Goal: Task Accomplishment & Management: Complete application form

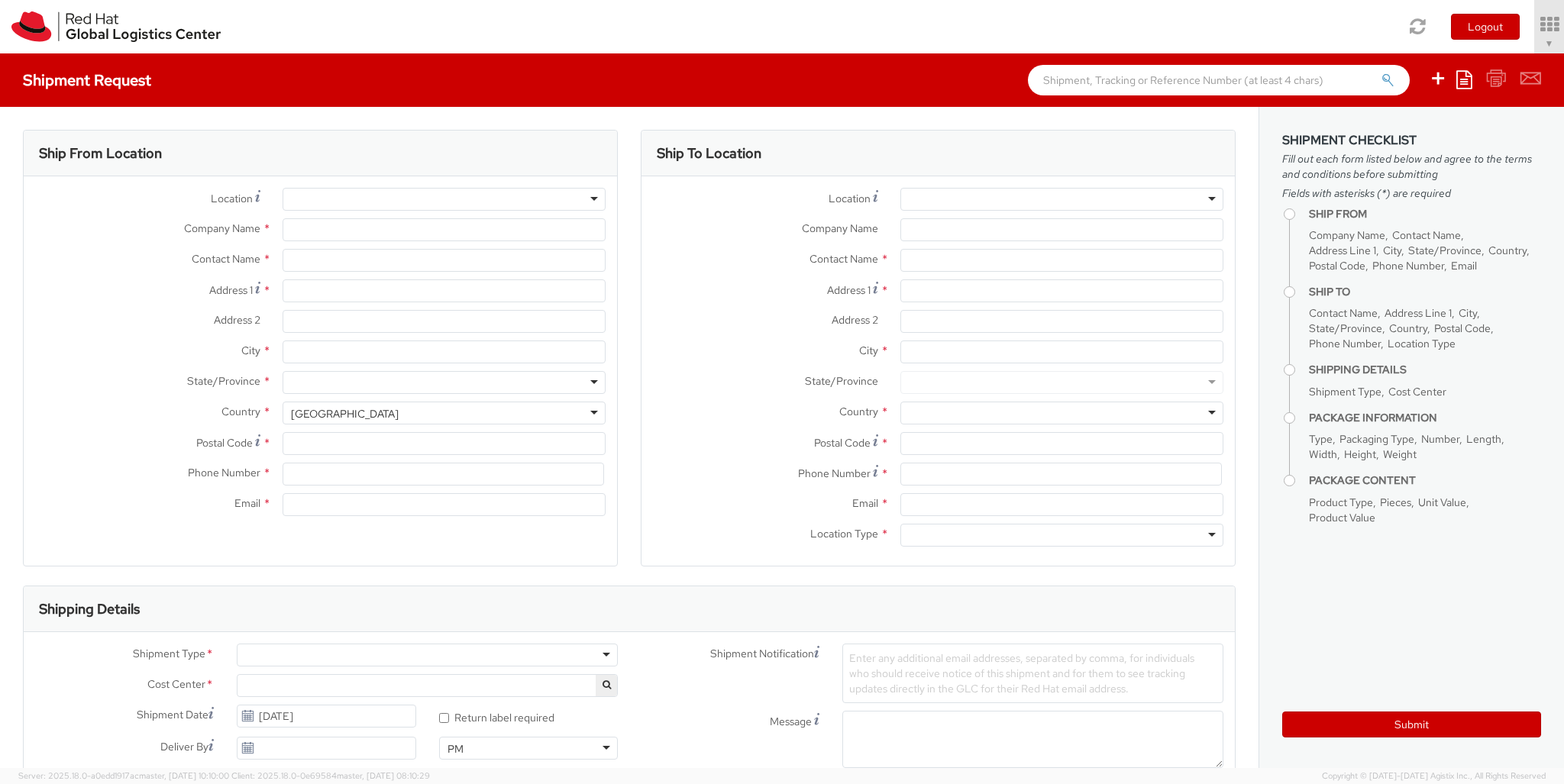
select select "850"
select select
type input "Red Hat Czech s.r.o."
type input "[PERSON_NAME]"
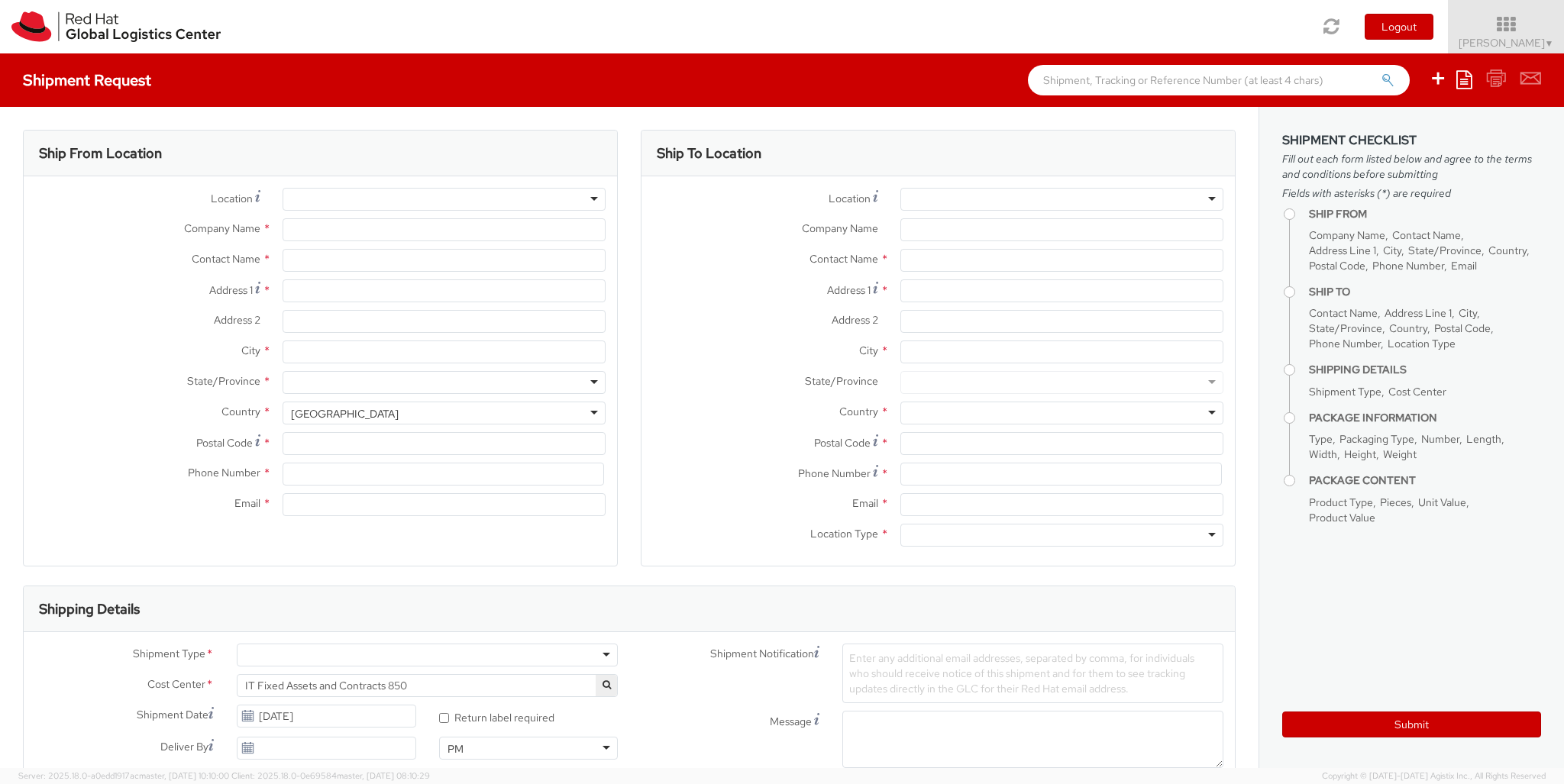
type input "Purkynova 647/111"
type input "[GEOGRAPHIC_DATA]"
type input "621 00"
type input "420 532 294 555"
type input "[EMAIL_ADDRESS][DOMAIN_NAME]"
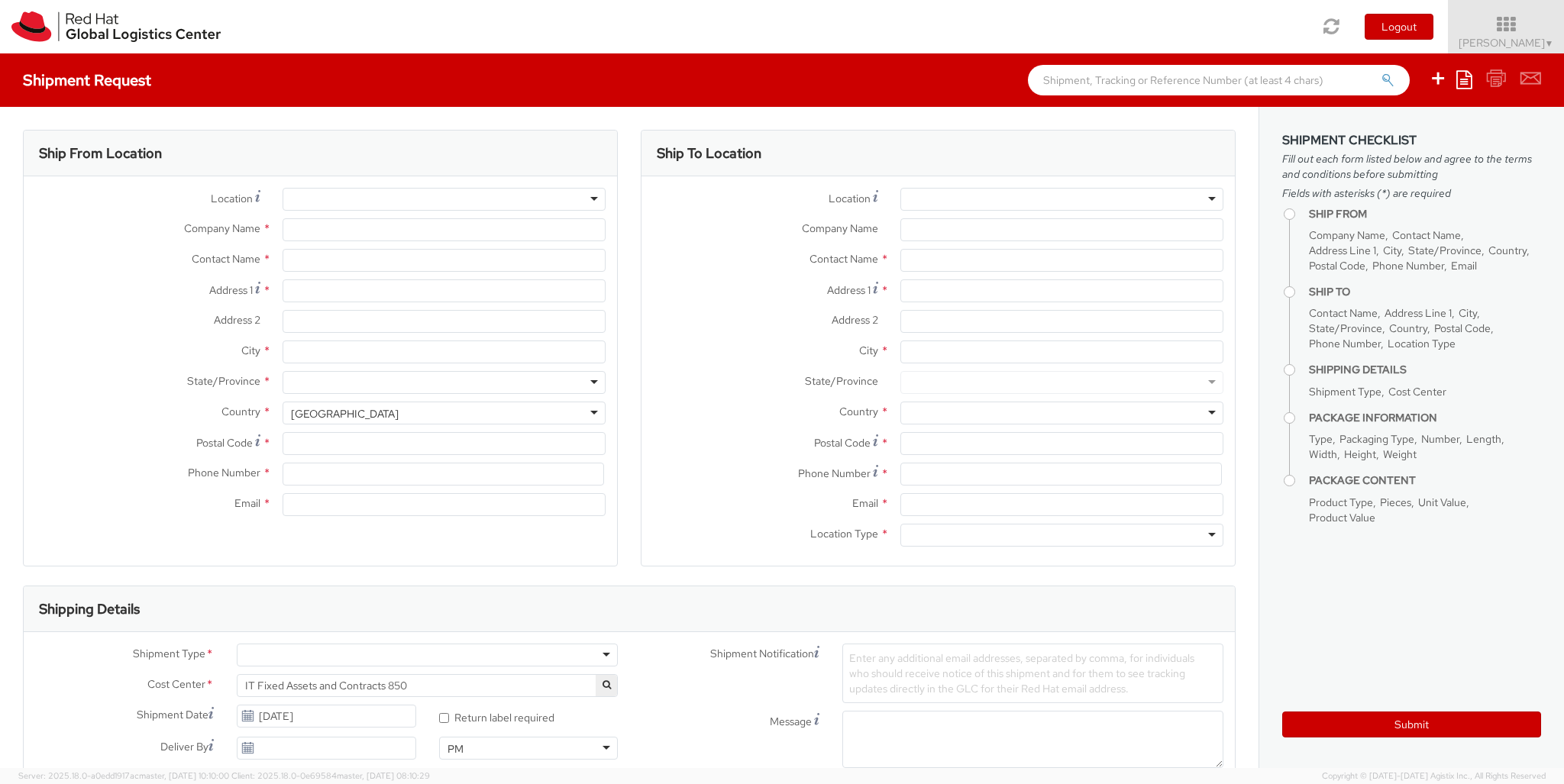
select select "CM"
select select "KGS"
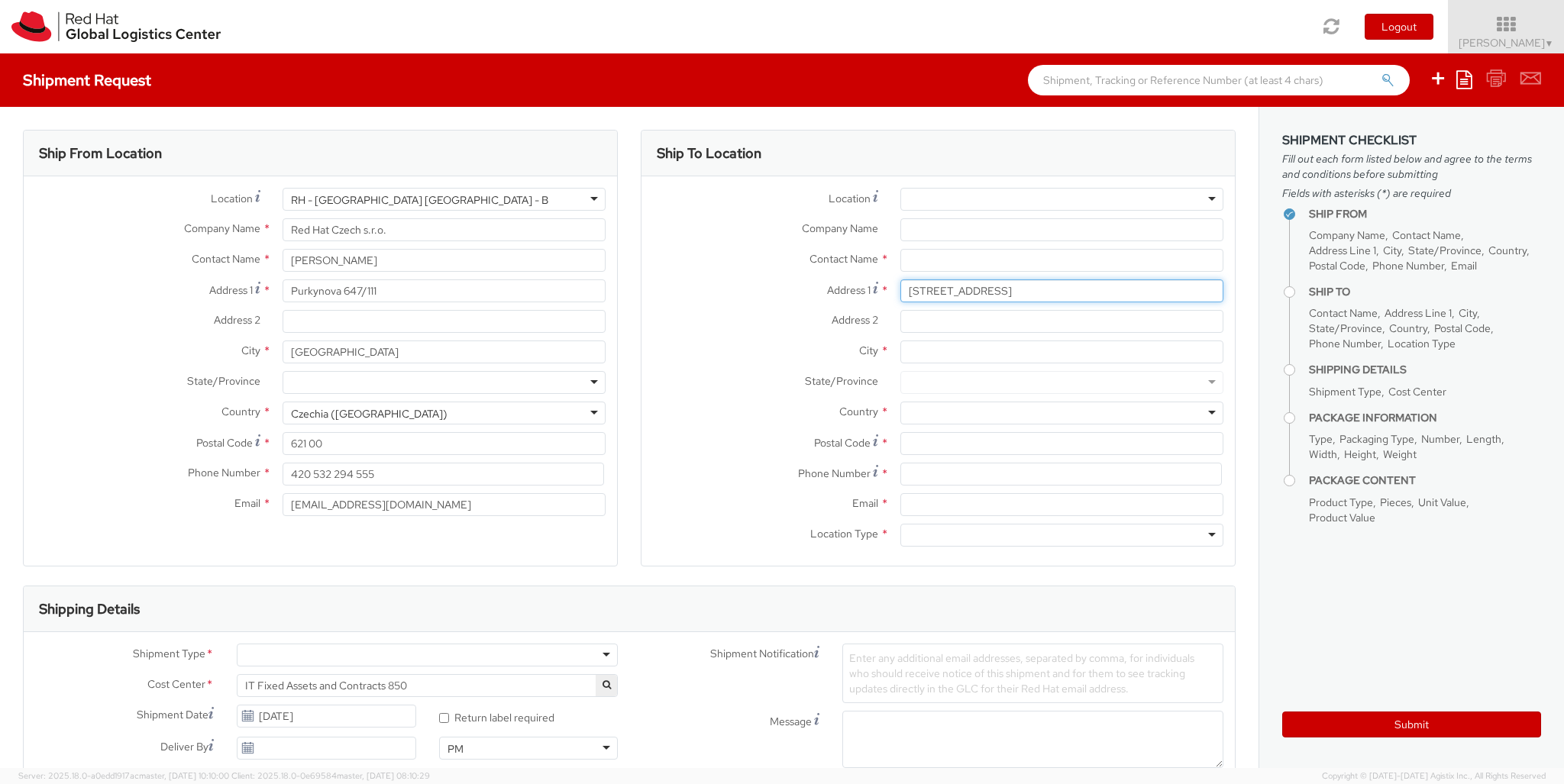
type input "[STREET_ADDRESS]"
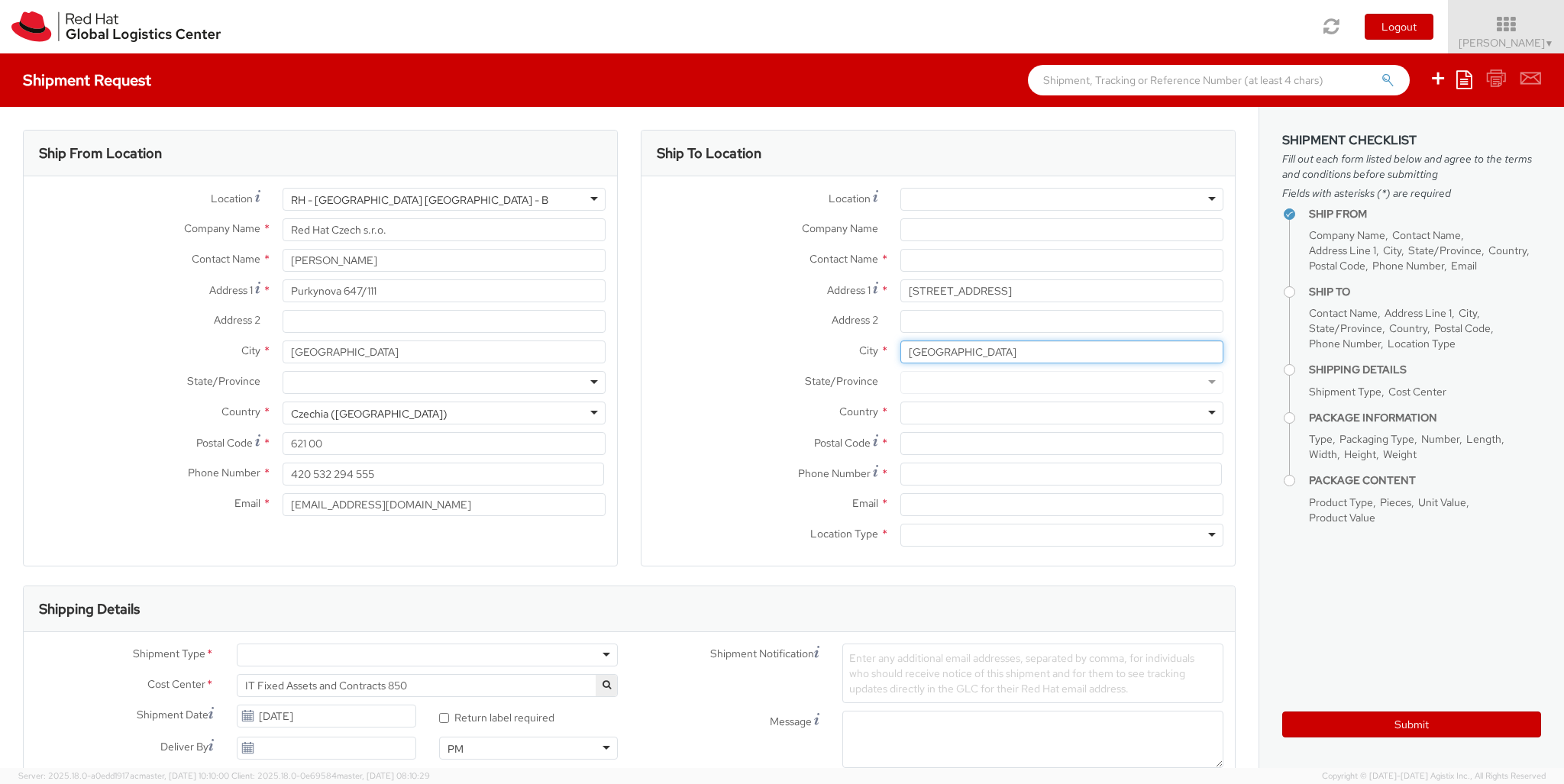
type input "[GEOGRAPHIC_DATA]"
type input "80469"
click at [1061, 413] on div at bounding box center [1061, 412] width 323 height 23
type input "[GEOGRAPHIC_DATA]"
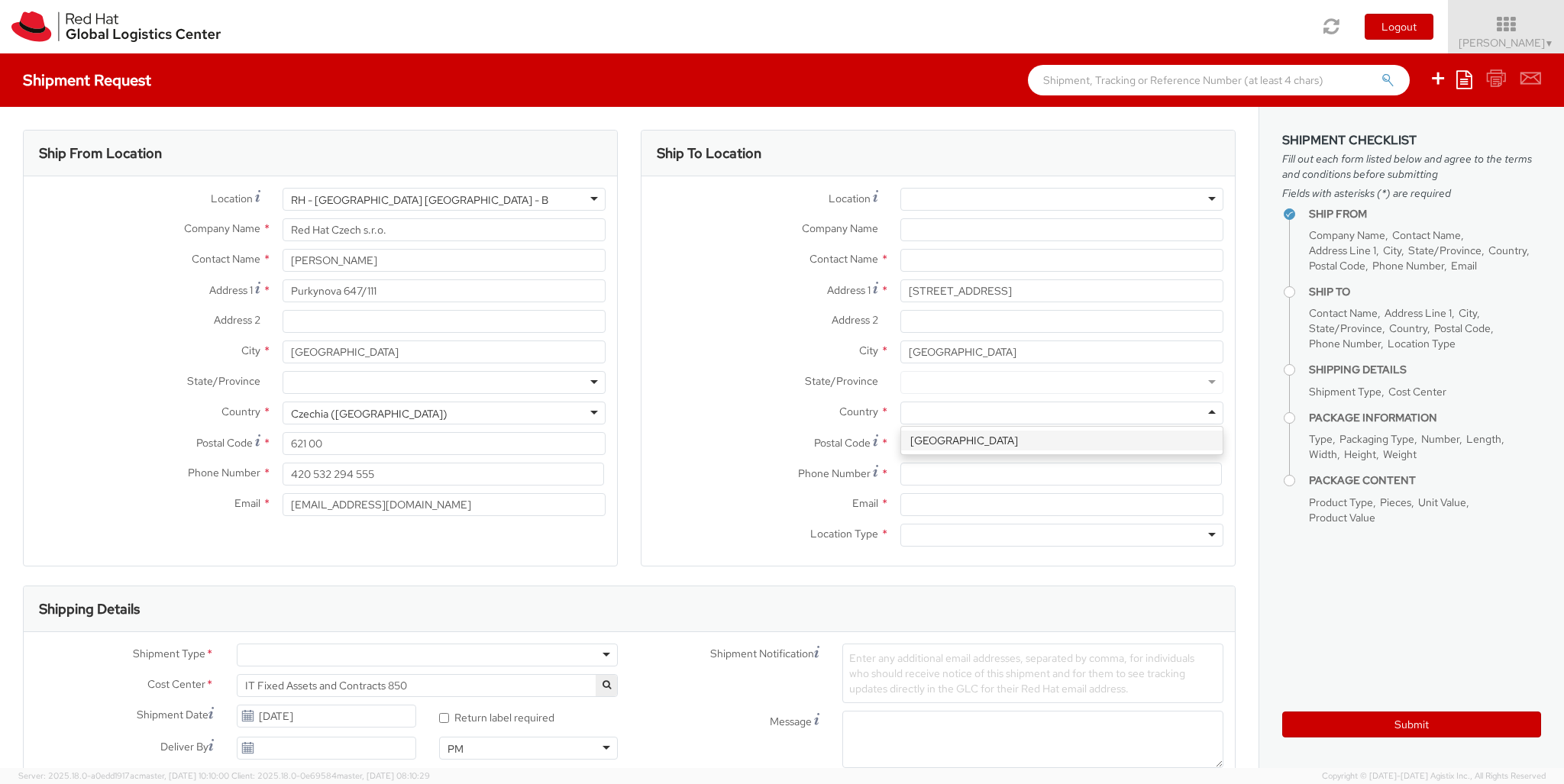
click at [1061, 535] on div at bounding box center [1061, 535] width 323 height 23
type input "r"
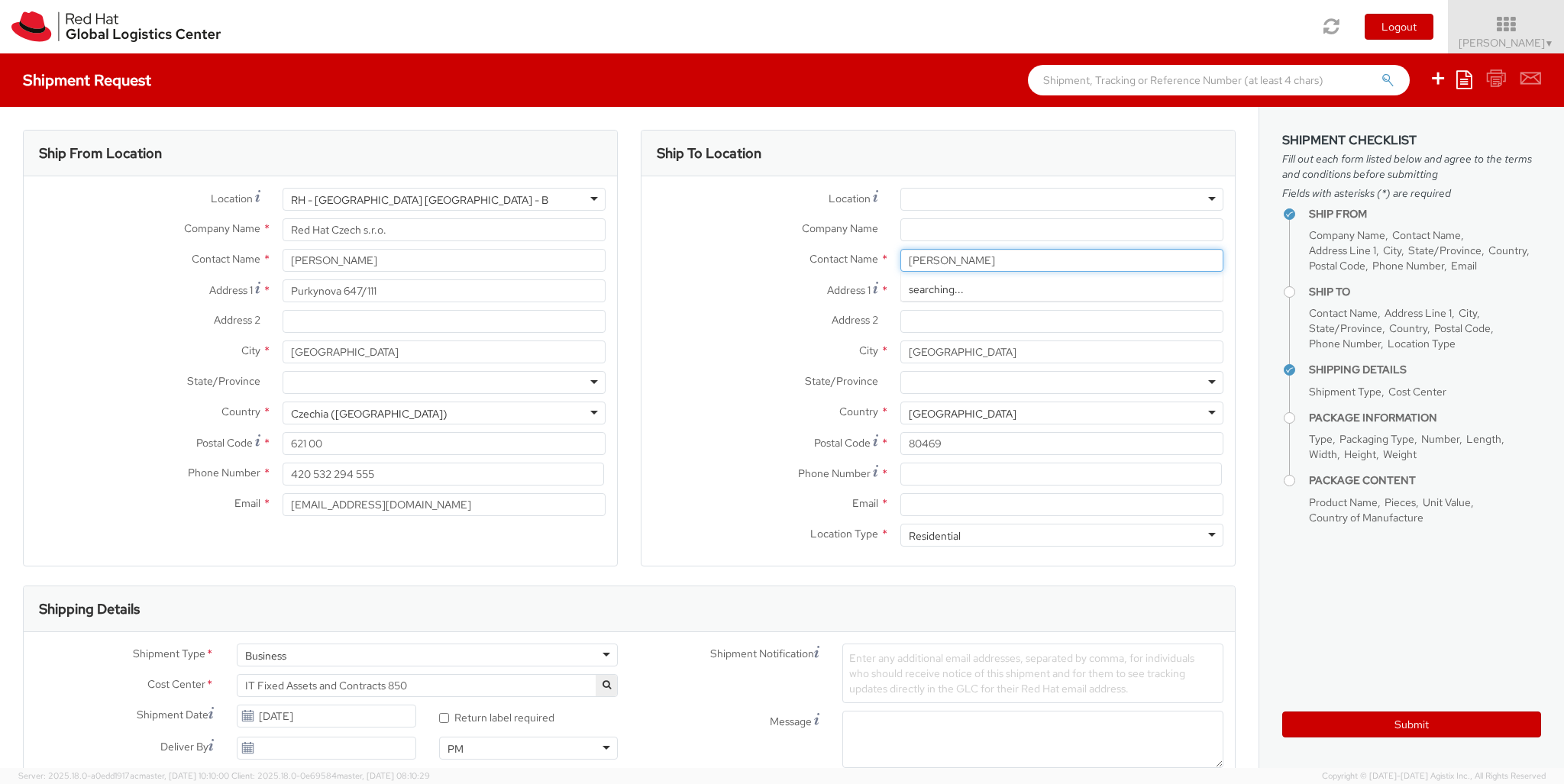
type input "[PERSON_NAME]"
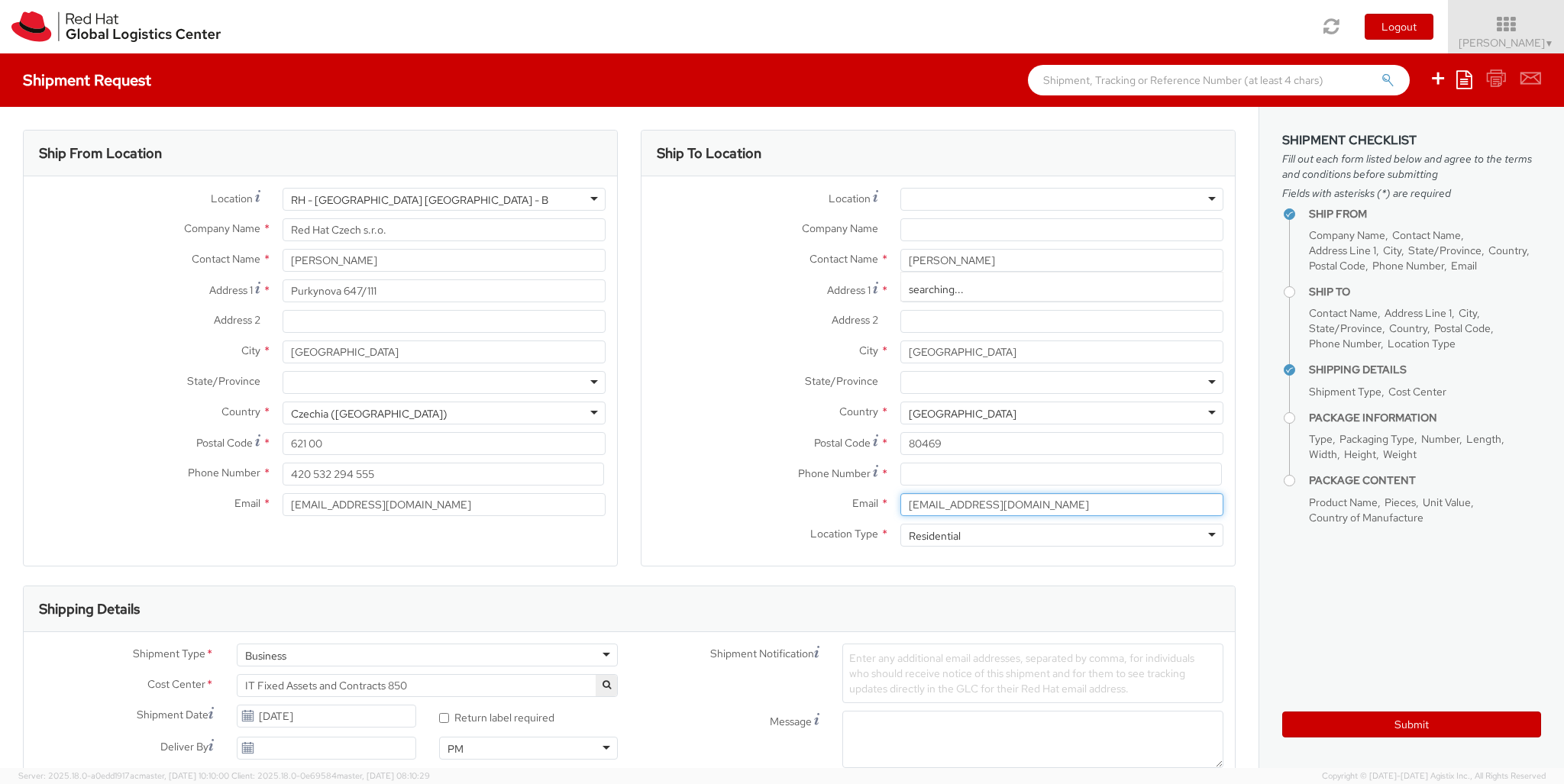
type input "[EMAIL_ADDRESS][DOMAIN_NAME]"
type input "[PHONE_NUMBER]"
click at [427, 655] on div "Business" at bounding box center [427, 655] width 381 height 23
click at [907, 775] on div at bounding box center [907, 786] width 128 height 23
type input "ref"
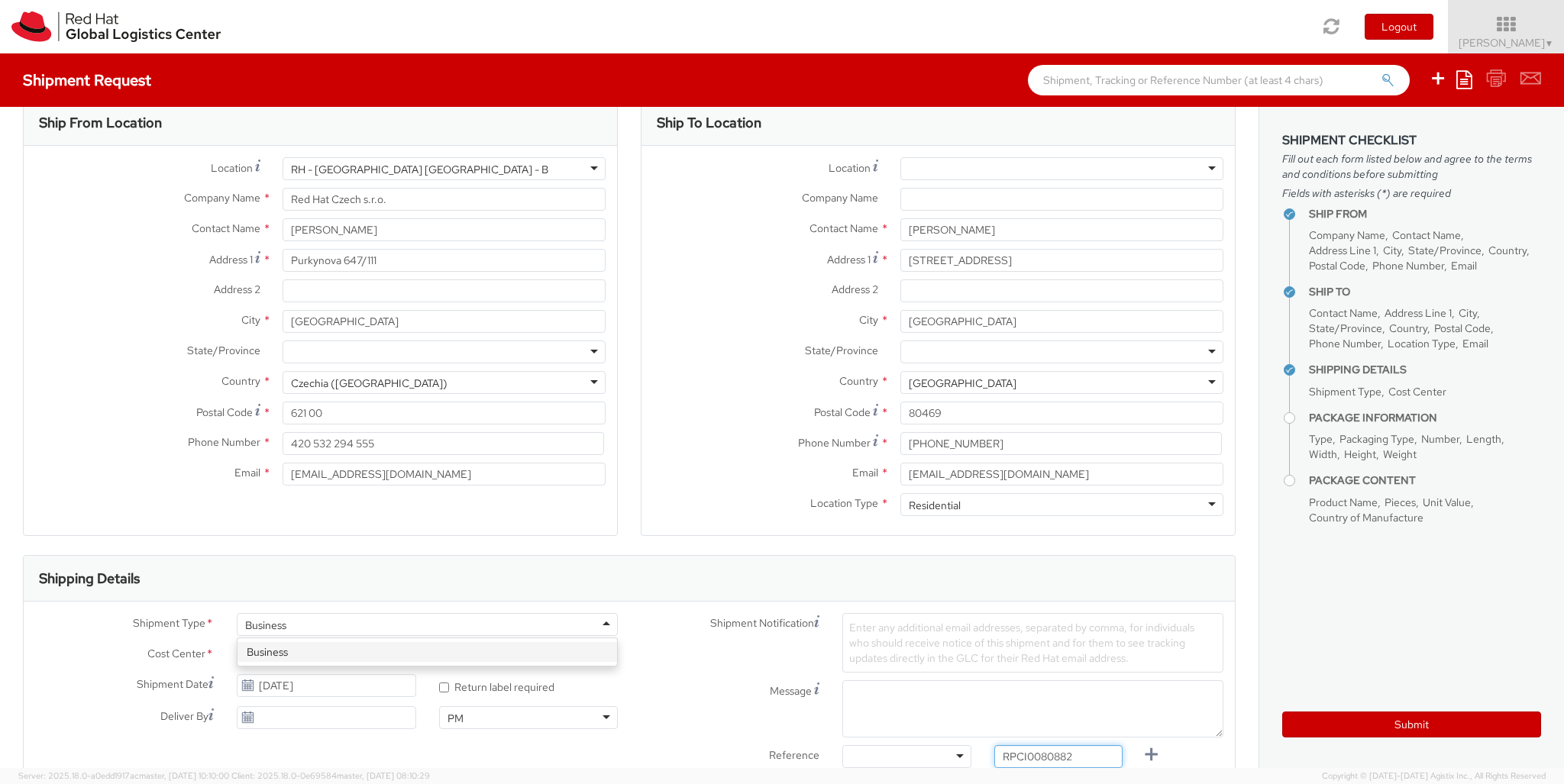
type input "RPCI0080882"
type input "[EMAIL_ADDRESS][DOMAIN_NAME]"
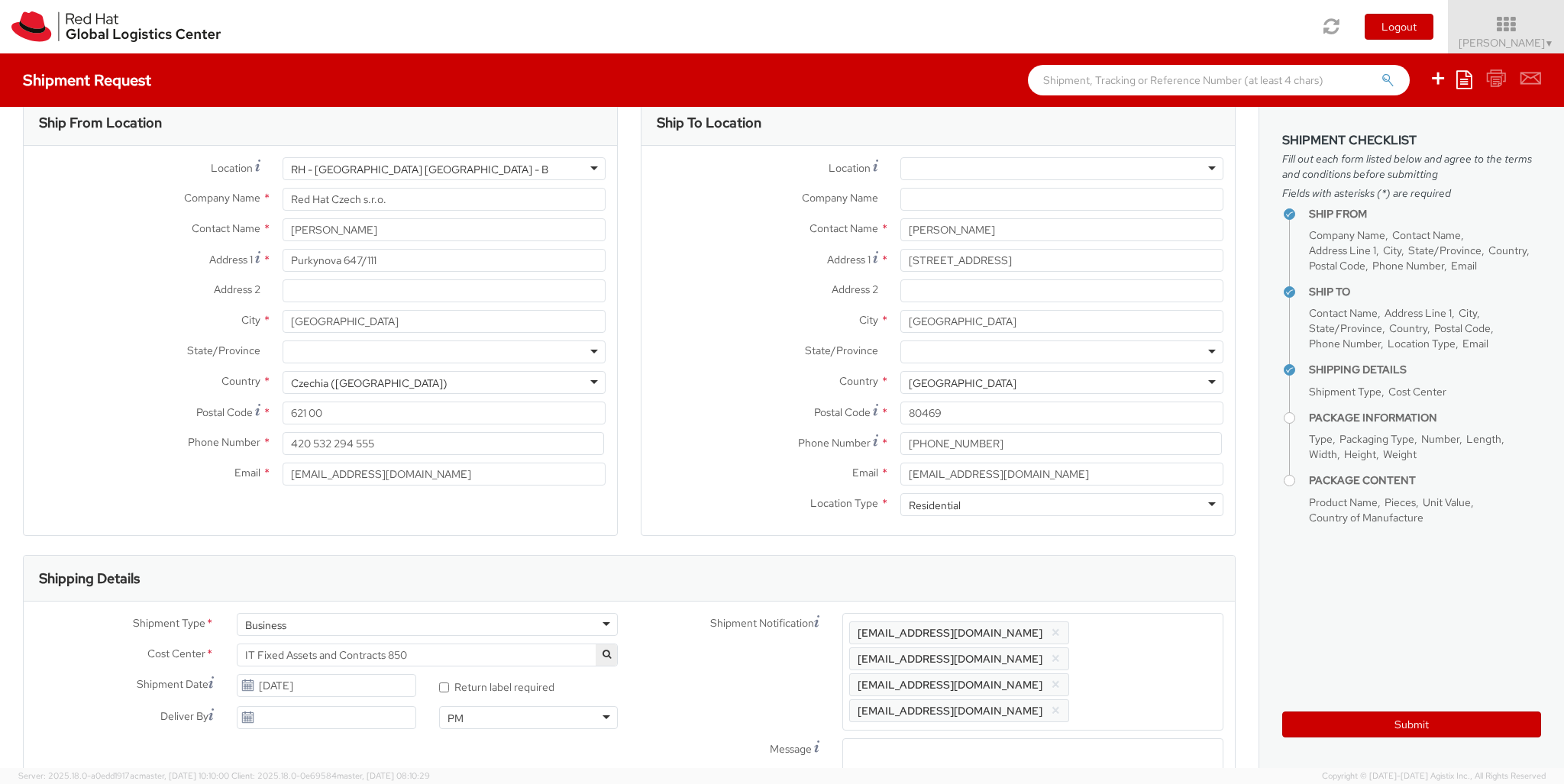
type input "lap"
select select "LAPTOP"
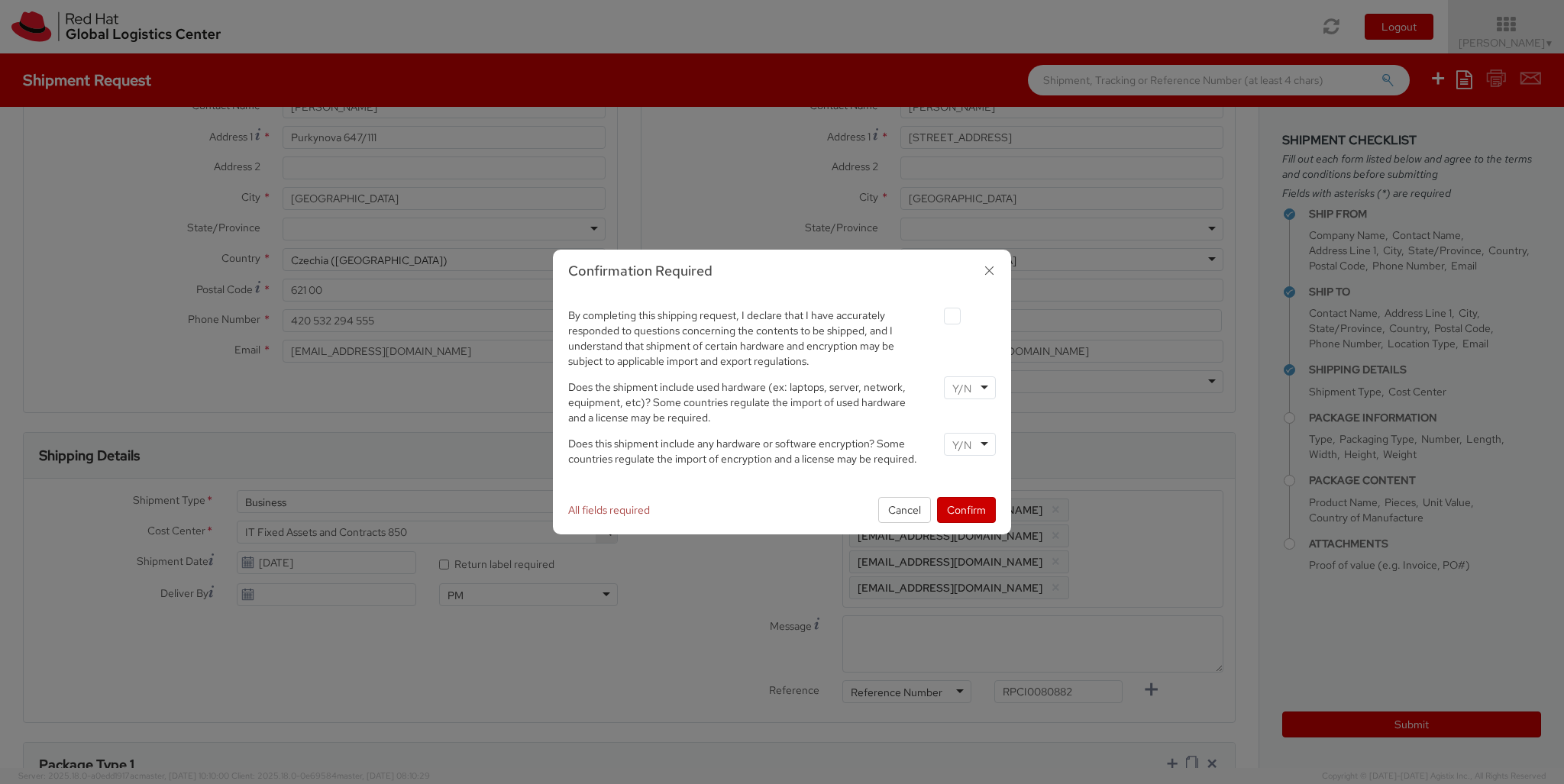
click at [952, 316] on label at bounding box center [952, 316] width 17 height 17
click at [939, 316] on input "checkbox" at bounding box center [934, 316] width 10 height 10
checkbox input "true"
click at [969, 387] on input "select-one" at bounding box center [964, 388] width 22 height 15
type input "no"
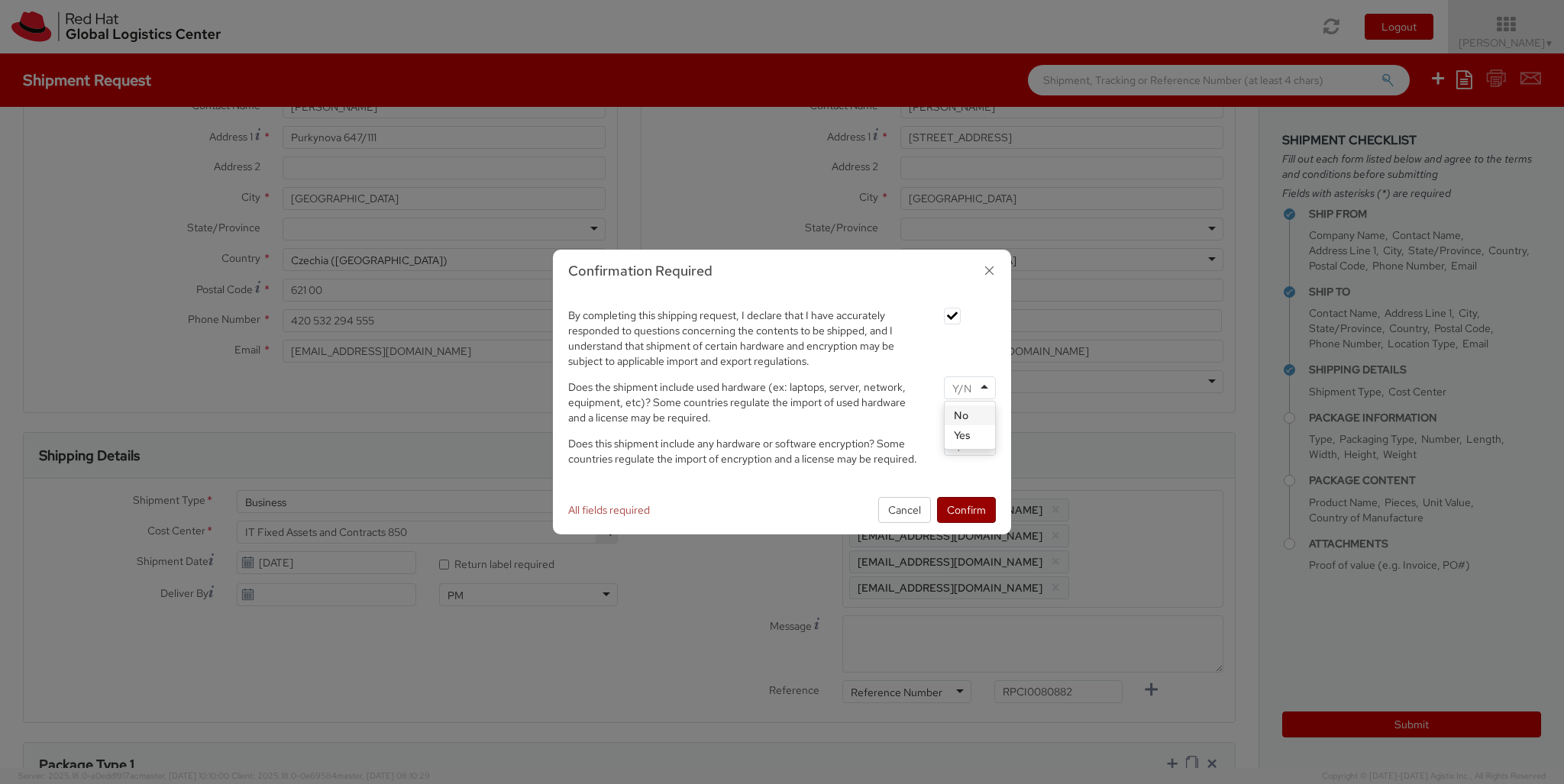
click at [969, 443] on input "select-one" at bounding box center [964, 445] width 22 height 15
click at [966, 509] on button "Confirm" at bounding box center [966, 510] width 59 height 26
type input "your"
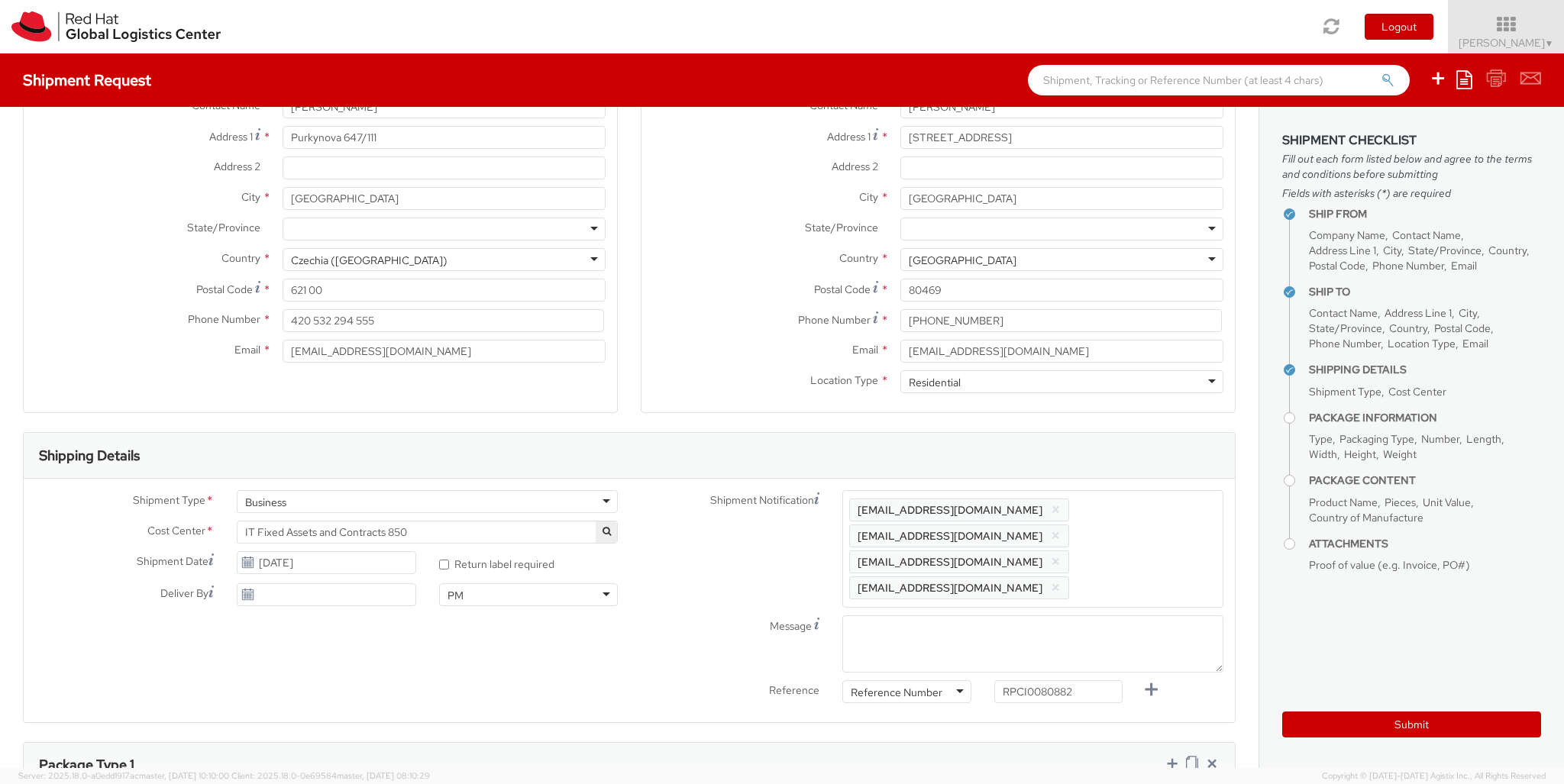
type input "1"
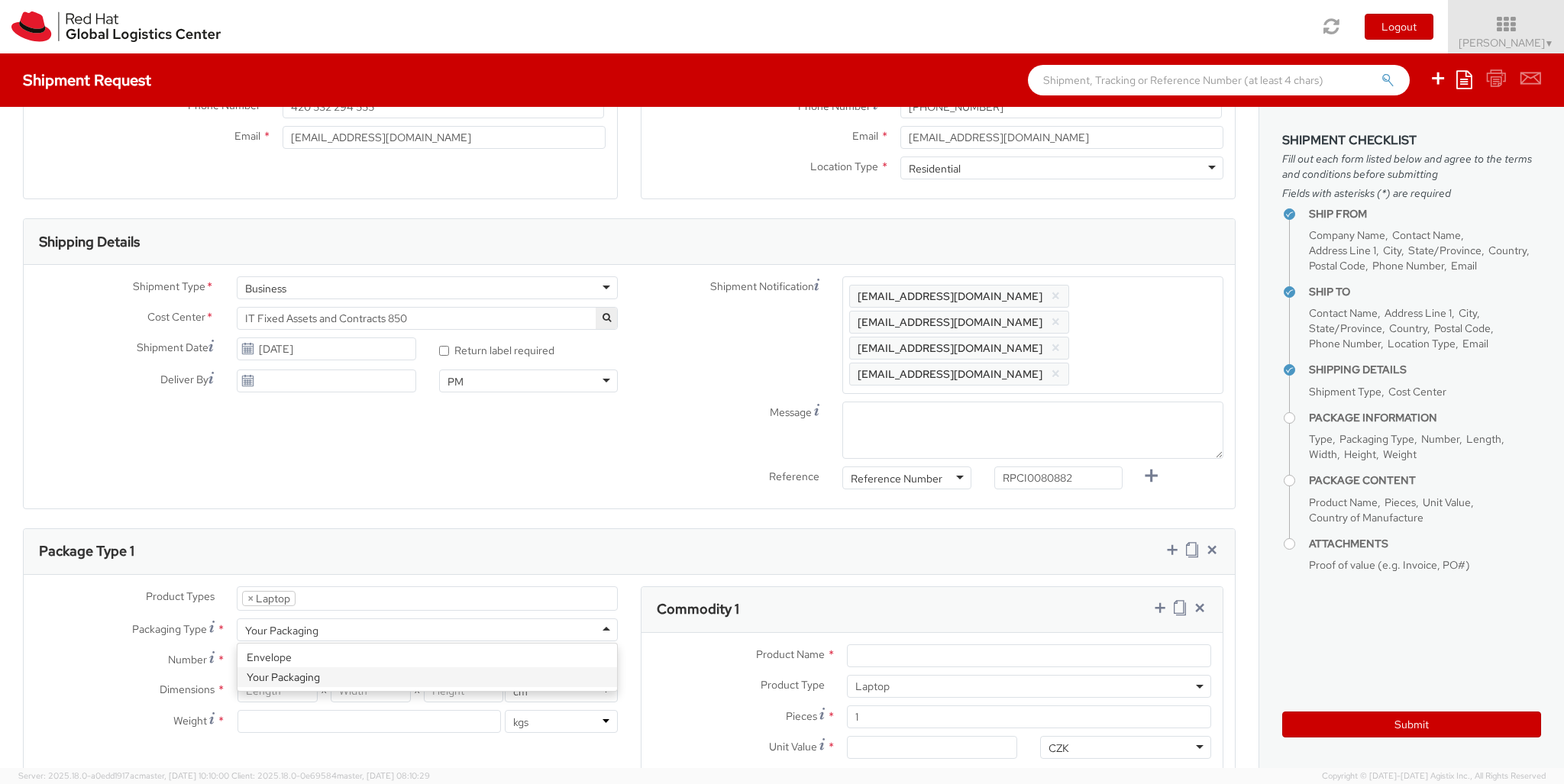
type input "[GEOGRAPHIC_DATA]"
type input "50"
type input "30"
type input "20"
type input "3.8"
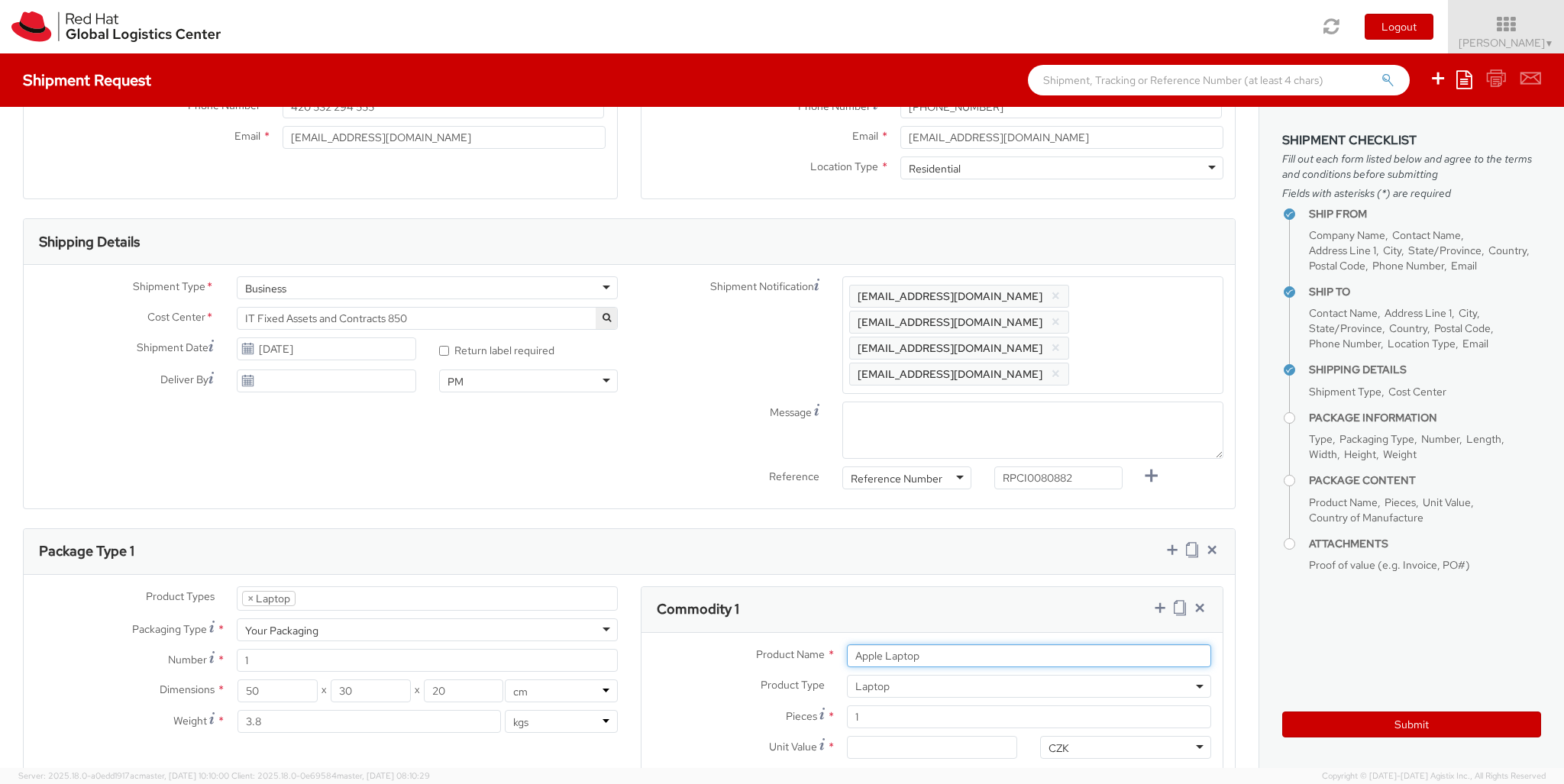
type input "Apple Laptop"
click at [932, 736] on input "Unit Value *" at bounding box center [933, 747] width 171 height 23
type input "2,480.40"
type input "EUR"
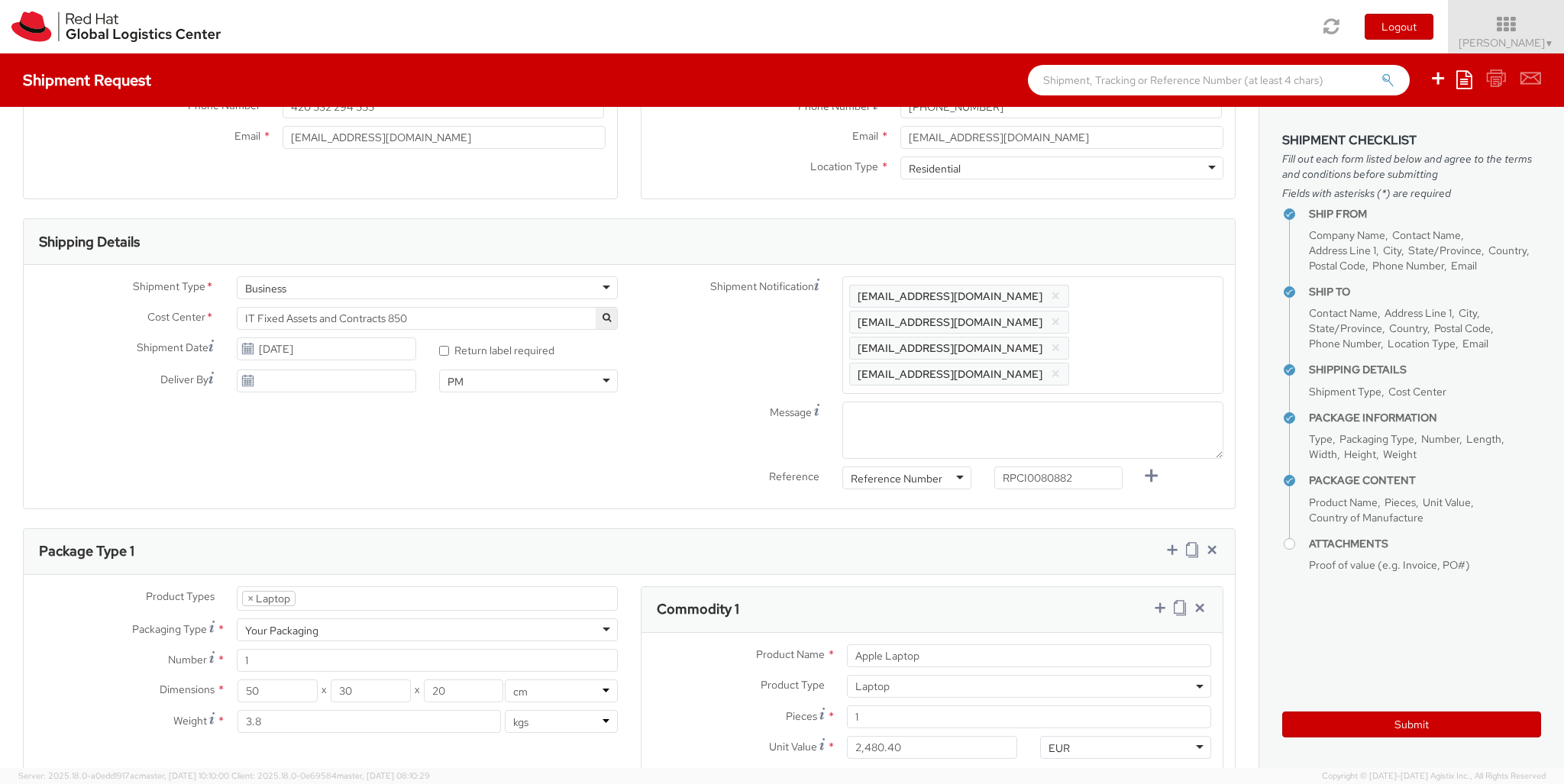
scroll to position [618, 0]
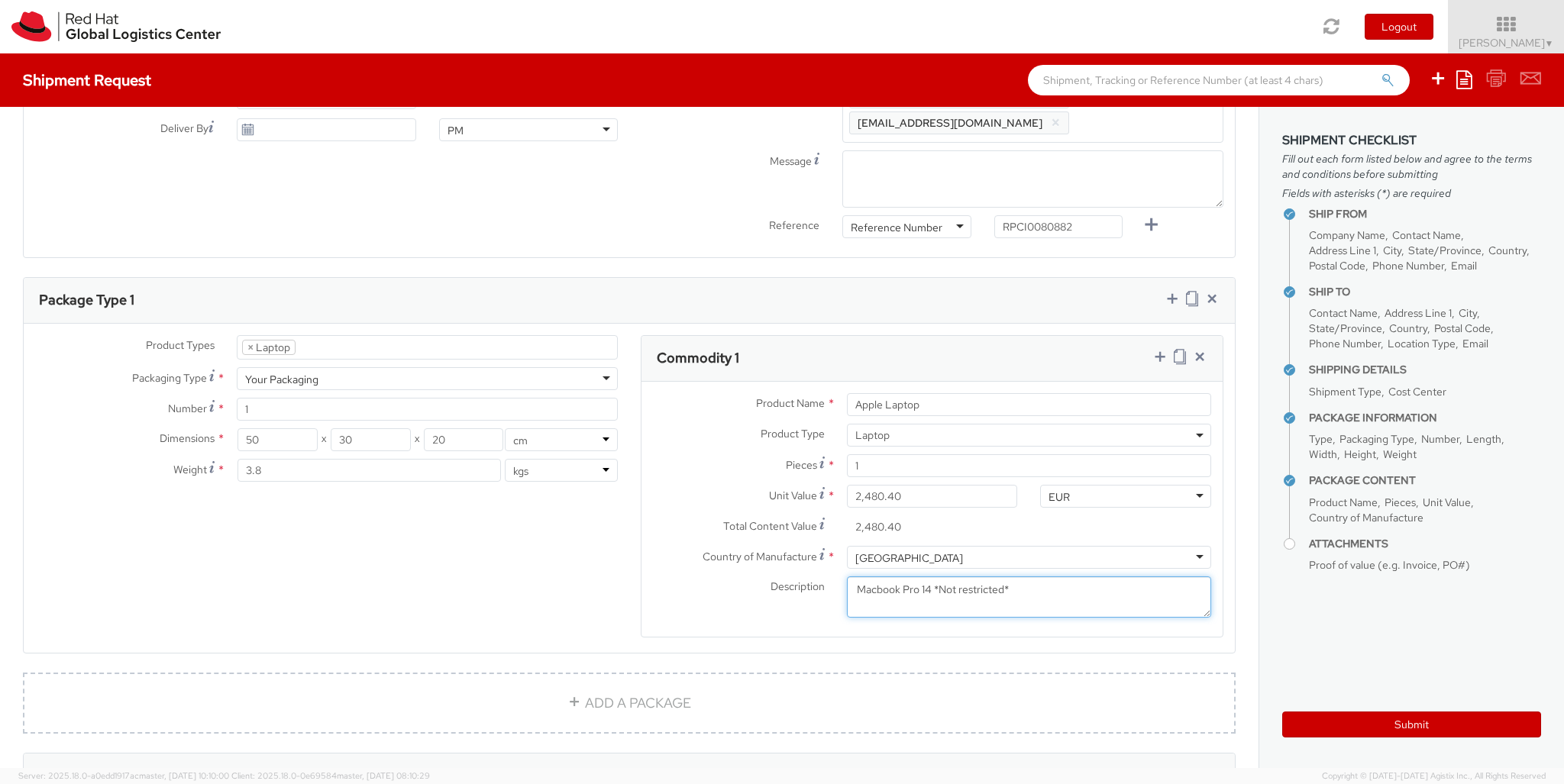
type textarea "Macbook Pro 14 *Not restricted*"
click at [1160, 349] on icon at bounding box center [1160, 356] width 15 height 15
select select "DOC_STATION"
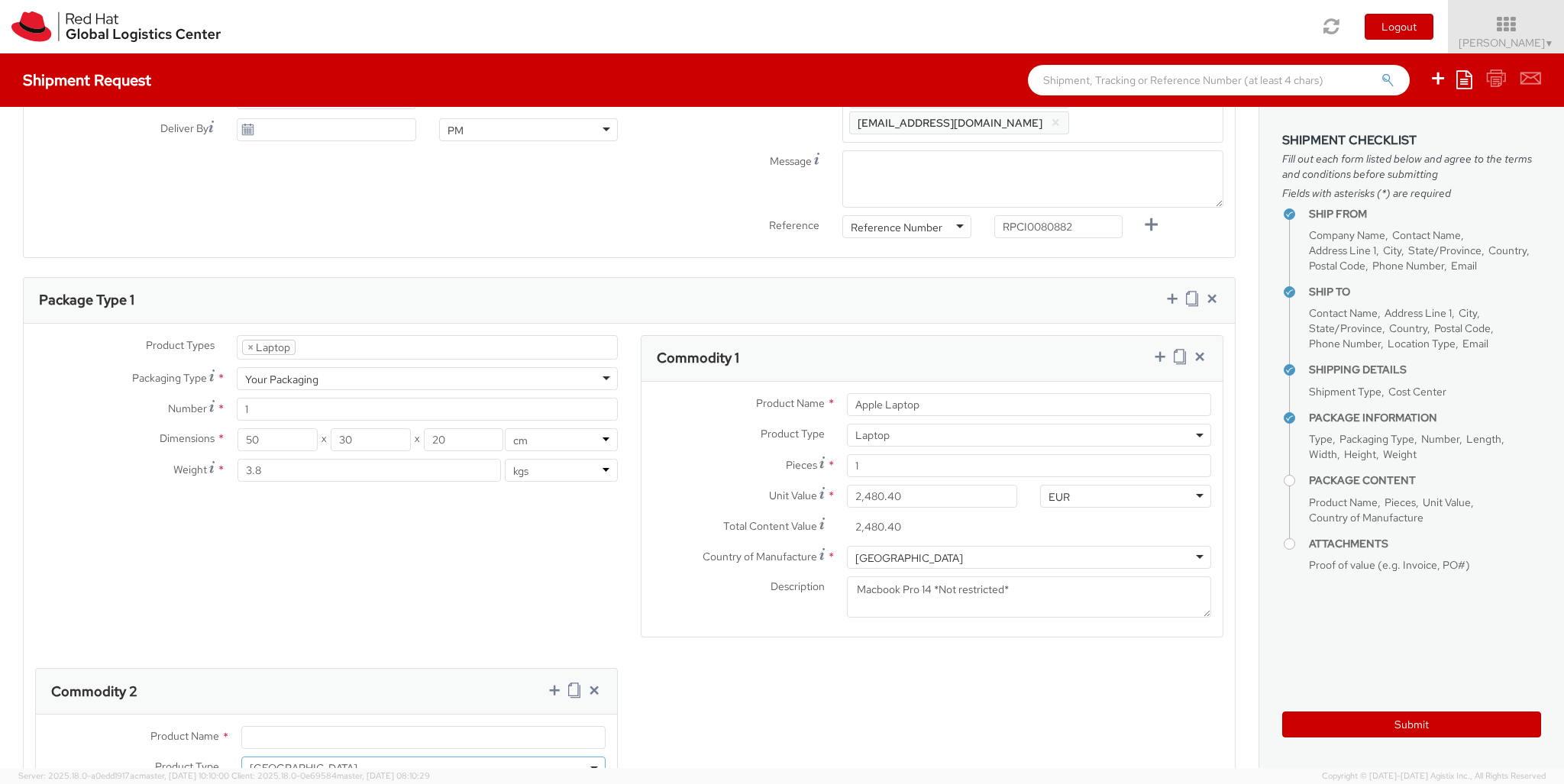
type input "59.94"
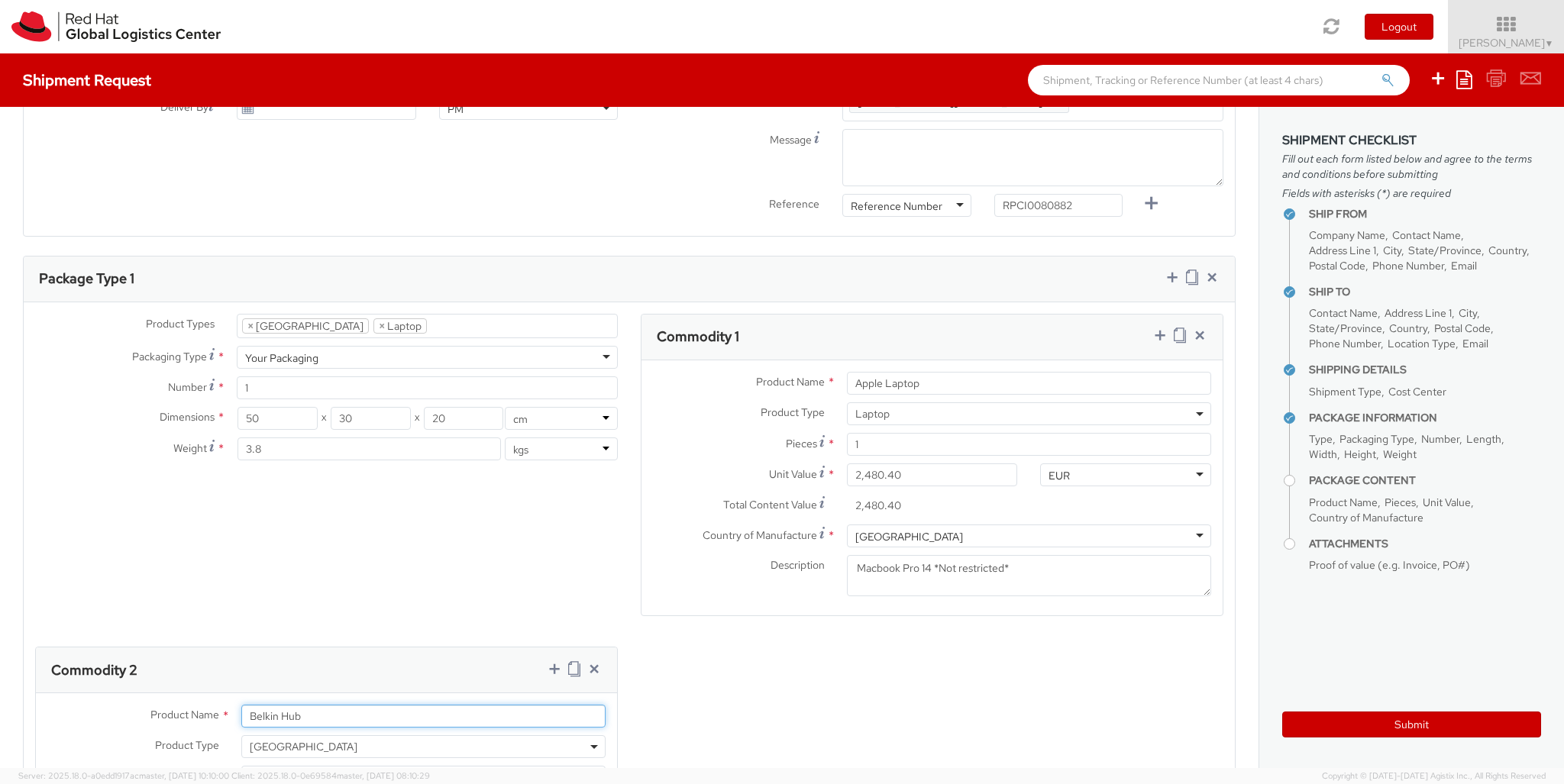
type input "Belkin Hub"
type input "[GEOGRAPHIC_DATA]"
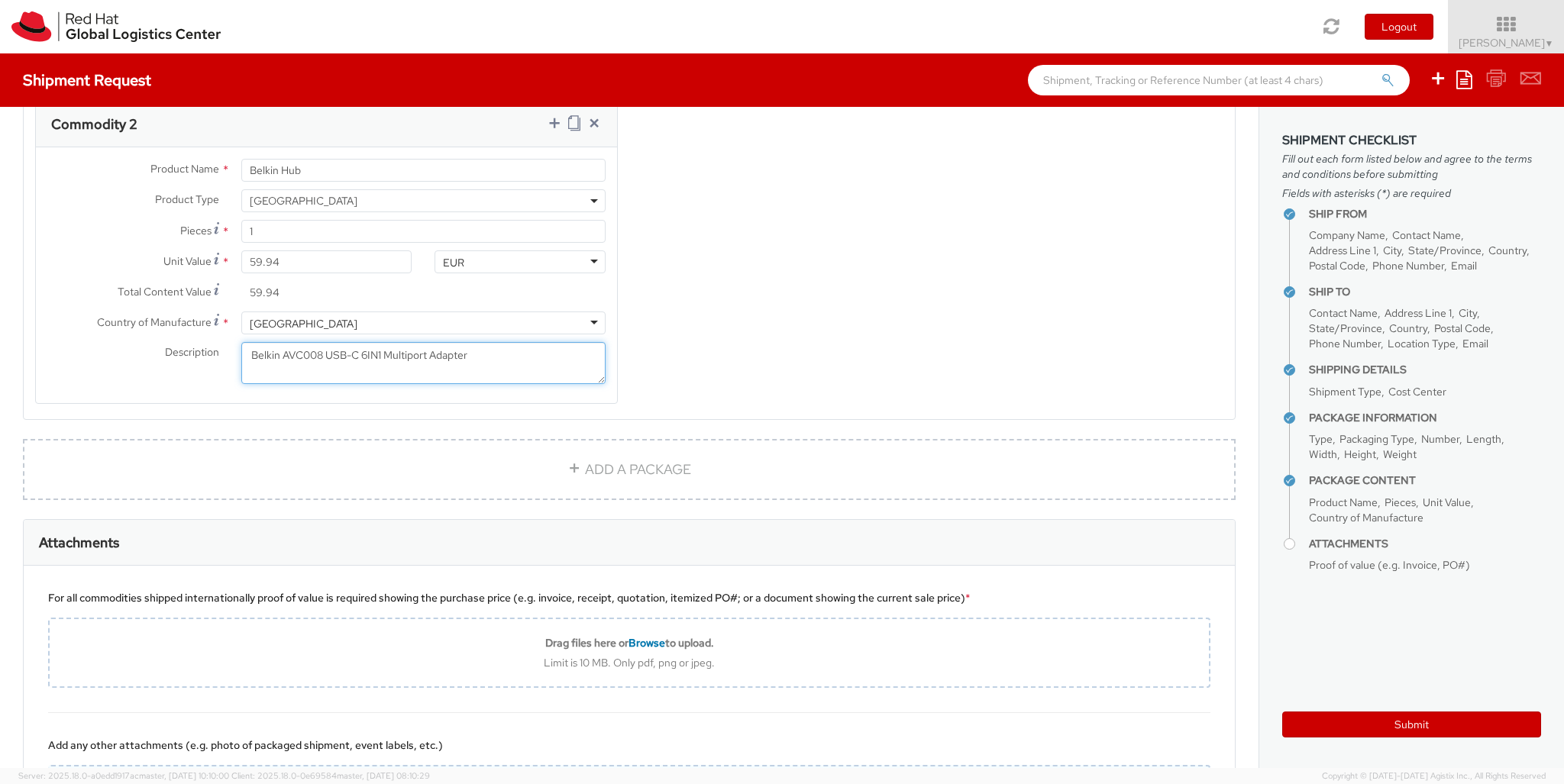
scroll to position [1306, 0]
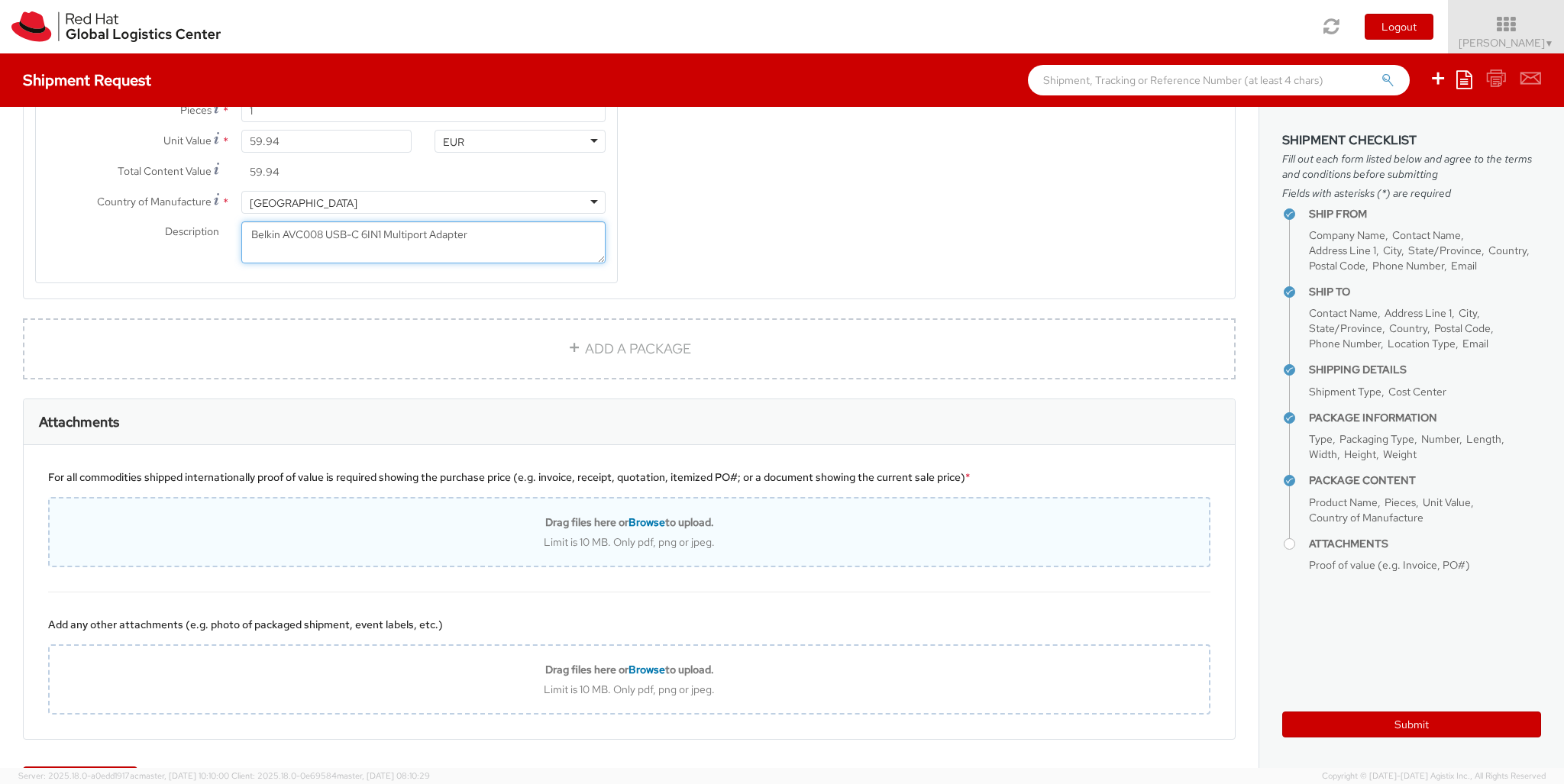
type textarea "Belkin AVC008 USB-C 6IN1 Multiport Adapter"
click at [813, 515] on div "Drag files here or Browse to upload." at bounding box center [630, 522] width 1160 height 13
type input "C:\fakepath\2025090895640920_7864B816.pdf"
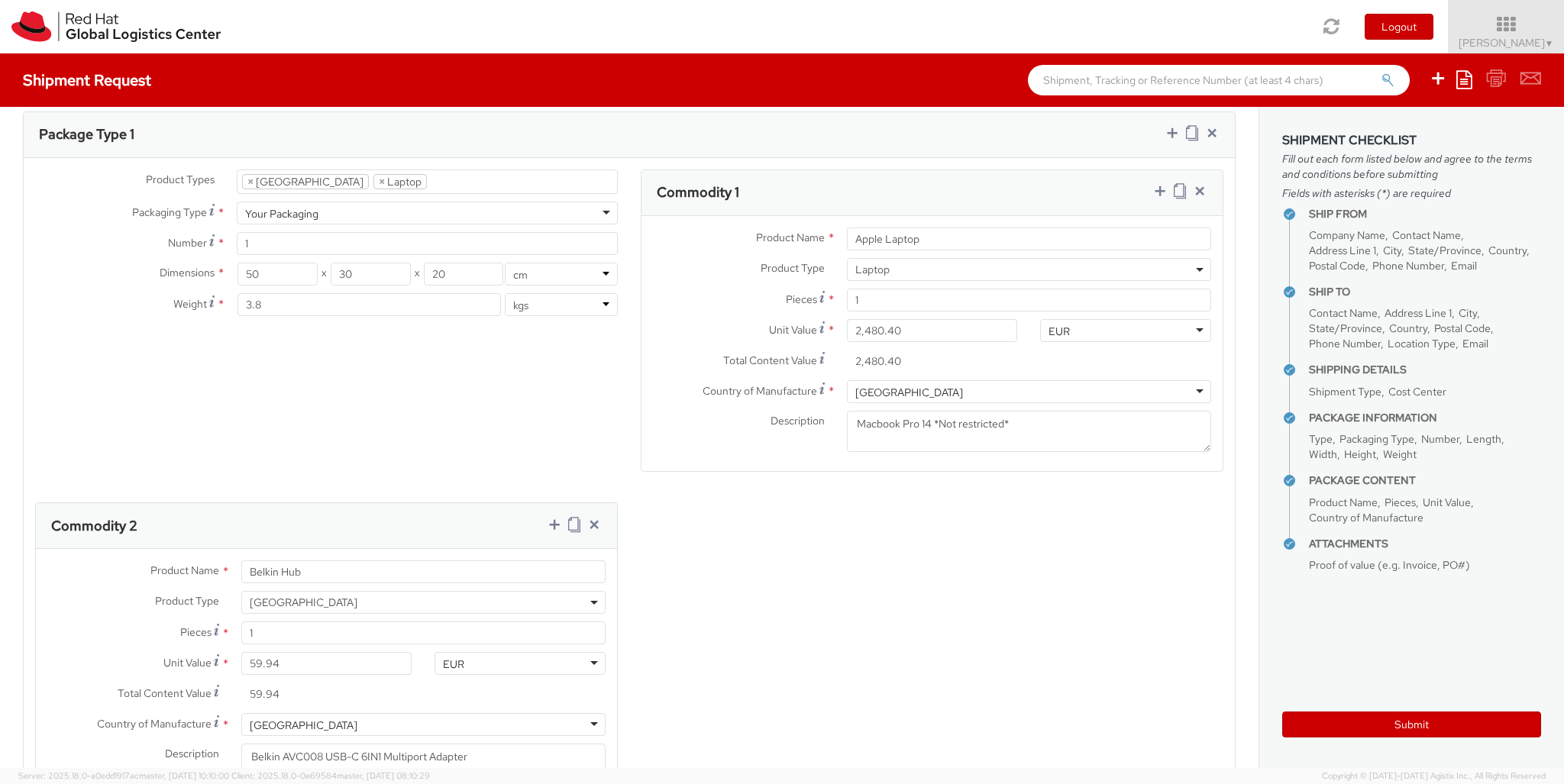
scroll to position [697, 0]
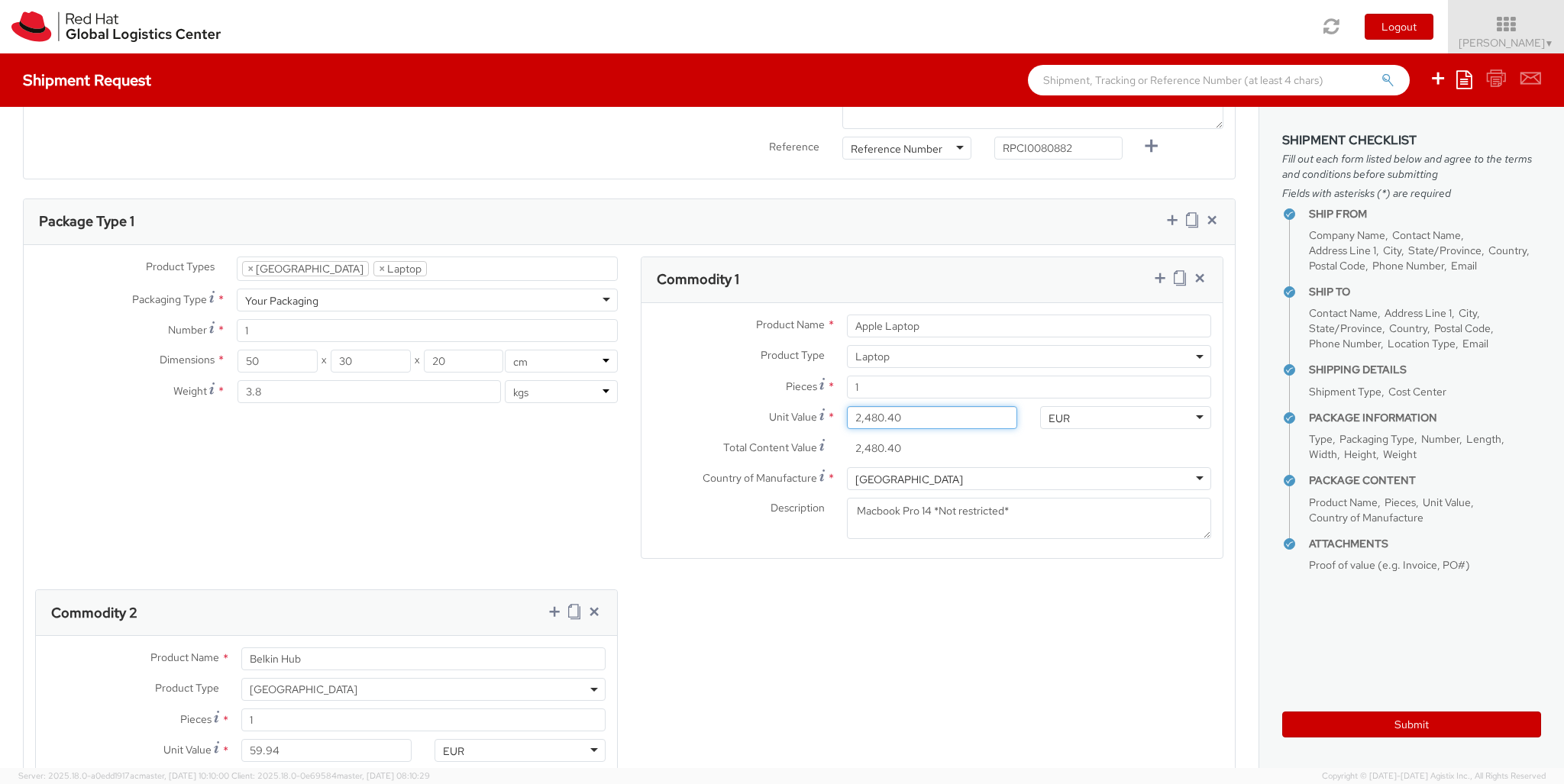
drag, startPoint x: 968, startPoint y: 370, endPoint x: 629, endPoint y: 349, distance: 339.6
click at [847, 406] on input "2,480.40" at bounding box center [933, 417] width 171 height 23
paste input "4,001.65"
type input "4,001.65"
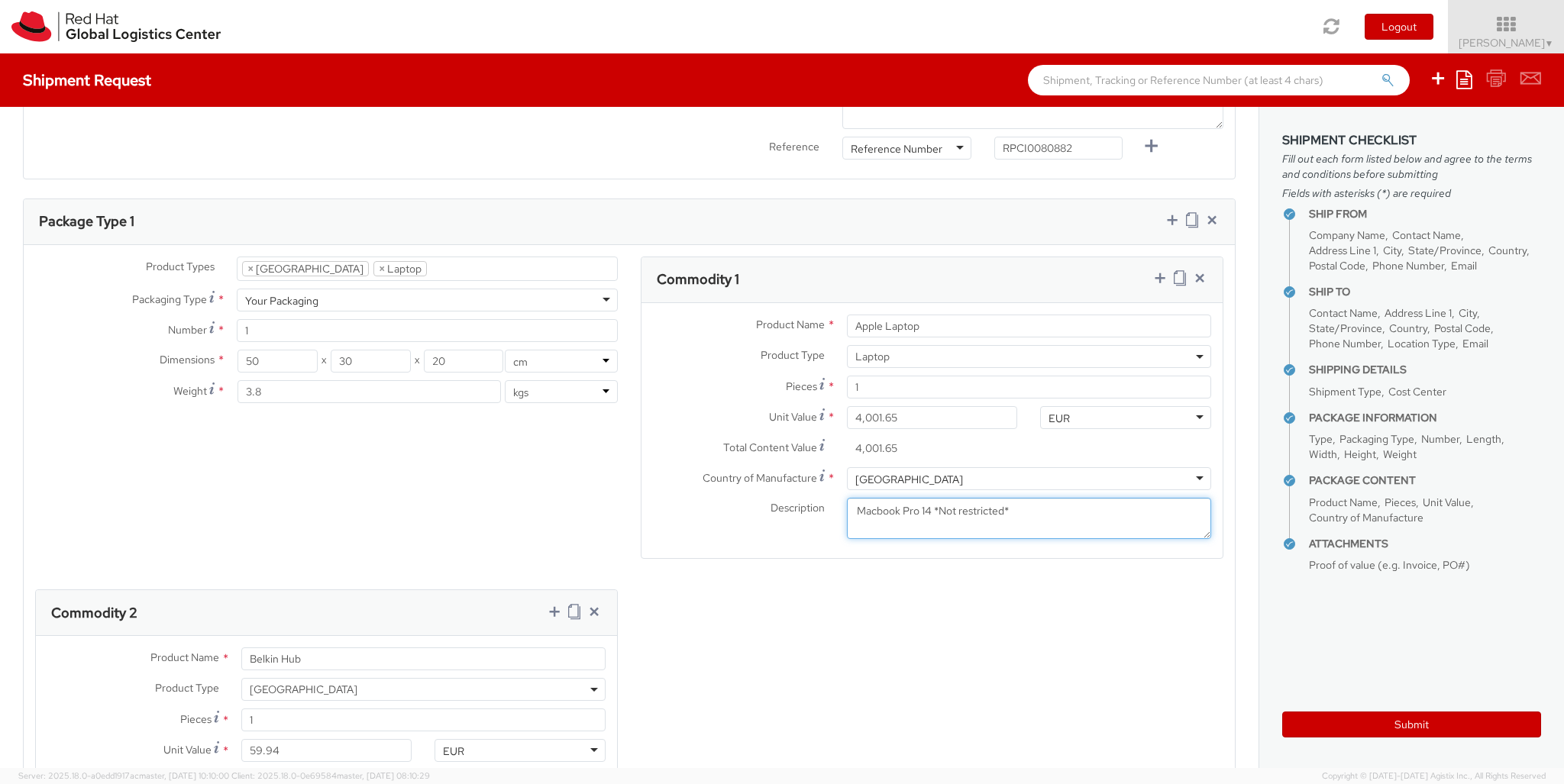
click at [930, 498] on textarea "Macbook Pro 14 *Not restricted*" at bounding box center [1029, 518] width 364 height 42
type textarea "Macbook Pro 16 *Not restricted*"
type input "[PERSON_NAME]"
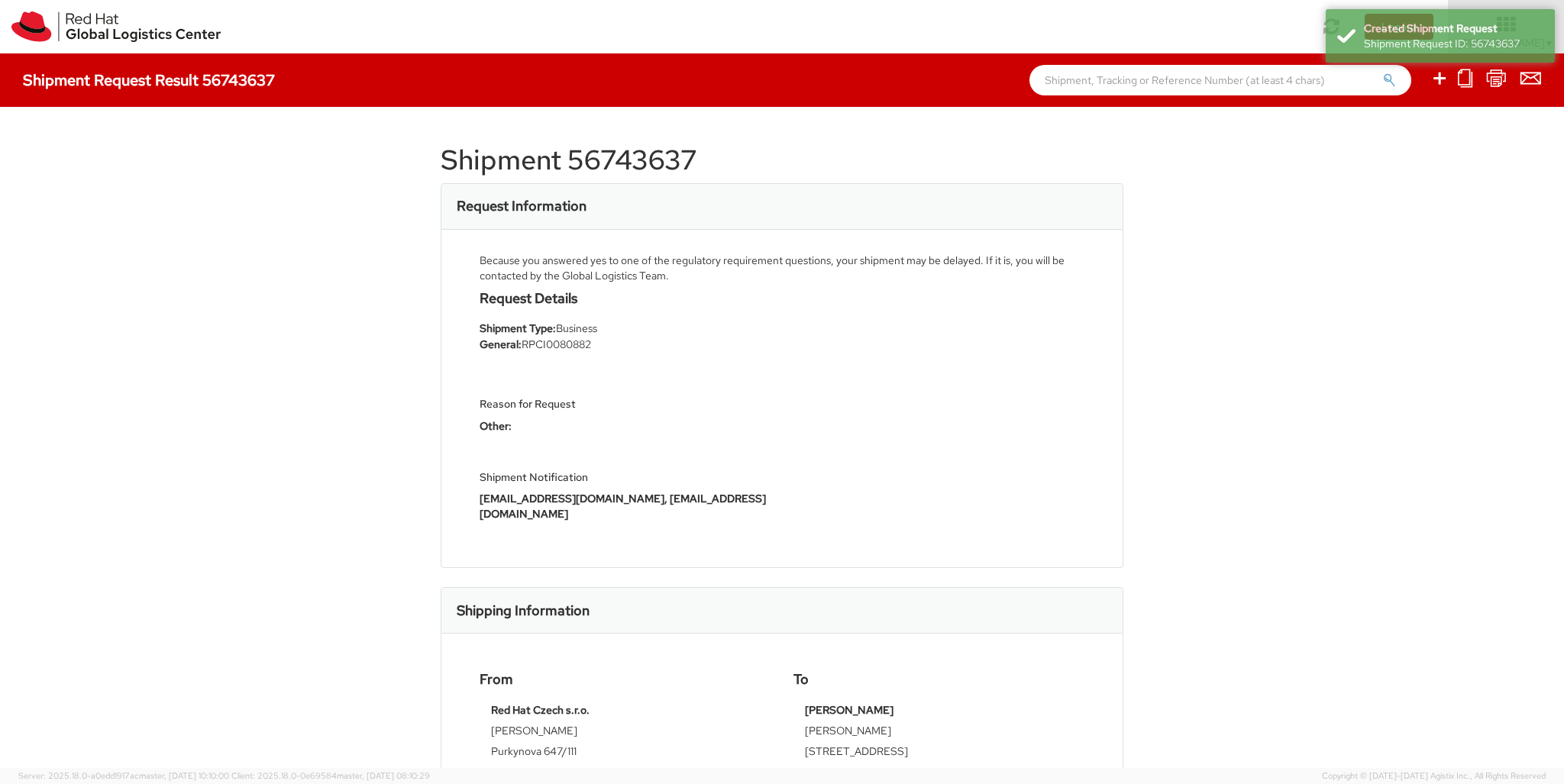
click at [1440, 80] on icon at bounding box center [1439, 78] width 18 height 19
select select
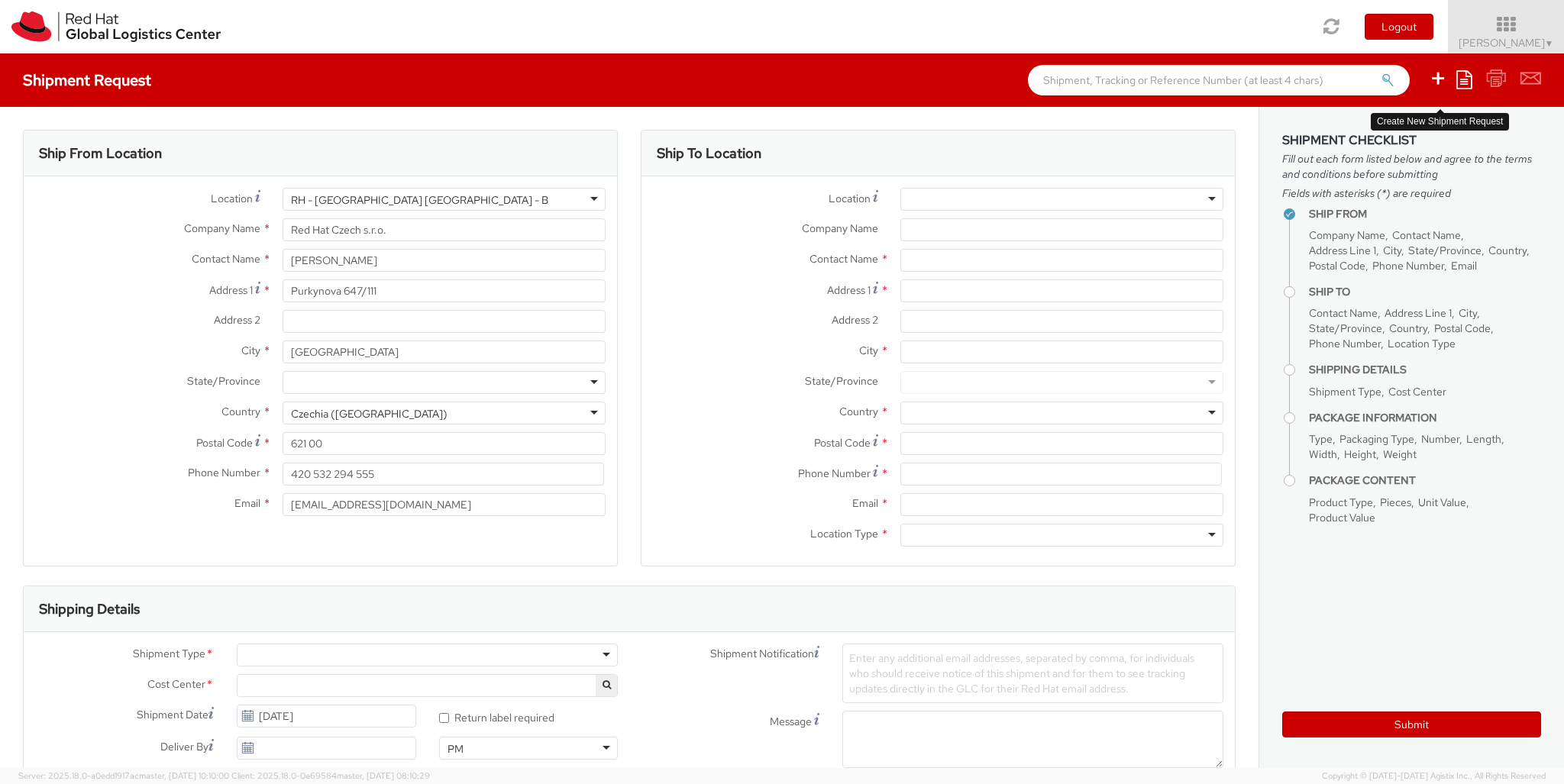
select select "850"
click at [1061, 199] on div at bounding box center [1061, 199] width 323 height 23
type input "[GEOGRAPHIC_DATA] - MSO"
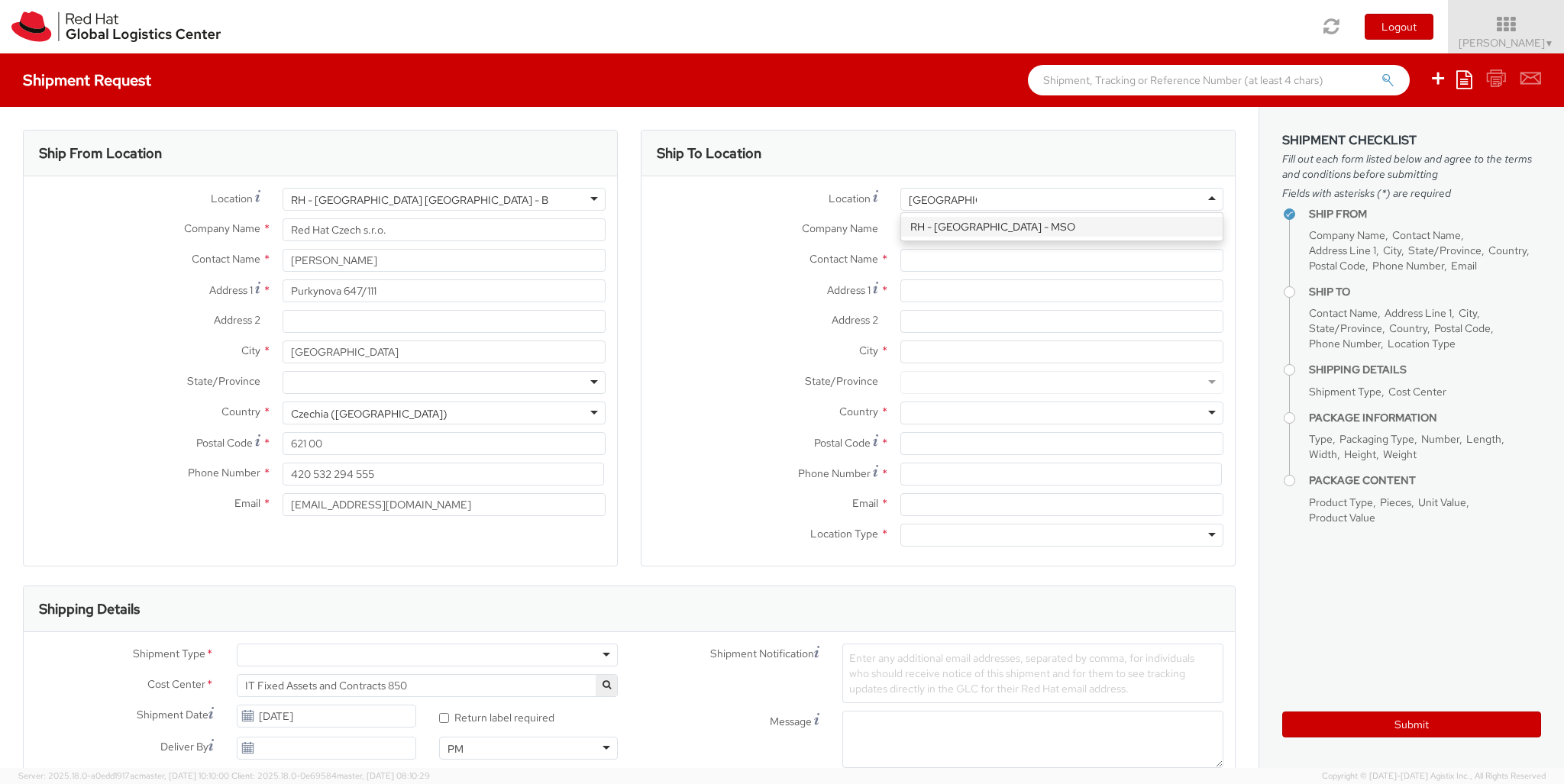
type input "Red Hat Limited"
type input "One, [GEOGRAPHIC_DATA], [GEOGRAPHIC_DATA]"
type input "Red Hat Suite 05-102"
type input "[GEOGRAPHIC_DATA]"
type input "D02 EF64"
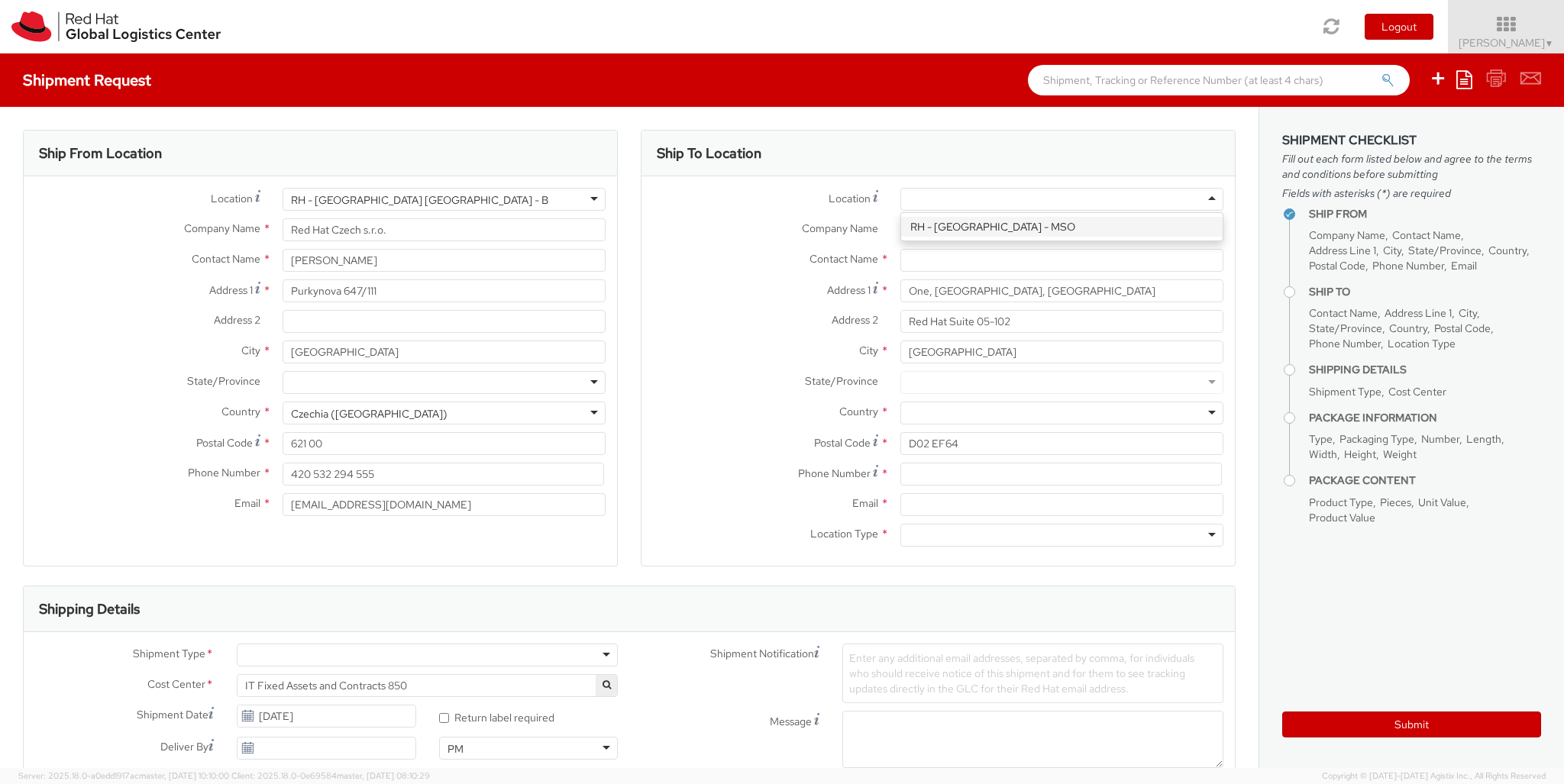
click at [1061, 535] on div at bounding box center [1061, 535] width 323 height 23
type input "b"
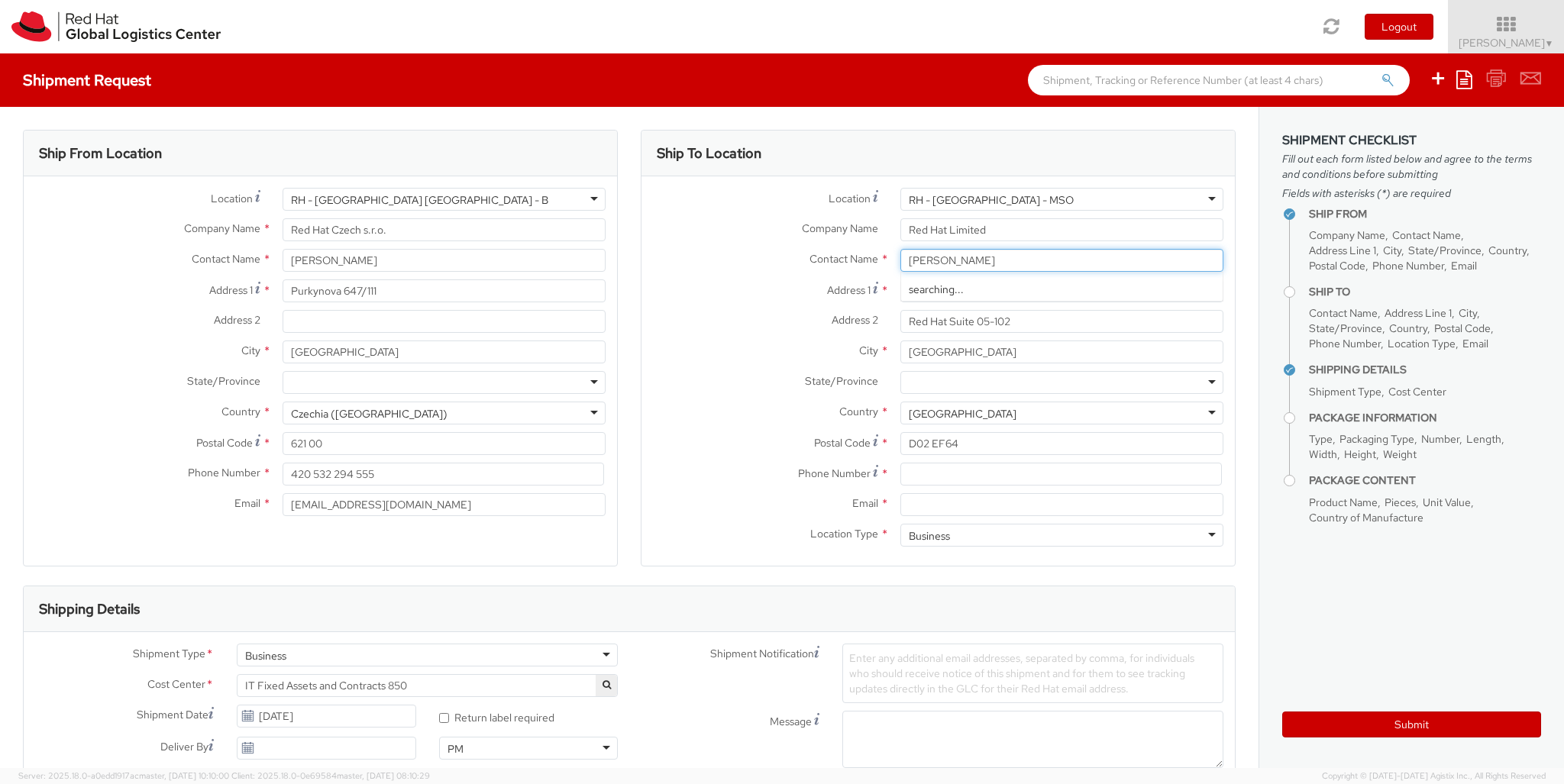
type input "[PERSON_NAME]"
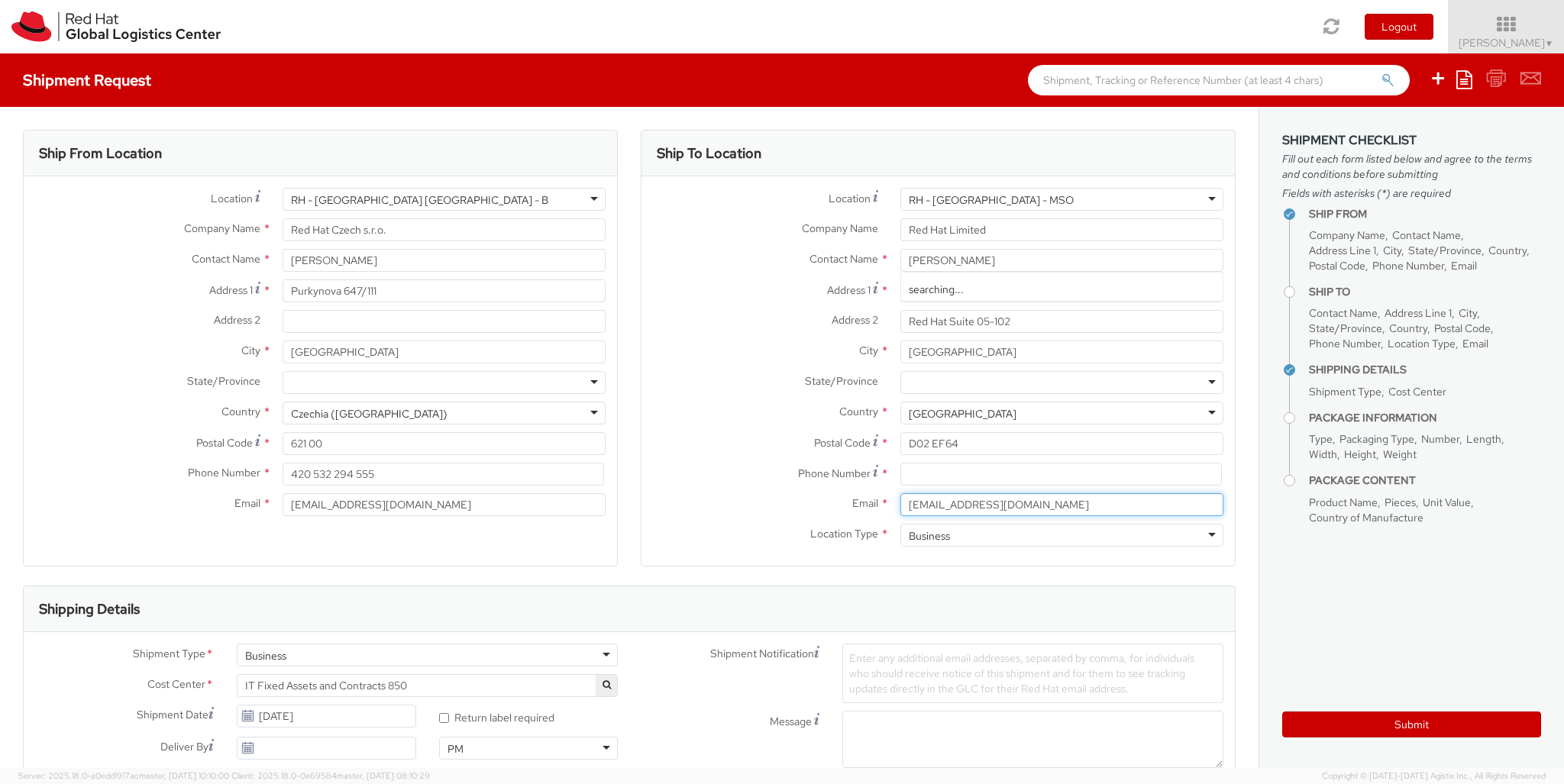
type input "[EMAIL_ADDRESS][DOMAIN_NAME]"
type input "[PHONE_NUMBER]"
click at [427, 655] on div "Business" at bounding box center [427, 655] width 381 height 23
click at [907, 775] on div at bounding box center [907, 786] width 128 height 23
type input "ref"
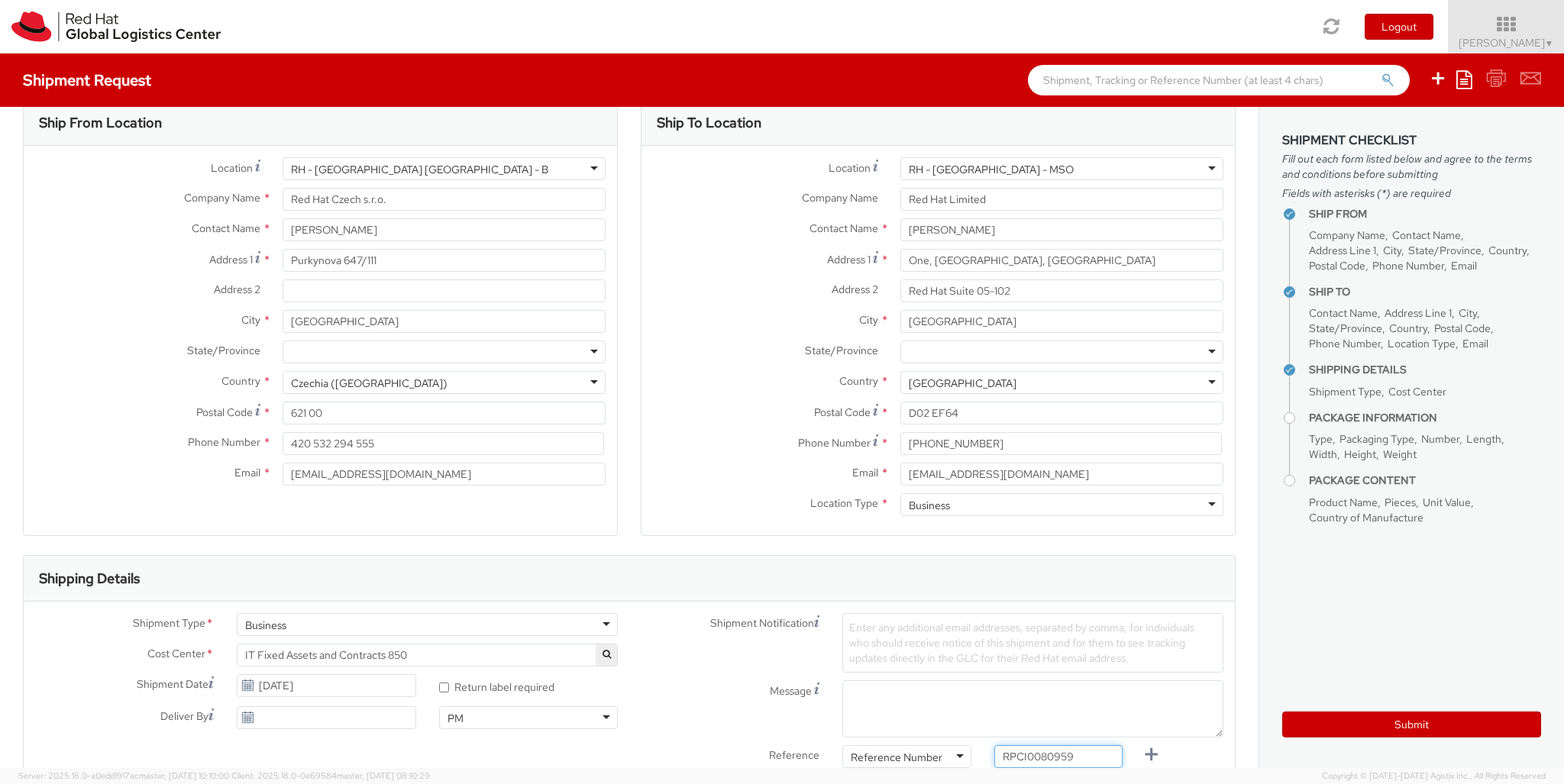
type input "RPCI0080959"
type input "[EMAIL_ADDRESS][DOMAIN_NAME]"
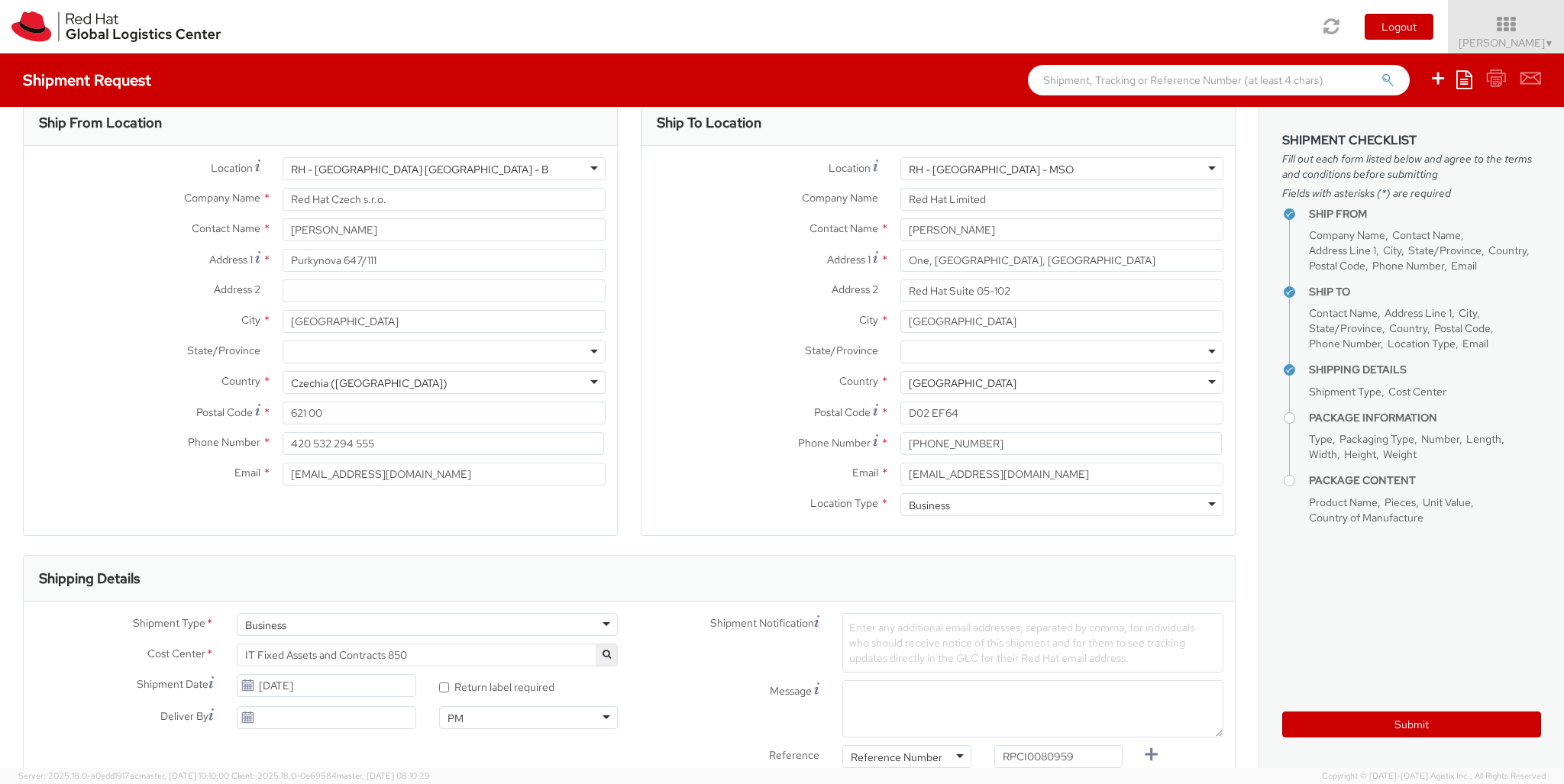
type input "lap"
checkbox input "false"
select select "LAPTOP"
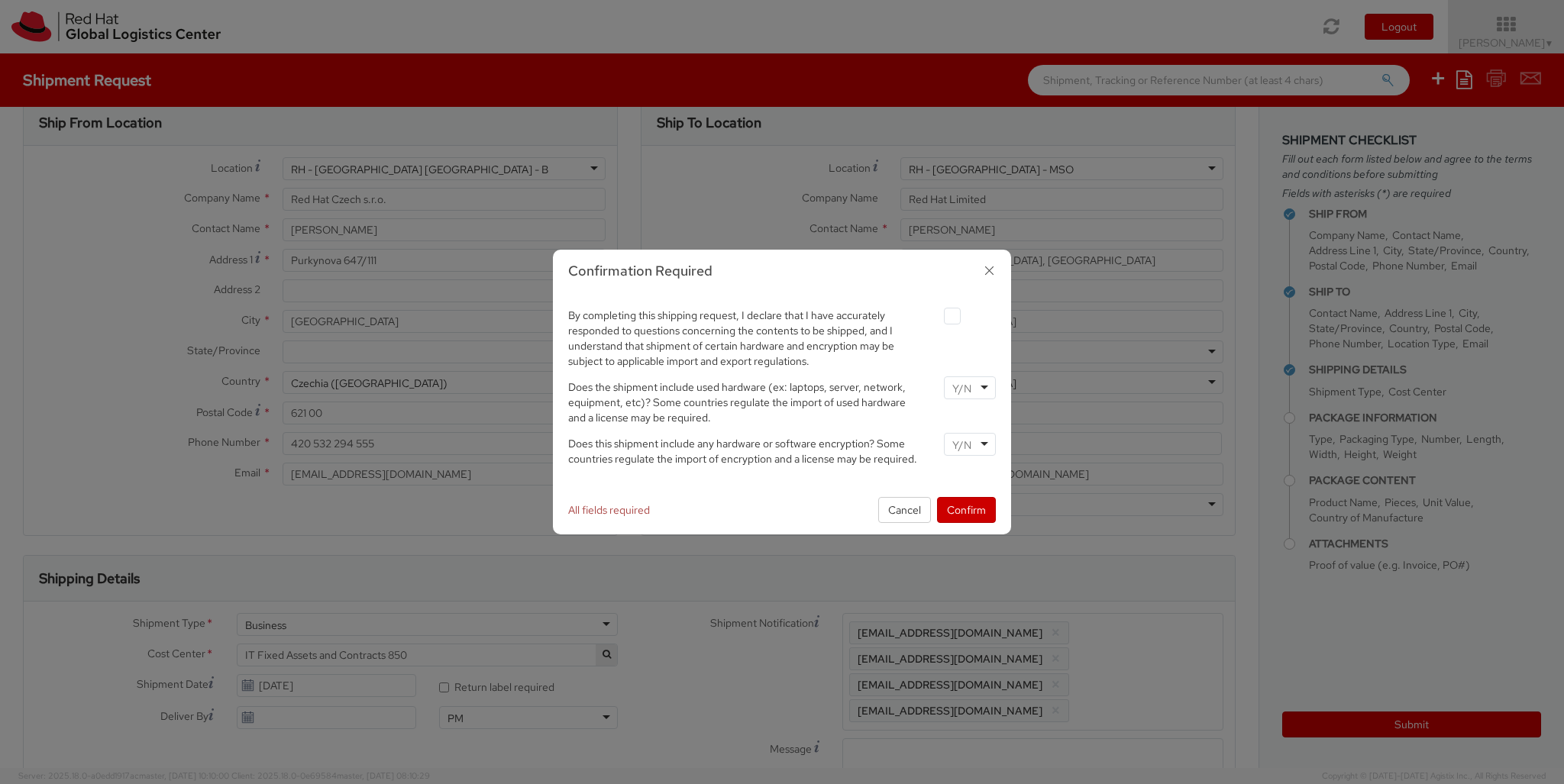
scroll to position [50, 0]
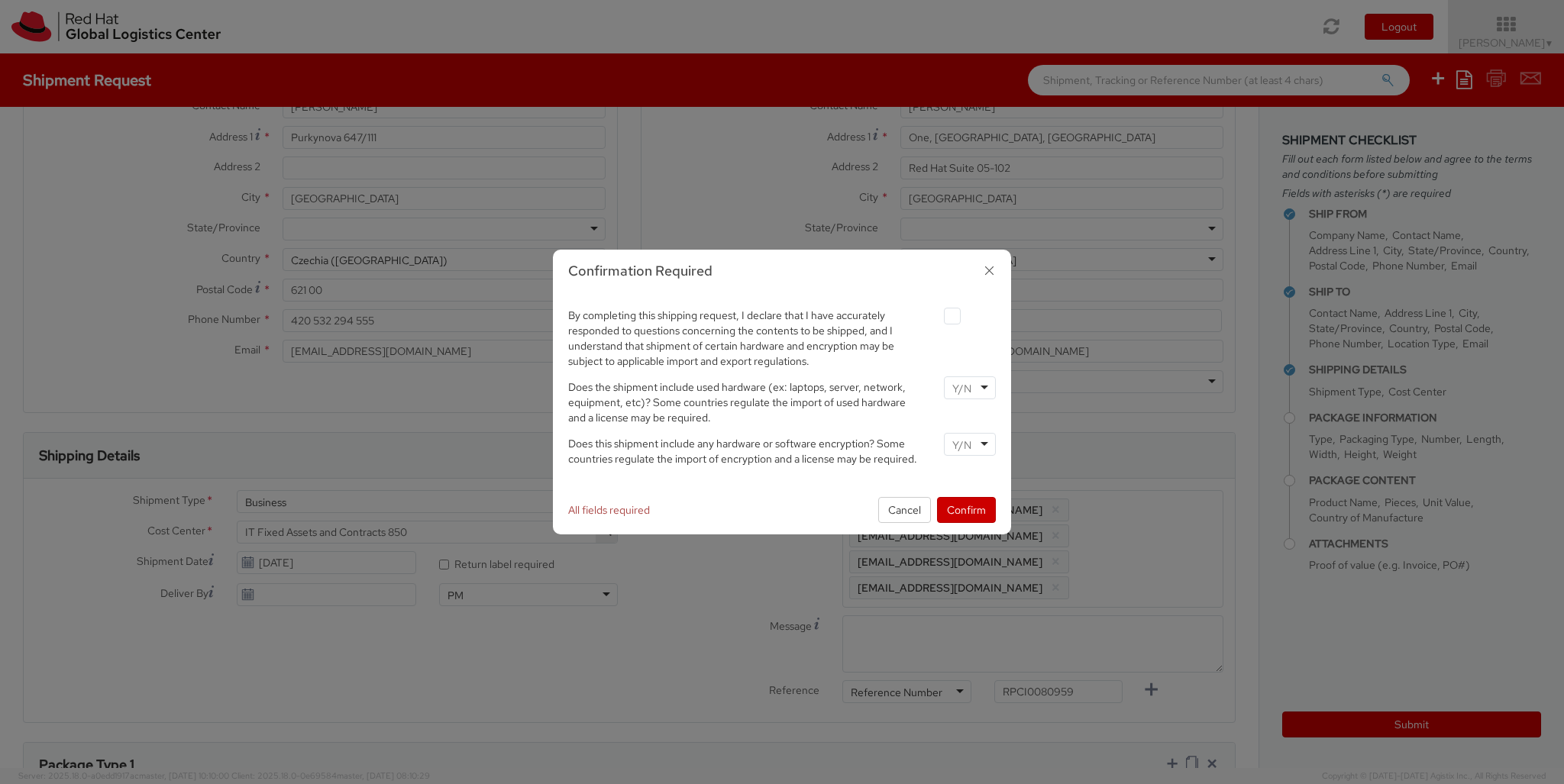
click at [952, 316] on label at bounding box center [952, 316] width 17 height 17
click at [939, 316] on input "checkbox" at bounding box center [934, 316] width 10 height 10
checkbox input "true"
click at [969, 387] on input "select-one" at bounding box center [964, 388] width 22 height 15
type input "no"
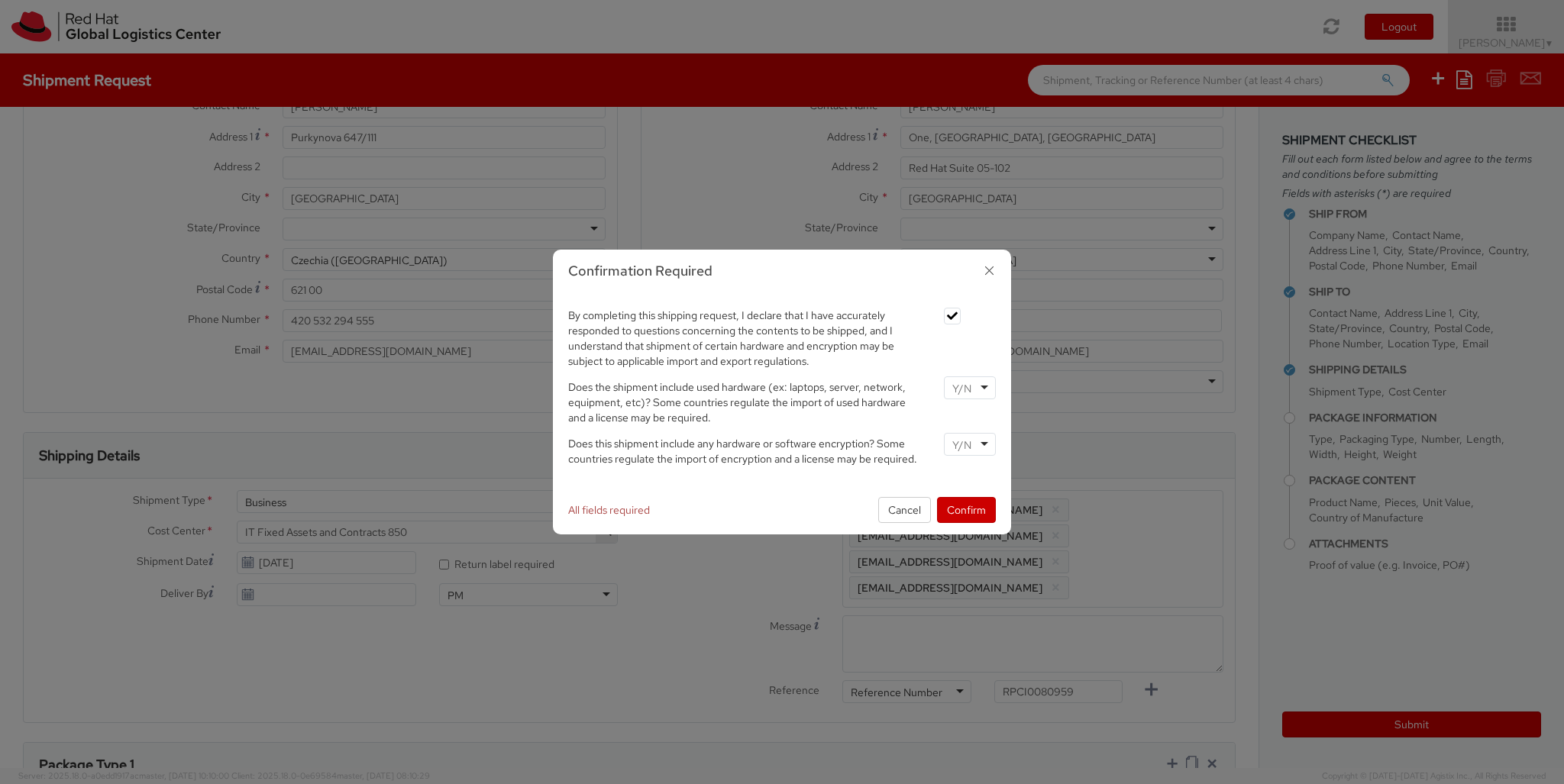
click at [969, 443] on input "select-one" at bounding box center [964, 445] width 22 height 15
click at [966, 509] on button "Confirm" at bounding box center [966, 510] width 59 height 26
type input "your"
type input "1"
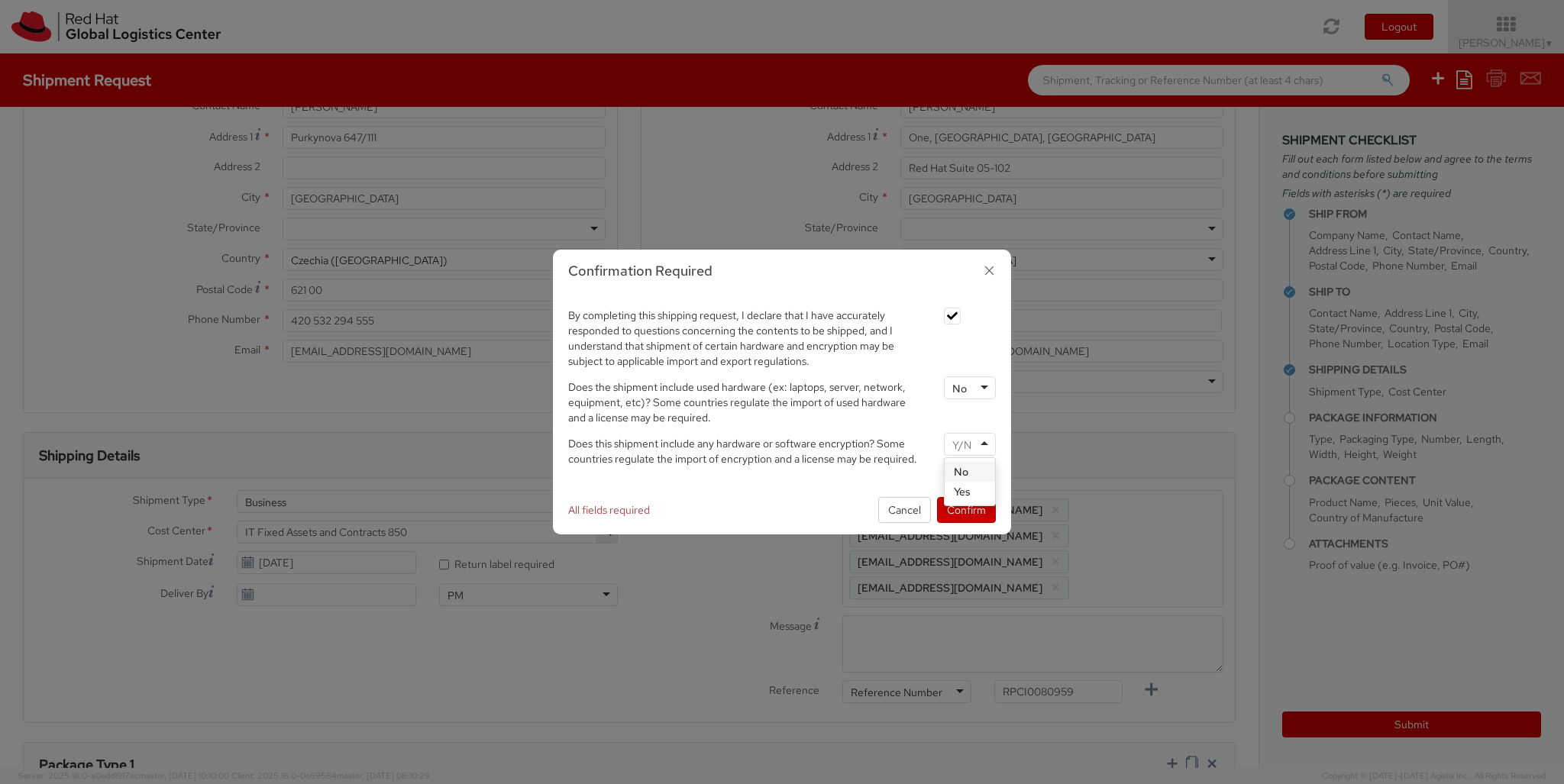
scroll to position [367, 0]
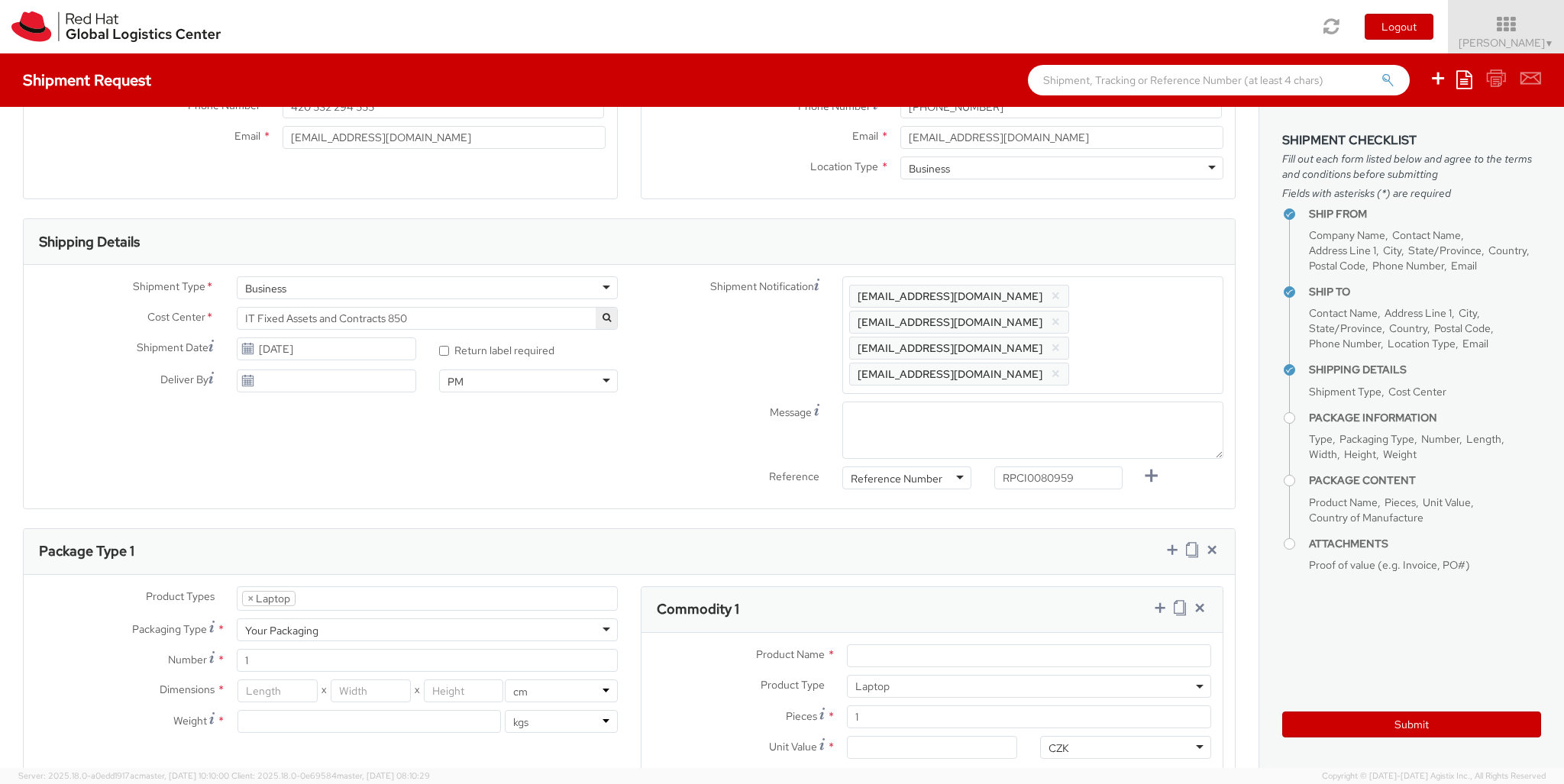
type input "[GEOGRAPHIC_DATA]"
type input "50"
type input "30"
type input "20"
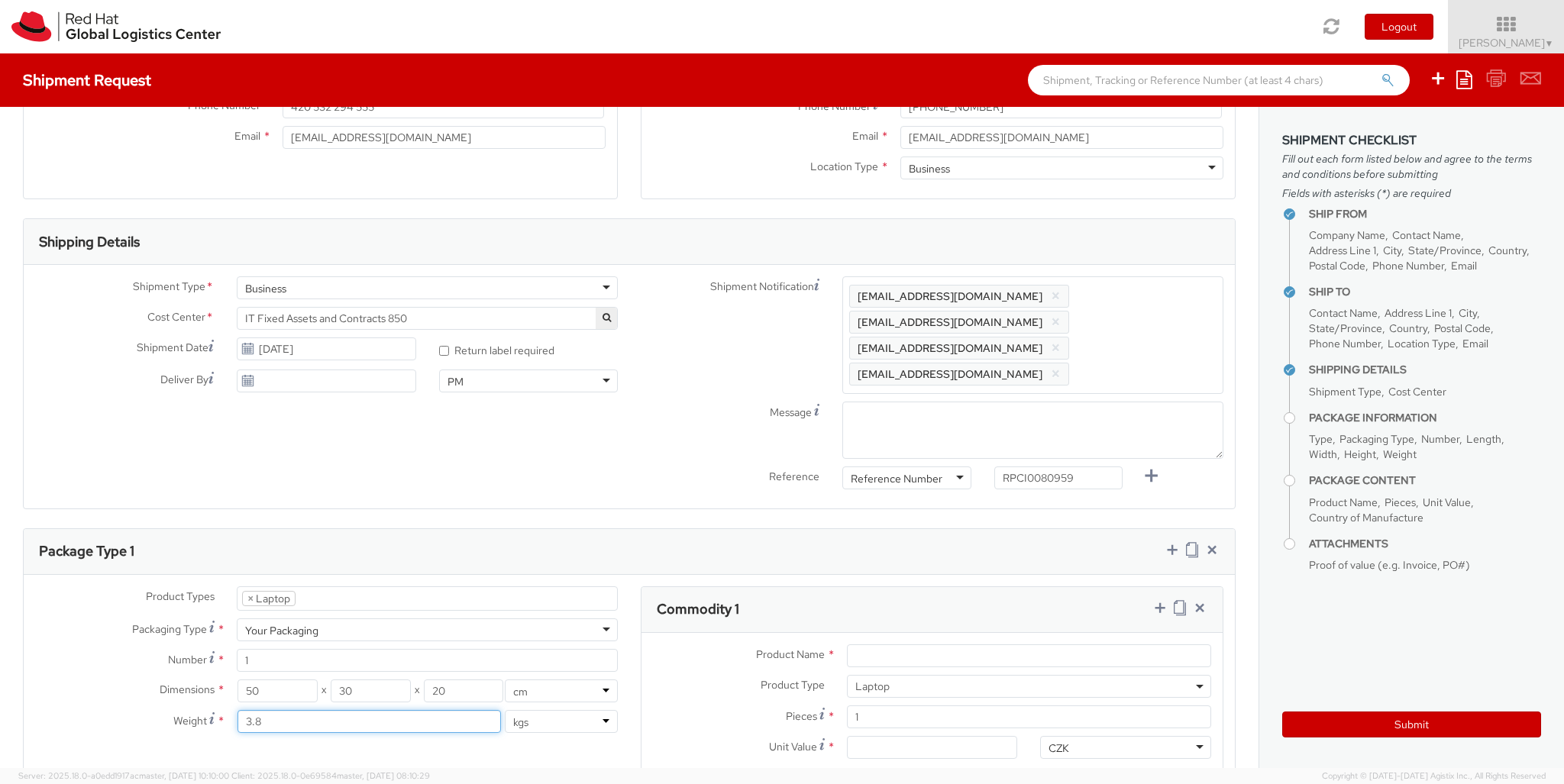
type input "3.8"
type input "Apple Laptop"
click at [932, 736] on input "Unit Value *" at bounding box center [933, 747] width 171 height 23
type input "2,480.40"
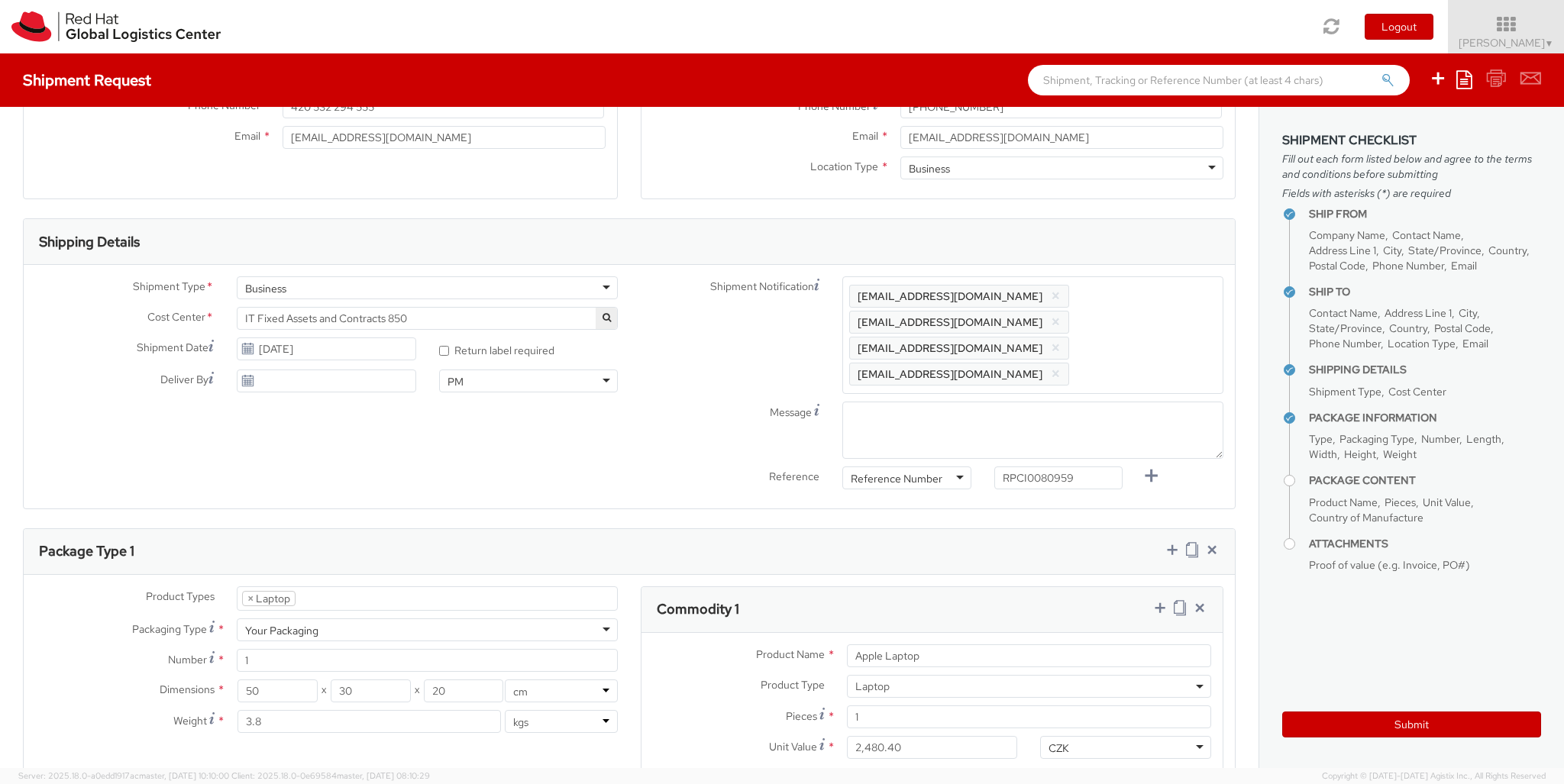
type input "EUR"
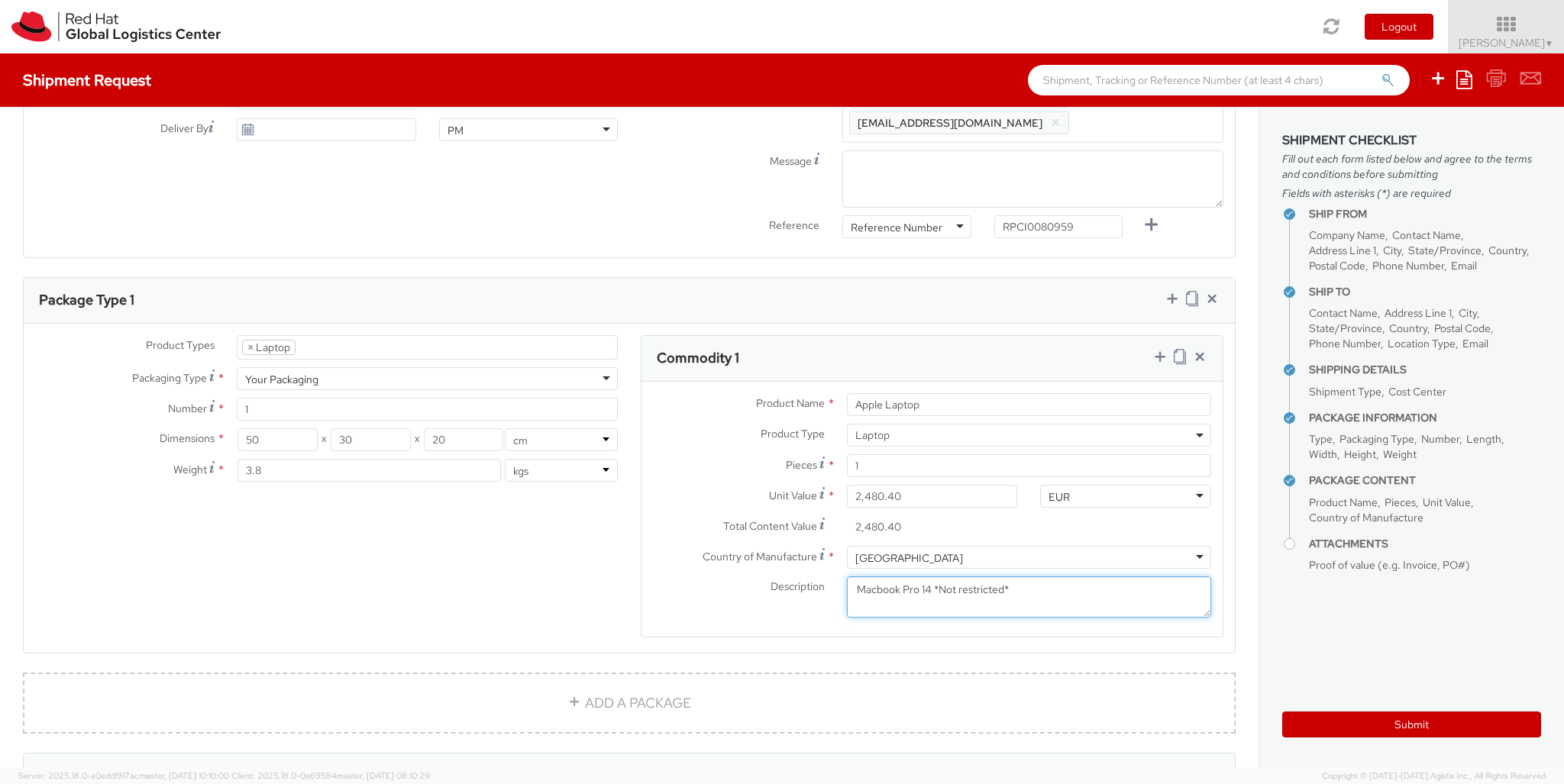
type textarea "Macbook Pro 14 *Not restricted*"
click at [1160, 349] on icon at bounding box center [1160, 356] width 15 height 15
select select "DOC_STATION"
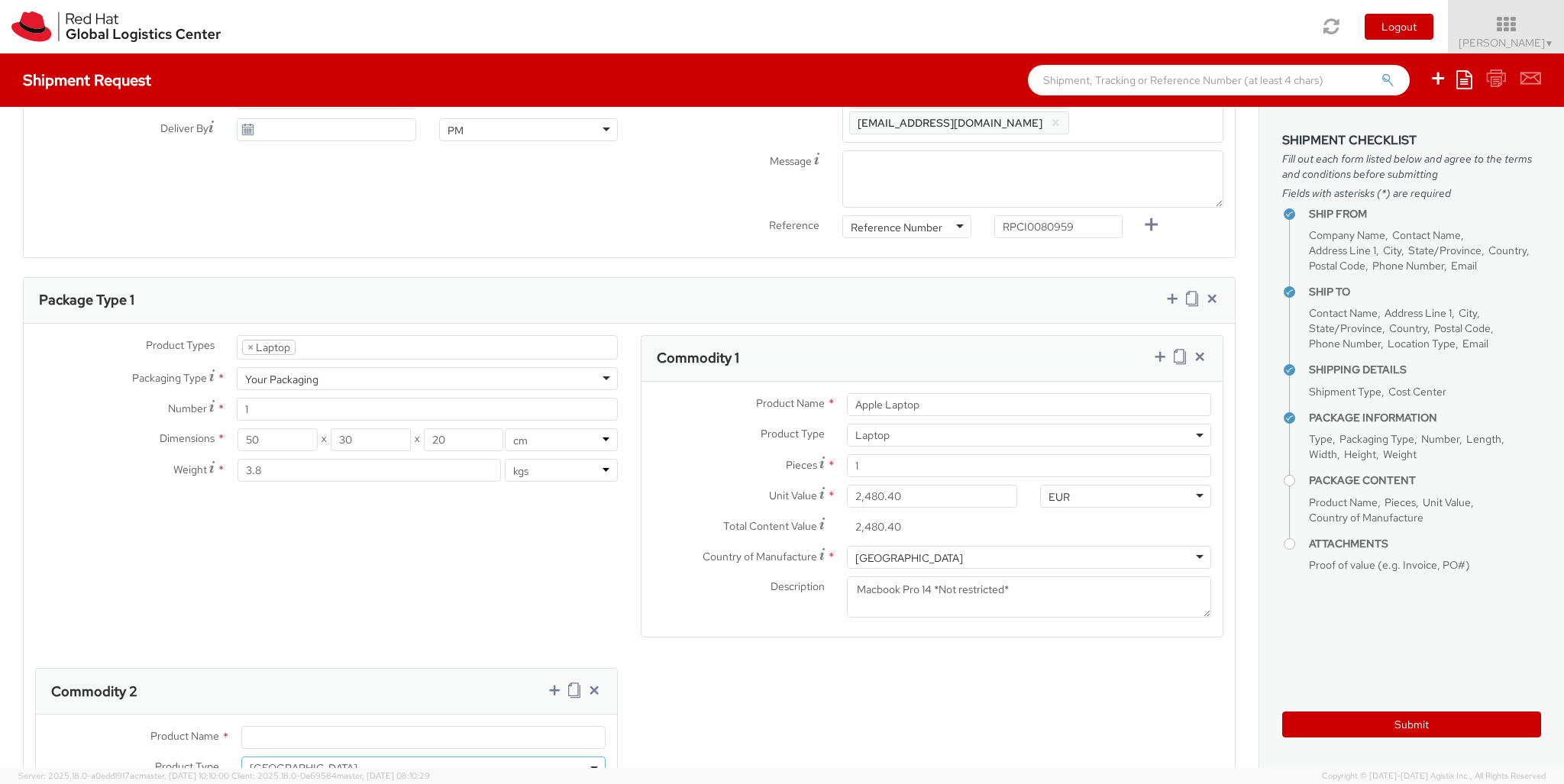
scroll to position [49, 0]
type input "59.94"
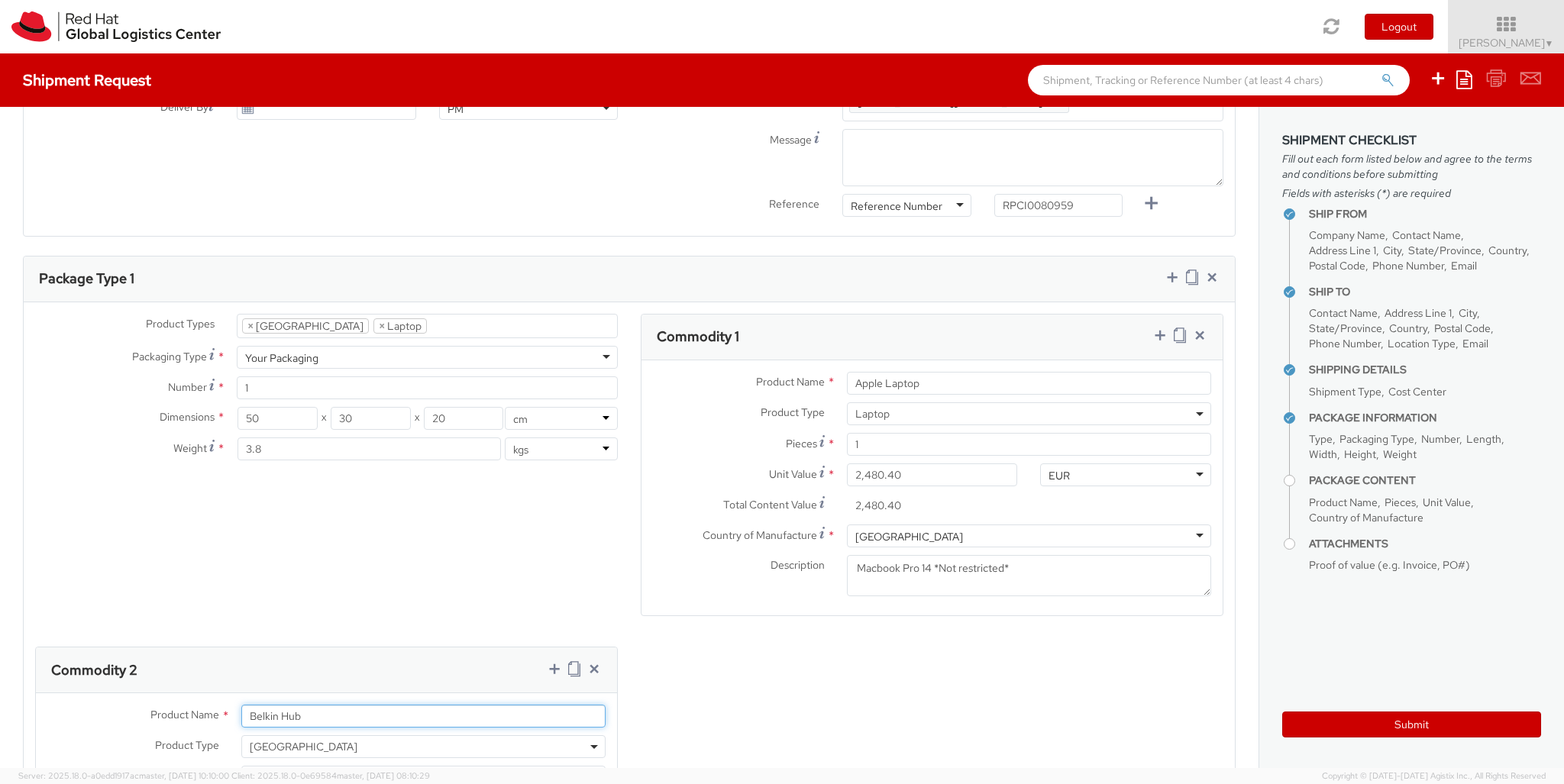
type input "Belkin Hub"
type input "[GEOGRAPHIC_DATA]"
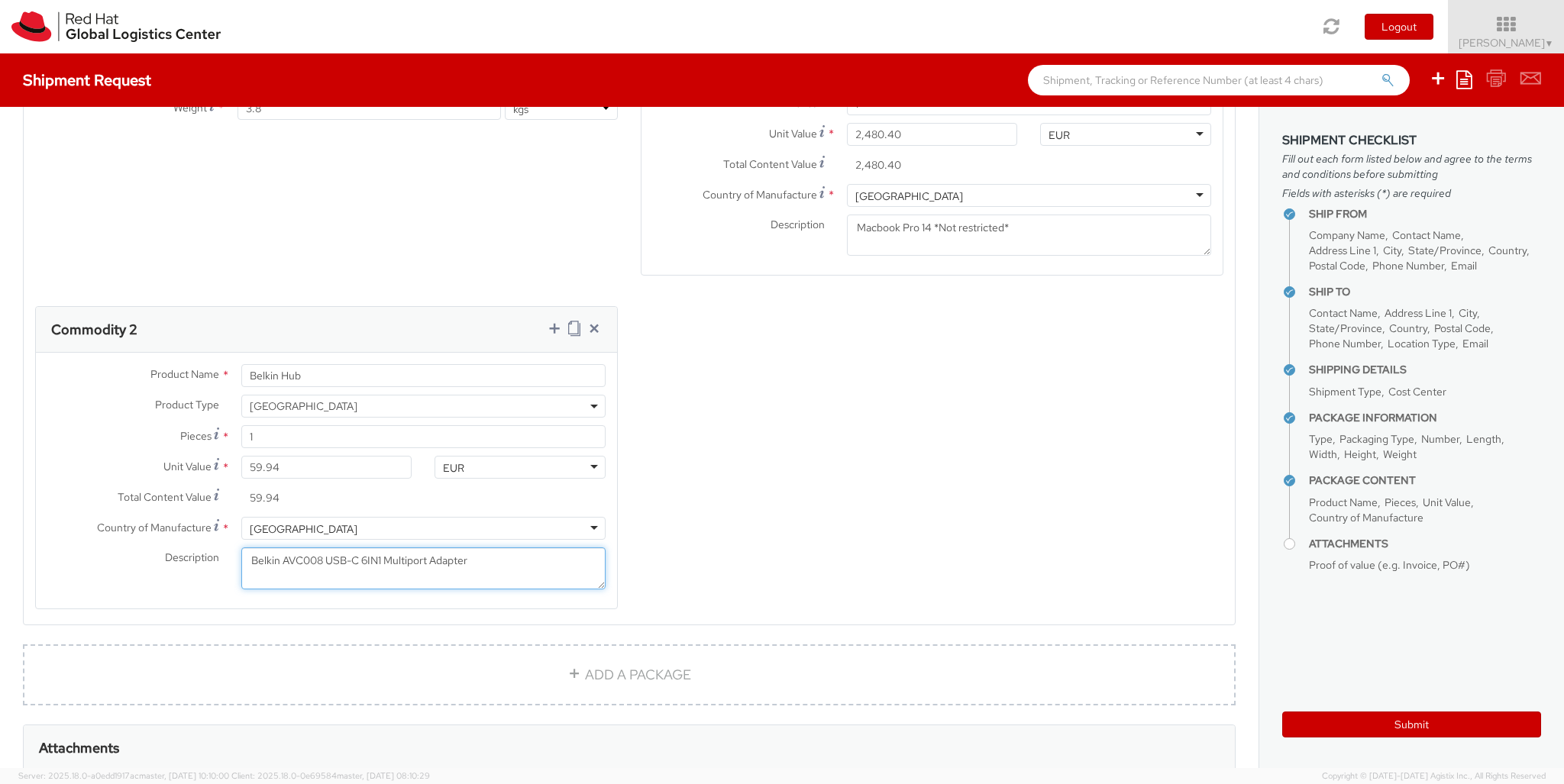
scroll to position [1272, 0]
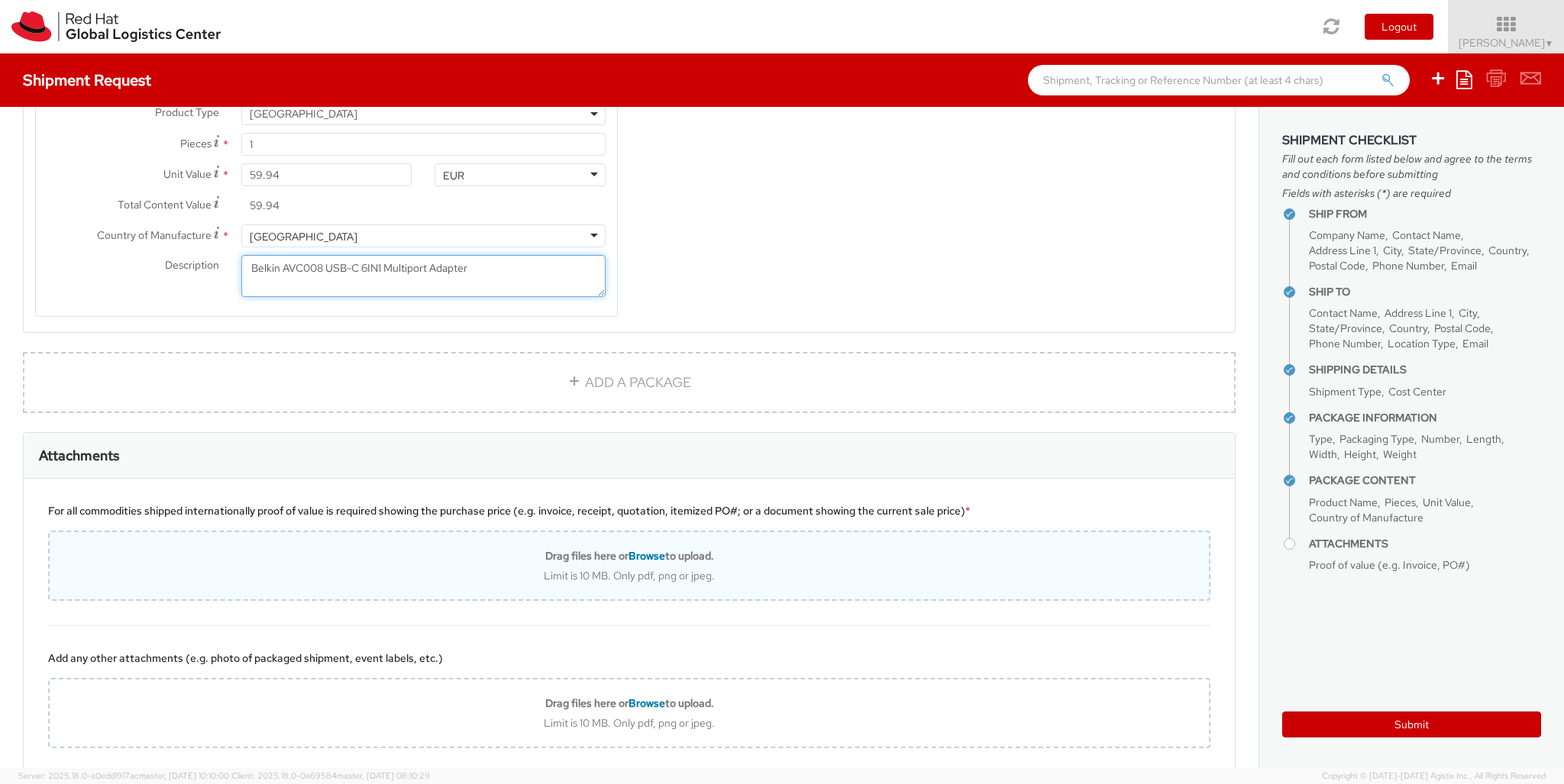
type textarea "Belkin AVC008 USB-C 6IN1 Multiport Adapter"
click at [774, 568] on div "Limit is 10 MB. Only pdf, png or jpeg." at bounding box center [630, 575] width 1160 height 13
type input "C:\fakepath\2025090895743430_B64E505E.pdf"
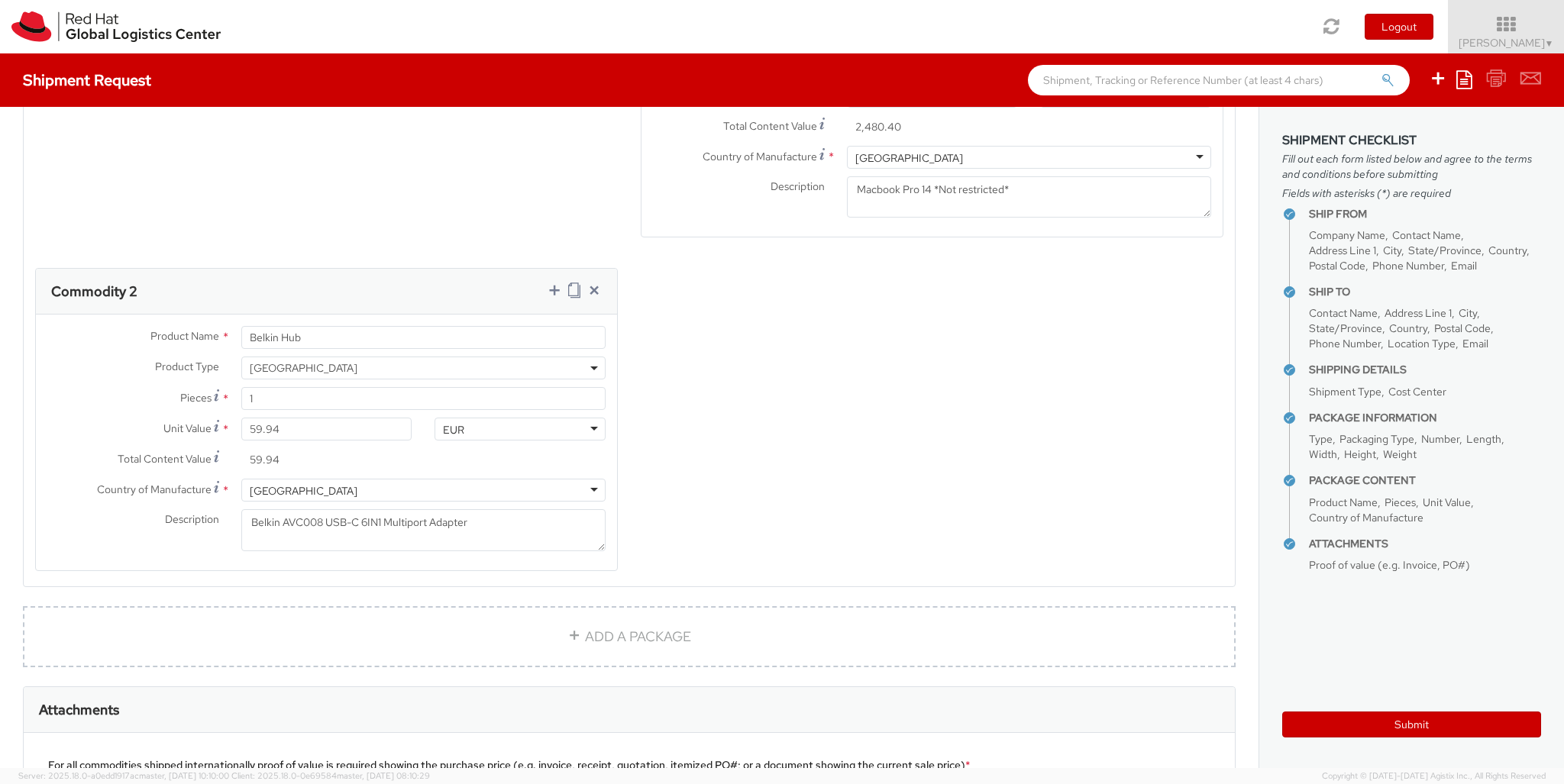
scroll to position [664, 0]
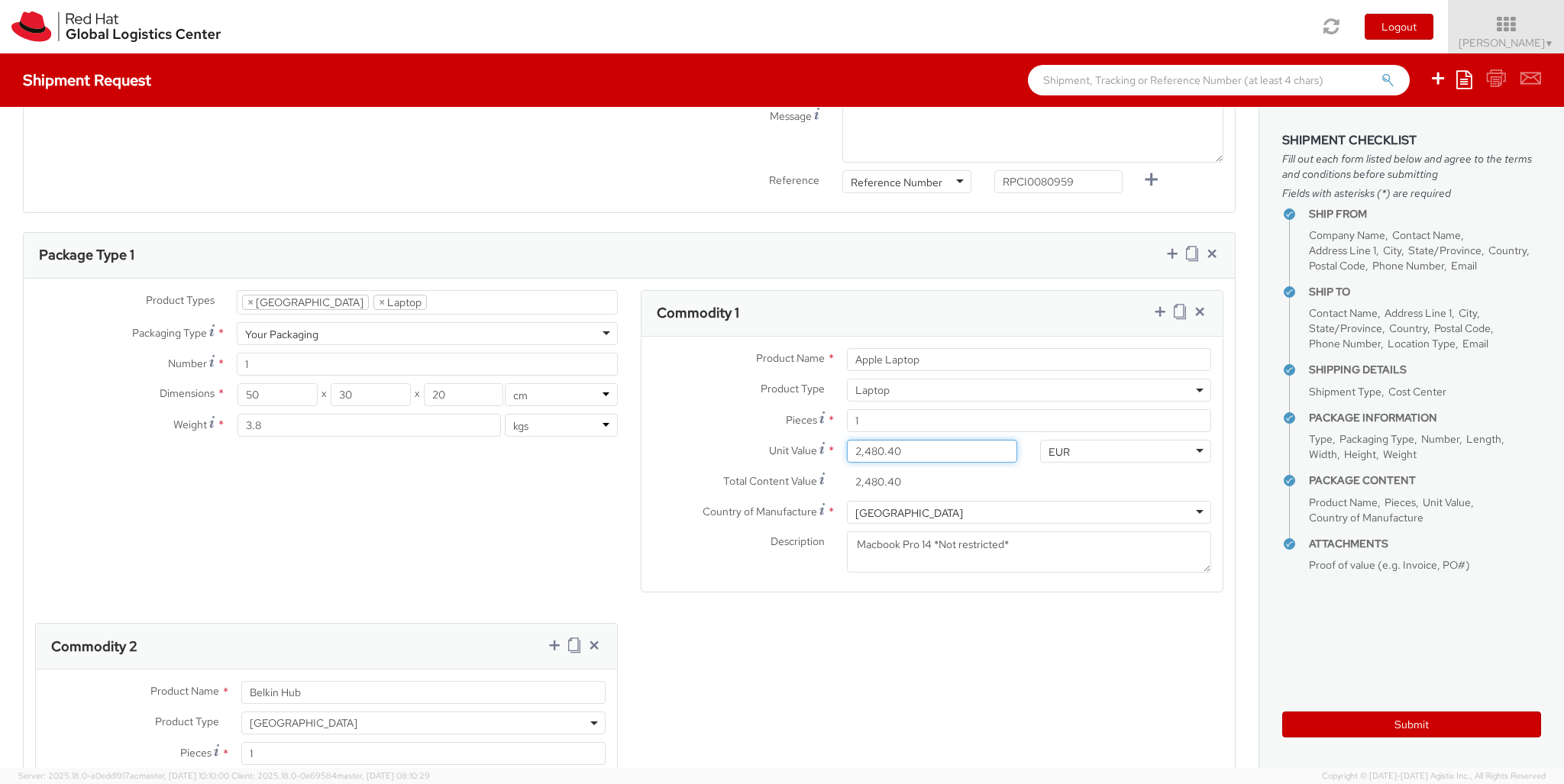
drag, startPoint x: 964, startPoint y: 396, endPoint x: 808, endPoint y: 377, distance: 157.2
click at [847, 440] on input "2,480.40" at bounding box center [933, 451] width 171 height 23
paste input "9"
type input "2,980.40"
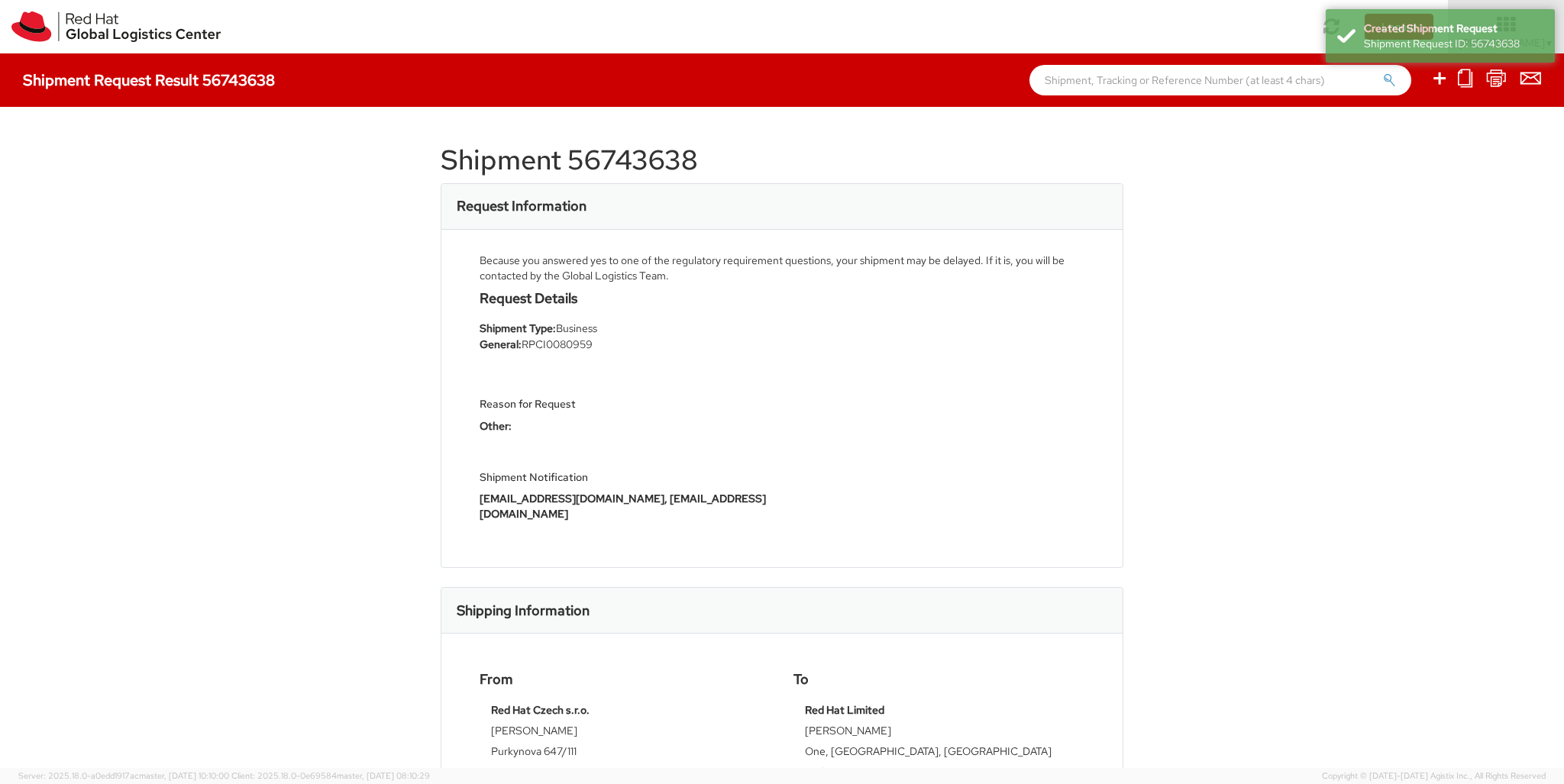
click at [1440, 80] on icon at bounding box center [1439, 78] width 18 height 19
select select
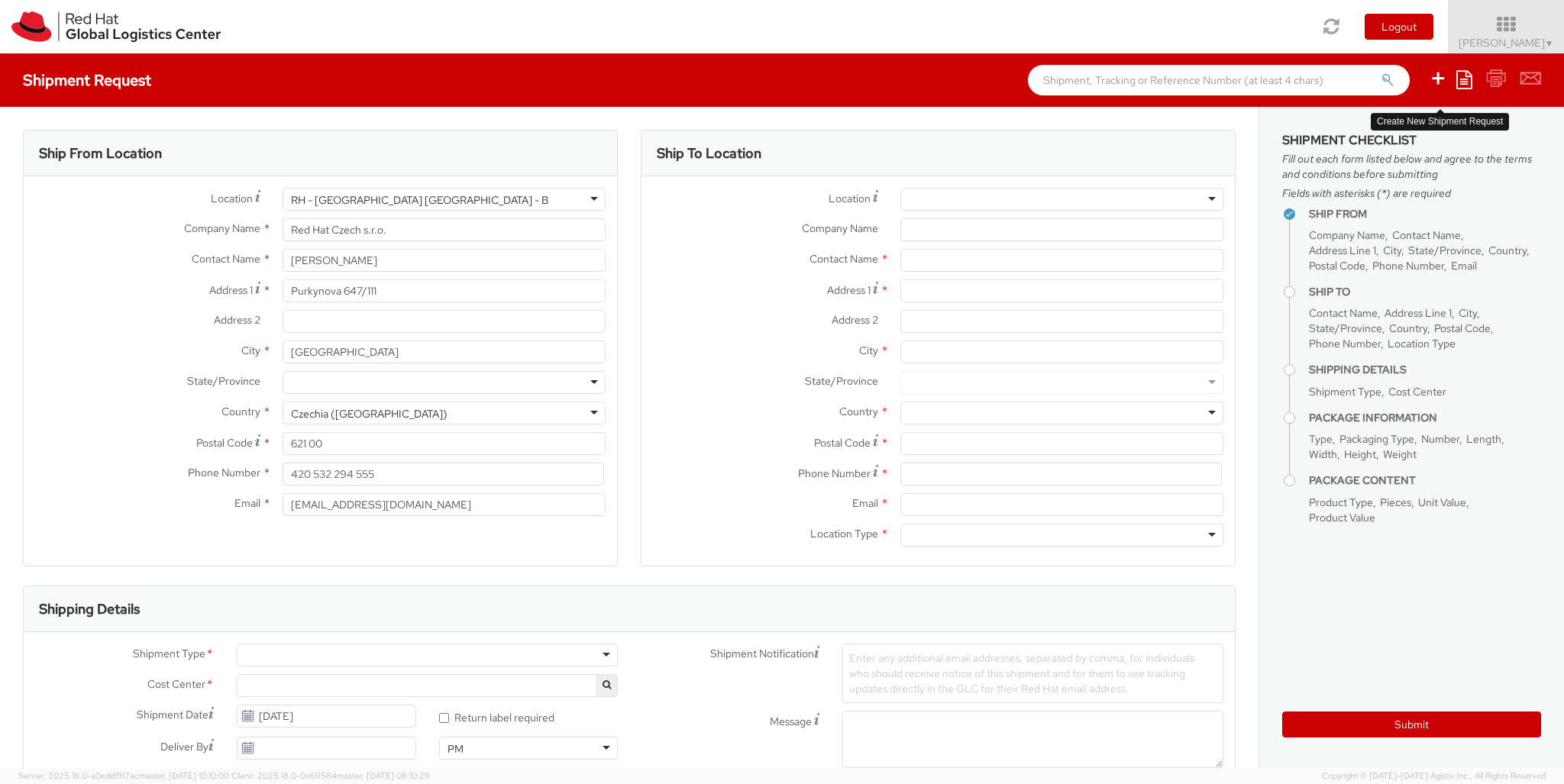
select select "850"
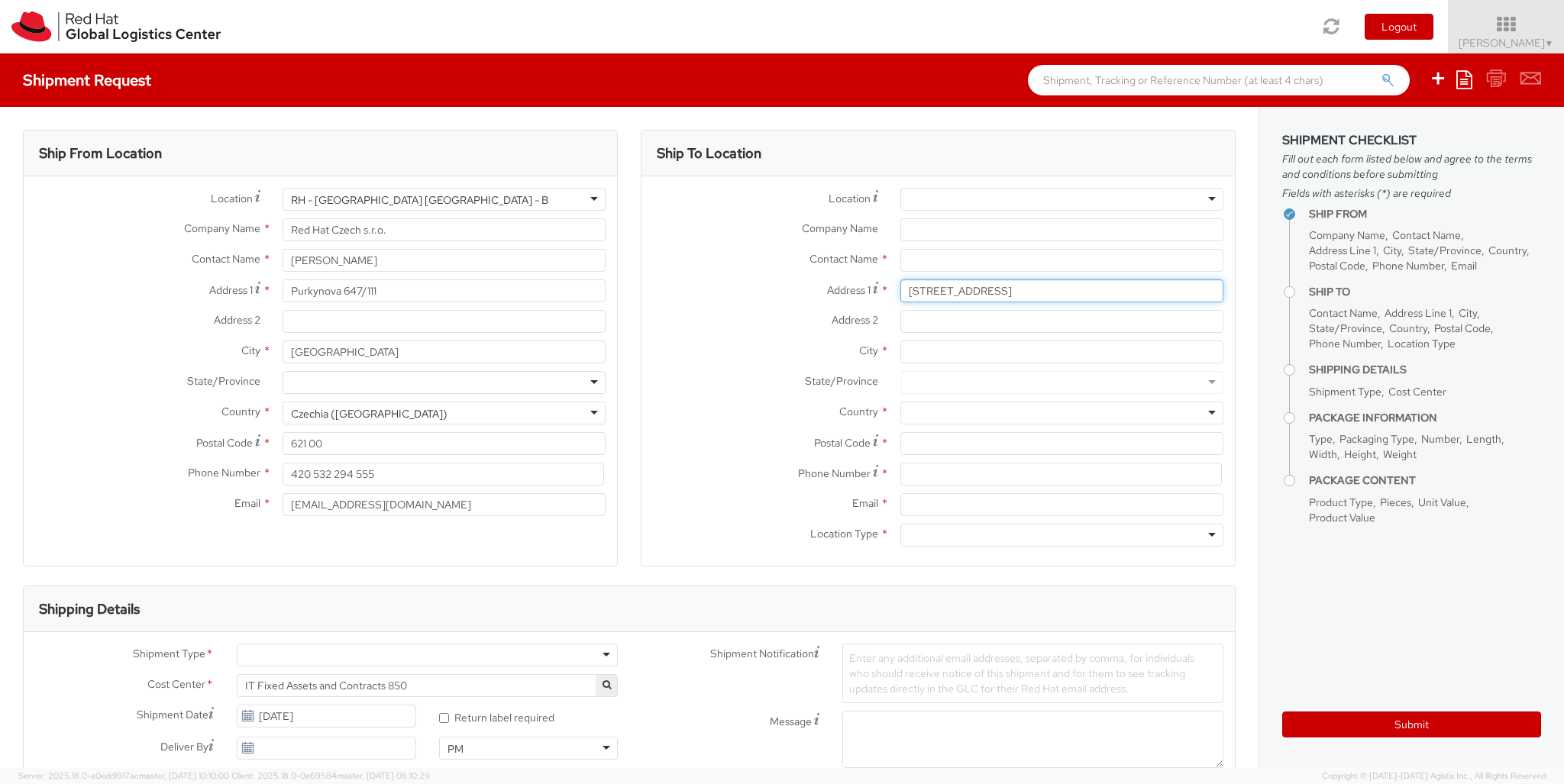
type input "[STREET_ADDRESS]"
type input "Herrenberg"
type input "71083"
click at [1061, 413] on div at bounding box center [1061, 412] width 323 height 23
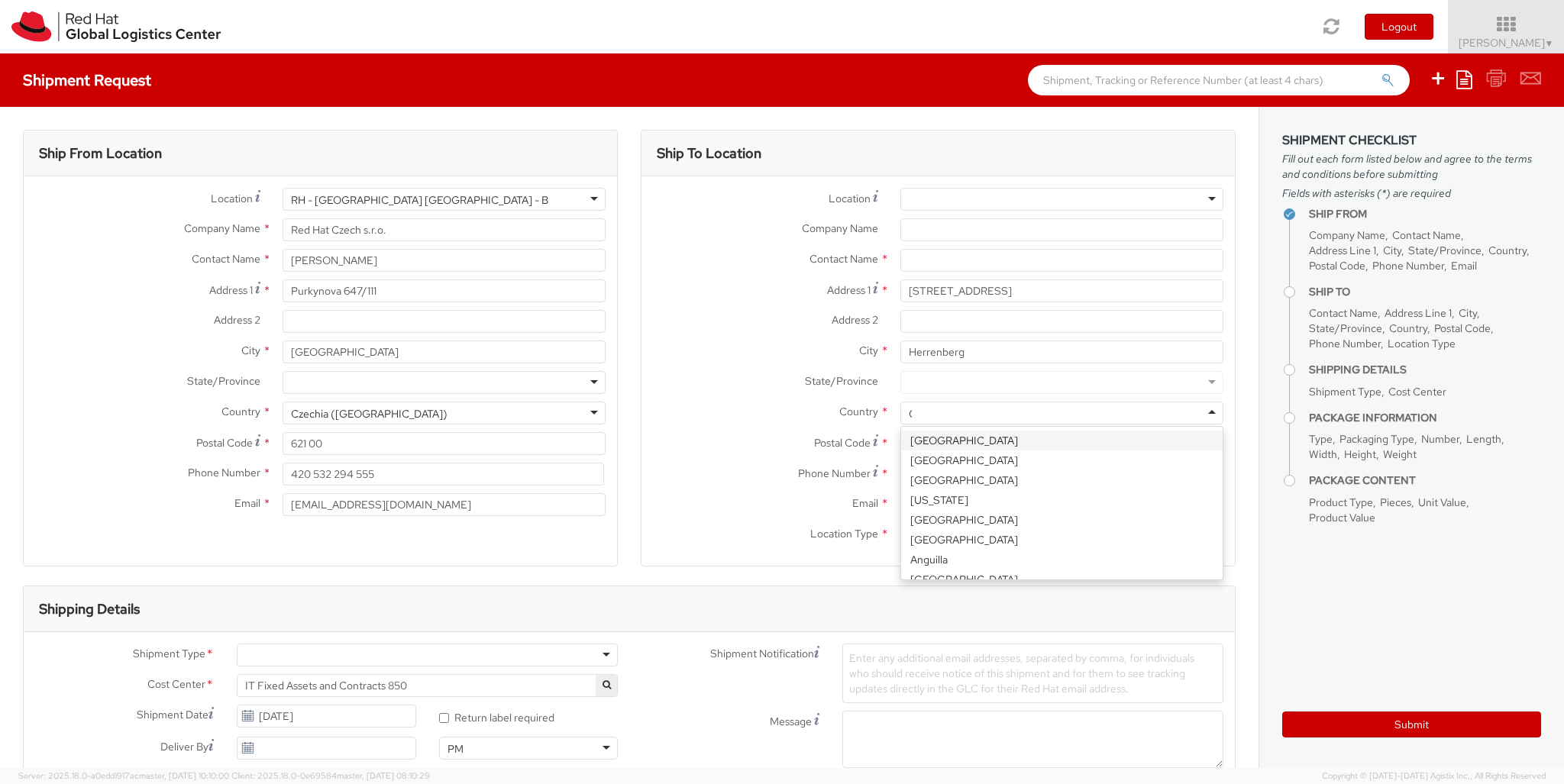
type input "[GEOGRAPHIC_DATA]"
click at [1061, 535] on div at bounding box center [1061, 535] width 323 height 23
type input "r"
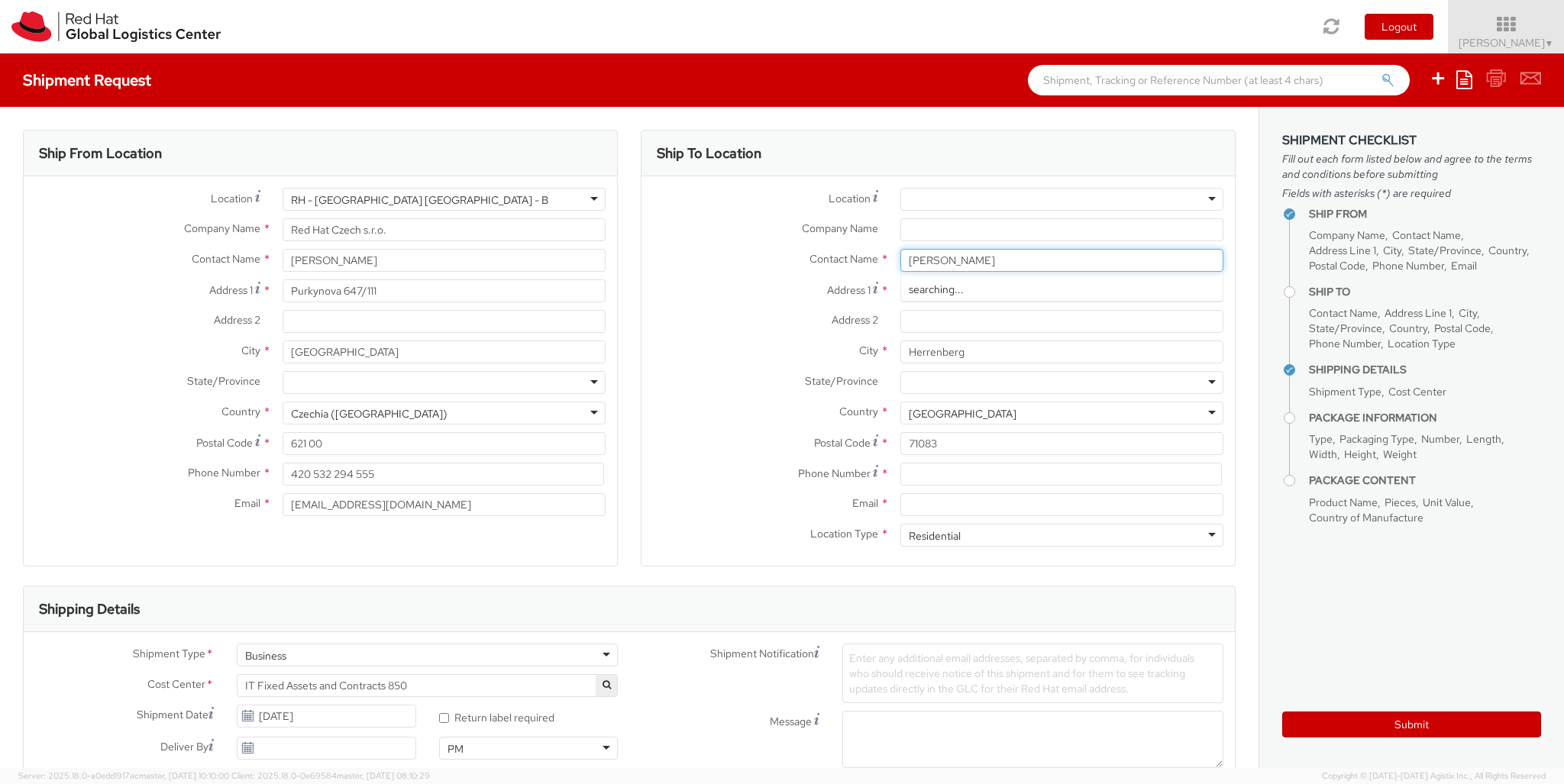
type input "[PERSON_NAME]"
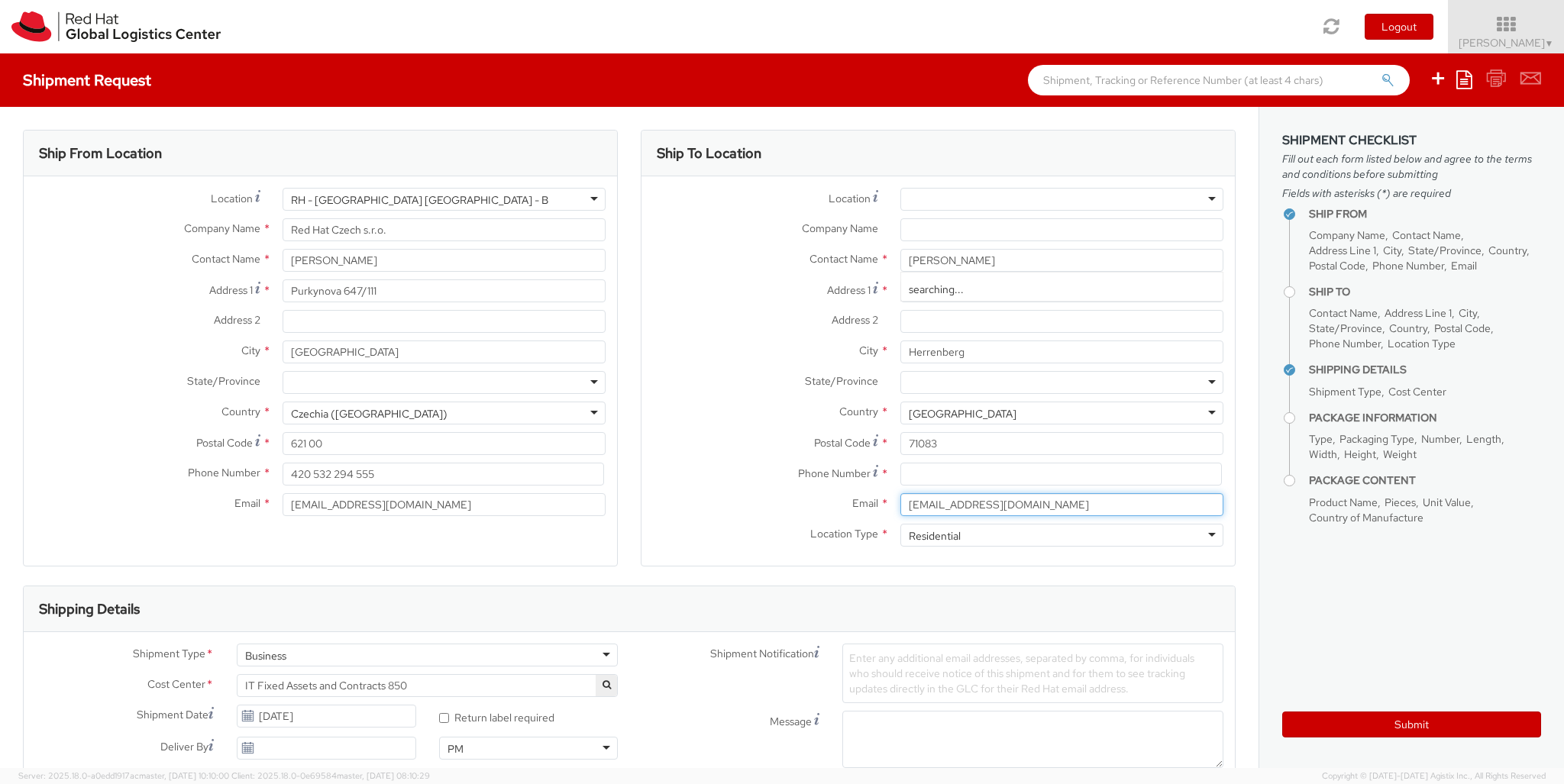
type input "[EMAIL_ADDRESS][DOMAIN_NAME]"
type input "[PHONE_NUMBER]"
click at [427, 655] on div "Business" at bounding box center [427, 655] width 381 height 23
click at [907, 775] on div at bounding box center [907, 786] width 128 height 23
type input "ref"
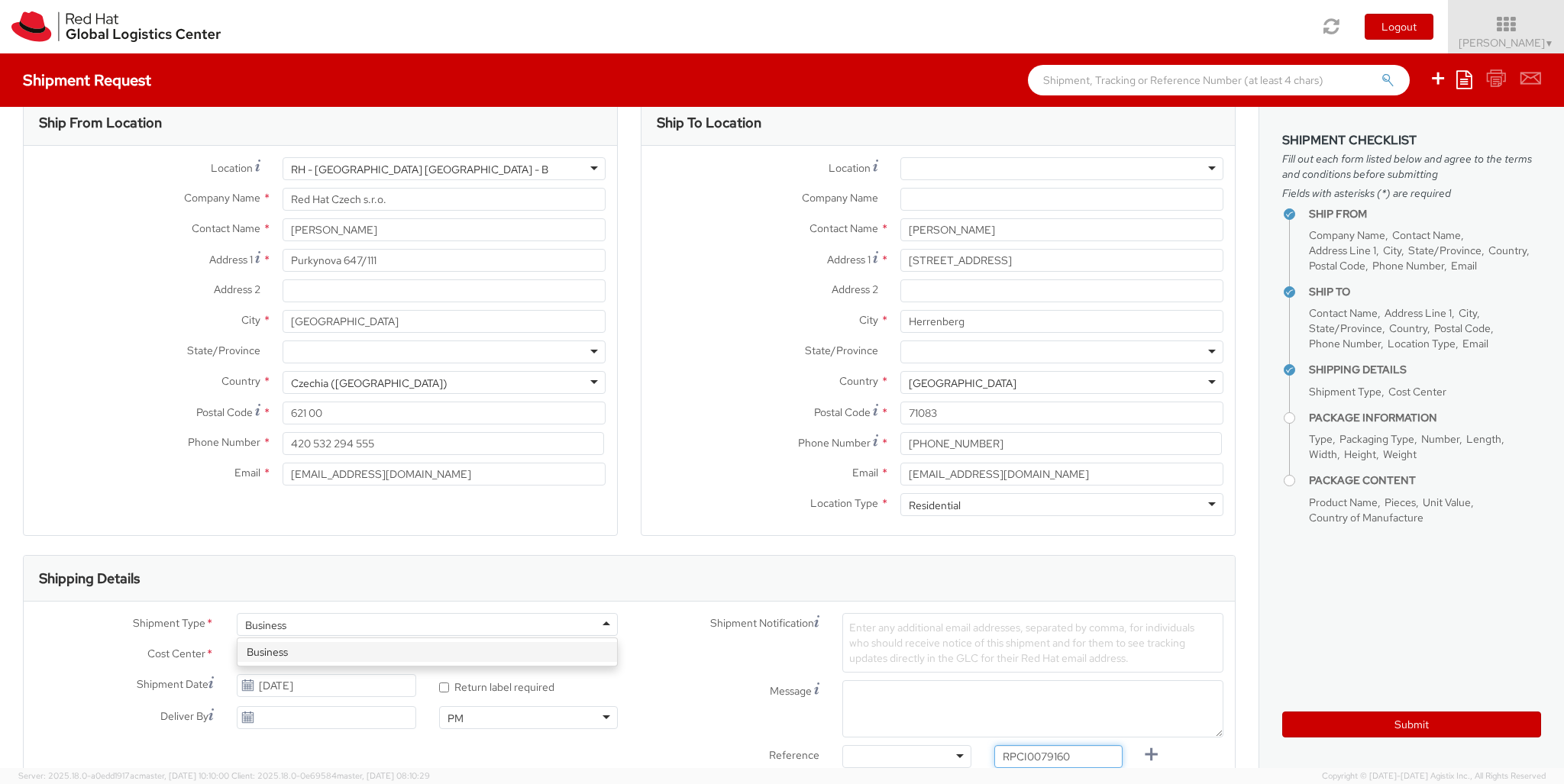
type input "RPCI0079160"
type input "[EMAIL_ADDRESS][DOMAIN_NAME]"
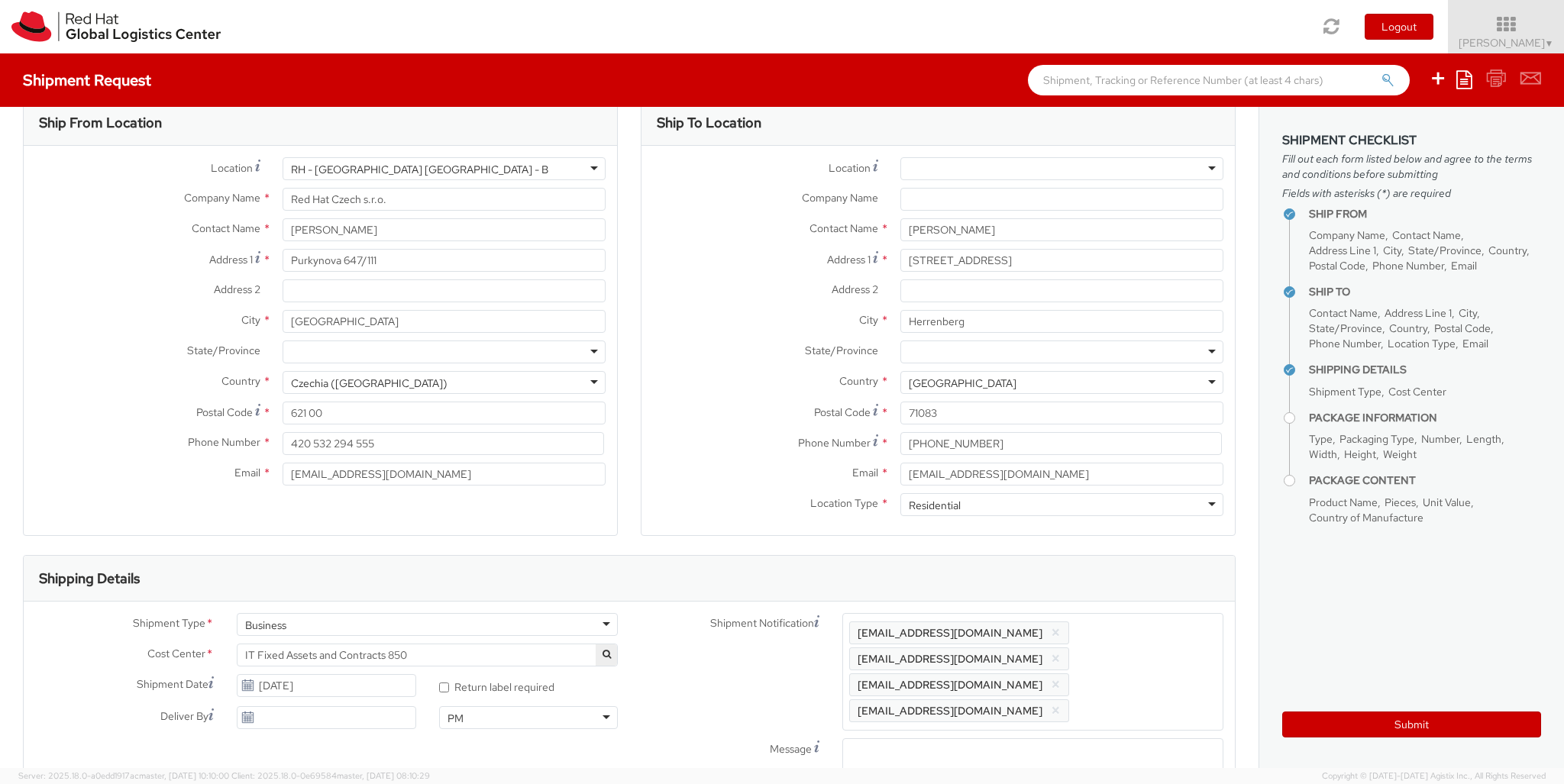
type input "lap"
checkbox input "false"
select select "LAPTOP"
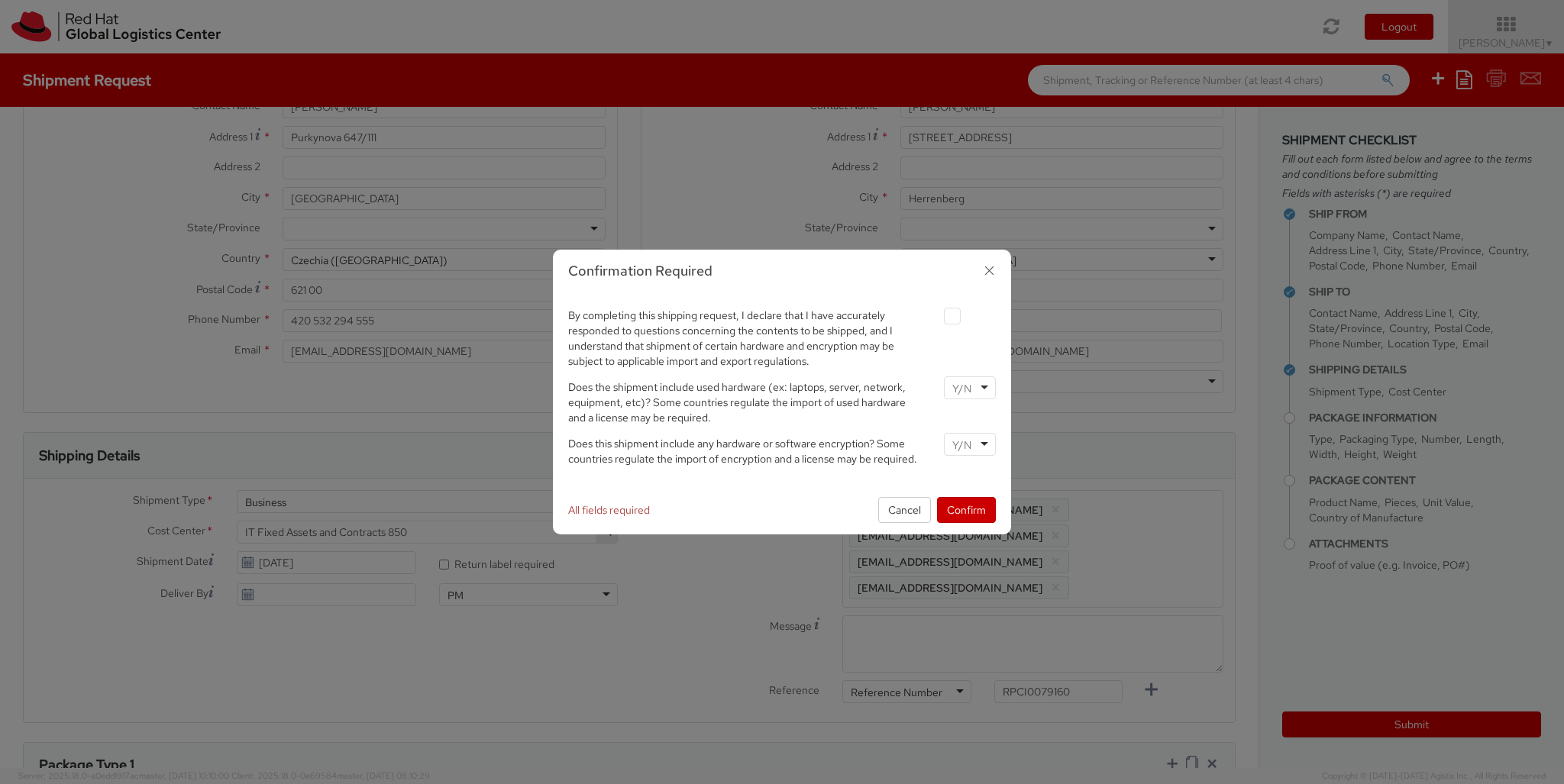
click at [952, 316] on label at bounding box center [952, 316] width 17 height 17
click at [939, 316] on input "checkbox" at bounding box center [934, 316] width 10 height 10
checkbox input "true"
click at [969, 387] on input "select-one" at bounding box center [964, 388] width 22 height 15
type input "no"
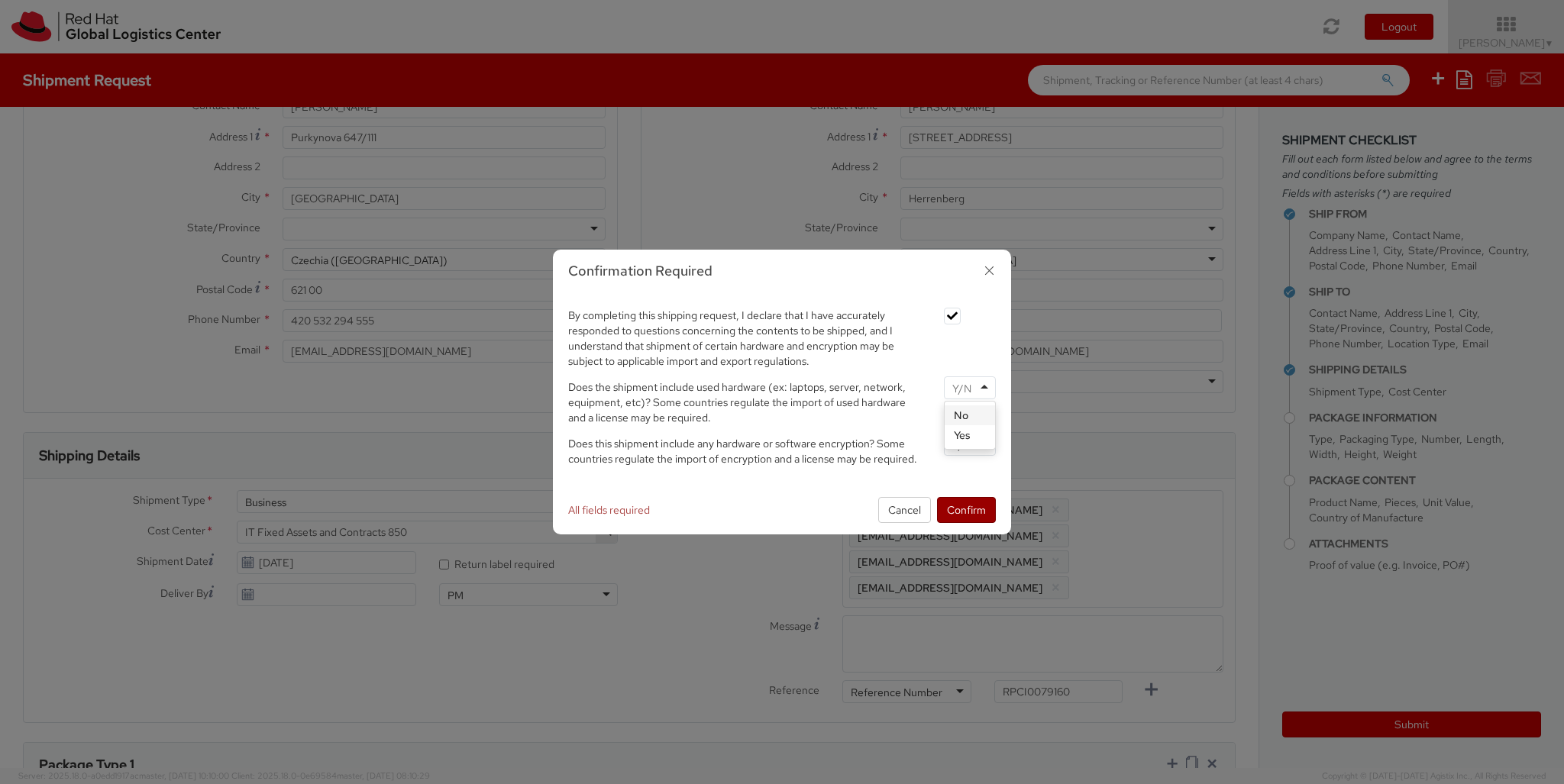
click at [969, 443] on input "select-one" at bounding box center [964, 445] width 22 height 15
click at [966, 509] on button "Confirm" at bounding box center [966, 510] width 59 height 26
type input "your"
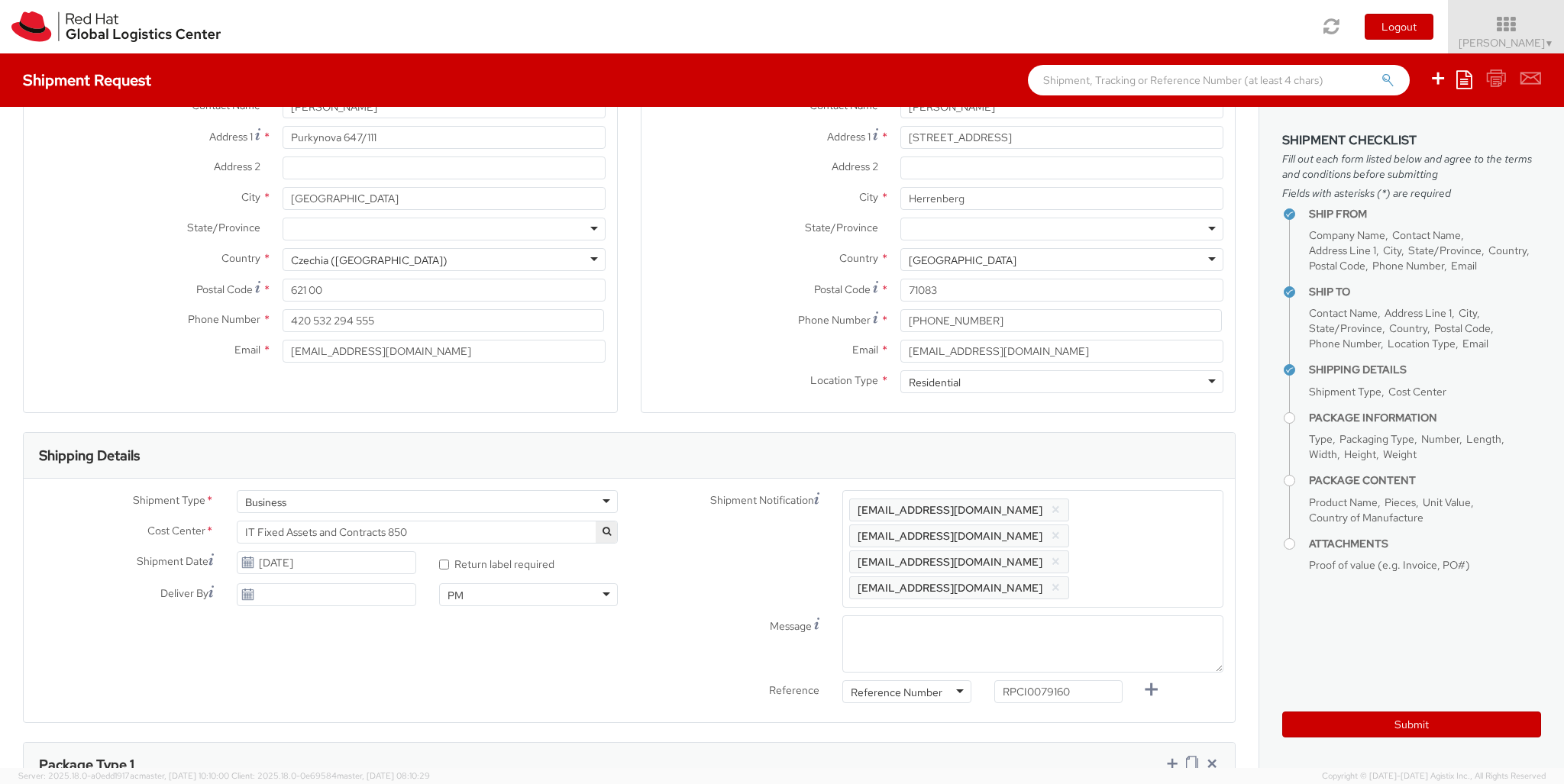
type input "1"
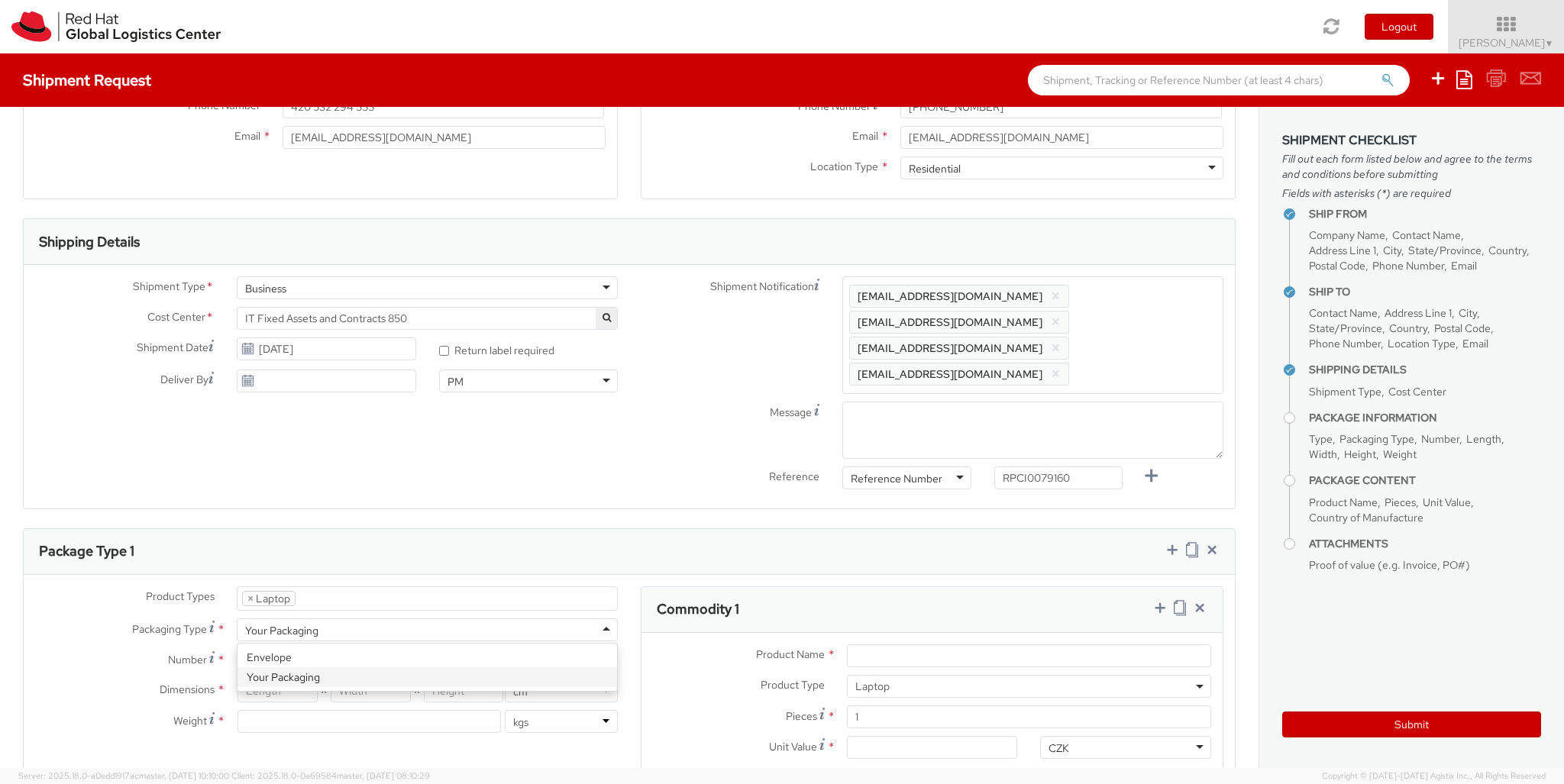
type input "[GEOGRAPHIC_DATA]"
type input "50"
type input "30"
type input "20"
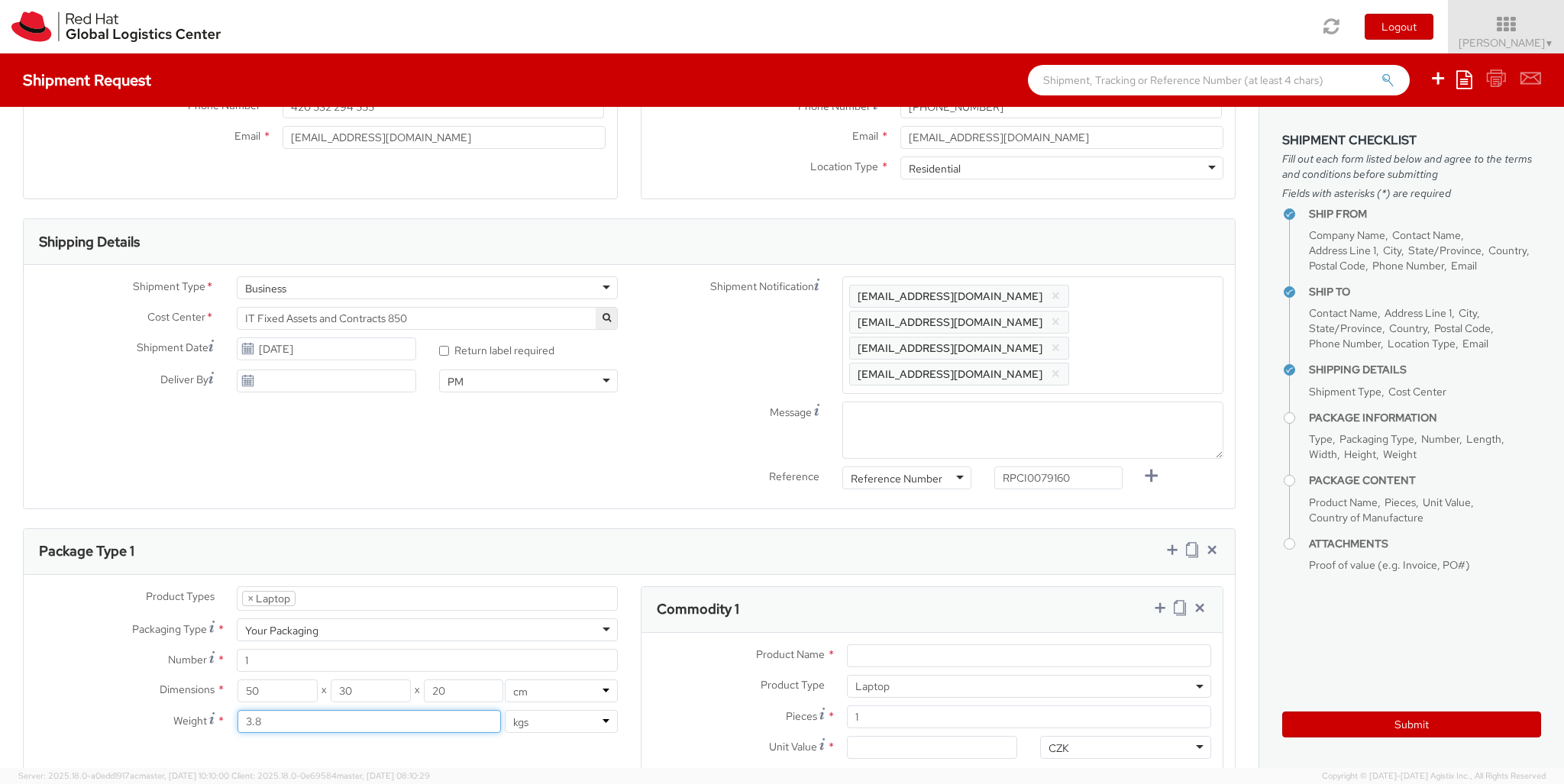
type input "3.8"
type input "Apple Laptop"
click at [932, 736] on input "Unit Value *" at bounding box center [933, 747] width 171 height 23
type input "2,480.40"
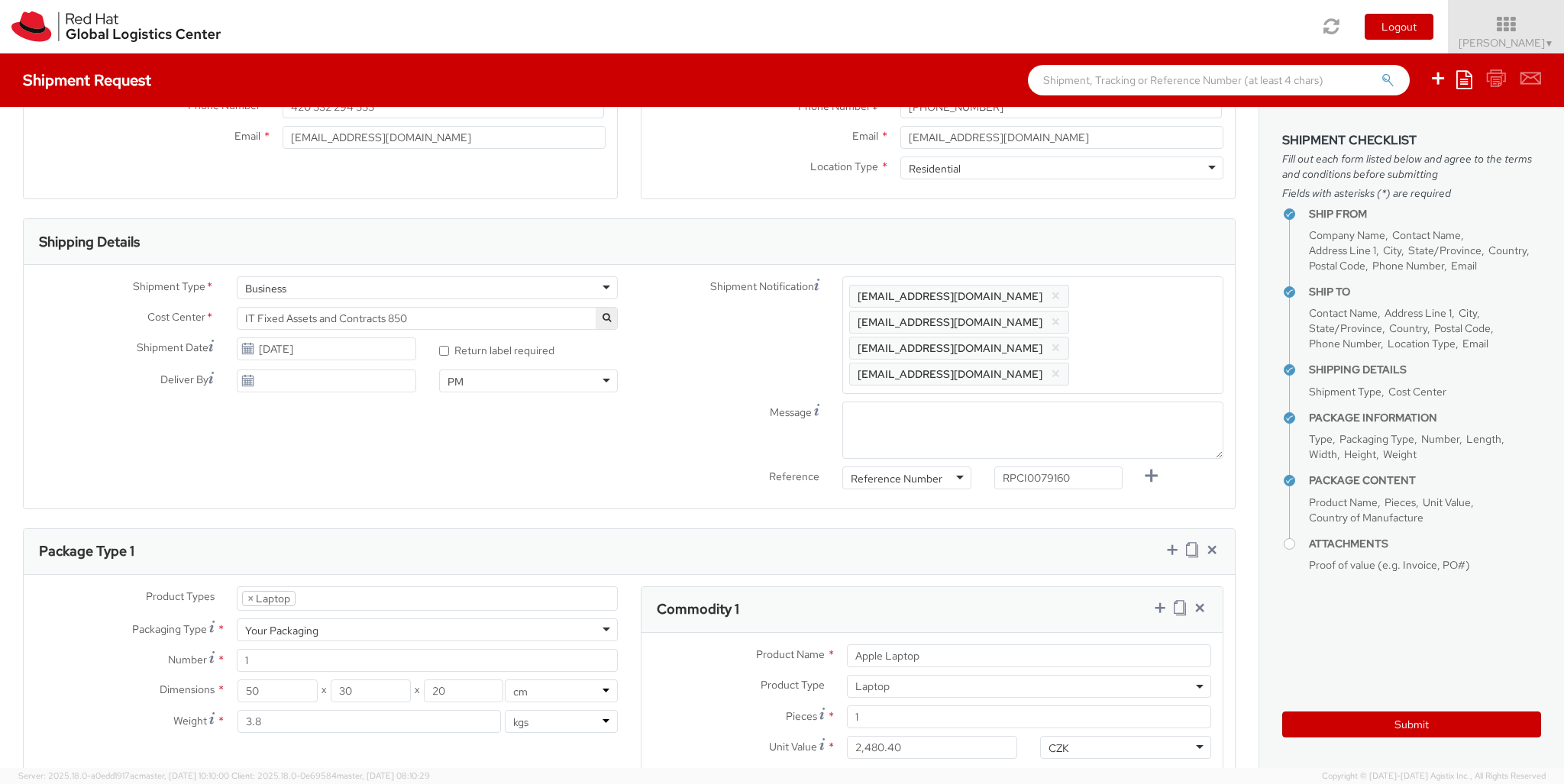
type input "EUR"
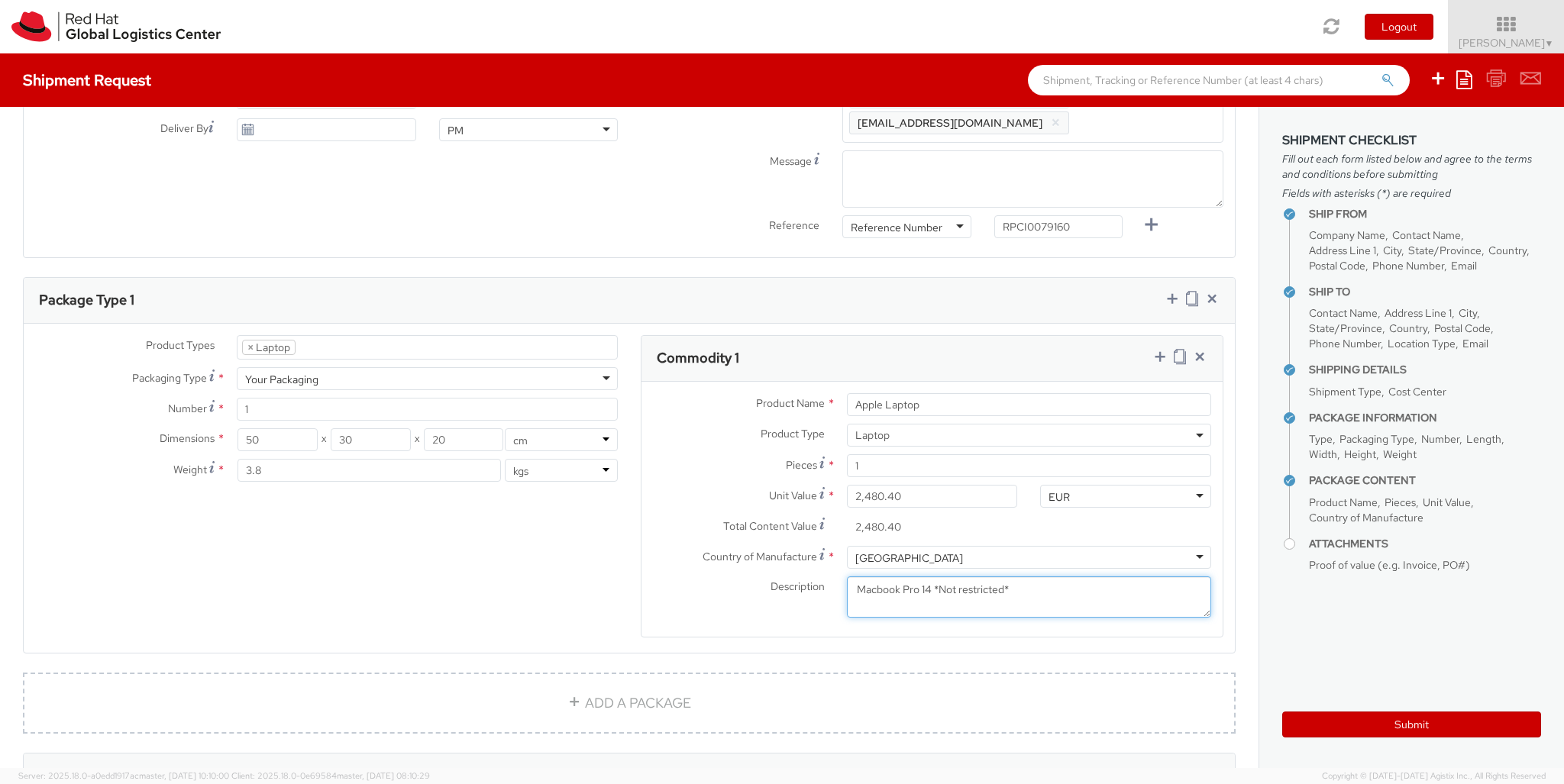
type textarea "Macbook Pro 14 *Not restricted*"
click at [1160, 349] on icon at bounding box center [1160, 356] width 15 height 15
select select "DOC_STATION"
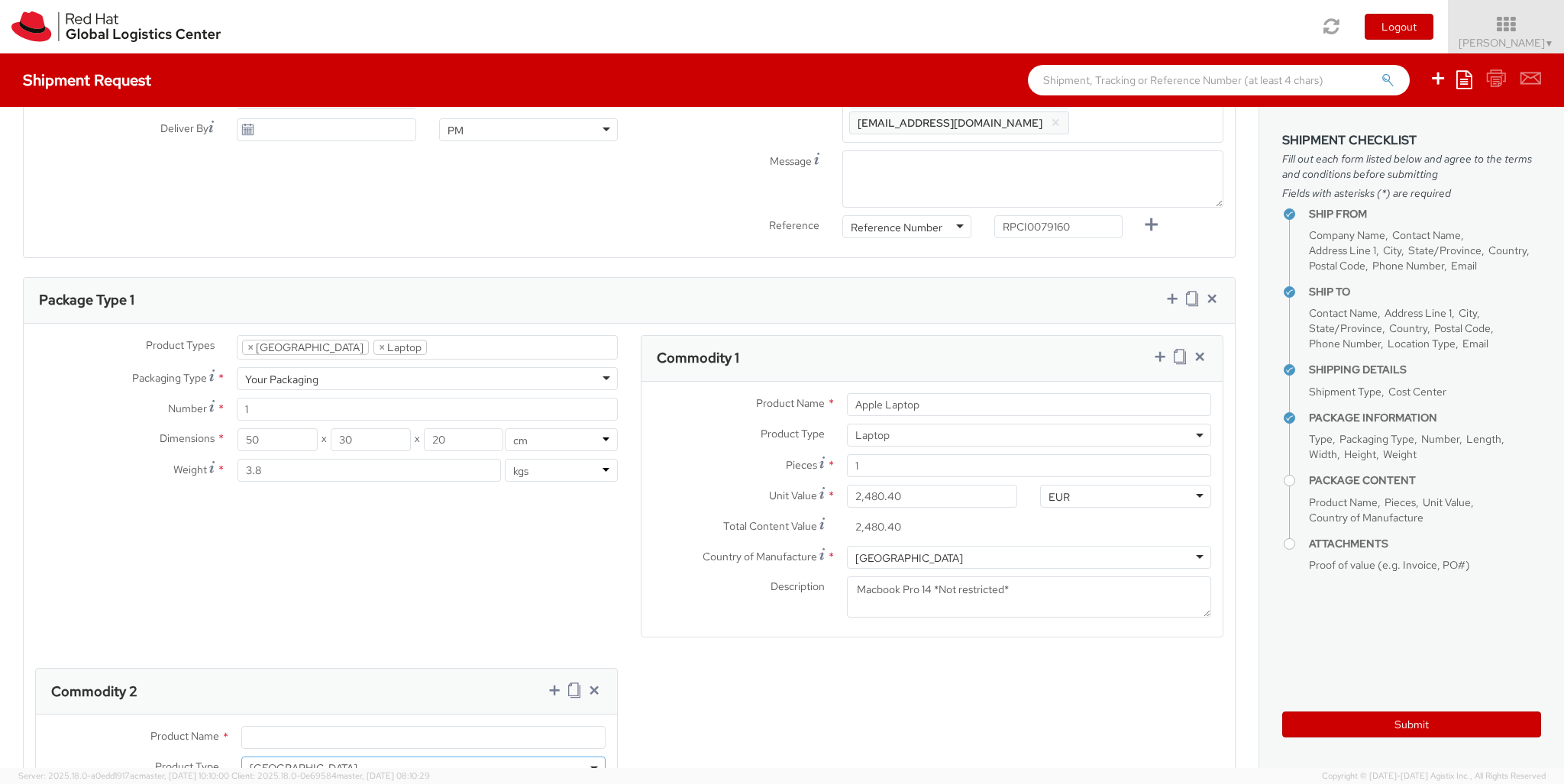
scroll to position [49, 0]
type input "59.94"
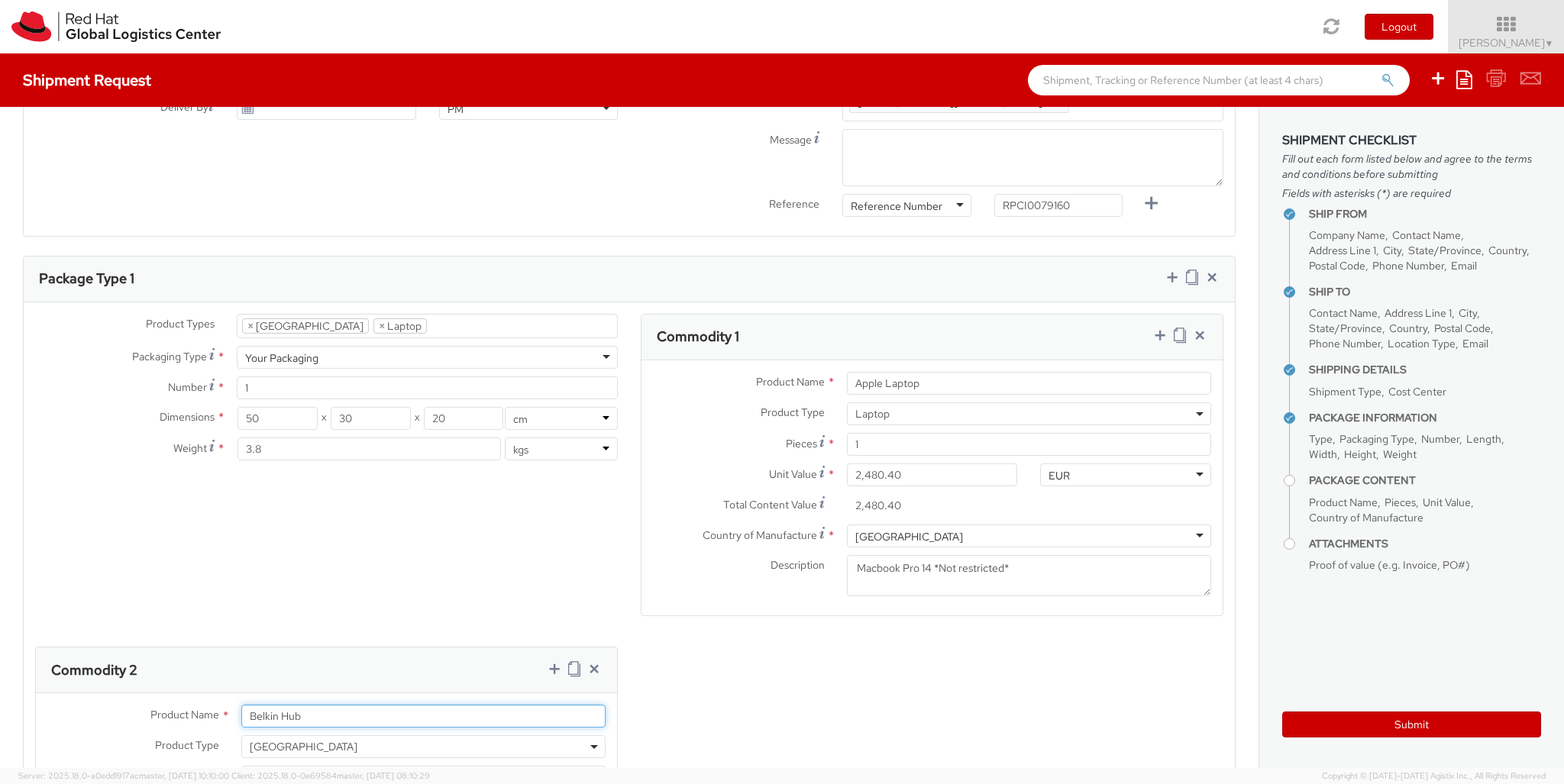
type input "Belkin Hub"
type input "[GEOGRAPHIC_DATA]"
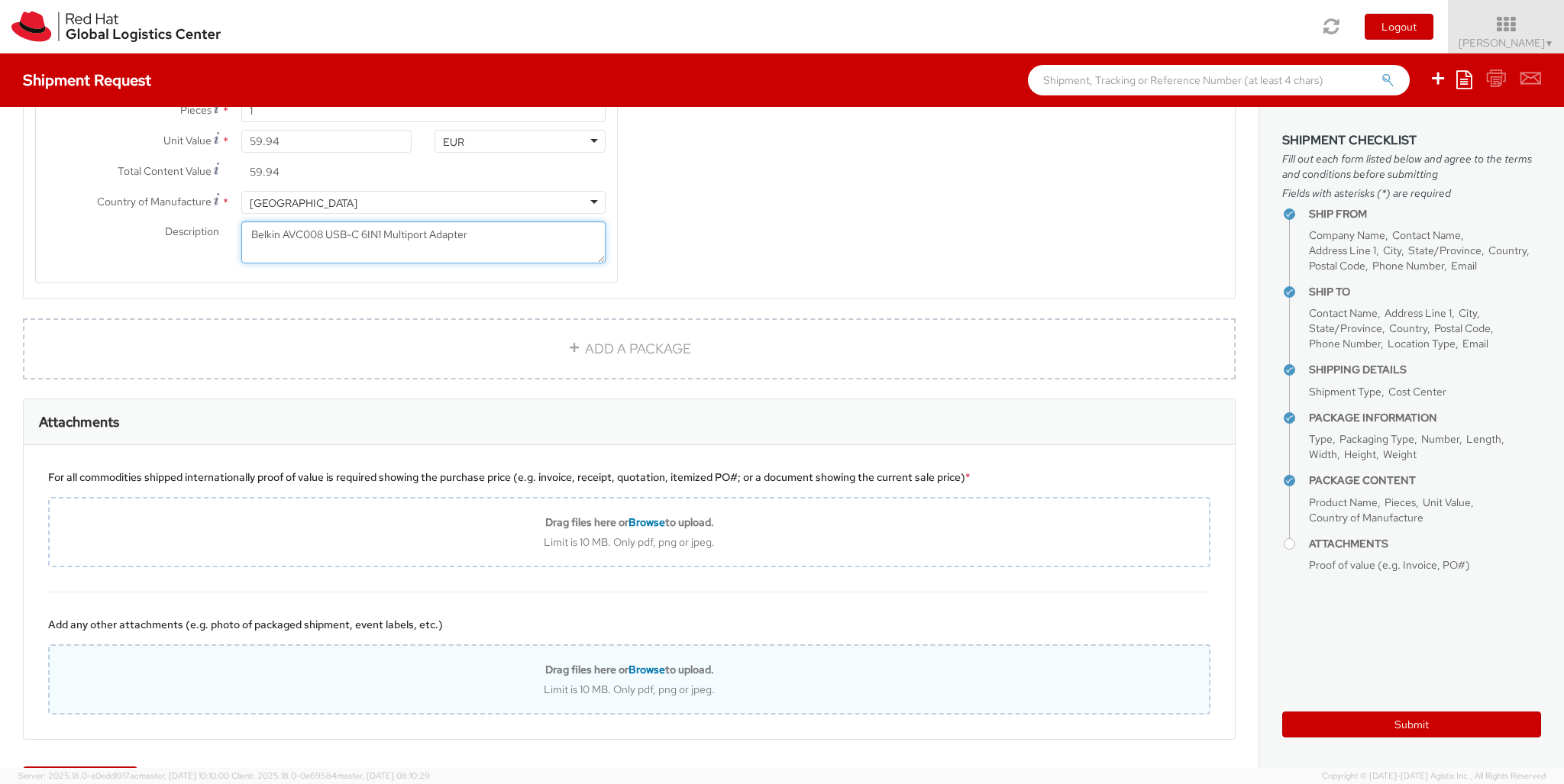
scroll to position [1306, 0]
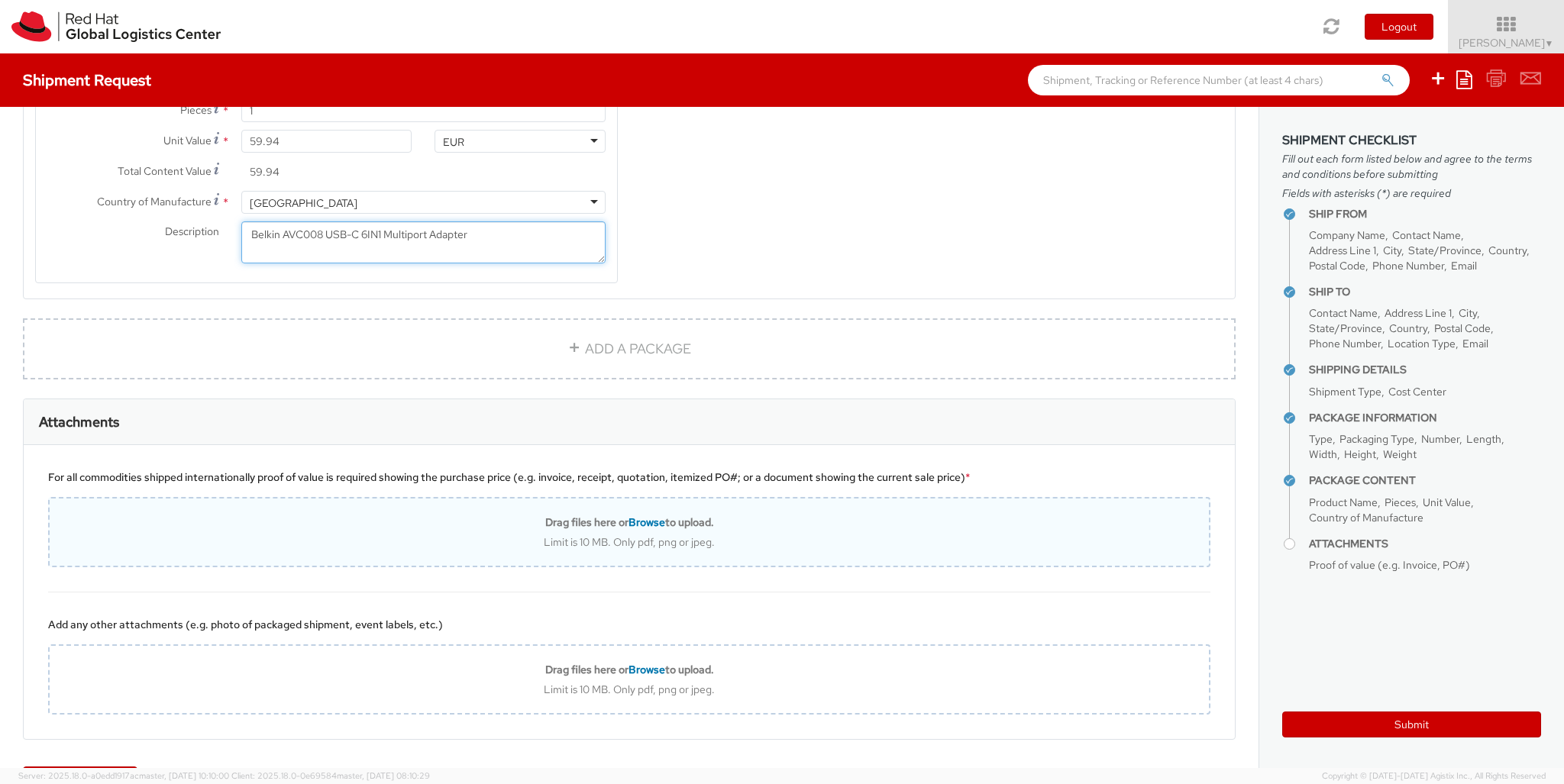
type textarea "Belkin AVC008 USB-C 6IN1 Multiport Adapter"
click at [712, 497] on div "Drag files here or Browse to upload. Limit is 10 MB. Only pdf, png or jpeg." at bounding box center [629, 532] width 1162 height 71
type input "C:\fakepath\2025090895851978_87E55FCA.pdf"
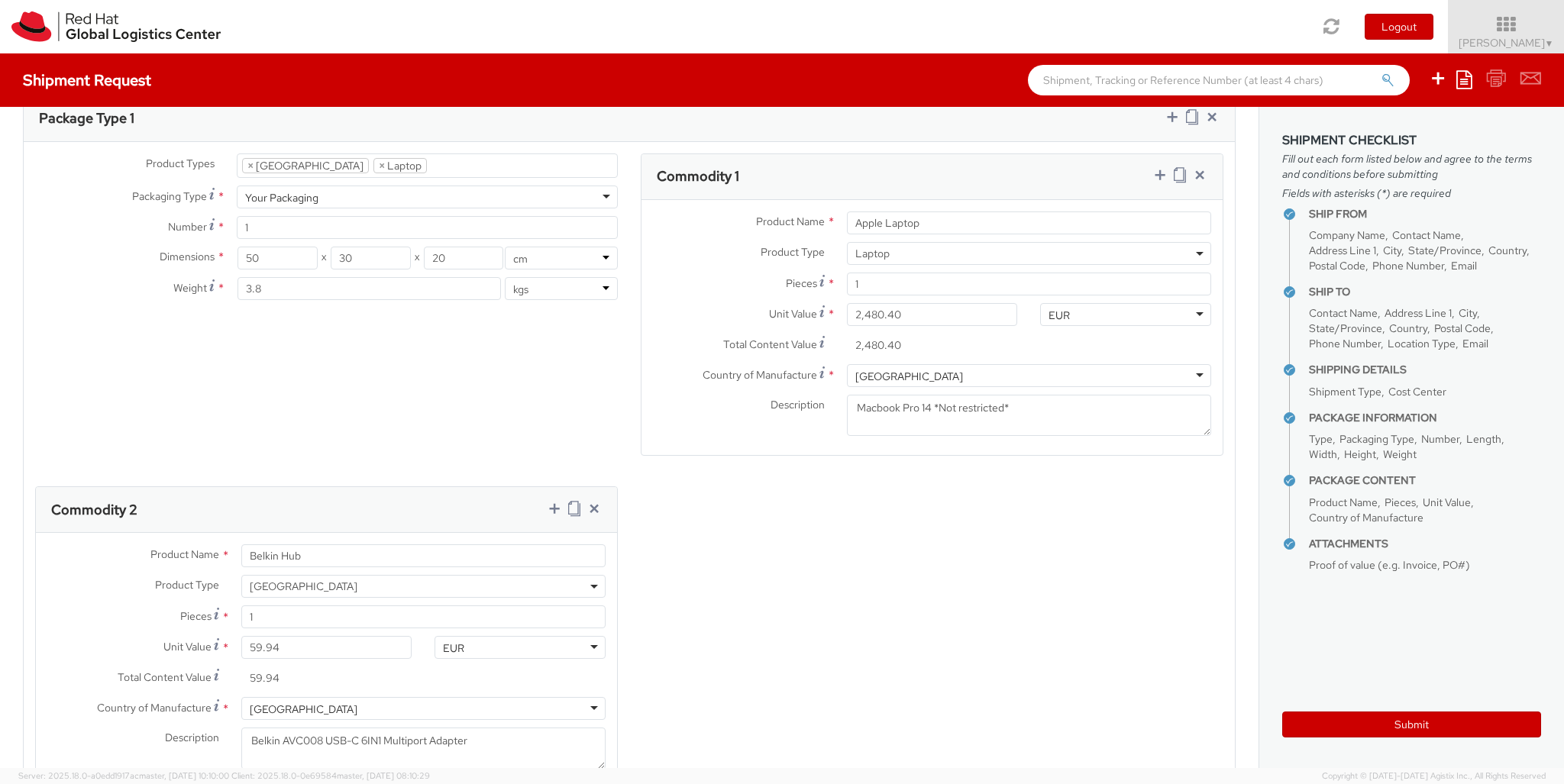
scroll to position [697, 0]
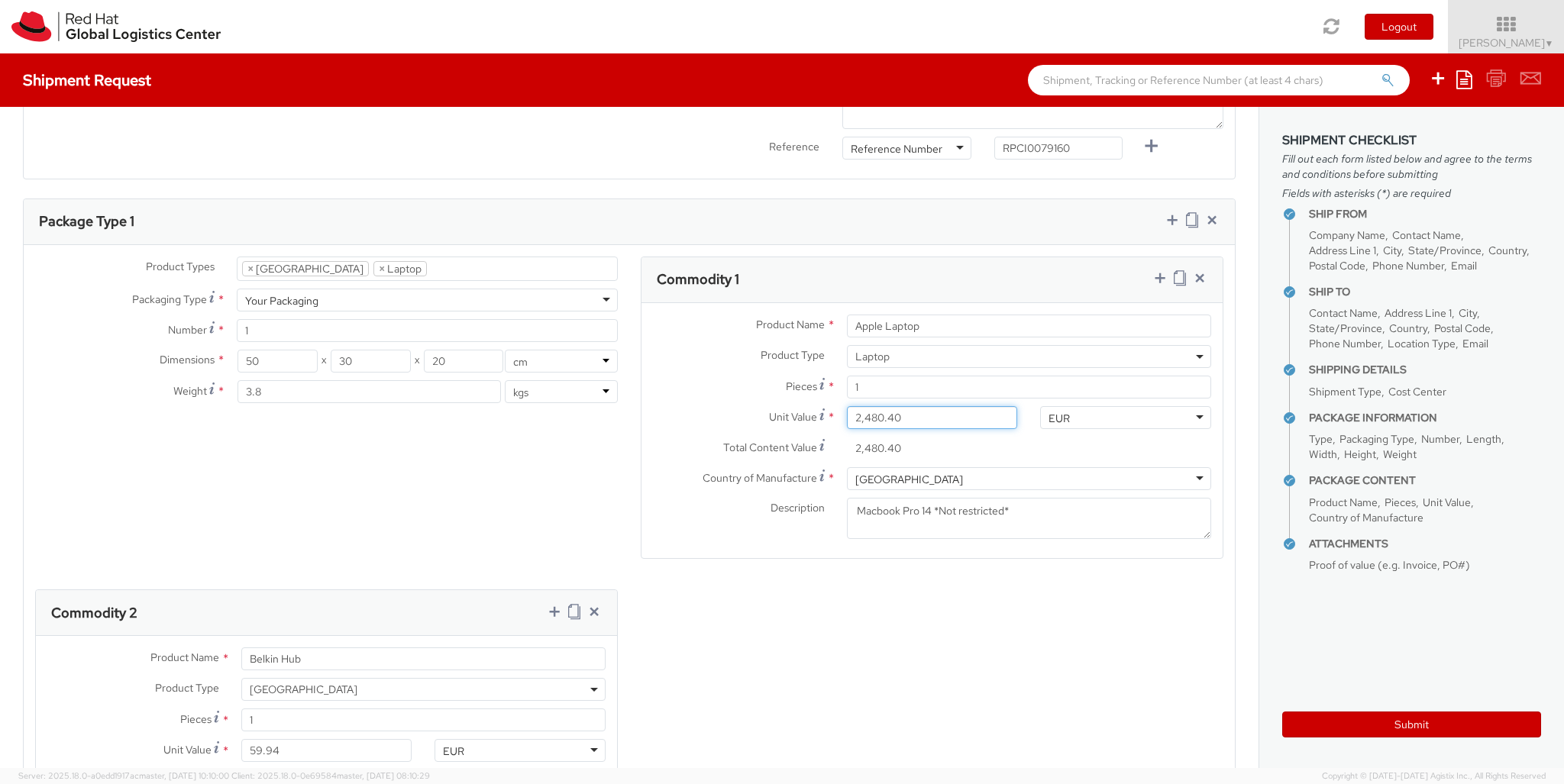
drag, startPoint x: 933, startPoint y: 364, endPoint x: 648, endPoint y: 280, distance: 297.1
click at [847, 406] on input "2,480.40" at bounding box center [933, 417] width 171 height 23
paste input "715.87"
type input "2,715.87"
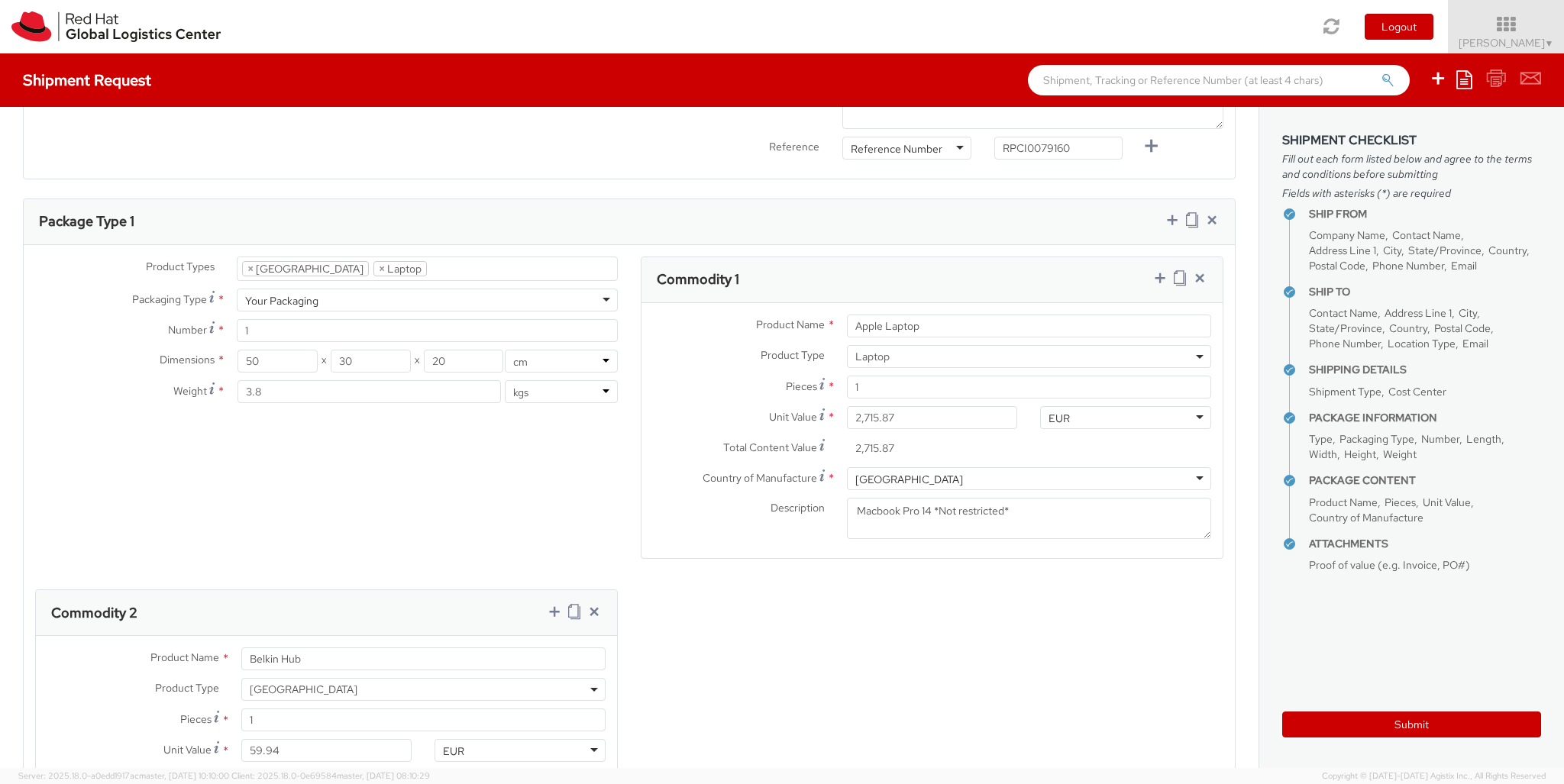
type input "[PERSON_NAME]"
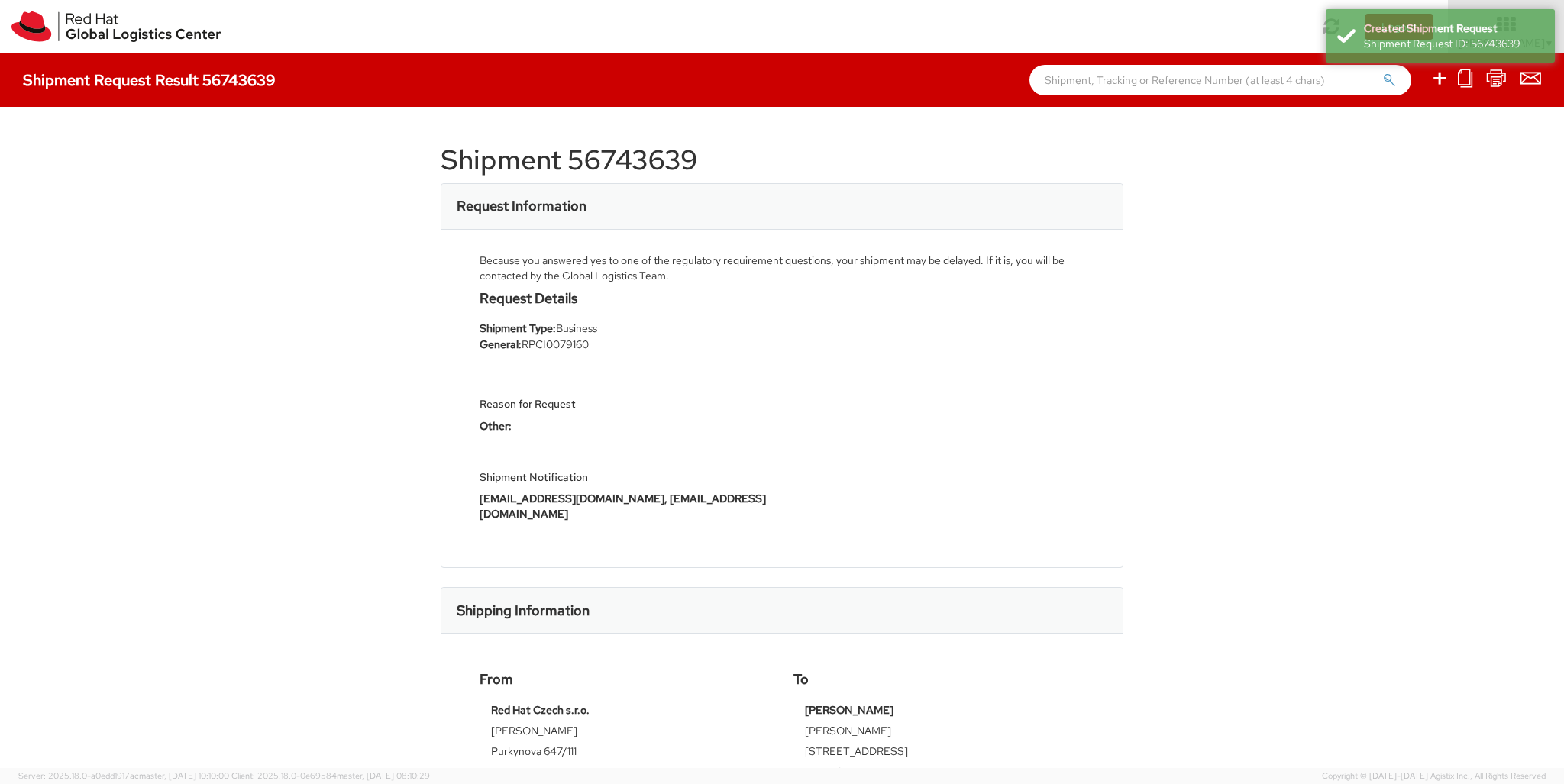
click at [1440, 80] on icon at bounding box center [1439, 78] width 18 height 19
select select
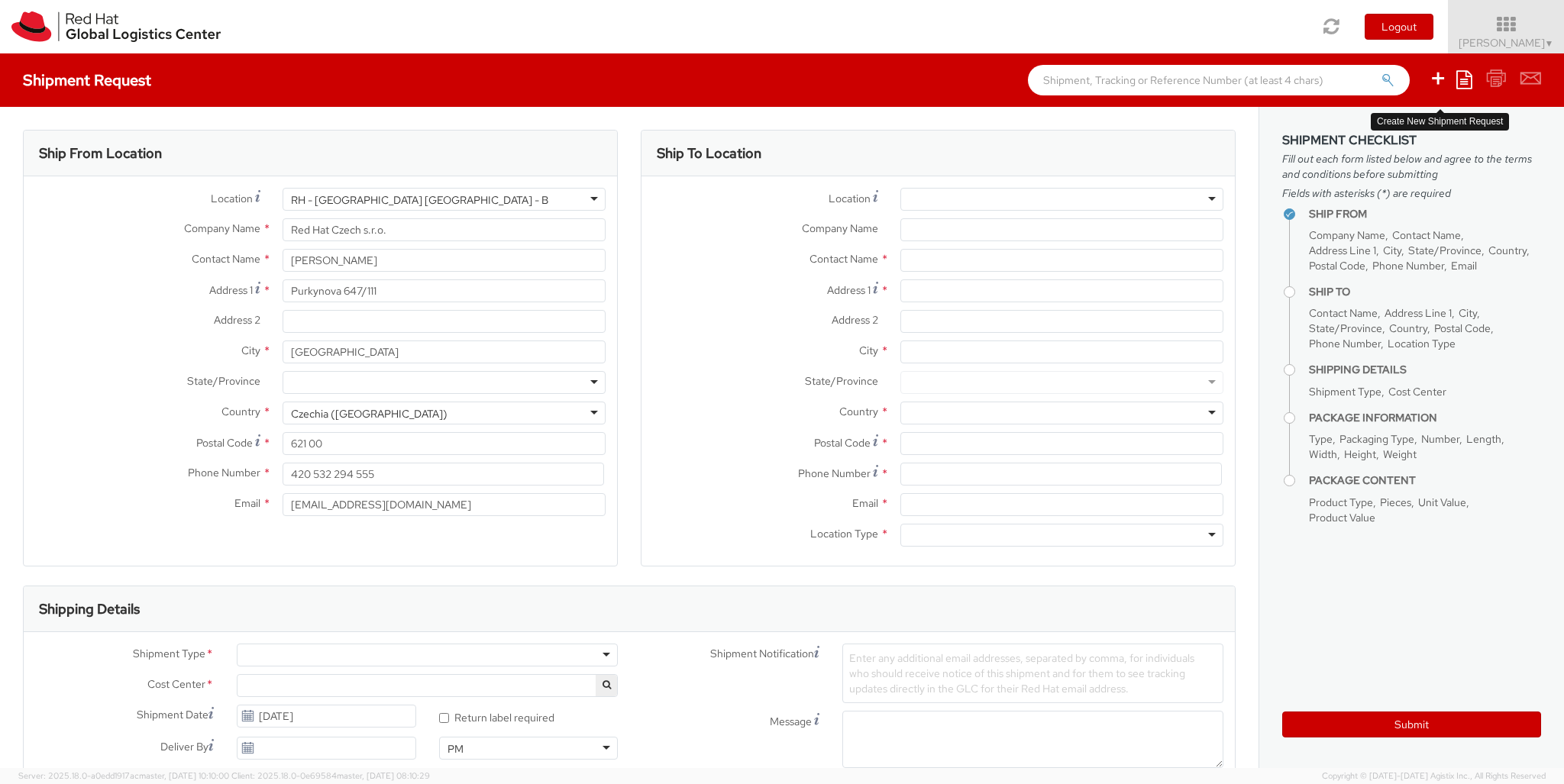
select select "850"
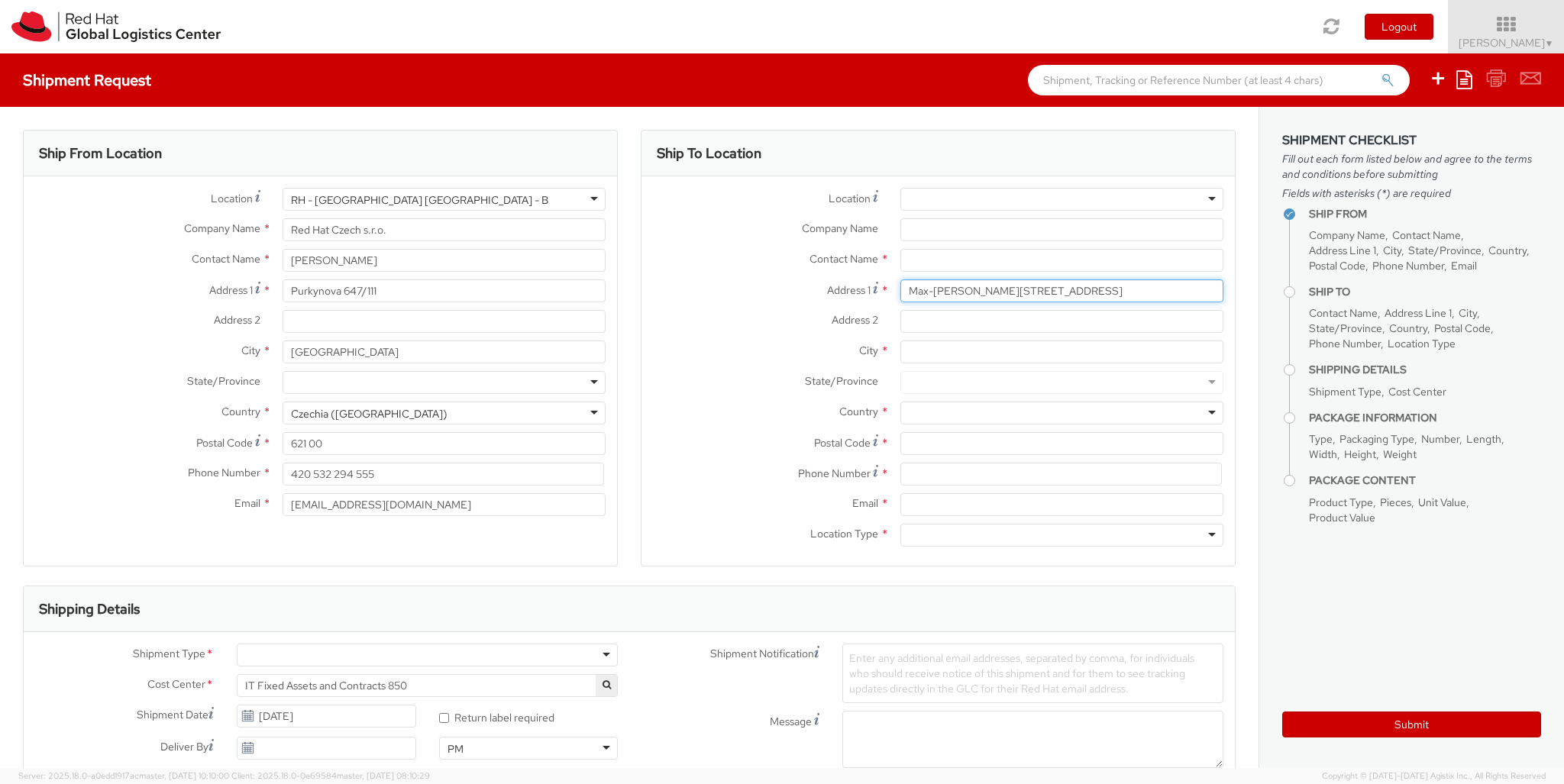
type input "Max-[PERSON_NAME][STREET_ADDRESS]"
type input "Erding"
type input "85435"
click at [1061, 413] on div at bounding box center [1061, 412] width 323 height 23
type input "[GEOGRAPHIC_DATA]"
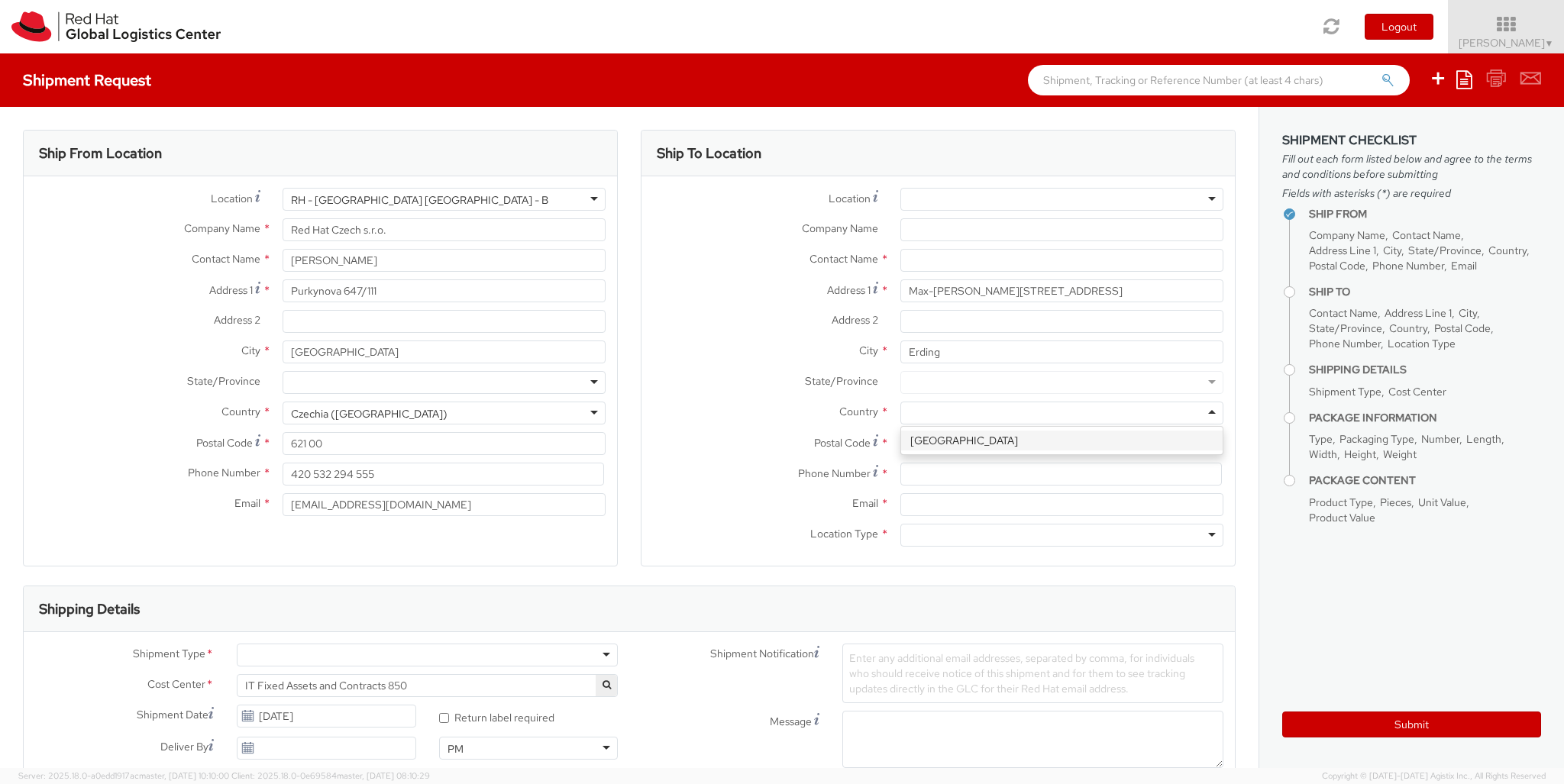
click at [1061, 535] on div at bounding box center [1061, 535] width 323 height 23
type input "r"
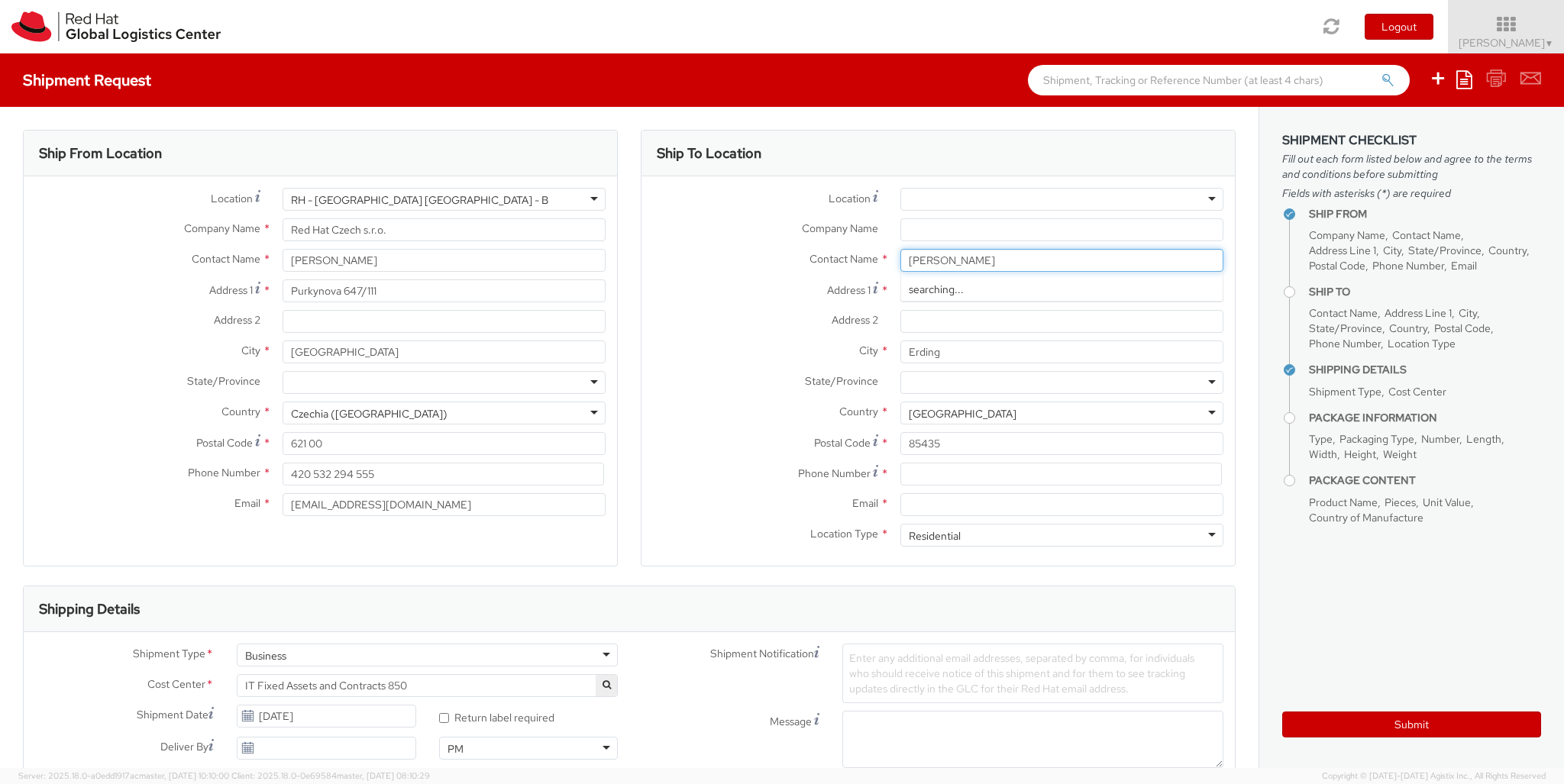
type input "[PERSON_NAME]"
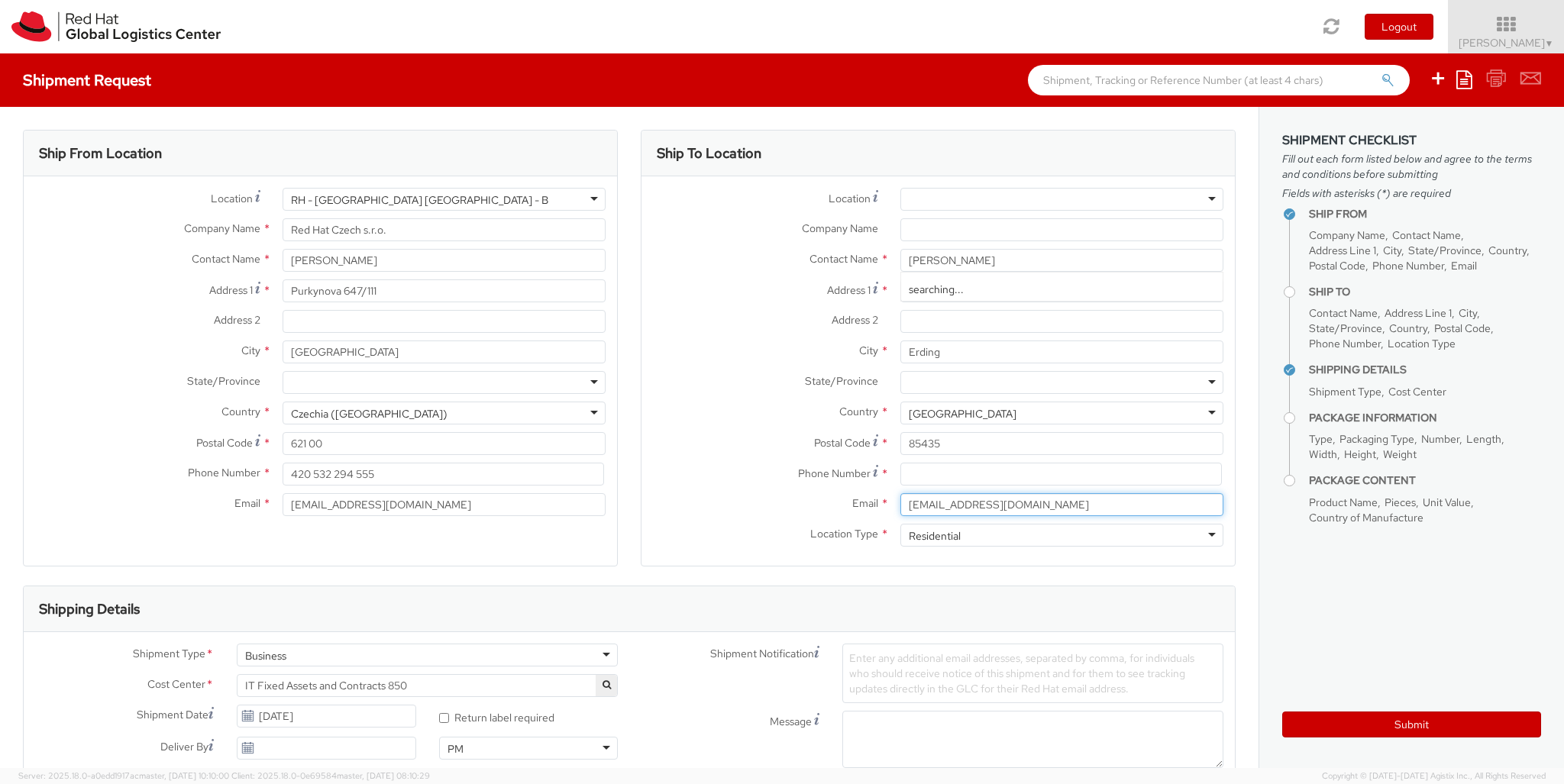
type input "[EMAIL_ADDRESS][DOMAIN_NAME]"
type input "[PHONE_NUMBER]"
click at [427, 655] on div "Business" at bounding box center [427, 655] width 381 height 23
click at [907, 775] on div at bounding box center [907, 786] width 128 height 23
type input "ref"
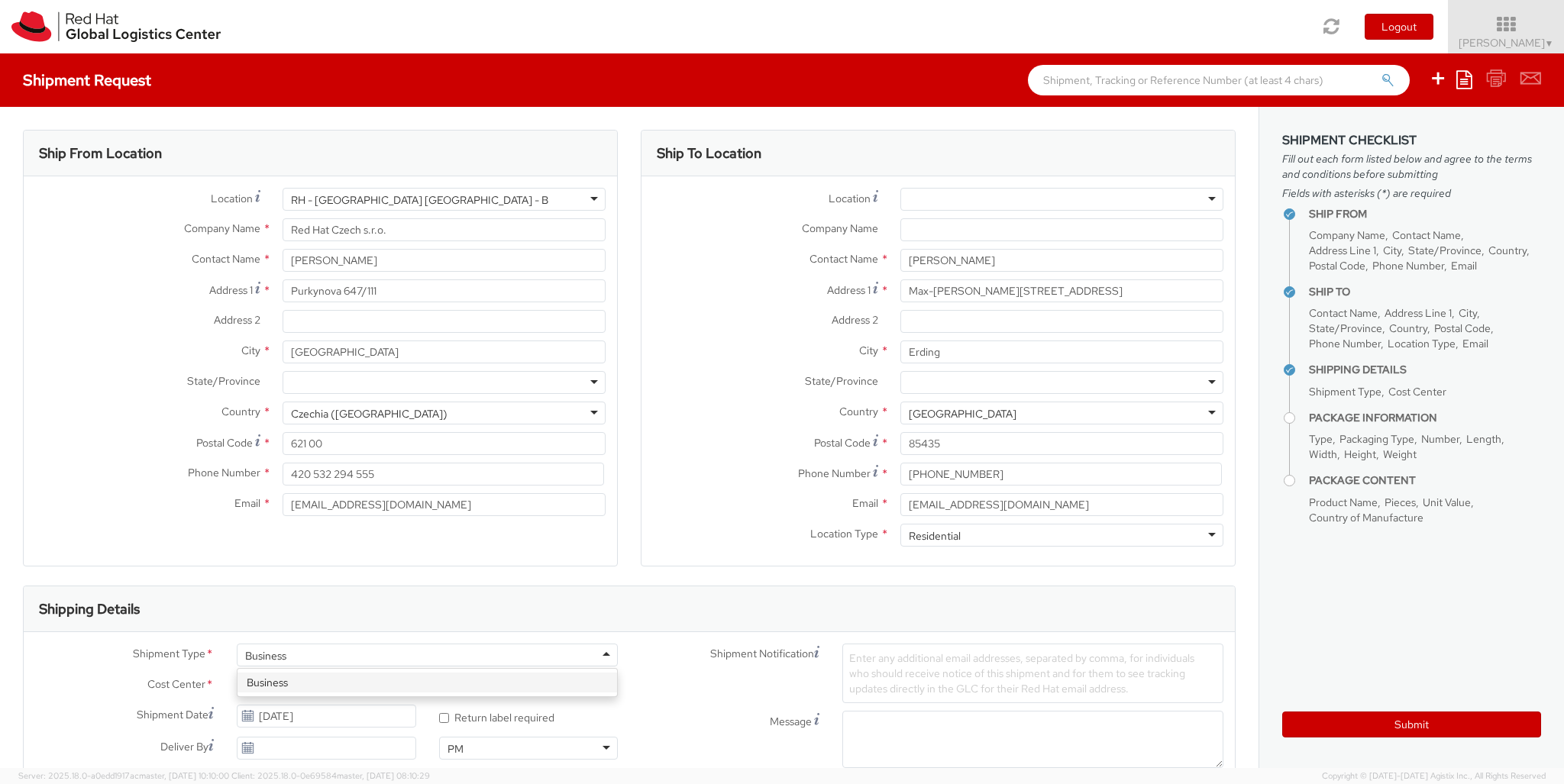
type input "RPCI0079253"
type input "[EMAIL_ADDRESS][DOMAIN_NAME]"
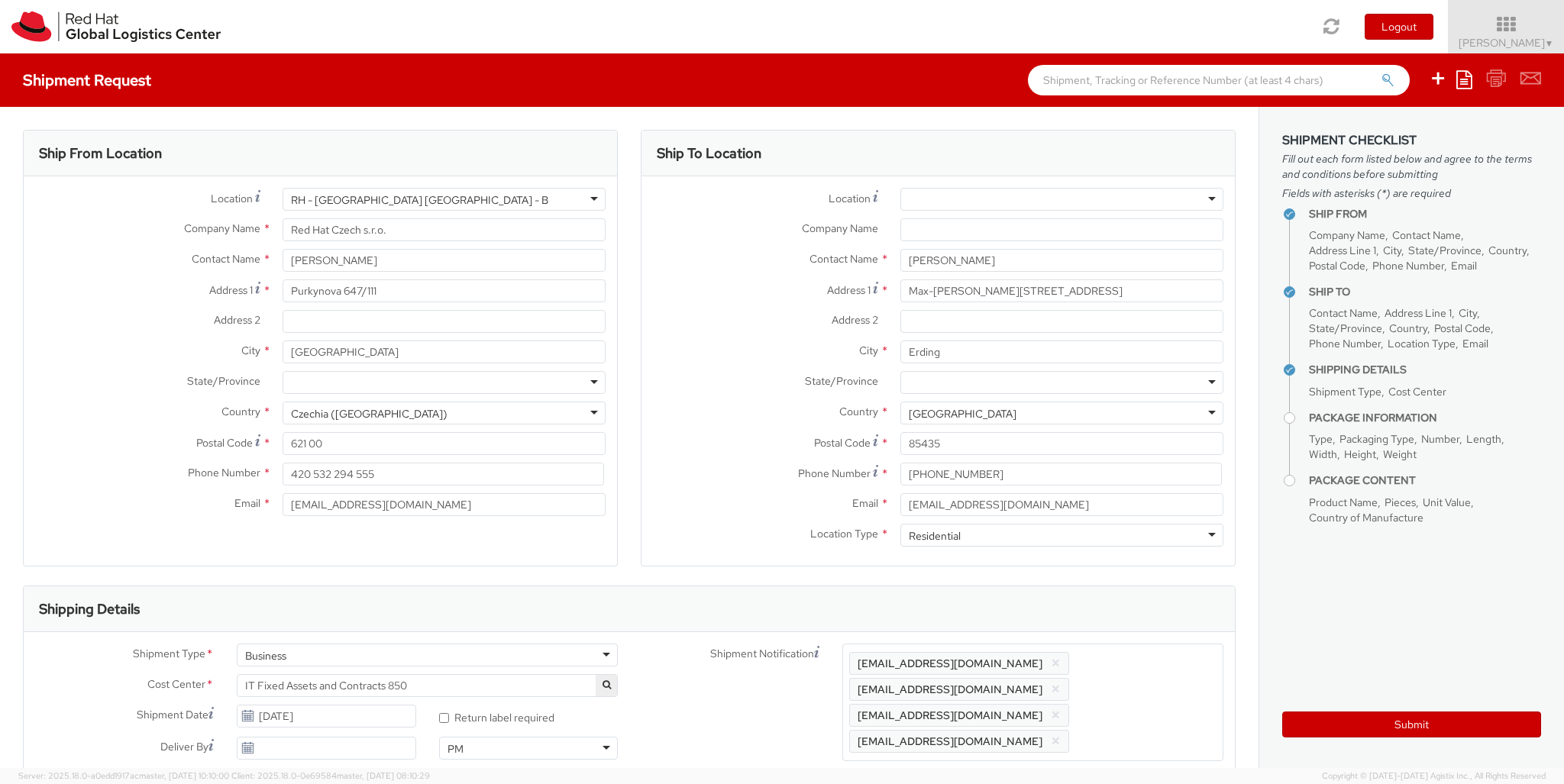
scroll to position [154, 0]
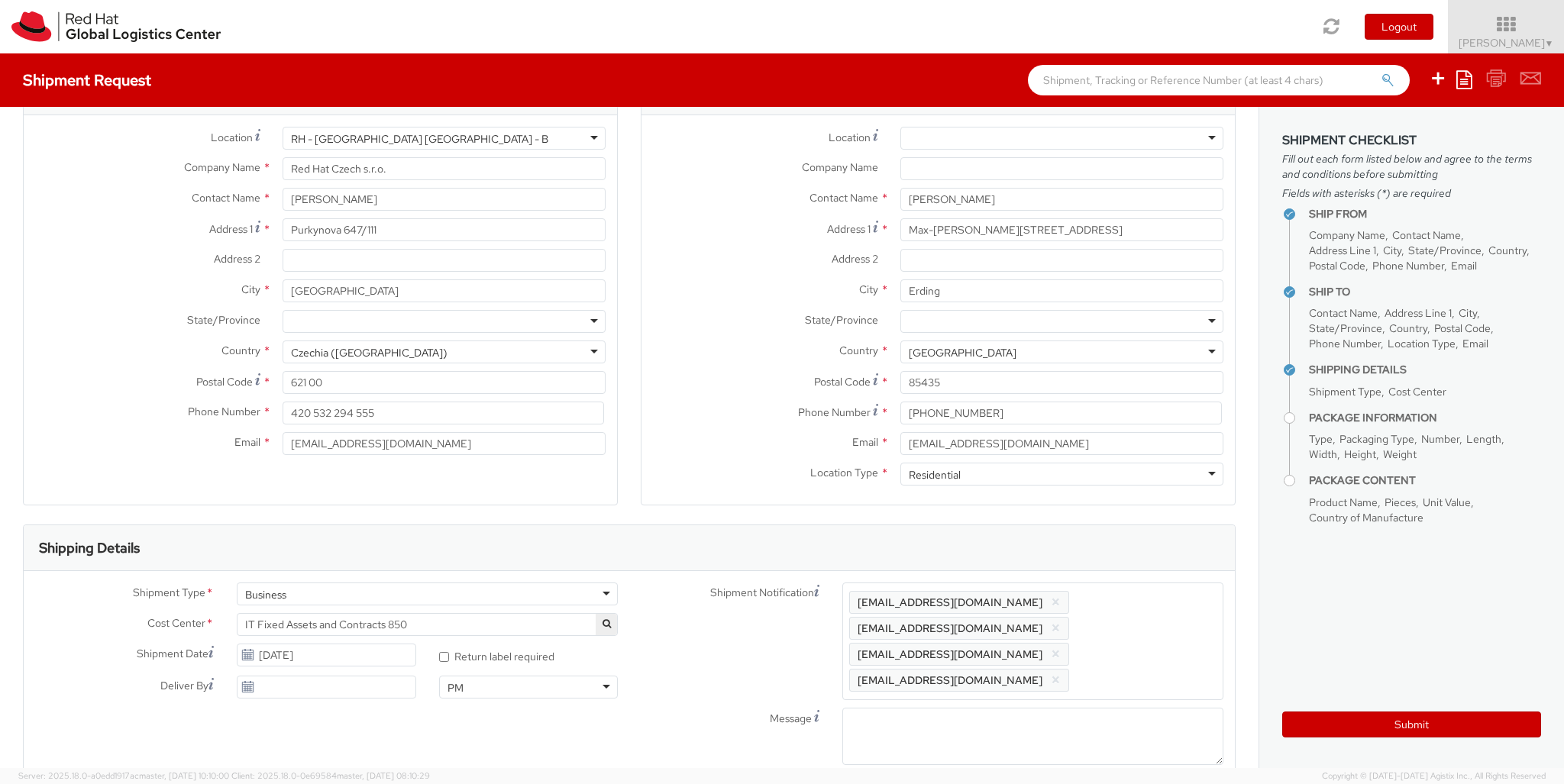
type input "lap"
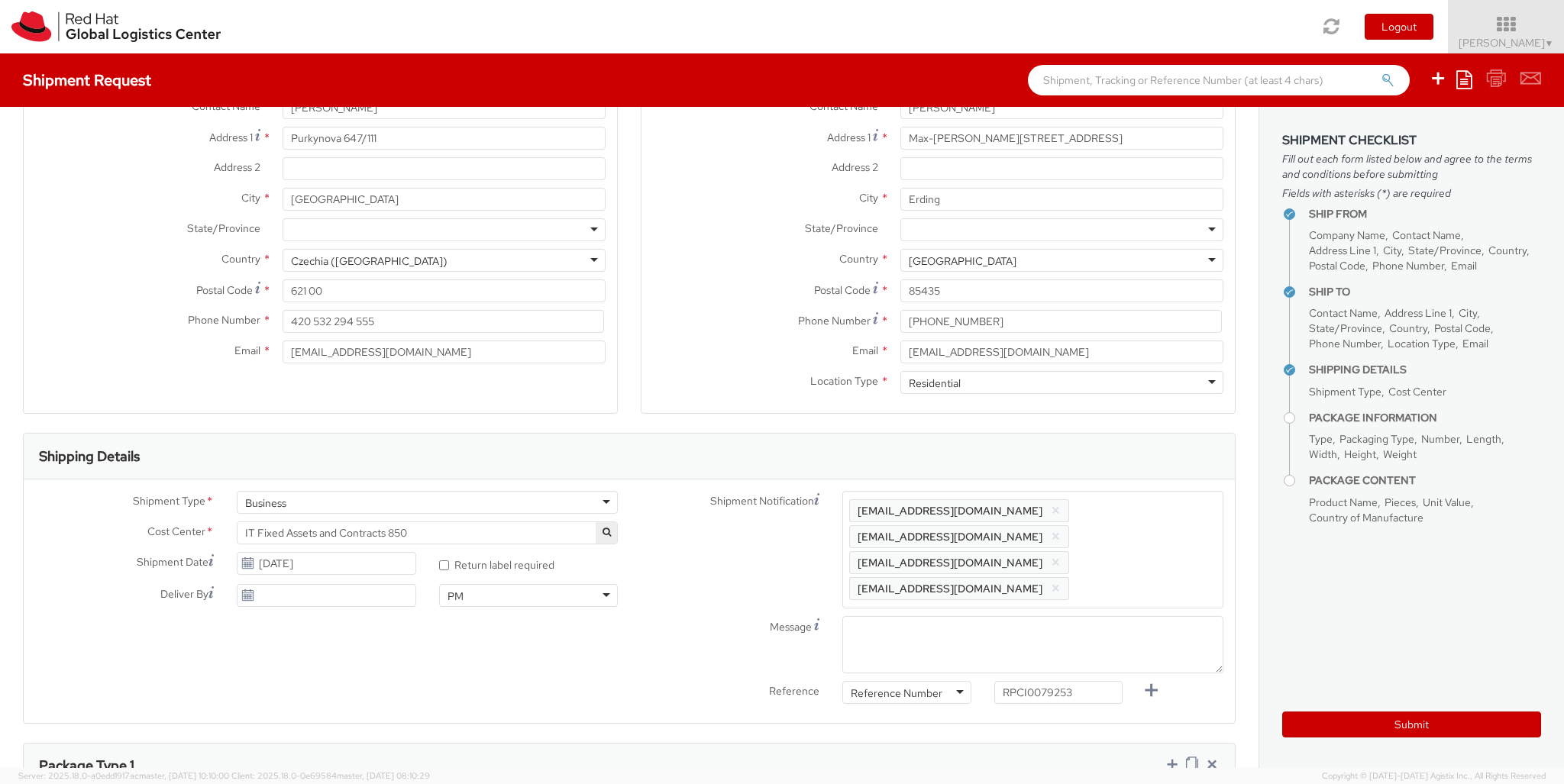
scroll to position [50, 0]
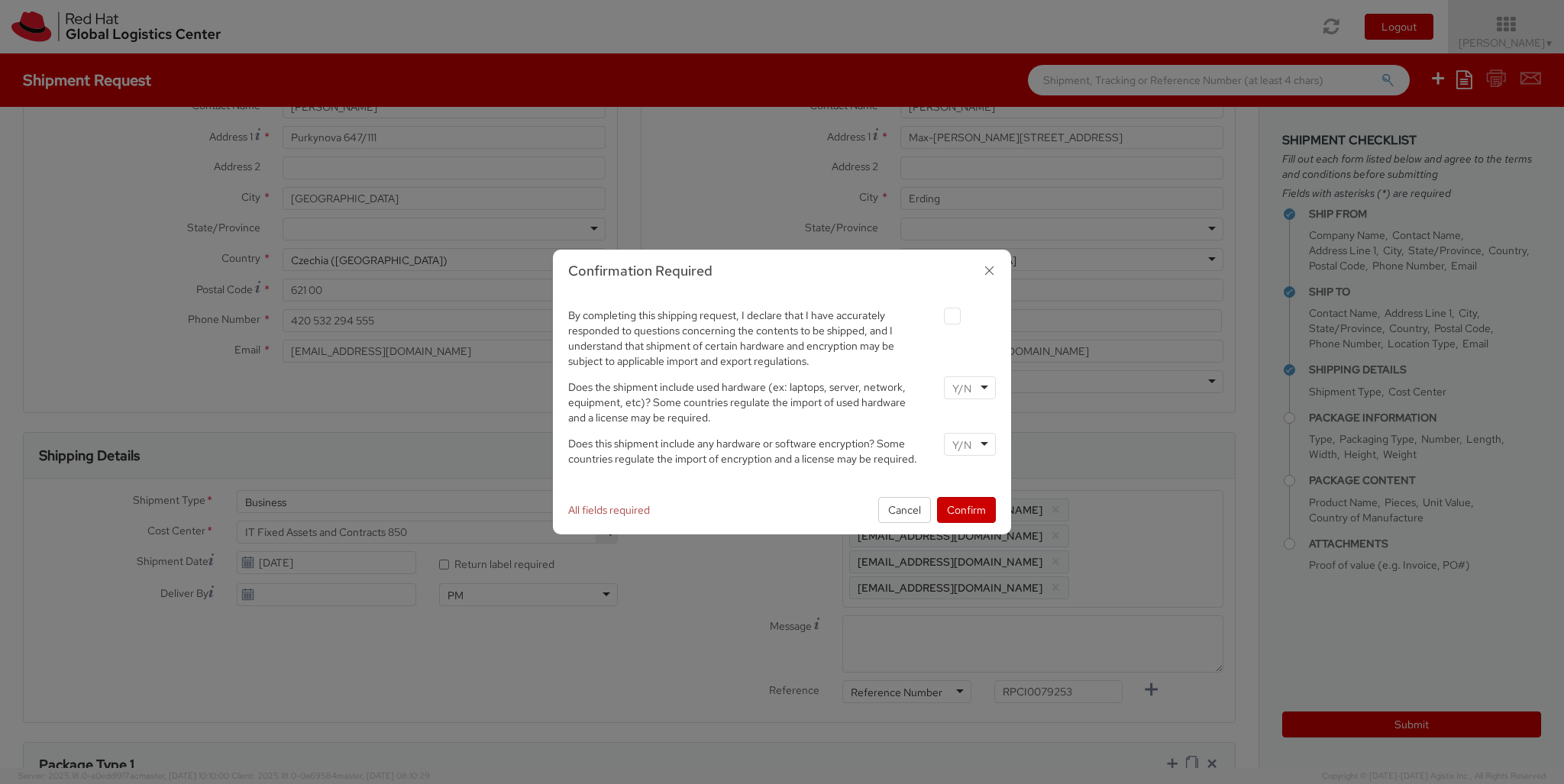
click at [952, 316] on label at bounding box center [952, 316] width 17 height 17
click at [939, 316] on input "checkbox" at bounding box center [934, 316] width 10 height 10
click at [969, 387] on input "select-one" at bounding box center [964, 388] width 22 height 15
click at [969, 443] on input "select-one" at bounding box center [964, 445] width 22 height 15
click at [966, 509] on button "Confirm" at bounding box center [966, 510] width 59 height 26
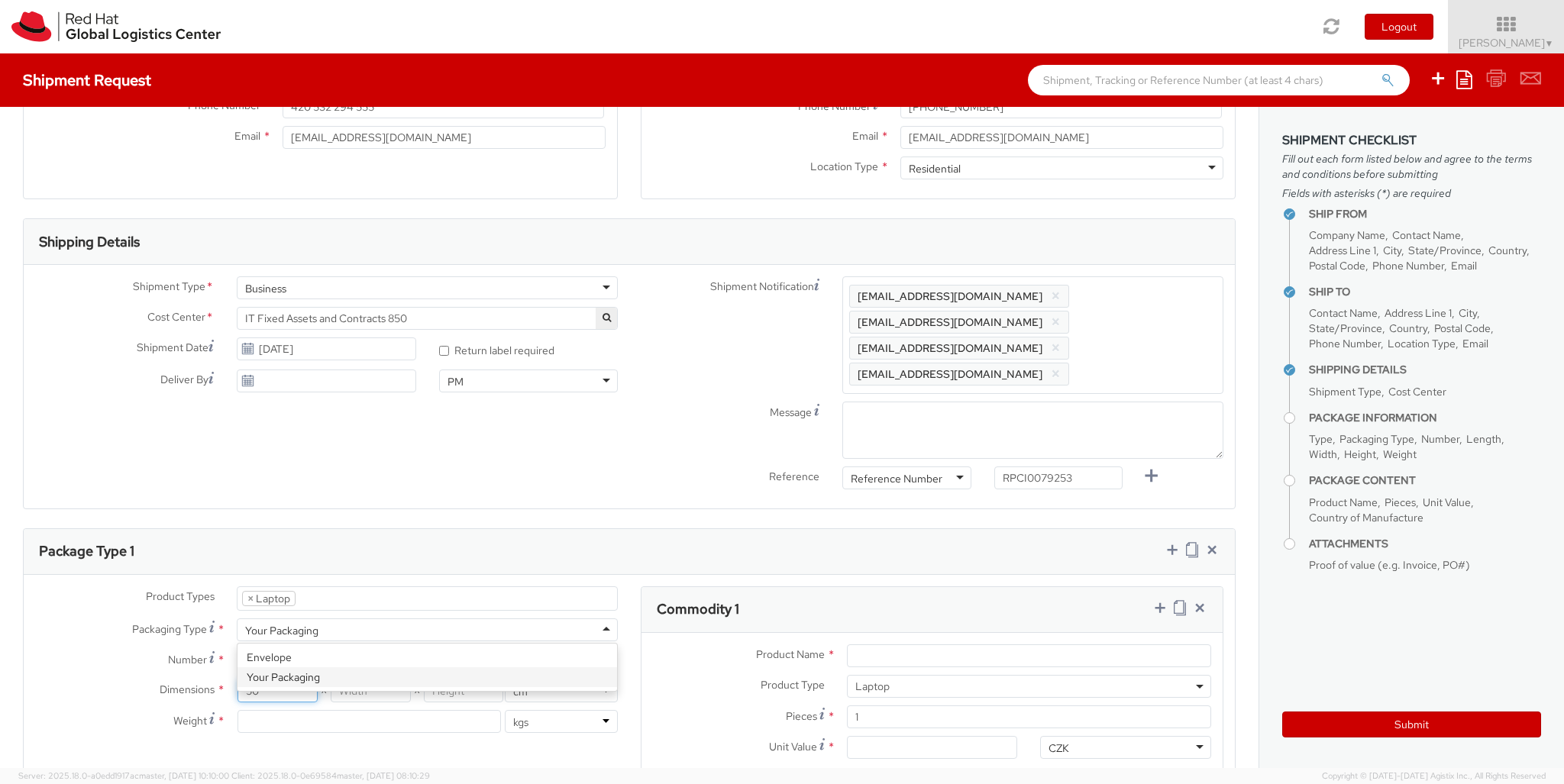
scroll to position [0, 0]
click at [932, 736] on input "Unit Value *" at bounding box center [933, 747] width 171 height 23
click at [1160, 600] on icon at bounding box center [1160, 607] width 15 height 15
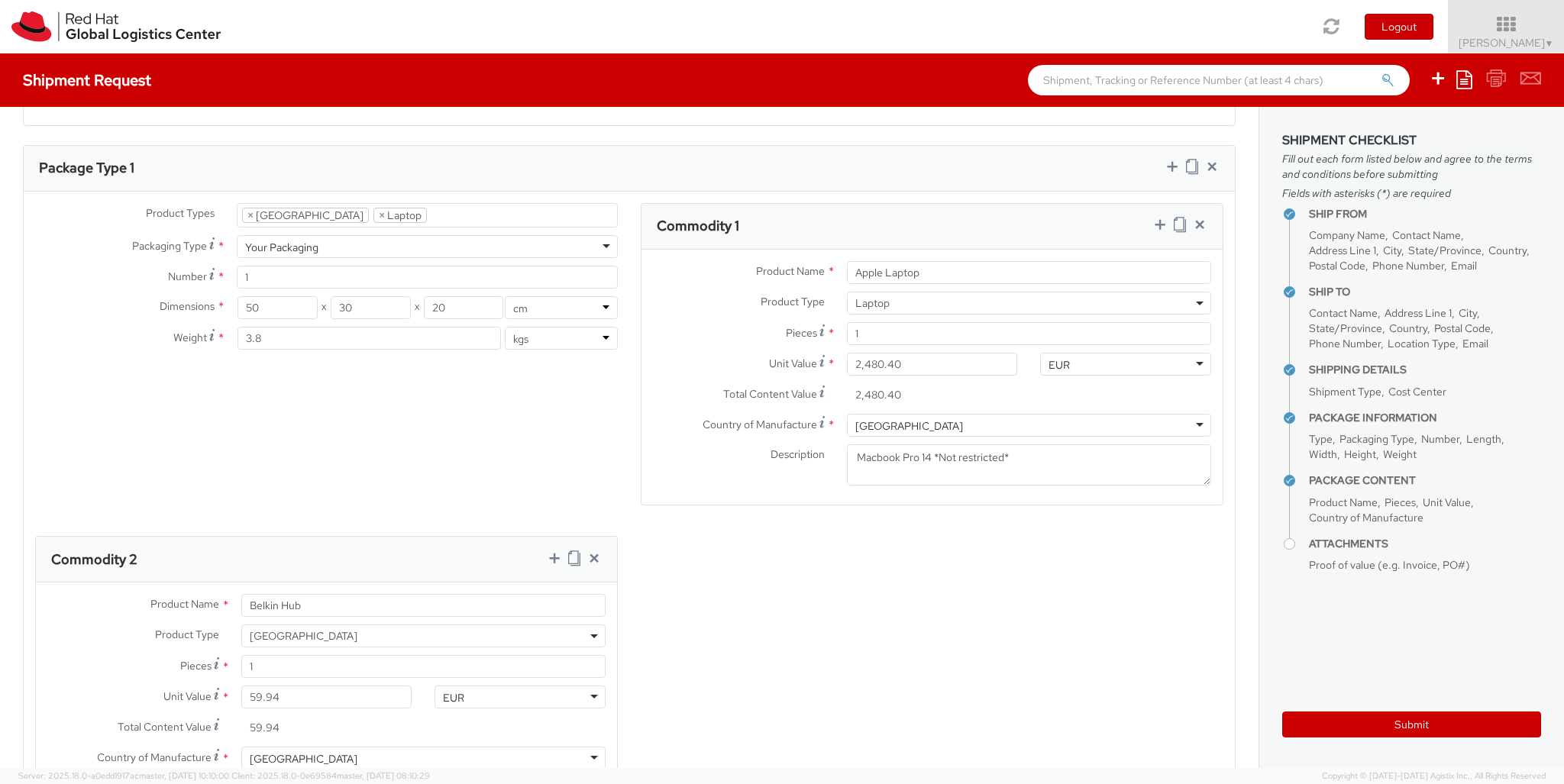
scroll to position [1306, 0]
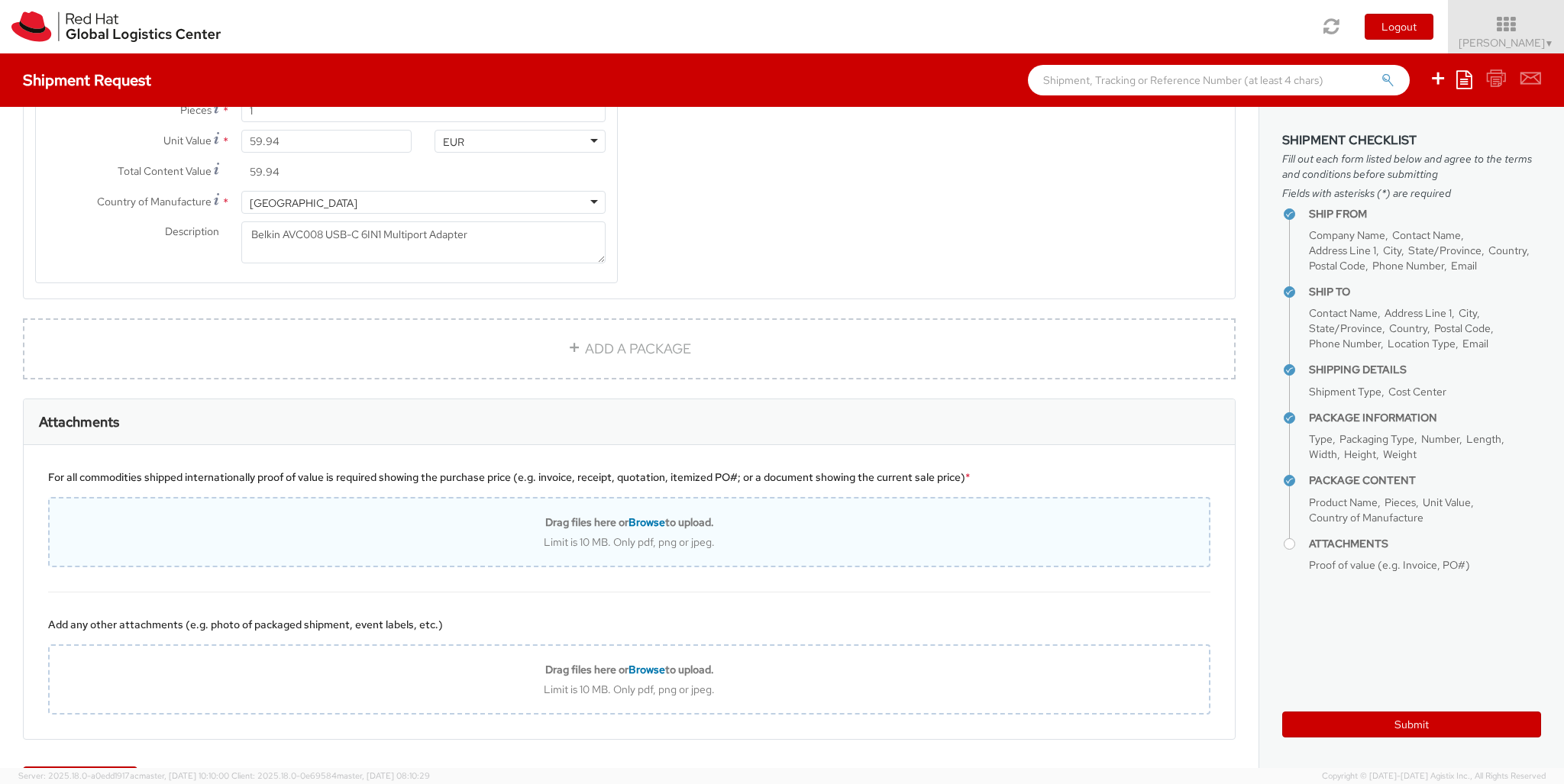
click at [715, 515] on div "Drag files here or Browse to upload. Limit is 10 MB. Only pdf, png or jpeg." at bounding box center [630, 532] width 1160 height 33
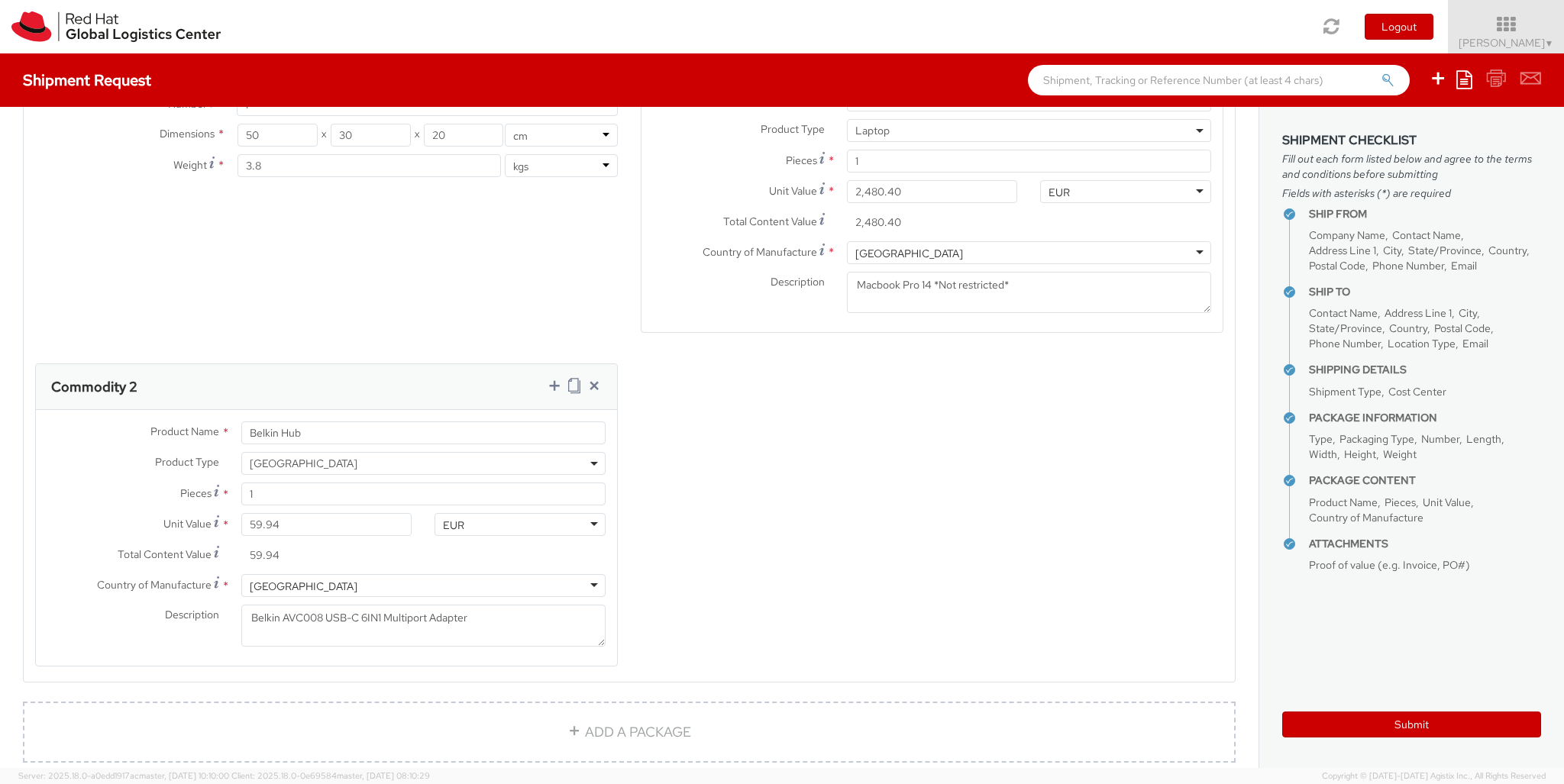
scroll to position [784, 0]
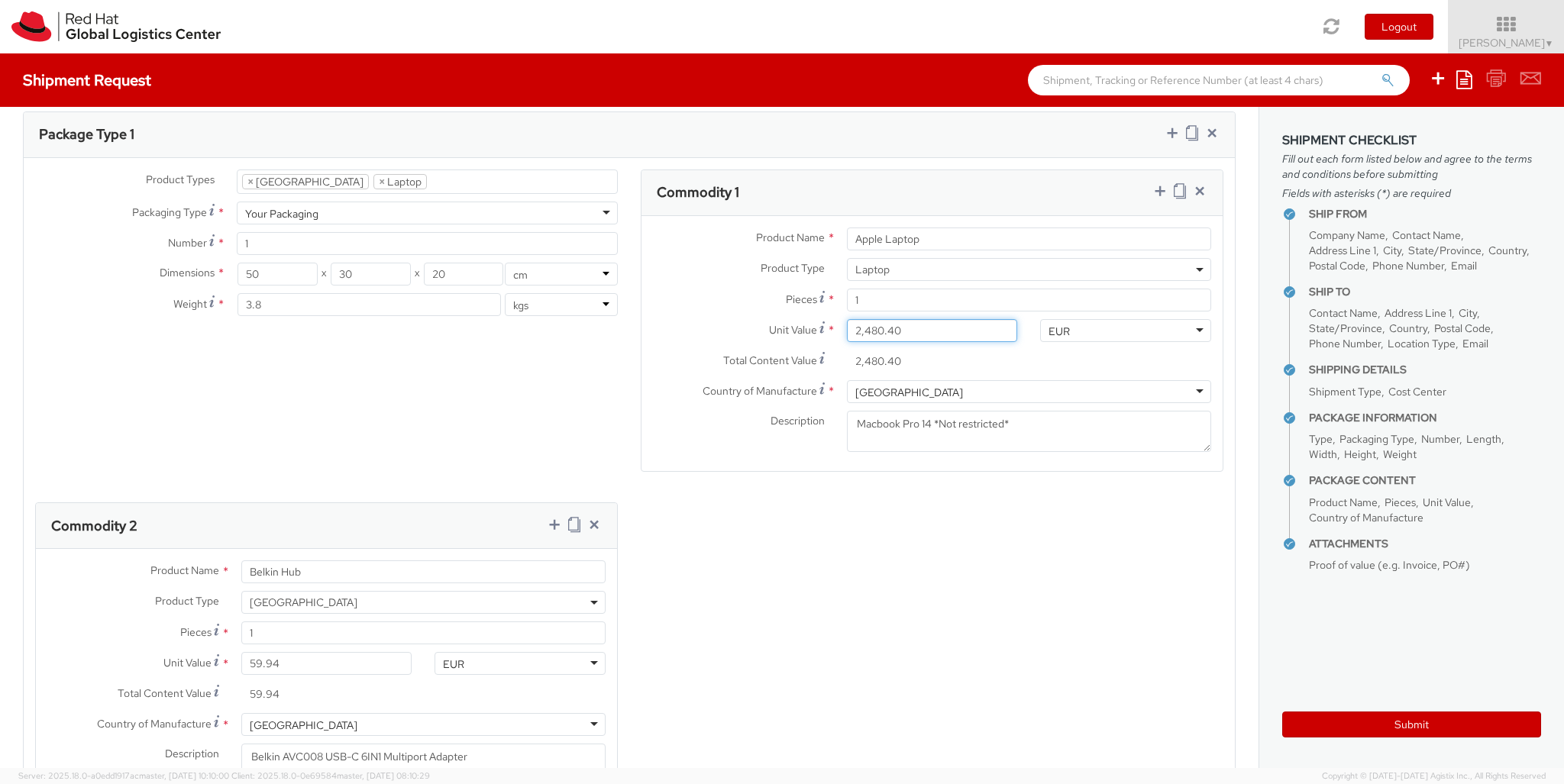
drag, startPoint x: 945, startPoint y: 270, endPoint x: 711, endPoint y: 243, distance: 235.6
click at [847, 319] on input "2,480.40" at bounding box center [933, 330] width 171 height 23
drag, startPoint x: 692, startPoint y: 245, endPoint x: 648, endPoint y: 236, distance: 44.9
click at [847, 319] on input "2,480.40" at bounding box center [933, 330] width 171 height 23
paste input "715.87"
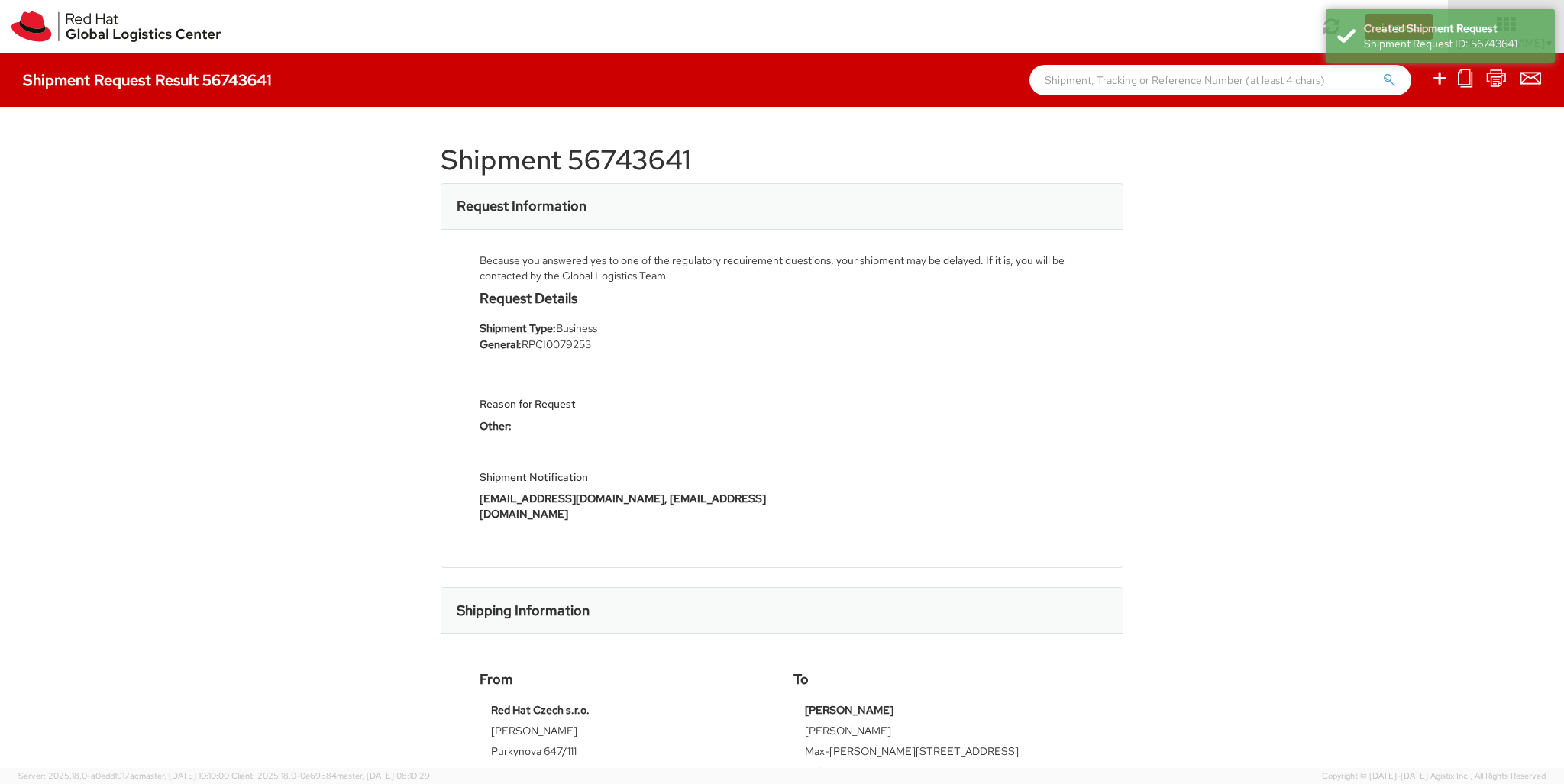
click at [1440, 80] on icon at bounding box center [1439, 78] width 18 height 19
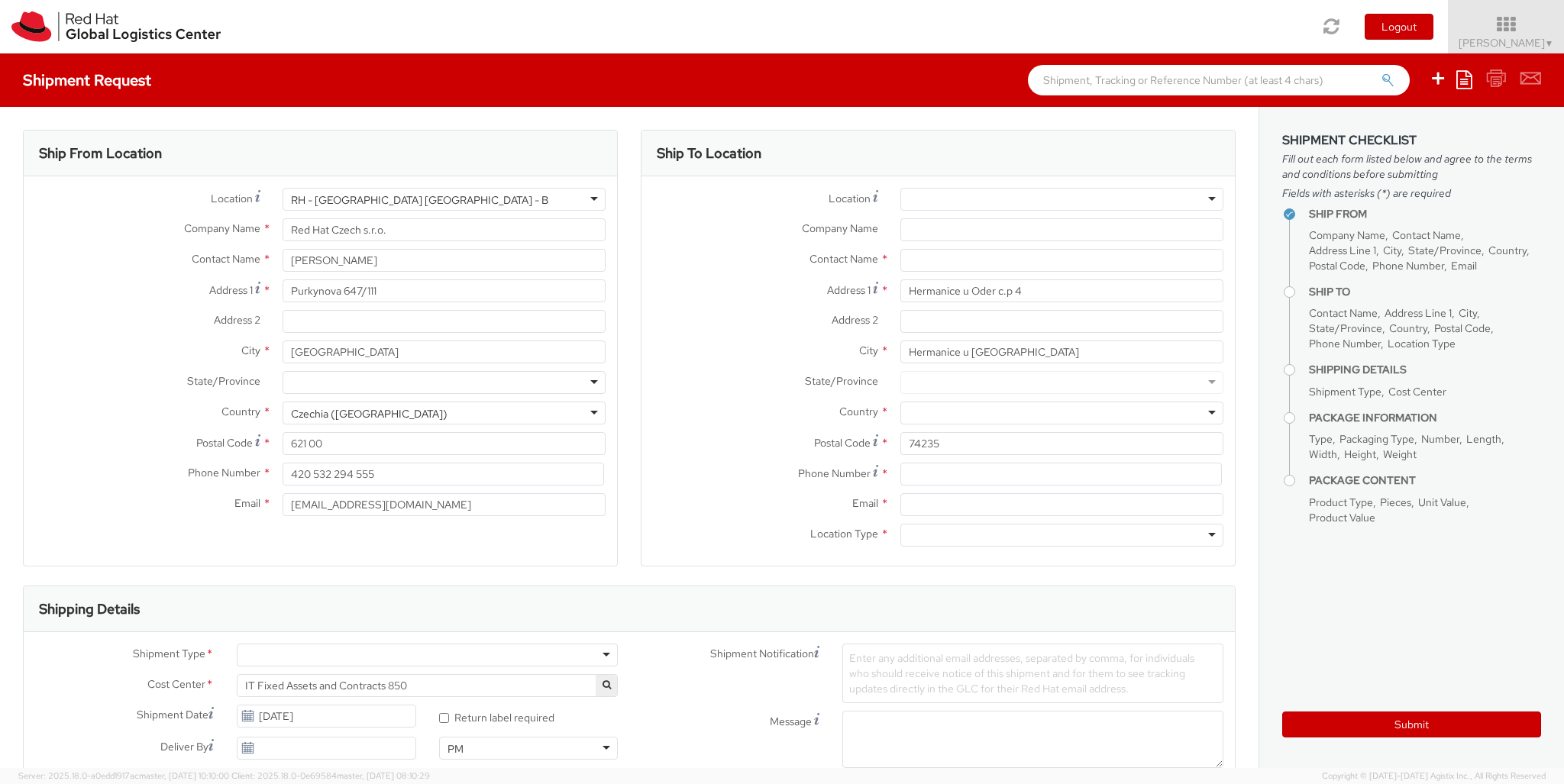
click at [1061, 413] on div at bounding box center [1061, 412] width 323 height 23
click at [1061, 535] on div at bounding box center [1061, 535] width 323 height 23
click at [427, 655] on div at bounding box center [427, 655] width 381 height 23
click at [907, 775] on div at bounding box center [907, 786] width 128 height 23
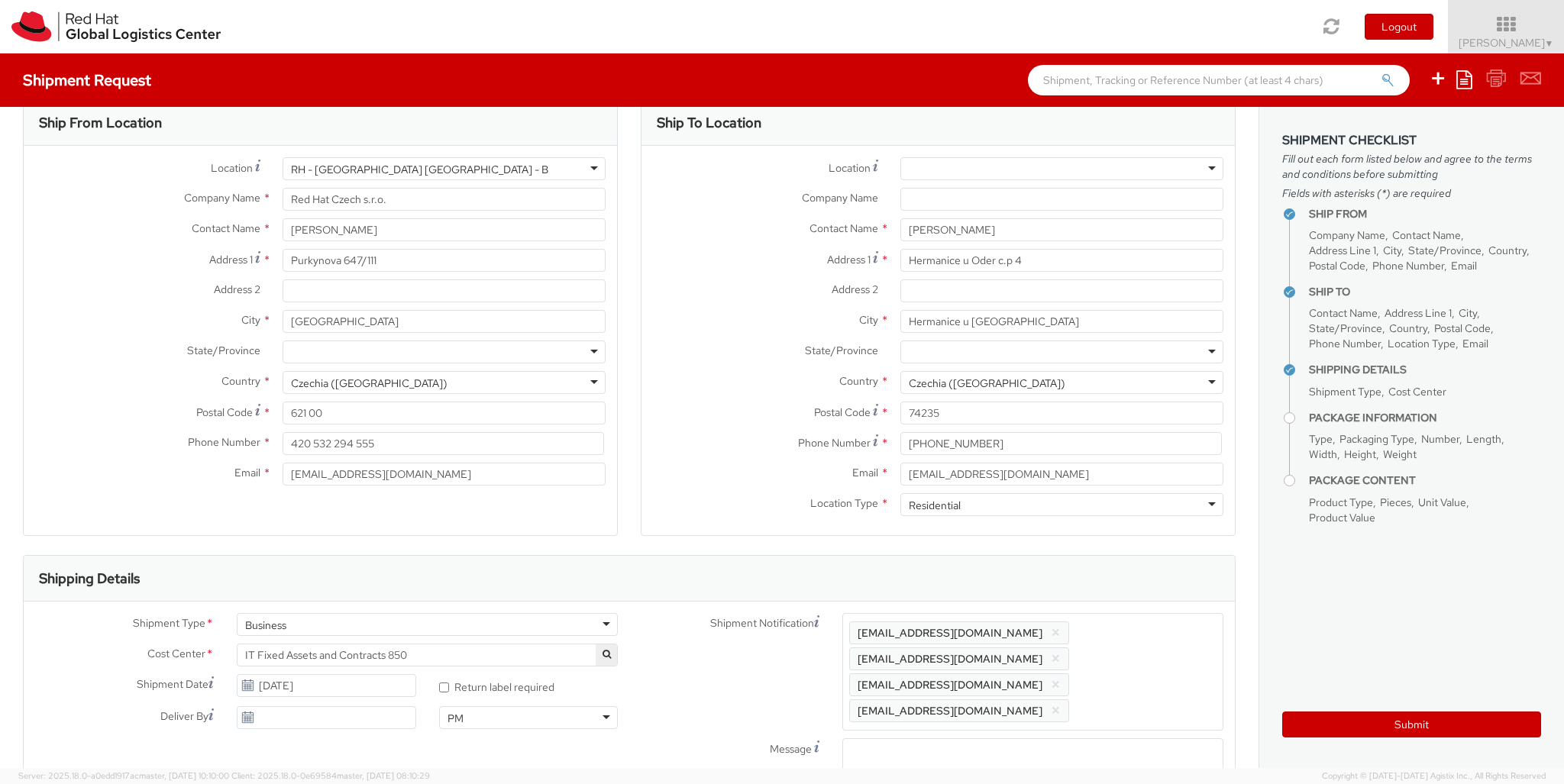
scroll to position [50, 0]
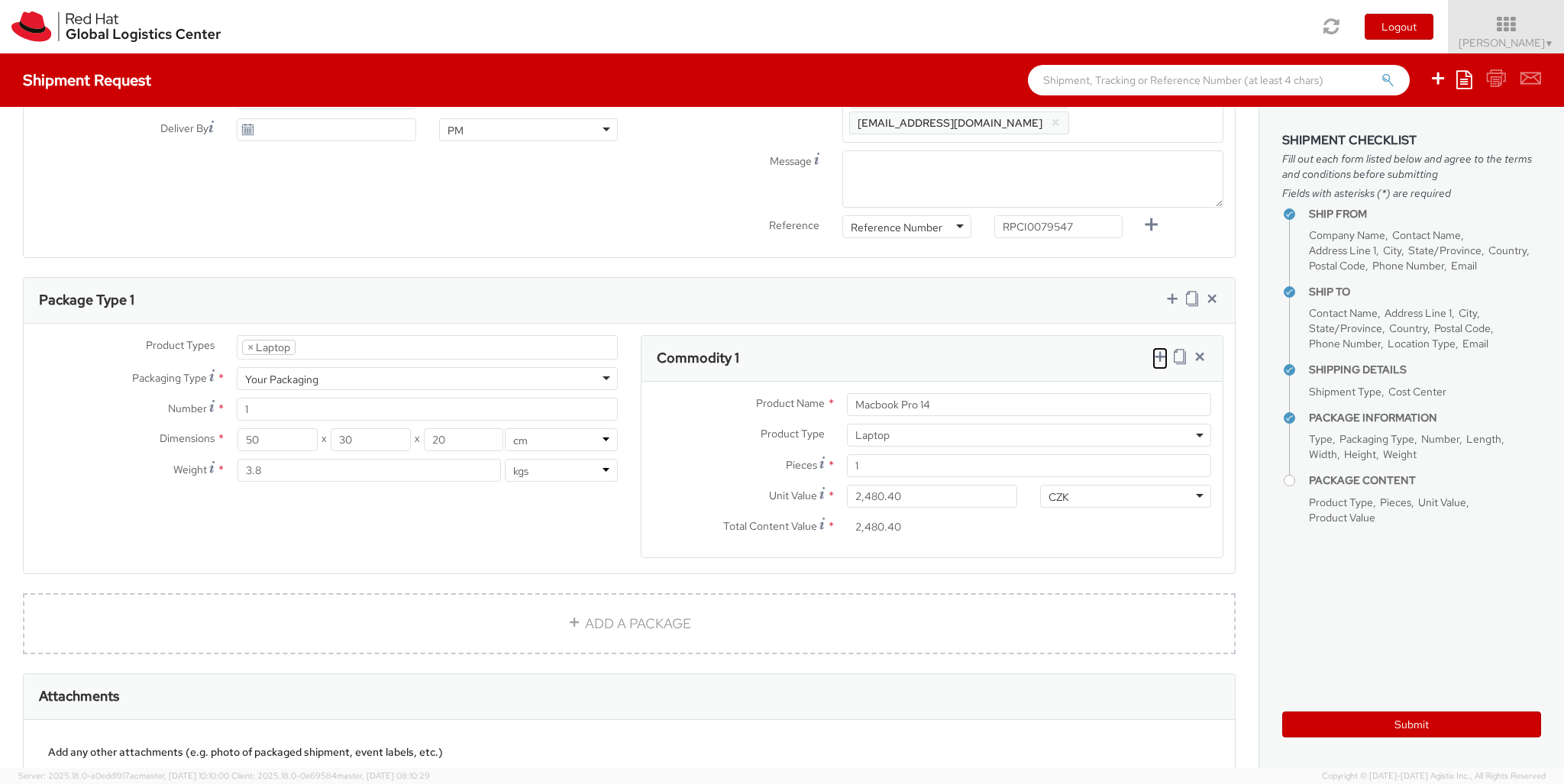
click at [1160, 349] on icon at bounding box center [1160, 356] width 15 height 15
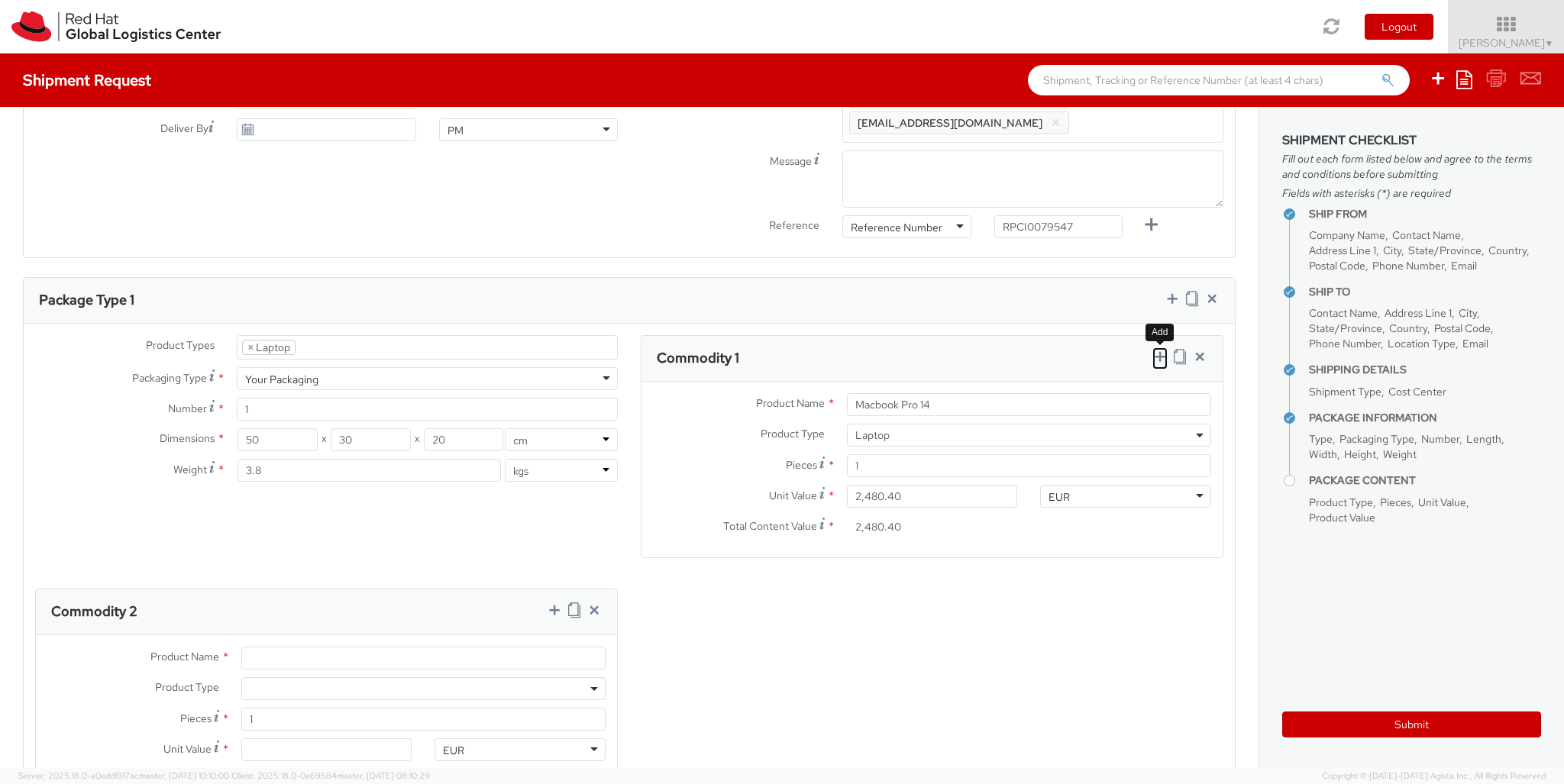
scroll to position [0, 0]
click at [423, 677] on span at bounding box center [423, 688] width 364 height 23
click at [326, 738] on input "Unit Value *" at bounding box center [327, 749] width 171 height 23
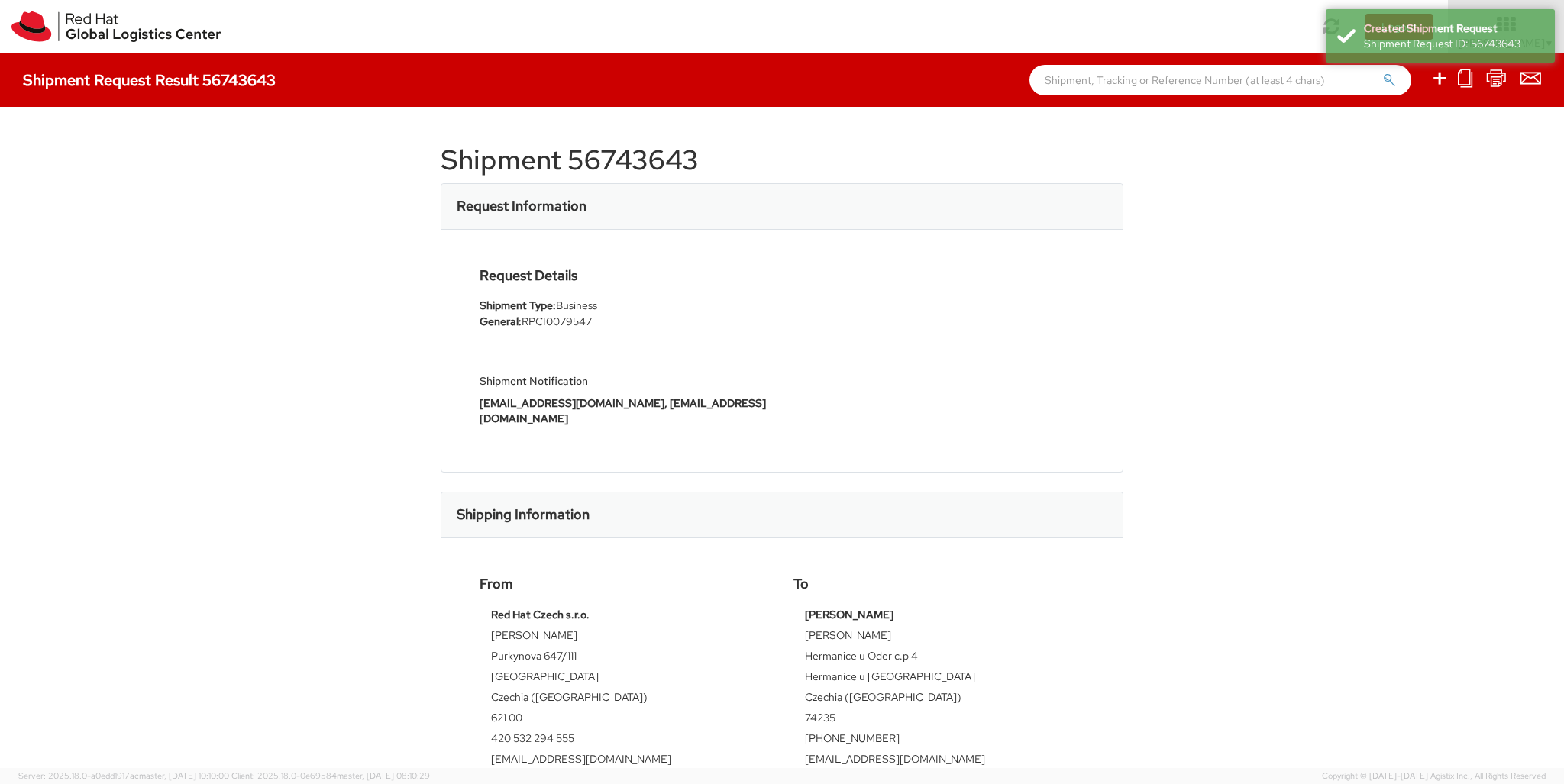
click at [1440, 80] on icon at bounding box center [1439, 78] width 18 height 19
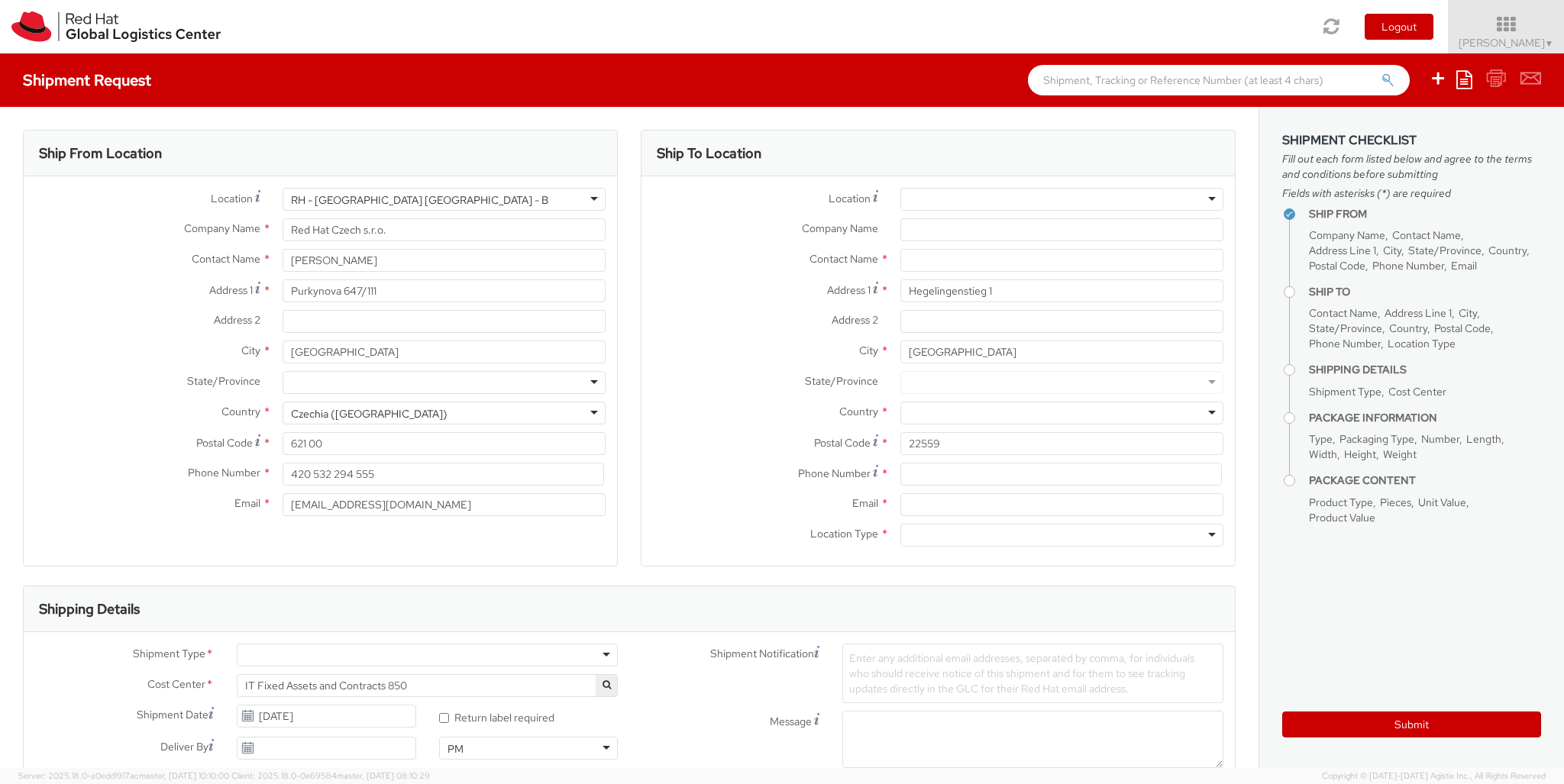
click at [1061, 413] on div at bounding box center [1061, 412] width 323 height 23
click at [1061, 535] on div at bounding box center [1061, 535] width 323 height 23
click at [427, 655] on div "Business" at bounding box center [427, 655] width 381 height 23
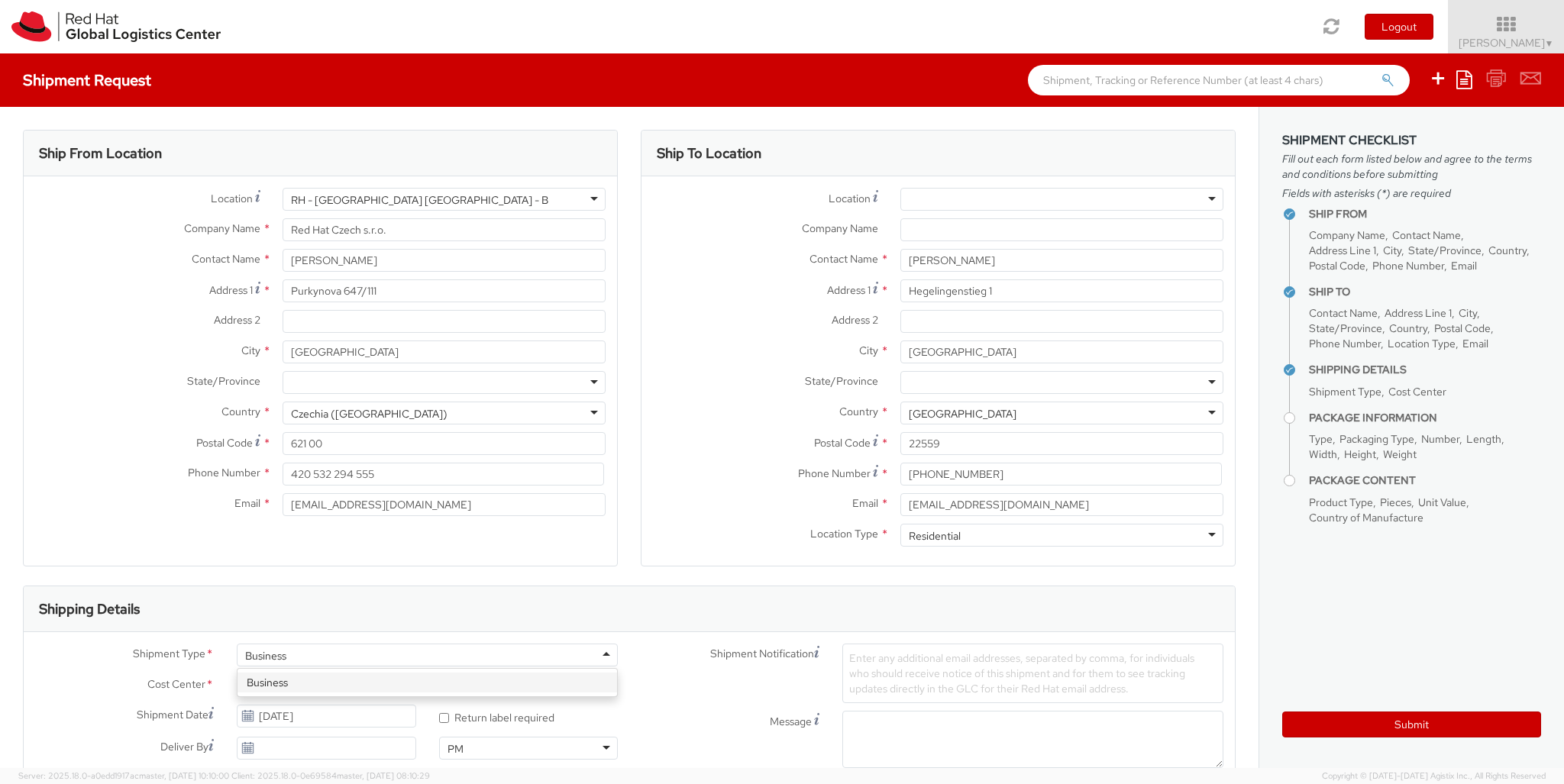
click at [907, 775] on div at bounding box center [907, 786] width 128 height 23
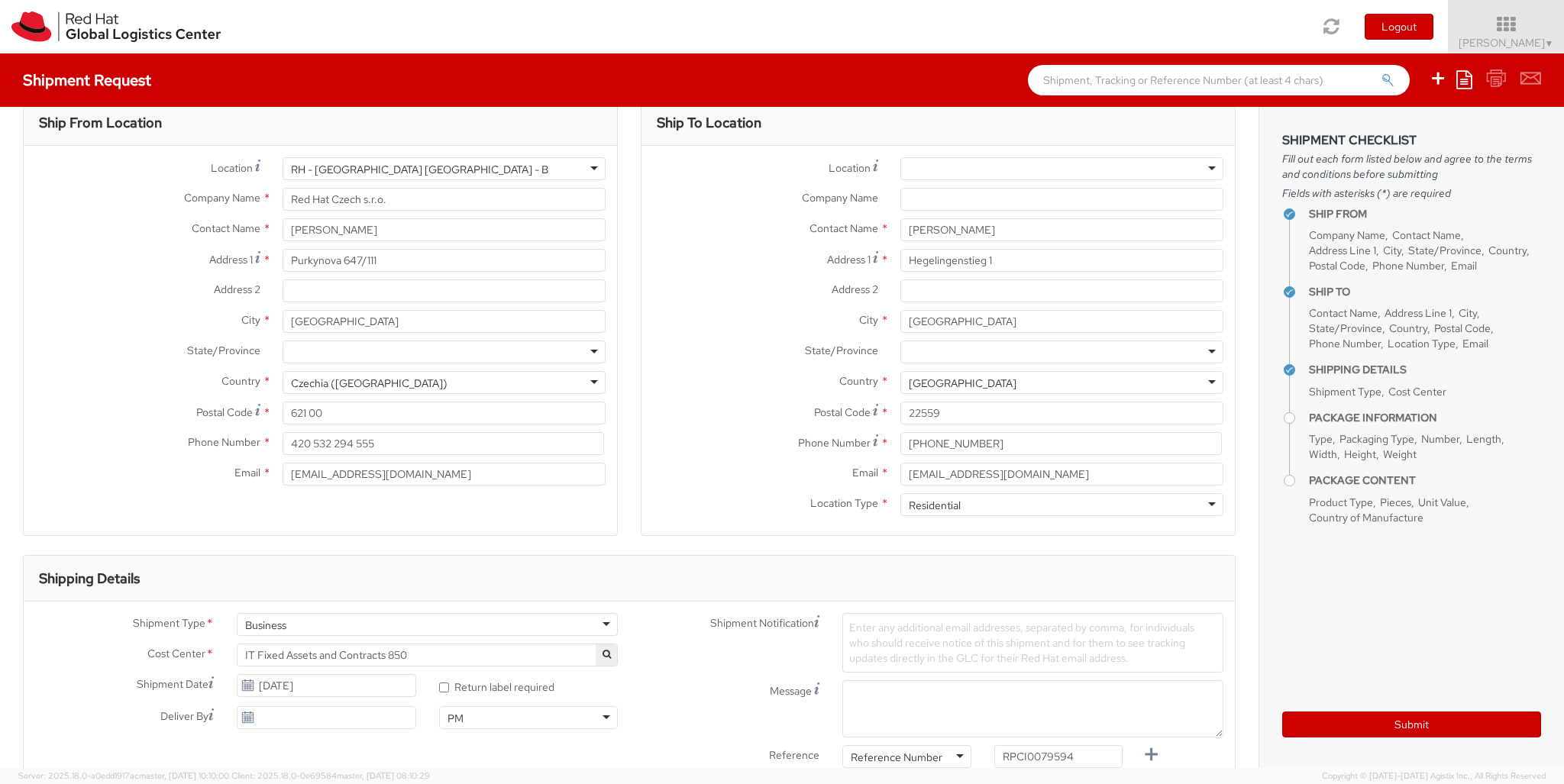
scroll to position [50, 0]
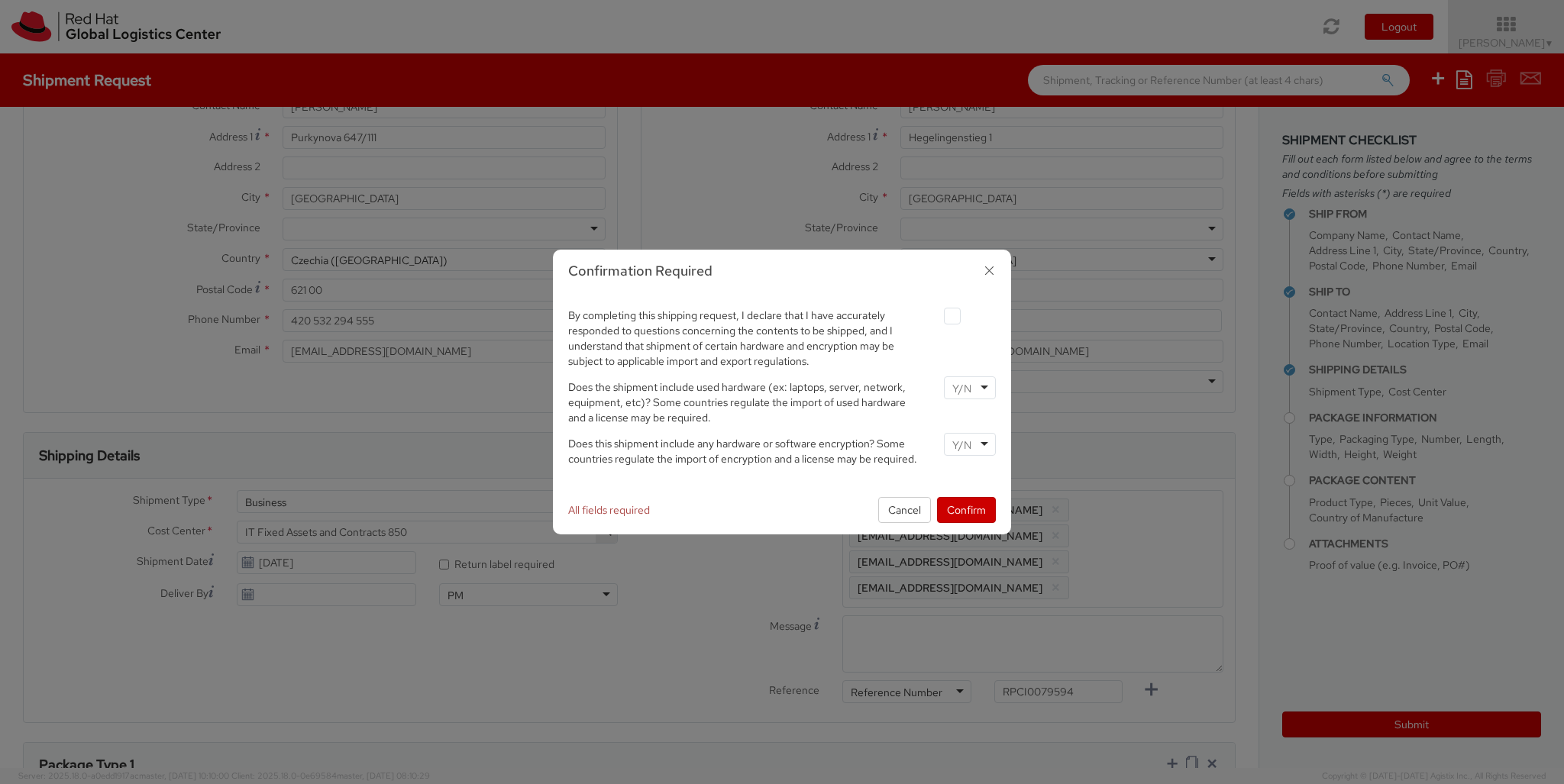
click at [952, 316] on label at bounding box center [952, 316] width 17 height 17
click at [939, 316] on input "checkbox" at bounding box center [934, 316] width 10 height 10
click at [969, 387] on input "select-one" at bounding box center [964, 388] width 22 height 15
click at [969, 443] on input "select-one" at bounding box center [964, 445] width 22 height 15
click at [966, 509] on button "Confirm" at bounding box center [966, 510] width 59 height 26
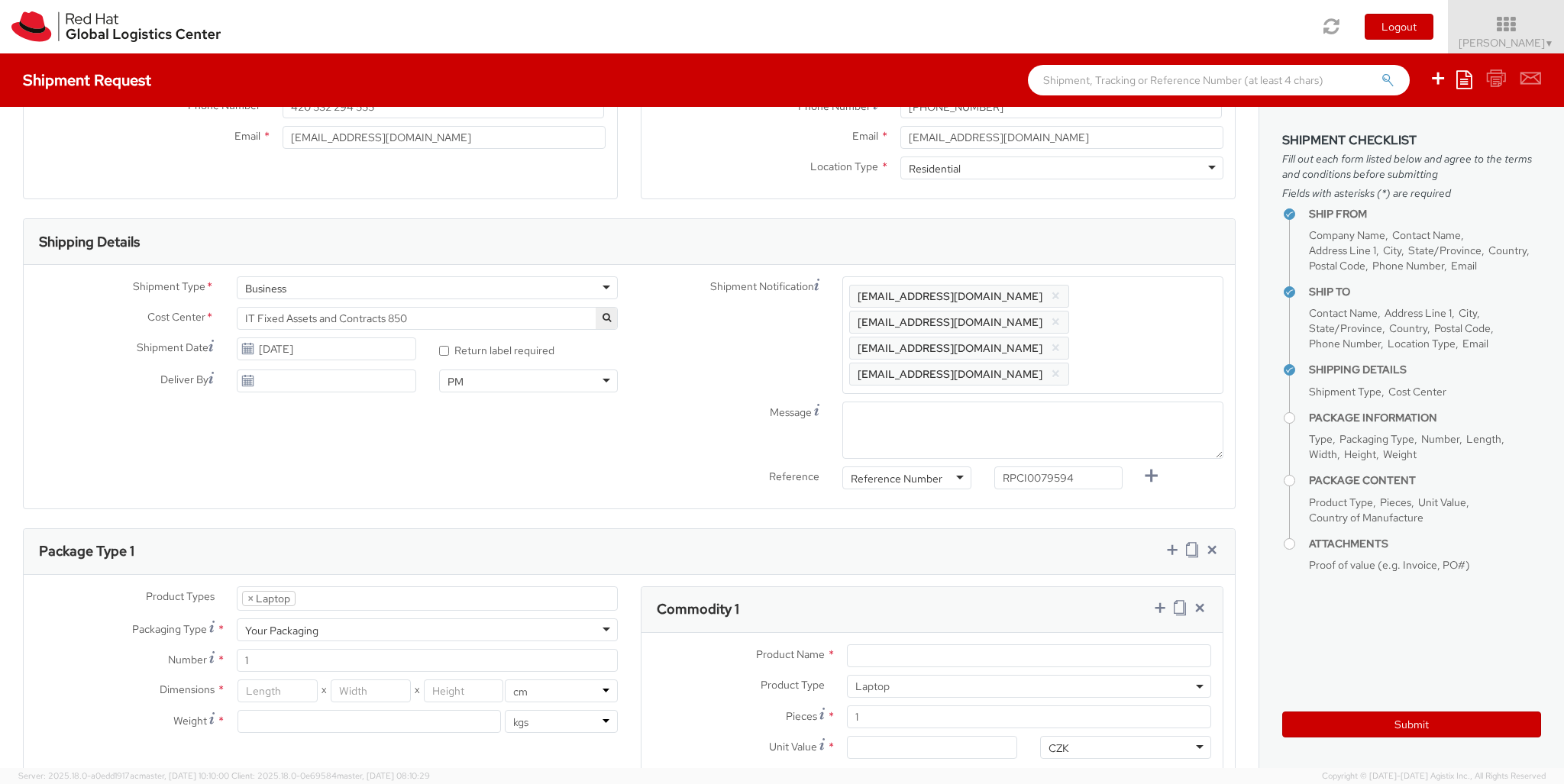
scroll to position [0, 0]
click at [932, 736] on input "Unit Value *" at bounding box center [933, 747] width 171 height 23
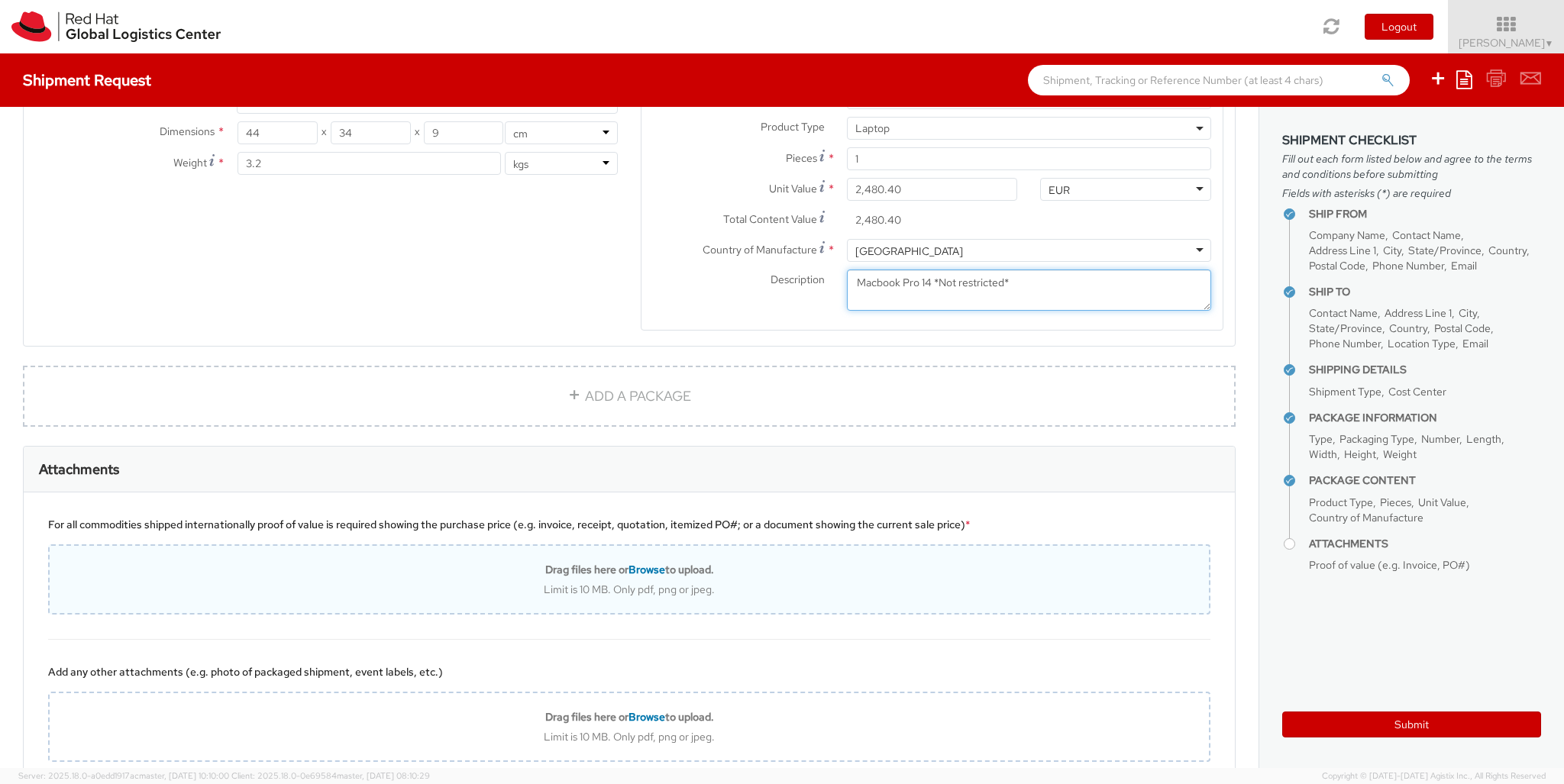
scroll to position [973, 0]
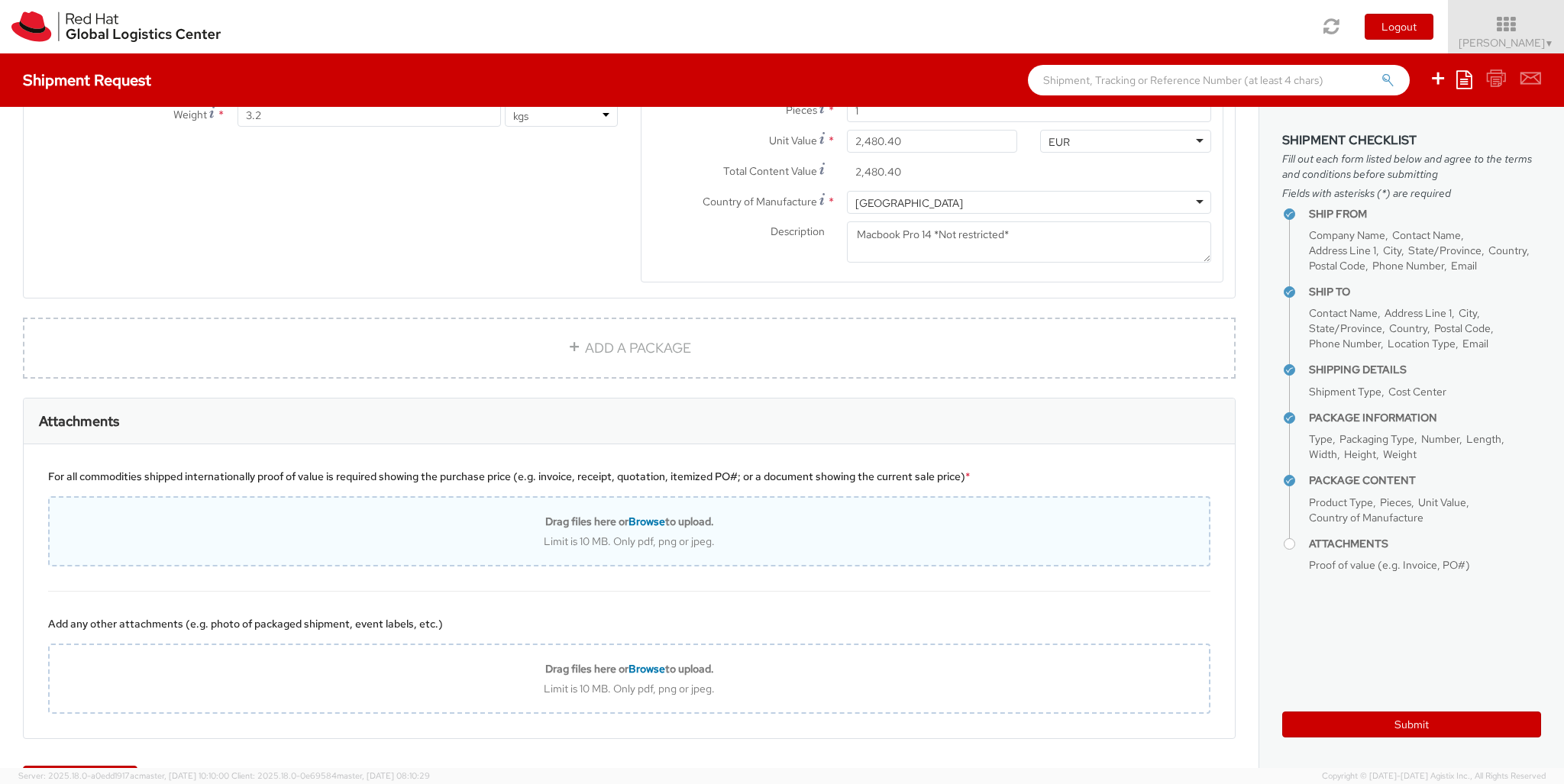
click at [673, 534] on div "Limit is 10 MB. Only pdf, png or jpeg." at bounding box center [630, 541] width 1160 height 13
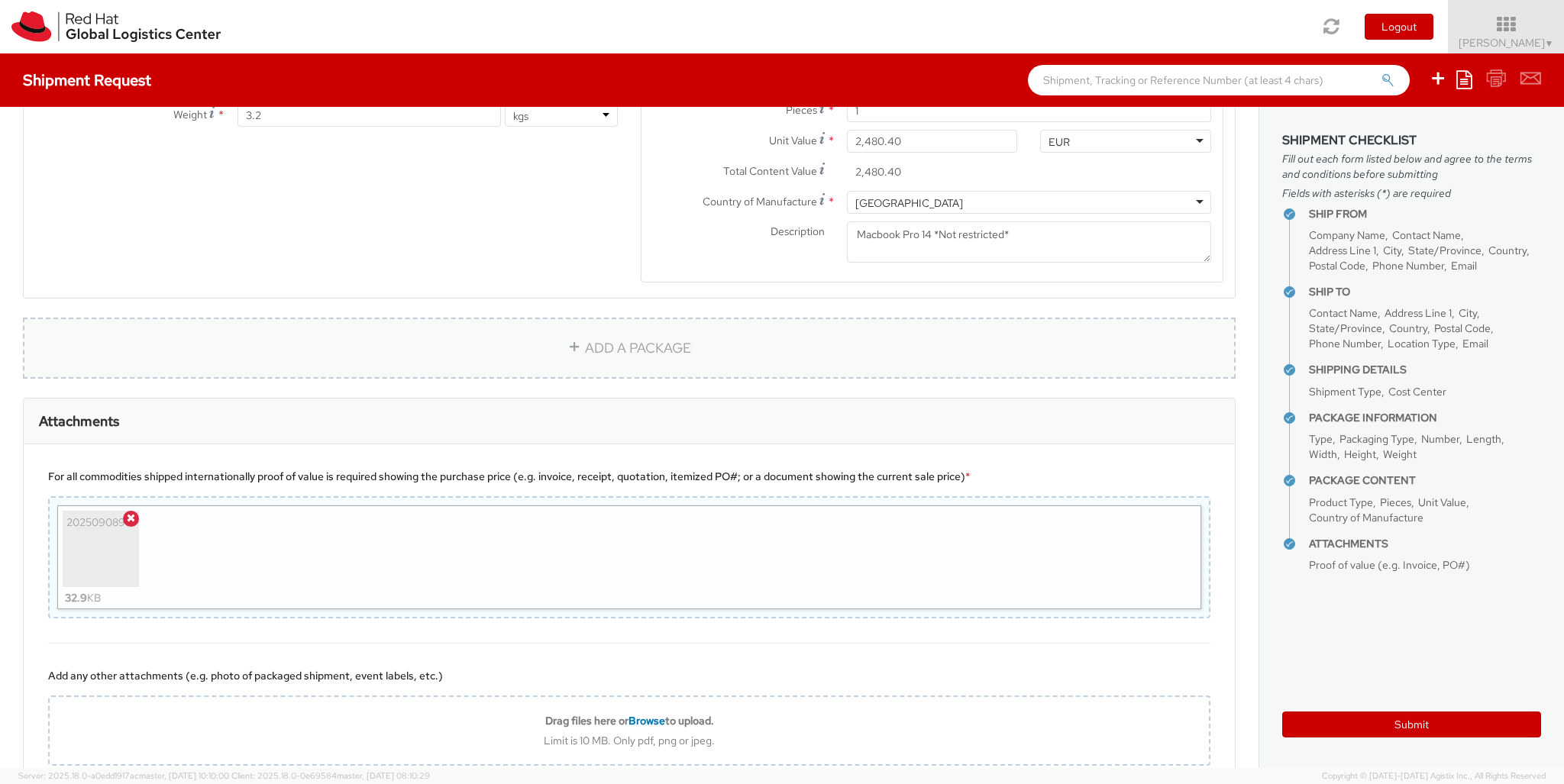
scroll to position [799, 0]
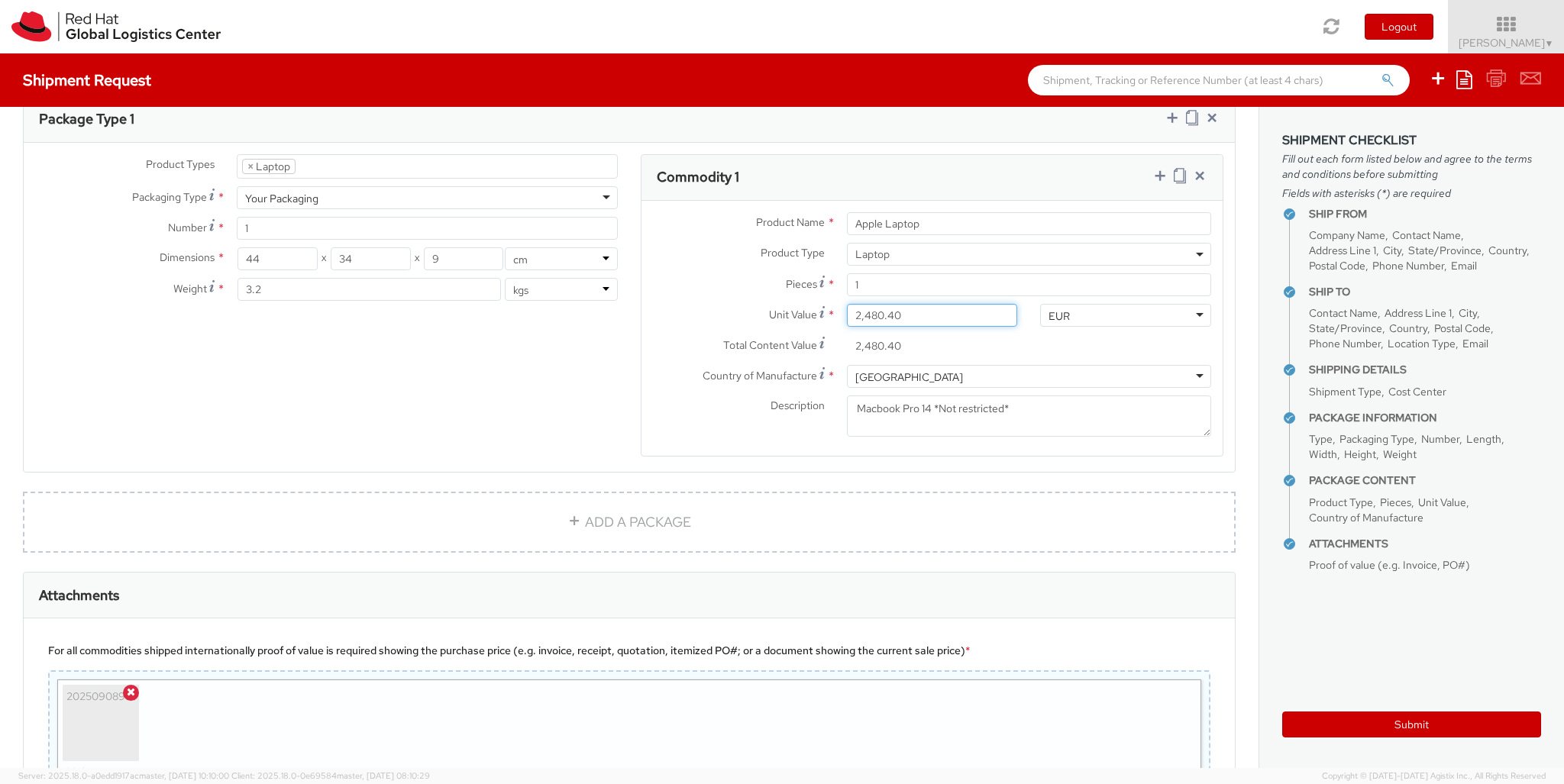
drag, startPoint x: 933, startPoint y: 273, endPoint x: 754, endPoint y: 228, distance: 184.6
click at [847, 304] on input "2,480.40" at bounding box center [933, 315] width 171 height 23
paste input "715.87"
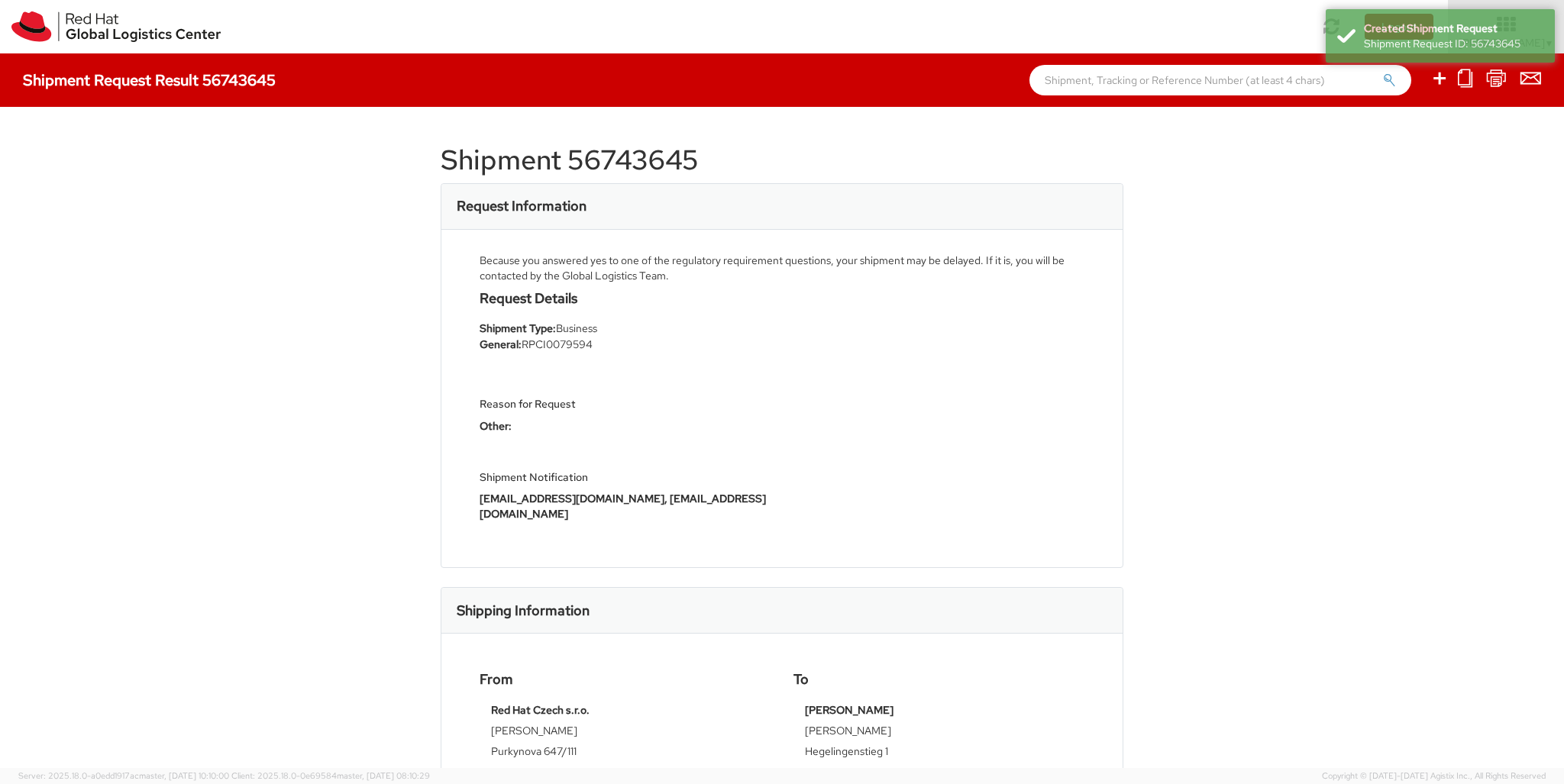
click at [1440, 80] on icon at bounding box center [1439, 78] width 18 height 19
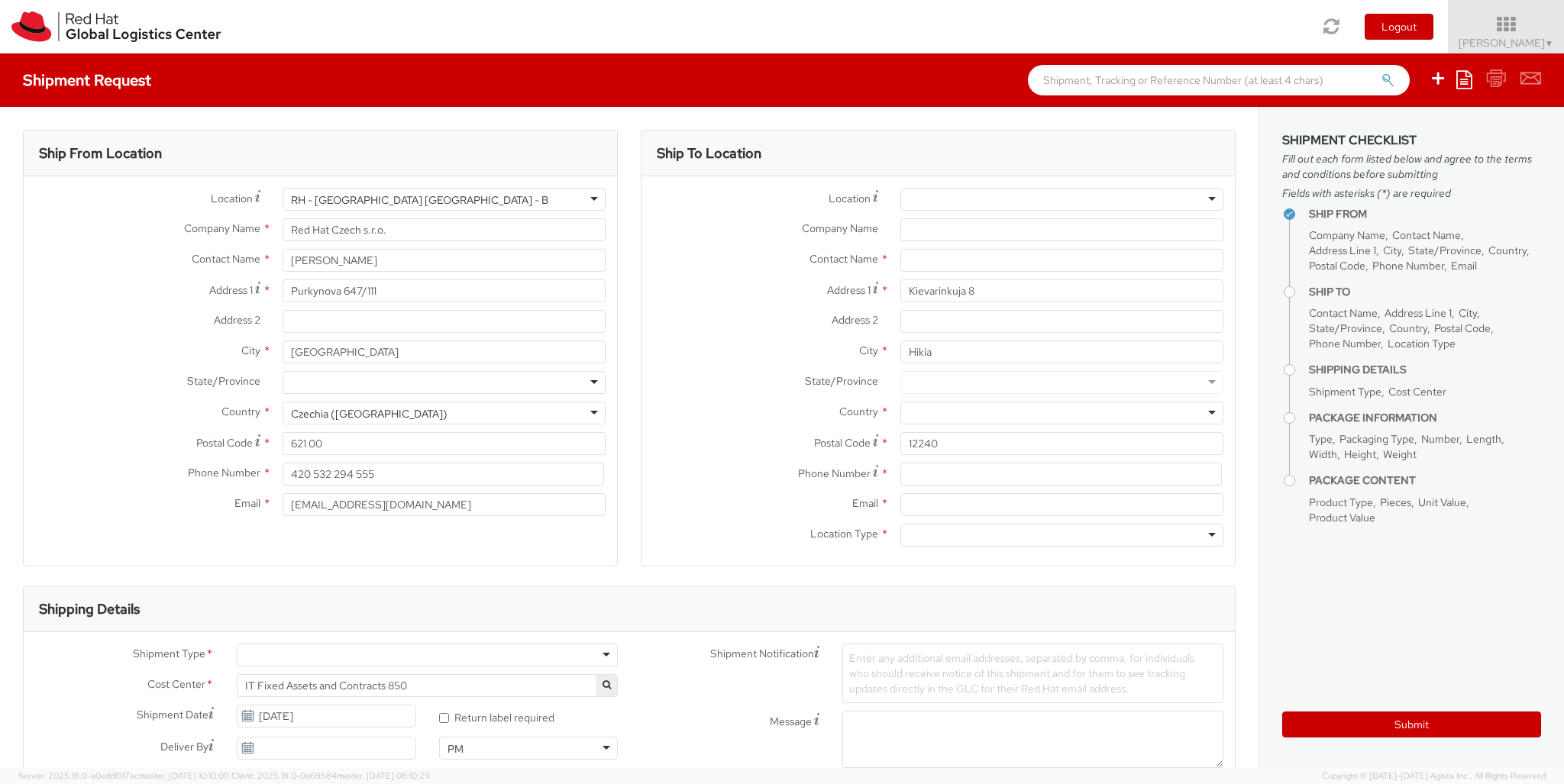
click at [1061, 413] on div at bounding box center [1061, 412] width 323 height 23
click at [1061, 535] on div at bounding box center [1061, 535] width 323 height 23
click at [427, 655] on div "Business" at bounding box center [427, 655] width 381 height 23
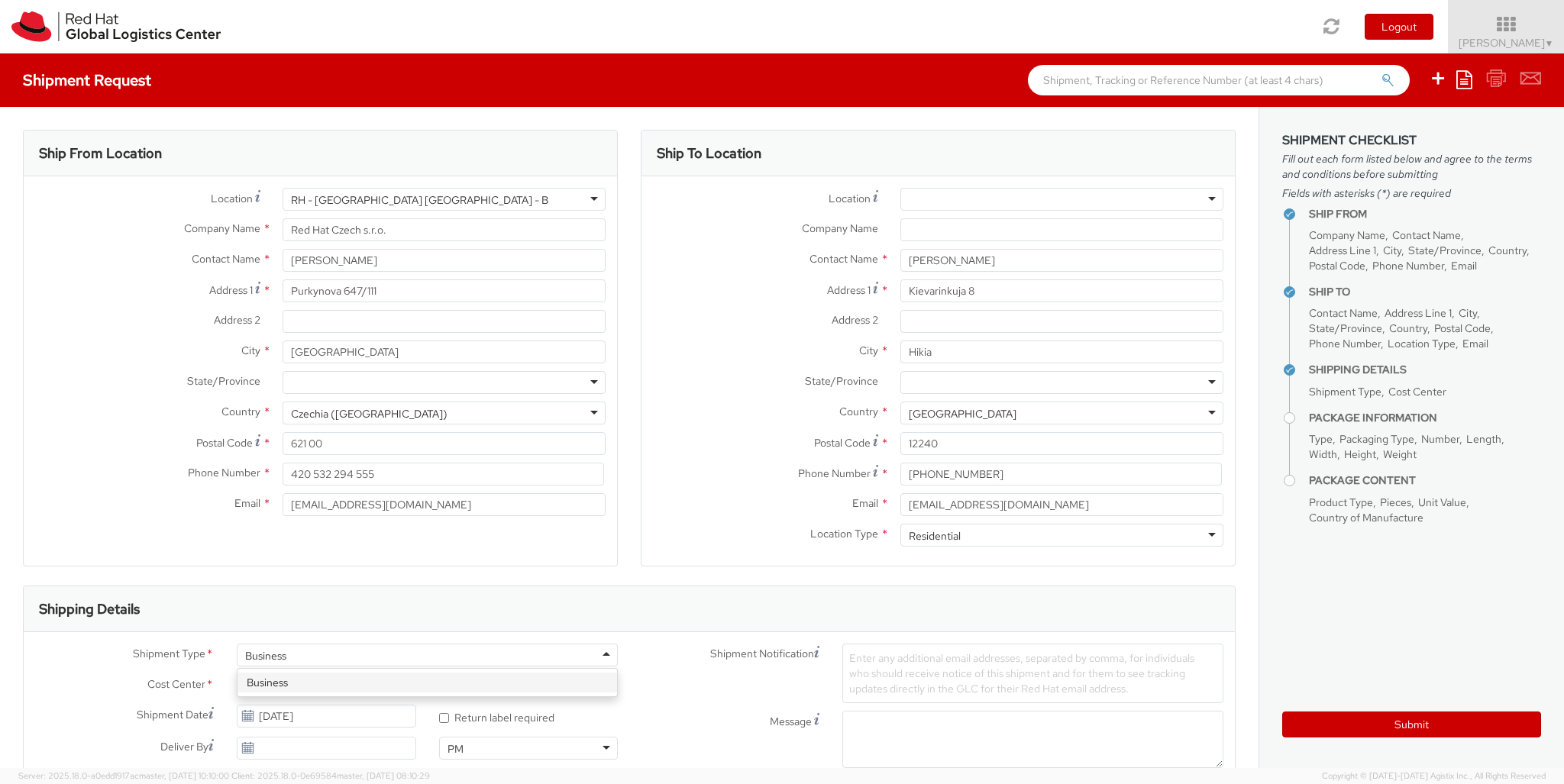
click at [907, 775] on div at bounding box center [907, 786] width 128 height 23
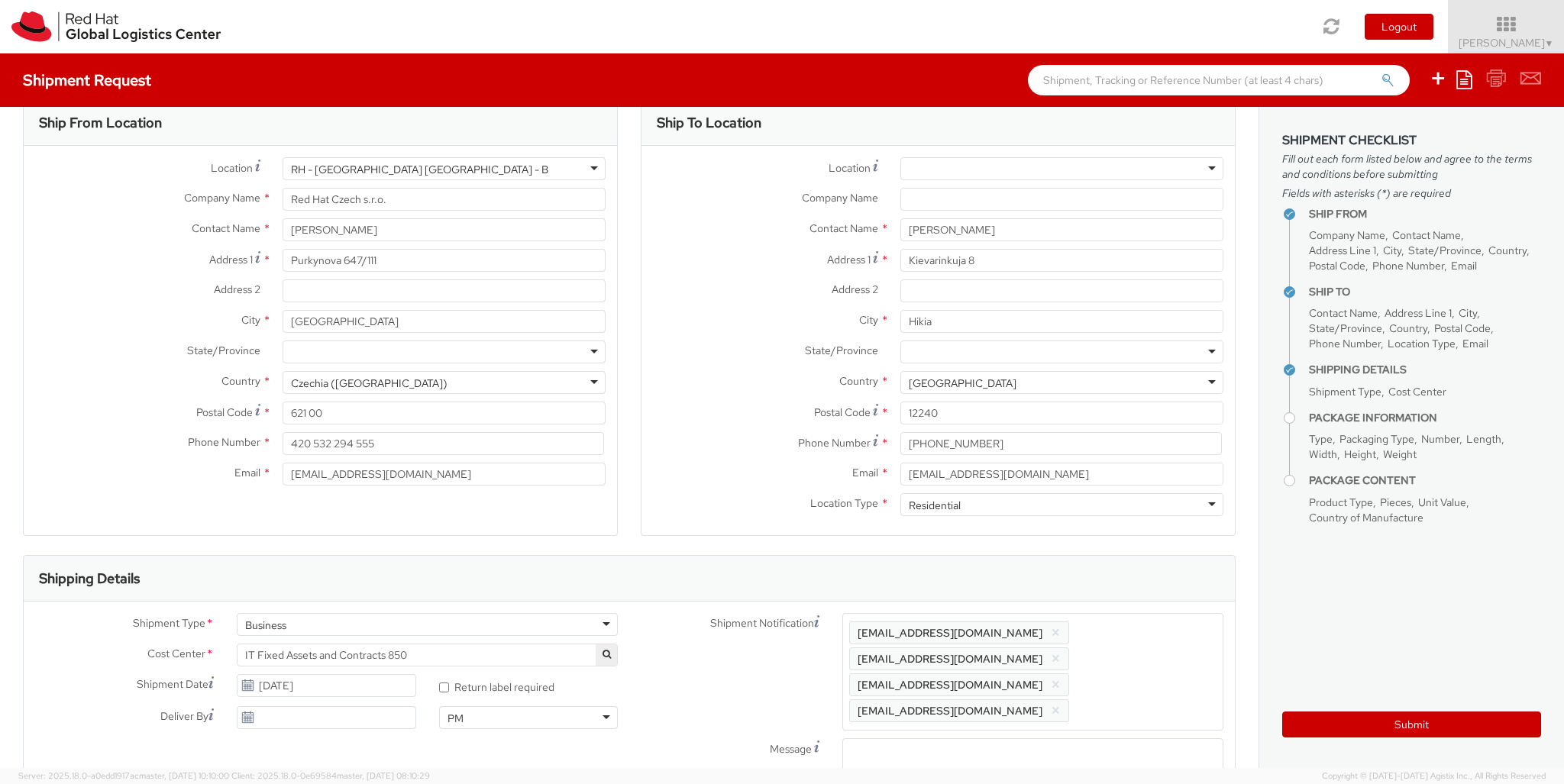
scroll to position [50, 0]
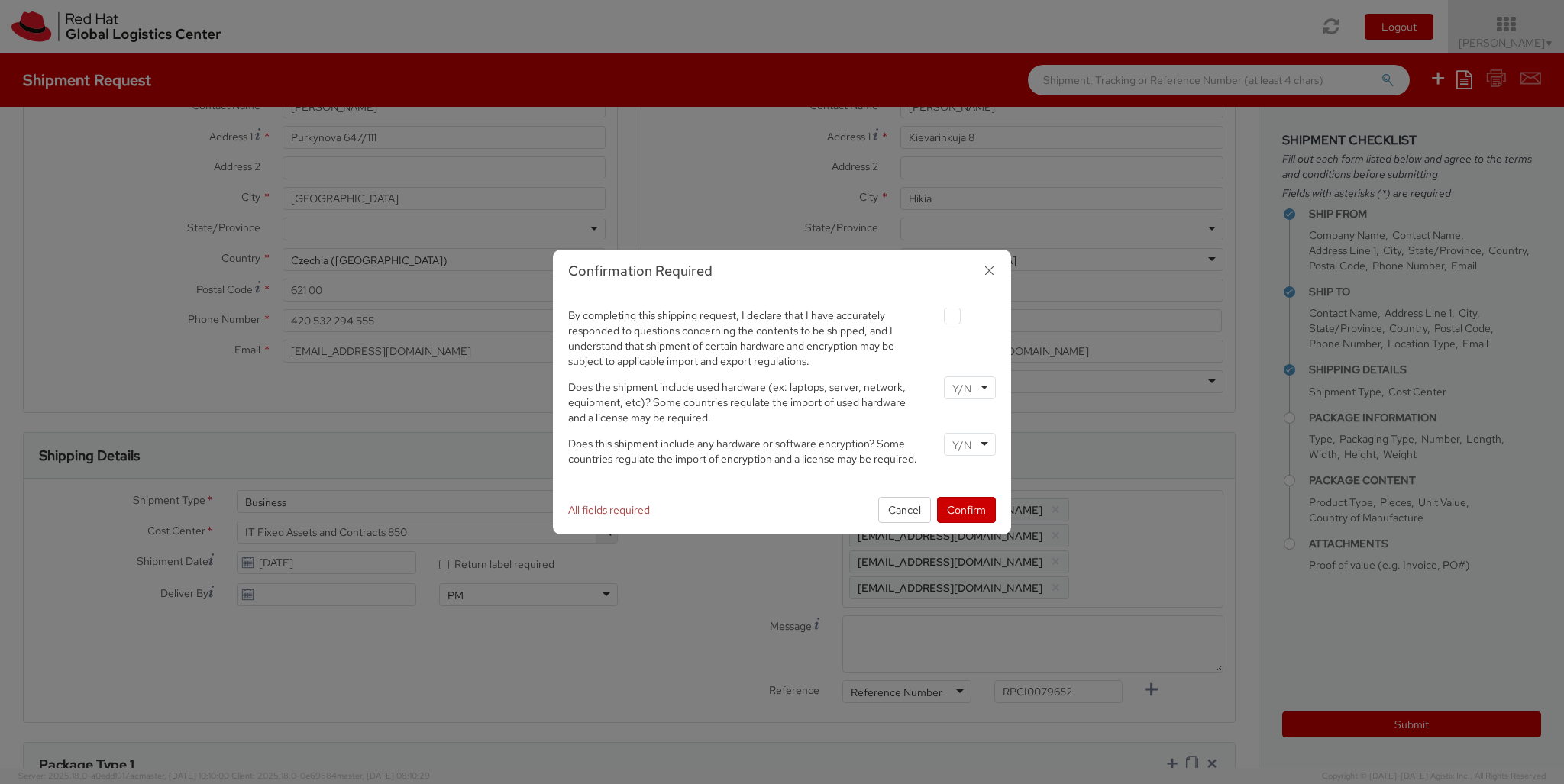
click at [952, 316] on label at bounding box center [952, 316] width 17 height 17
click at [939, 316] on input "checkbox" at bounding box center [934, 316] width 10 height 10
click at [969, 387] on input "select-one" at bounding box center [964, 388] width 22 height 15
click at [969, 443] on input "select-one" at bounding box center [964, 445] width 22 height 15
click at [966, 509] on button "Confirm" at bounding box center [966, 510] width 59 height 26
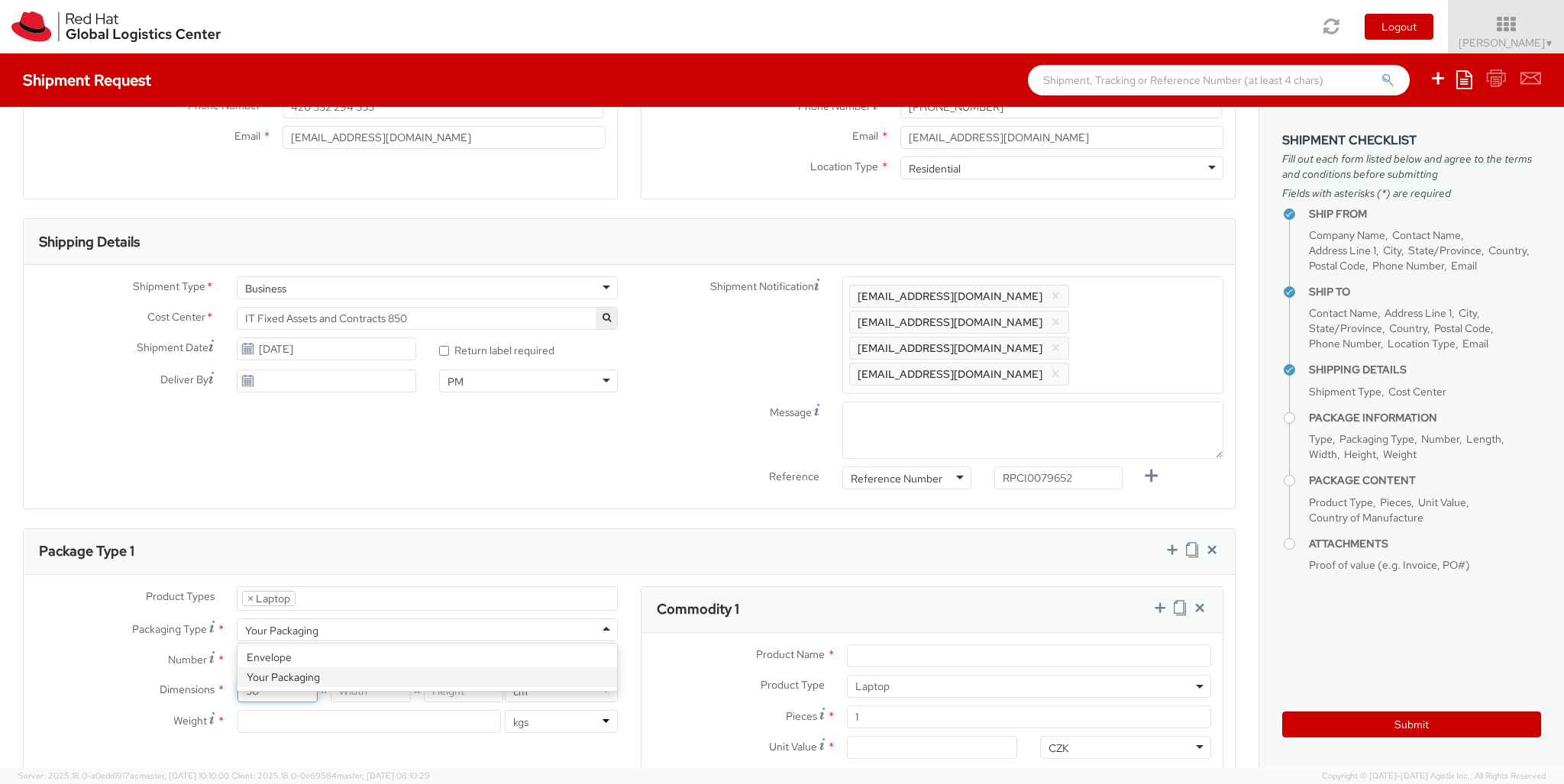
scroll to position [0, 0]
click at [932, 736] on input "Unit Value *" at bounding box center [933, 747] width 171 height 23
click at [1160, 600] on icon at bounding box center [1160, 607] width 15 height 15
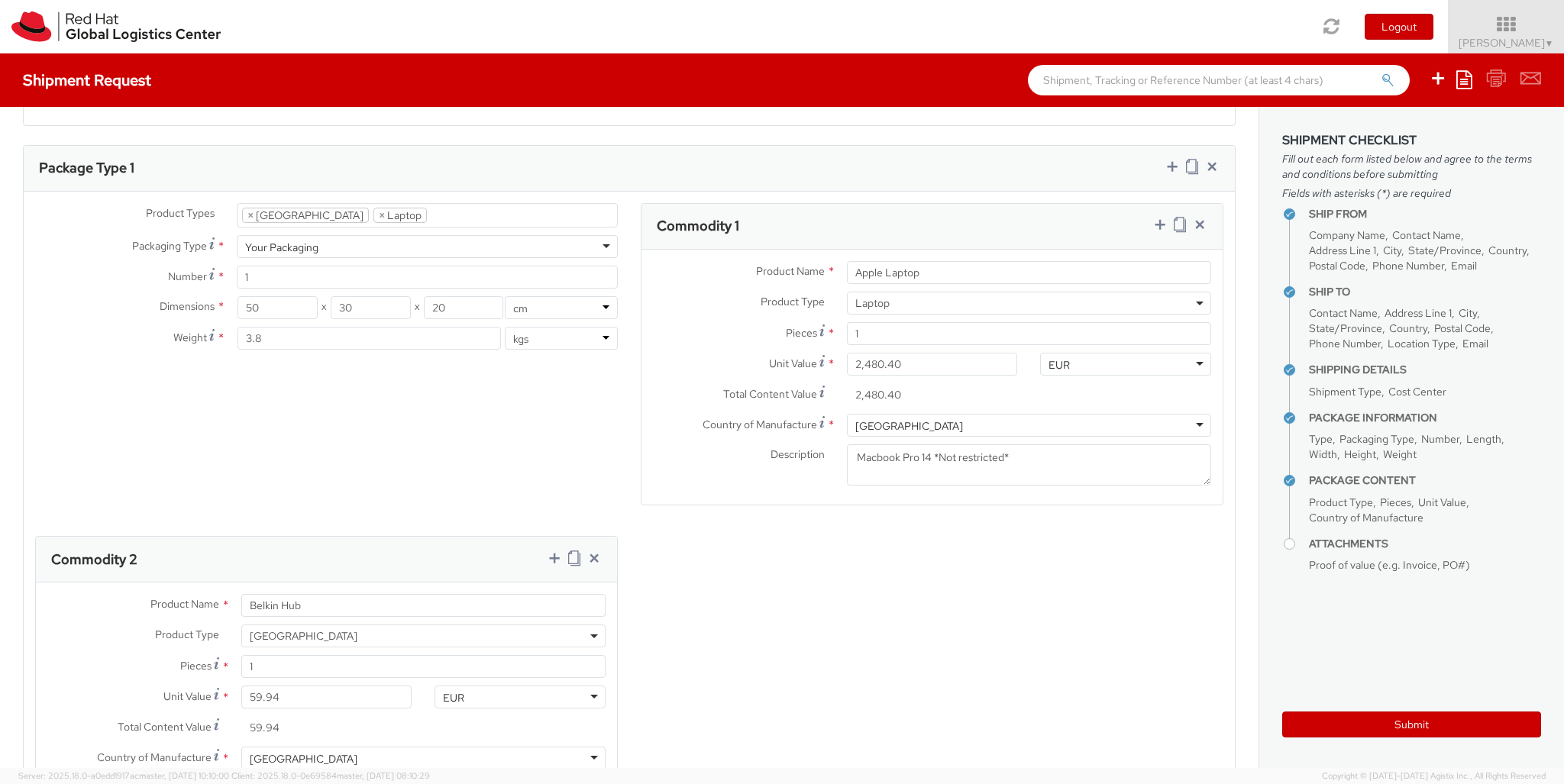
scroll to position [1272, 0]
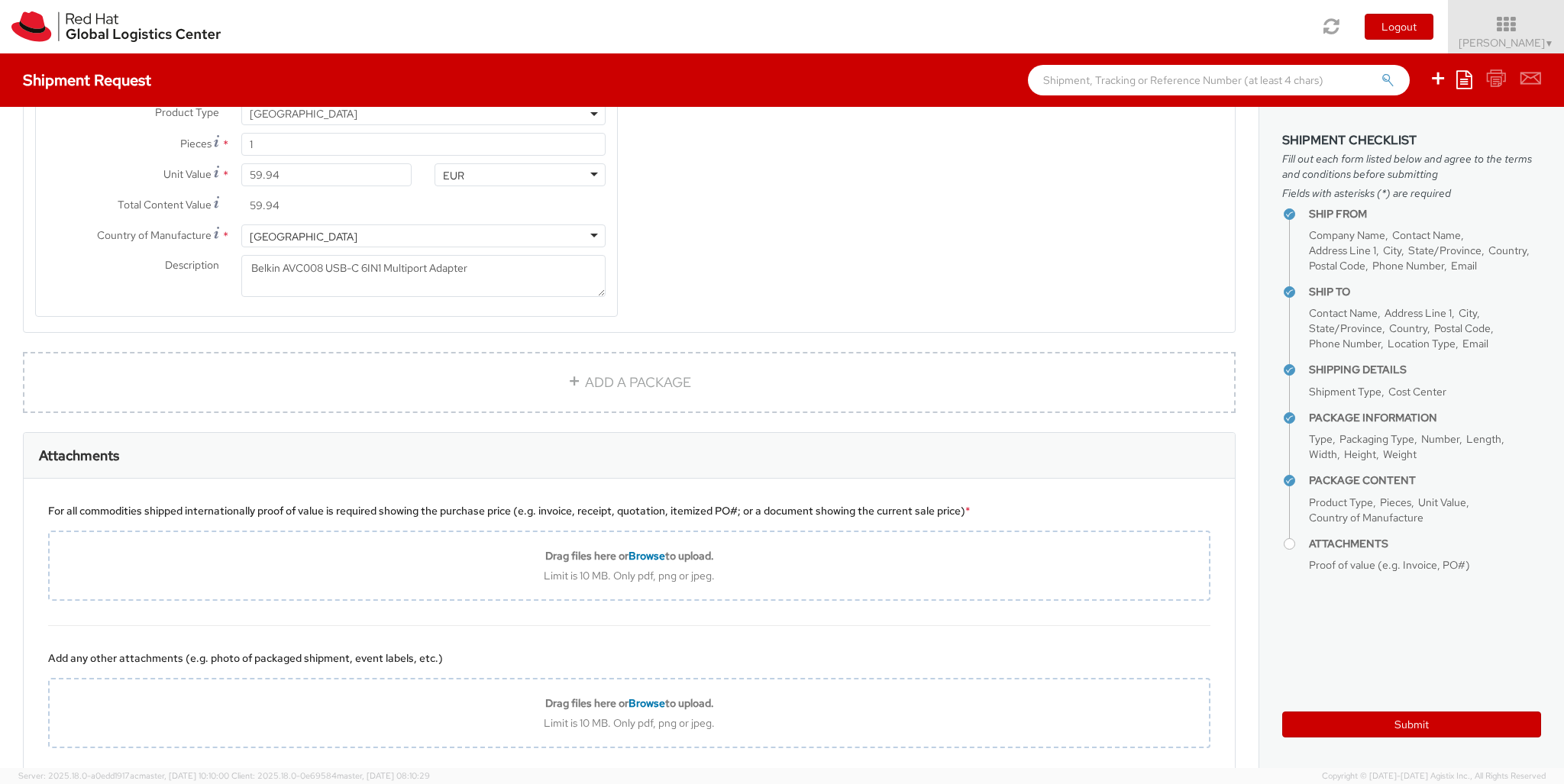
click at [798, 479] on div "For all commodities shipped internationally proof of value is required showing …" at bounding box center [629, 553] width 1211 height 147
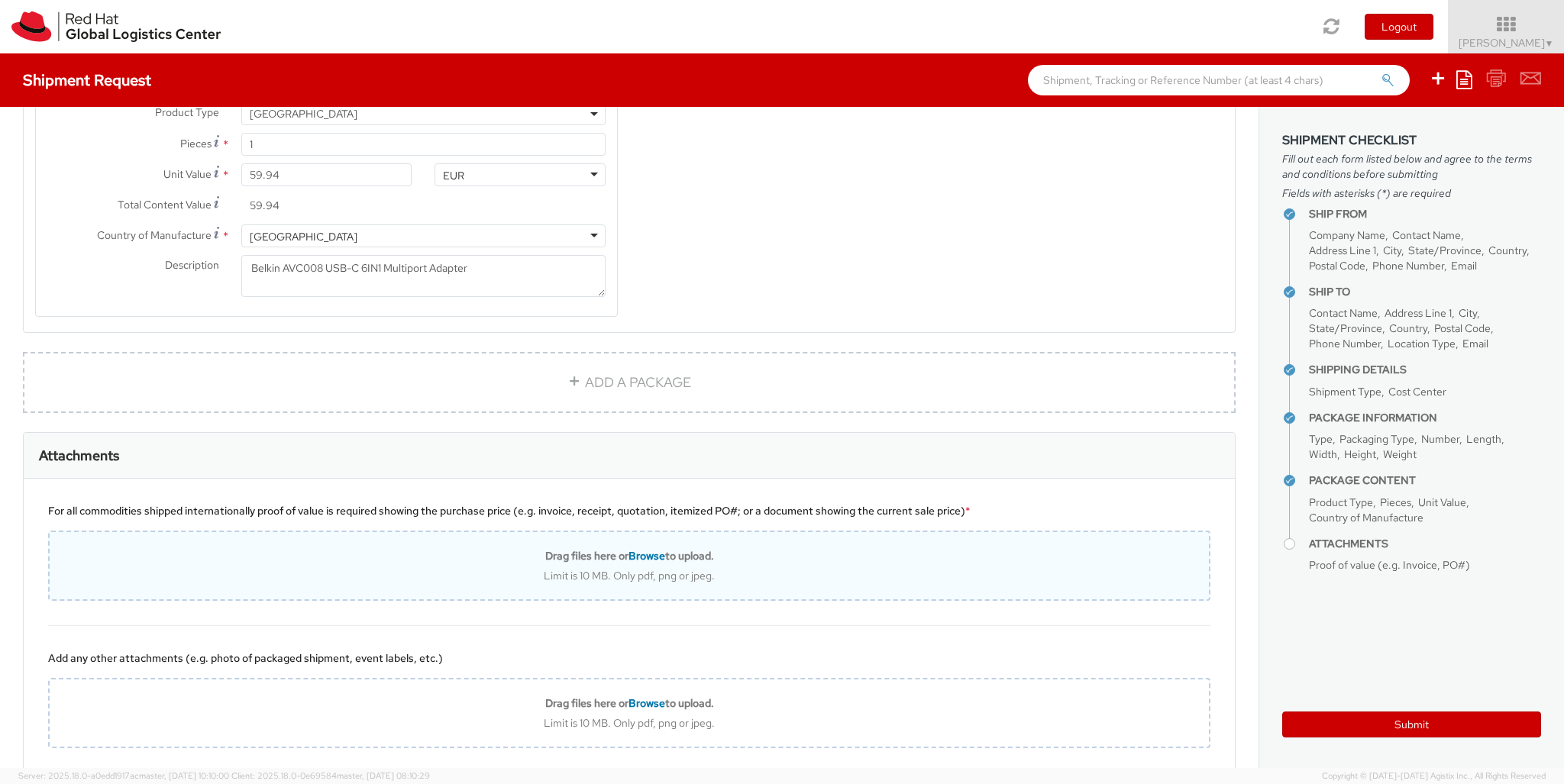
click at [753, 549] on div "Drag files here or Browse to upload. Limit is 10 MB. Only pdf, png or jpeg." at bounding box center [630, 565] width 1160 height 33
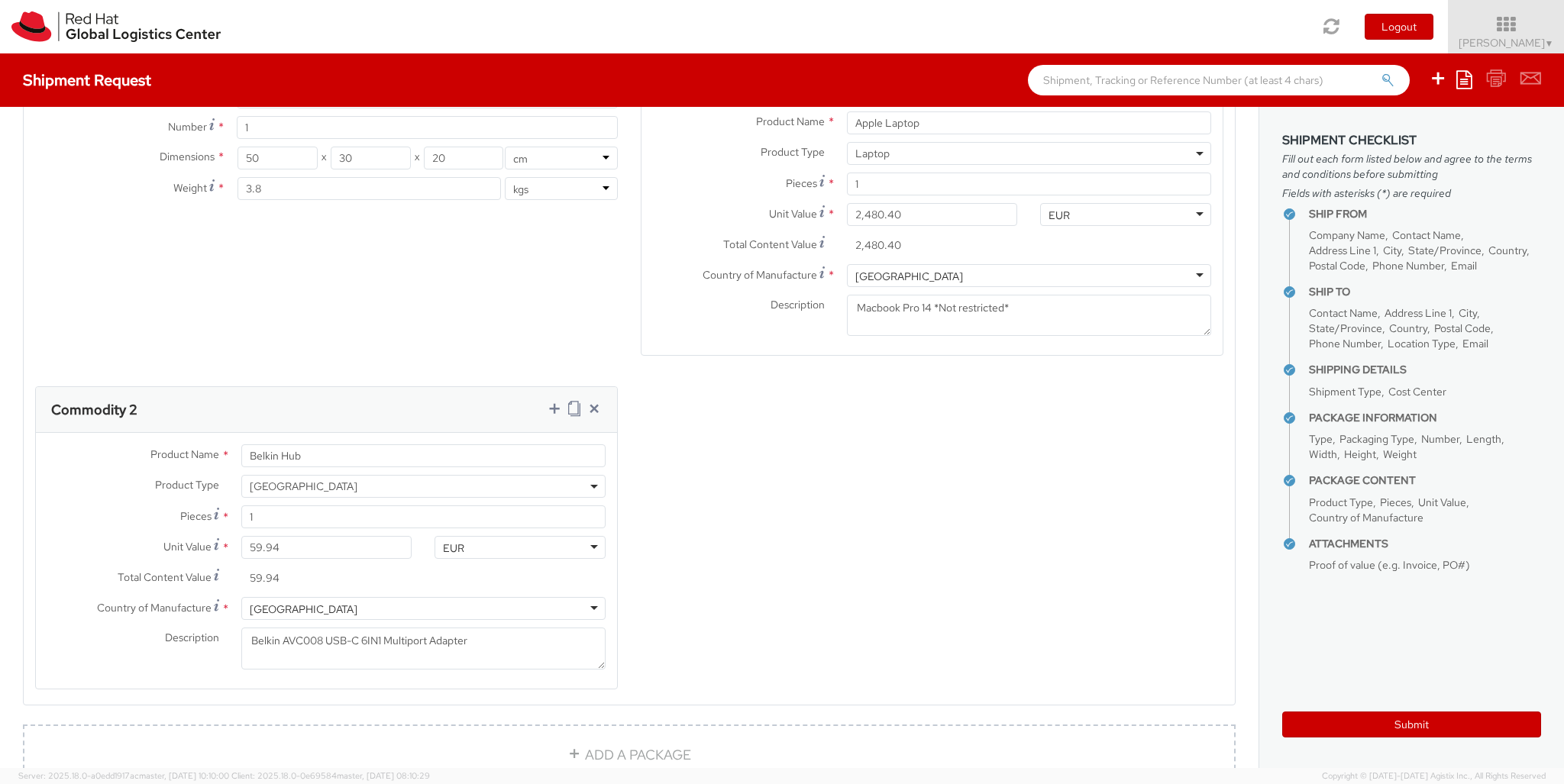
scroll to position [837, 0]
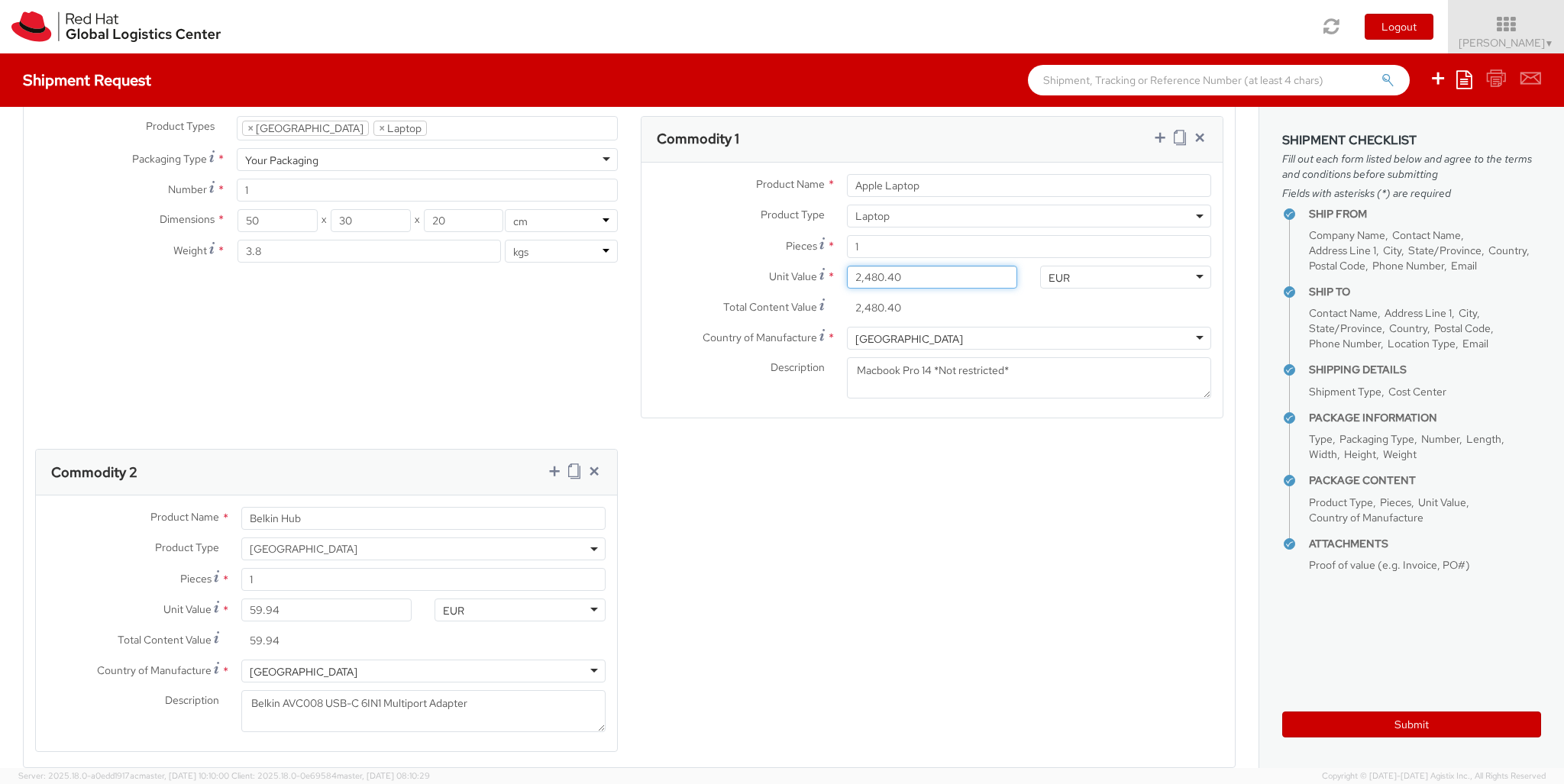
click at [953, 266] on input "2,480.40" at bounding box center [933, 277] width 171 height 23
click at [949, 266] on input "2,480.40" at bounding box center [933, 277] width 171 height 23
paste input "715.87"
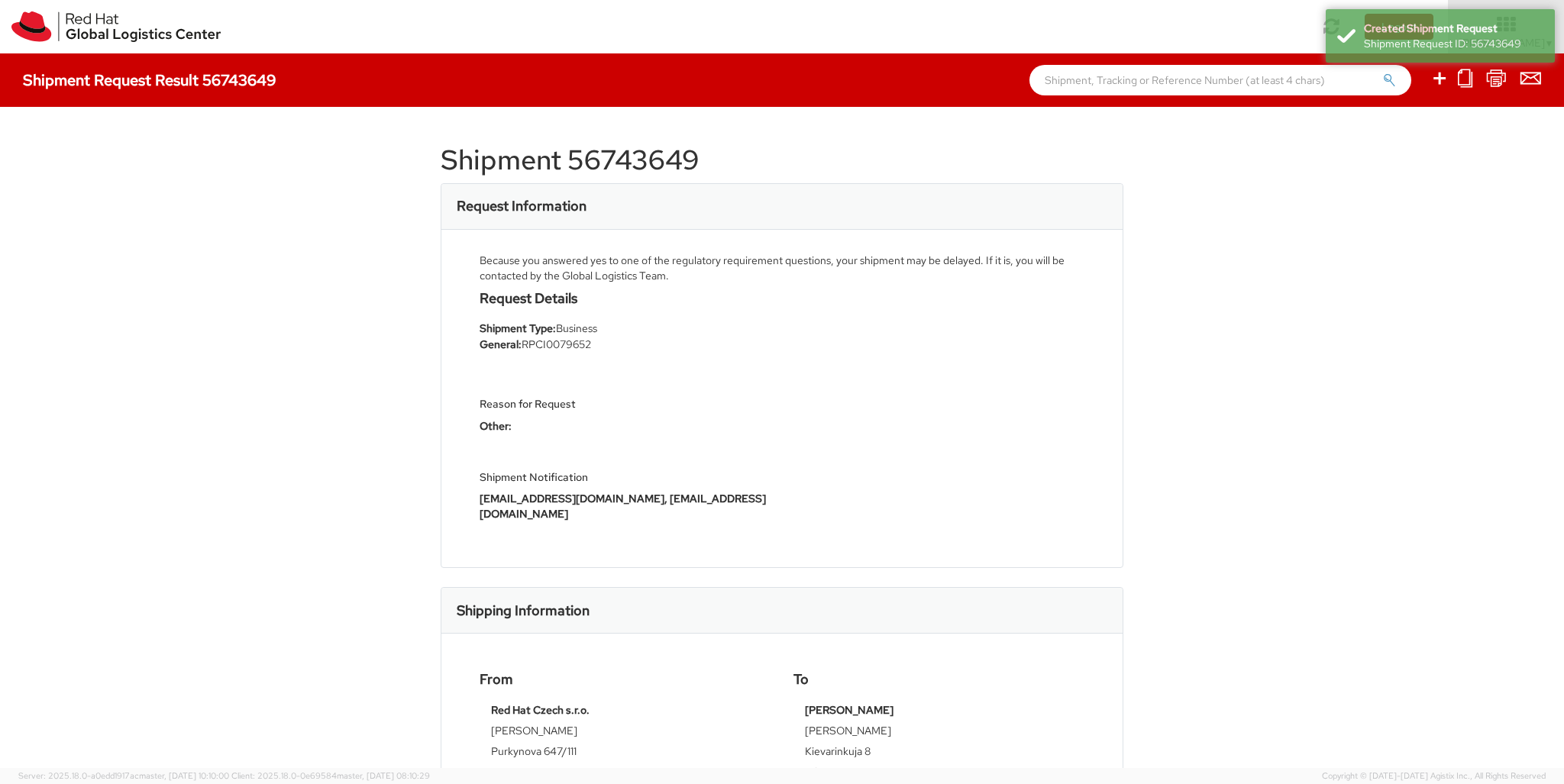
click at [1440, 80] on icon at bounding box center [1439, 78] width 18 height 19
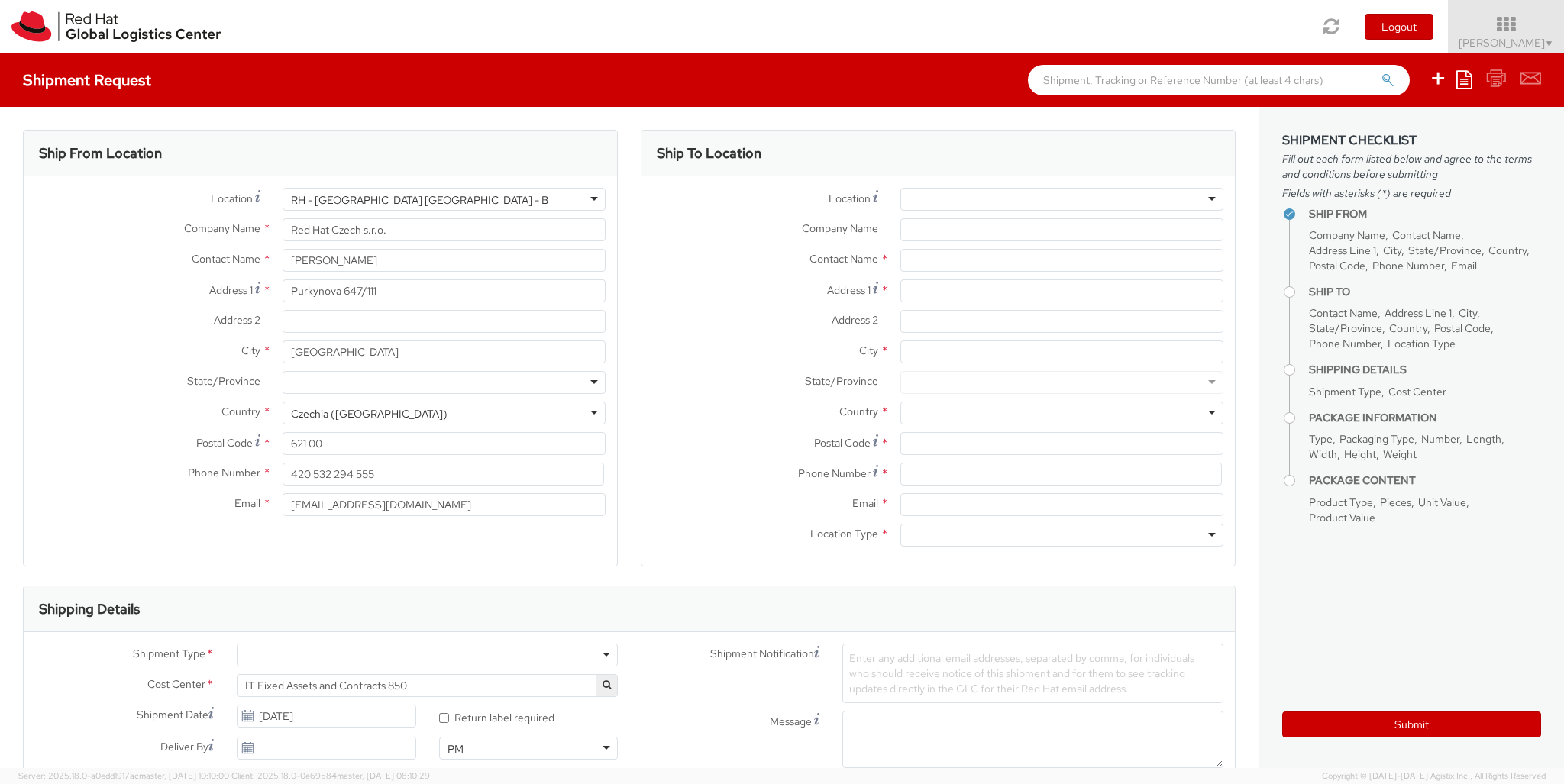
click at [1061, 199] on div at bounding box center [1061, 199] width 323 height 23
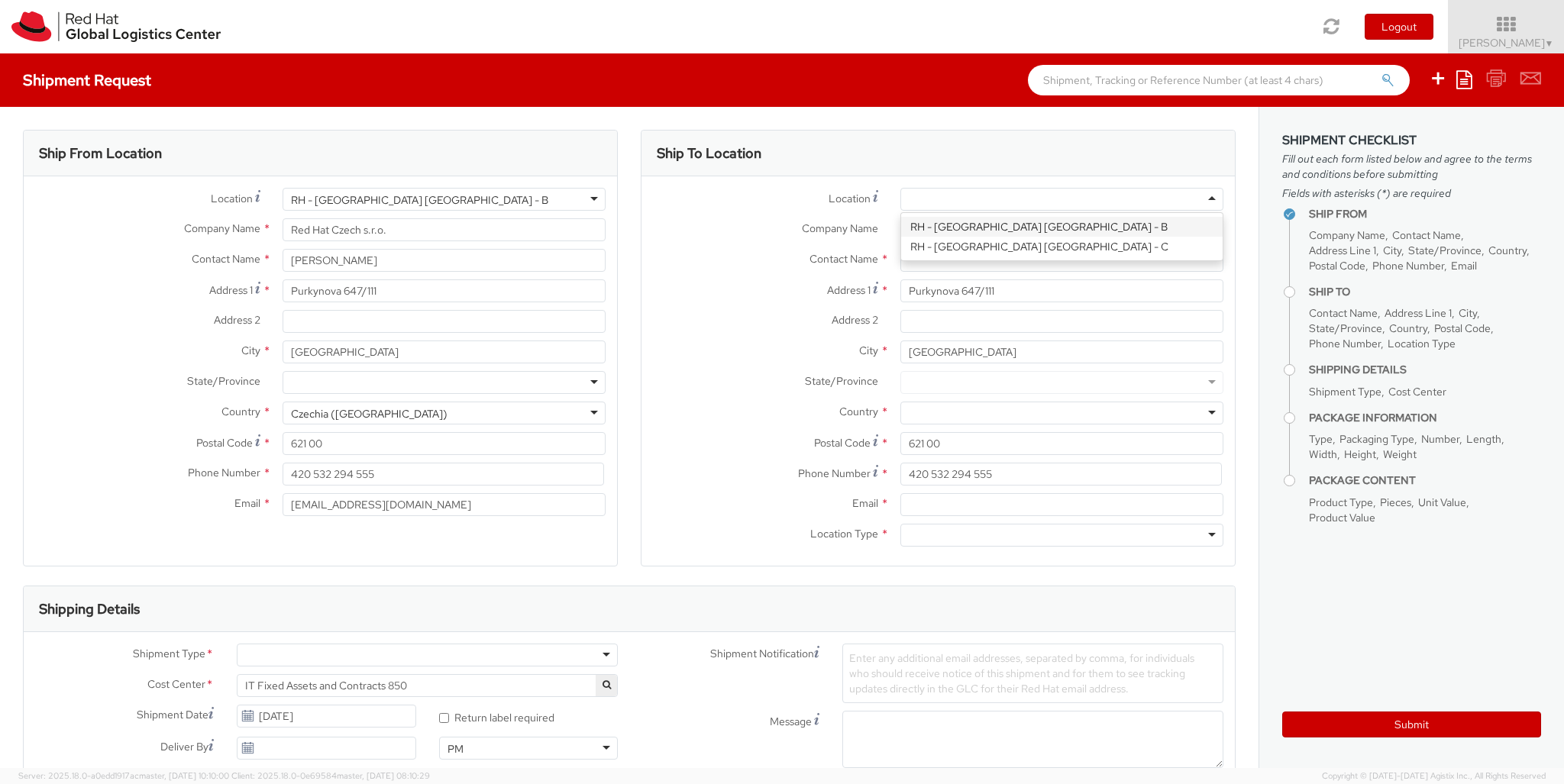
click at [1061, 535] on div at bounding box center [1061, 535] width 323 height 23
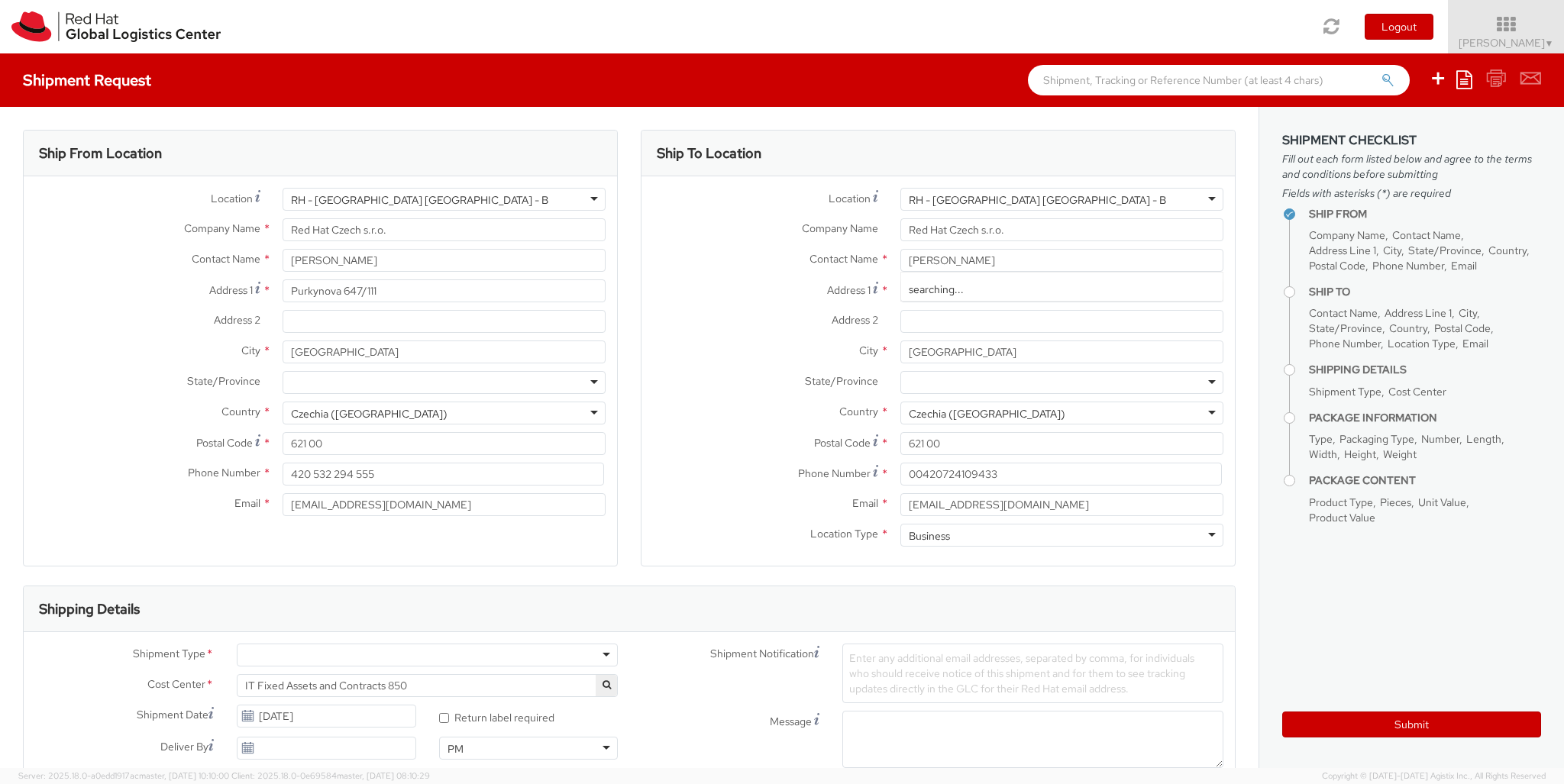
click at [427, 655] on div at bounding box center [427, 655] width 381 height 23
click at [907, 775] on div at bounding box center [907, 786] width 128 height 23
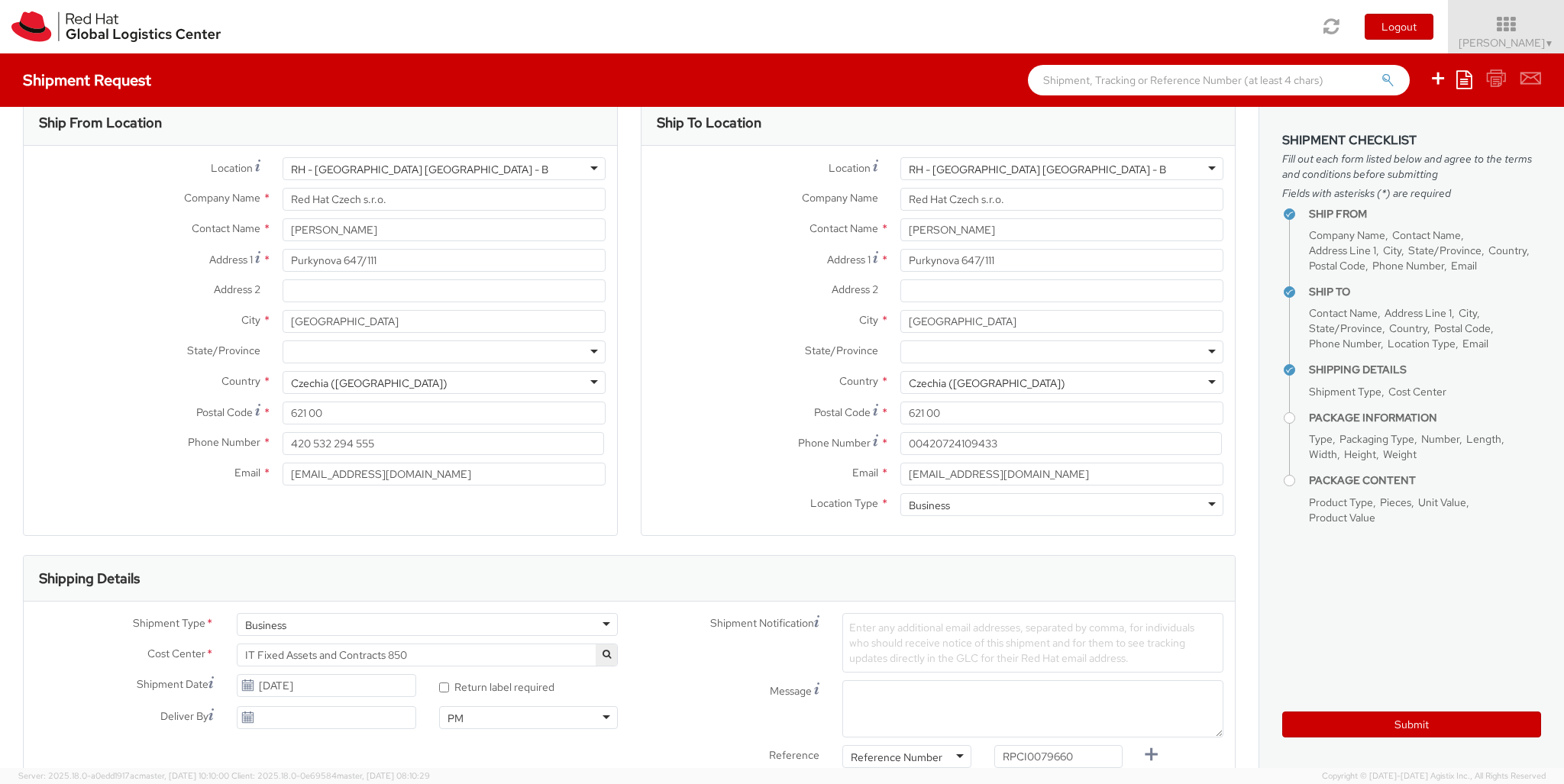
scroll to position [50, 0]
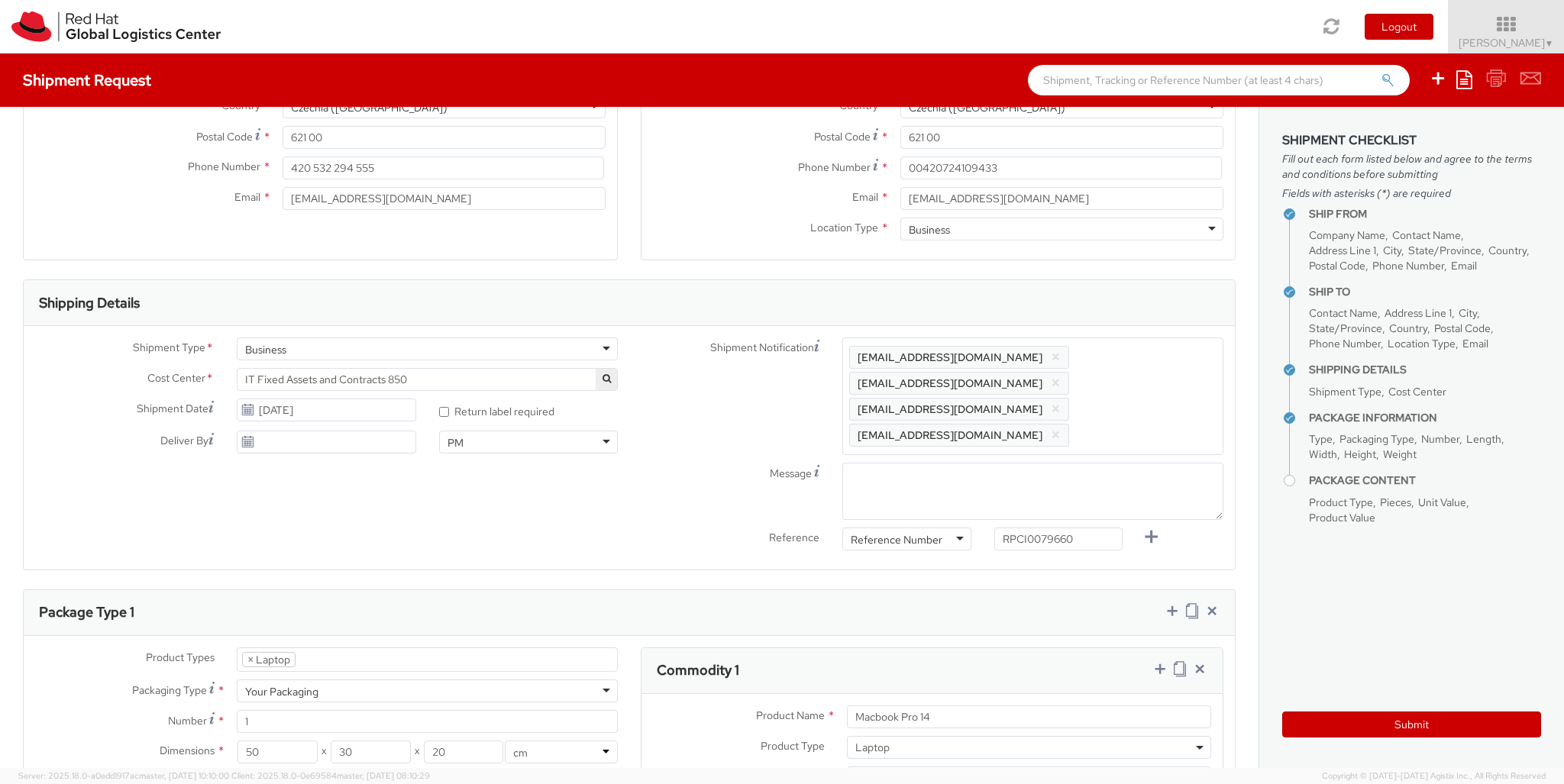
click at [1160, 661] on icon at bounding box center [1160, 668] width 15 height 15
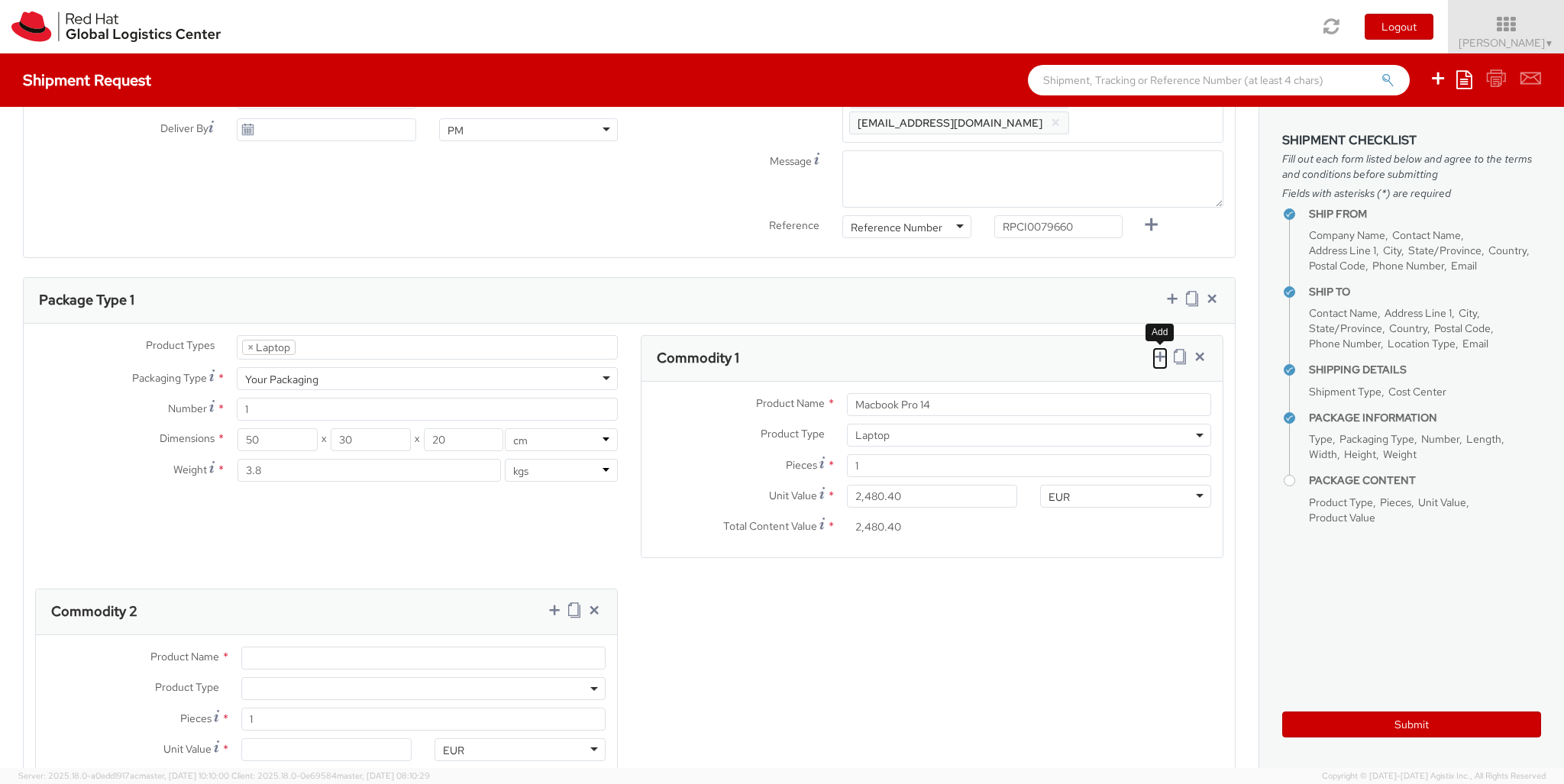
click at [423, 677] on span at bounding box center [423, 688] width 364 height 23
click at [326, 738] on input "Unit Value *" at bounding box center [327, 749] width 171 height 23
drag, startPoint x: 943, startPoint y: 434, endPoint x: 799, endPoint y: 391, distance: 150.3
click at [847, 484] on input "2,480.40" at bounding box center [933, 495] width 171 height 23
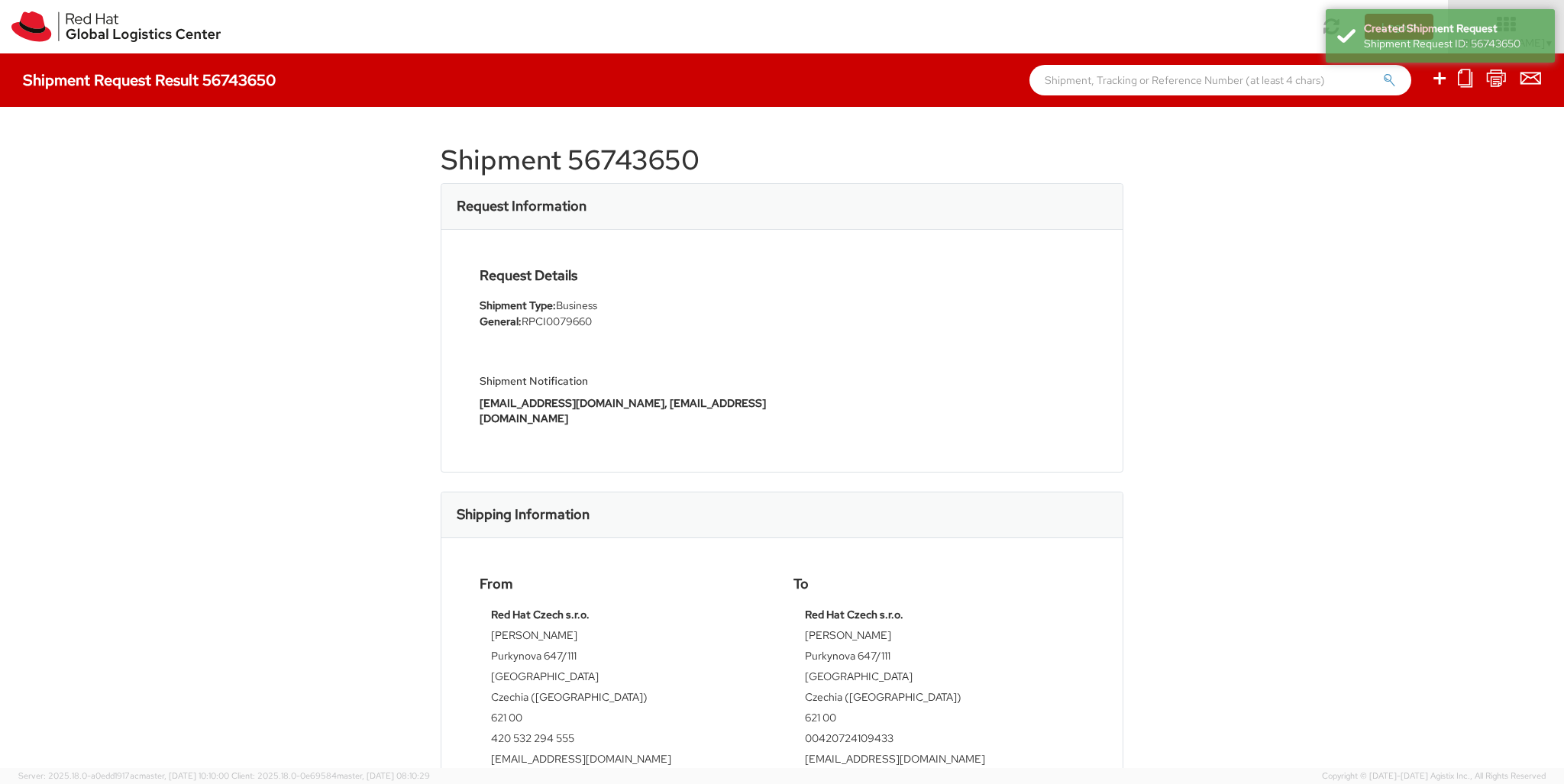
click at [1440, 80] on icon at bounding box center [1439, 78] width 18 height 19
